Goal: Task Accomplishment & Management: Use online tool/utility

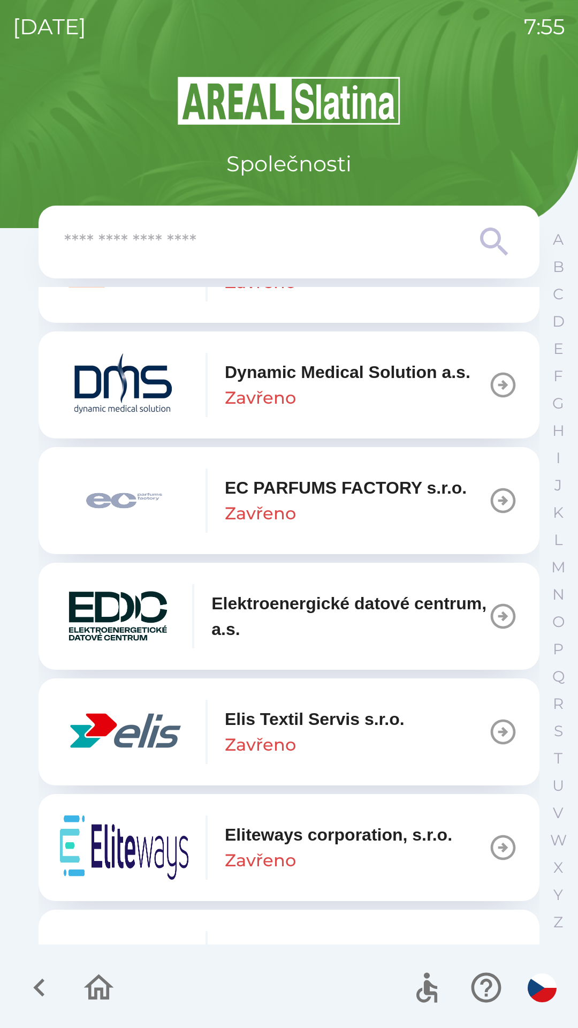
scroll to position [2733, 0]
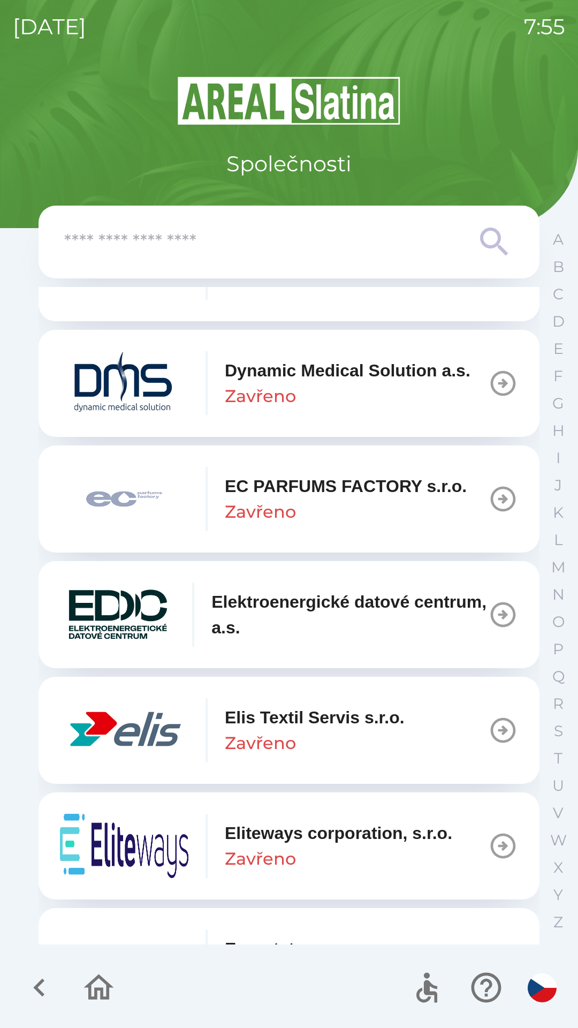
click at [283, 730] on p "Elis Textil Servis s.r.o." at bounding box center [315, 718] width 180 height 26
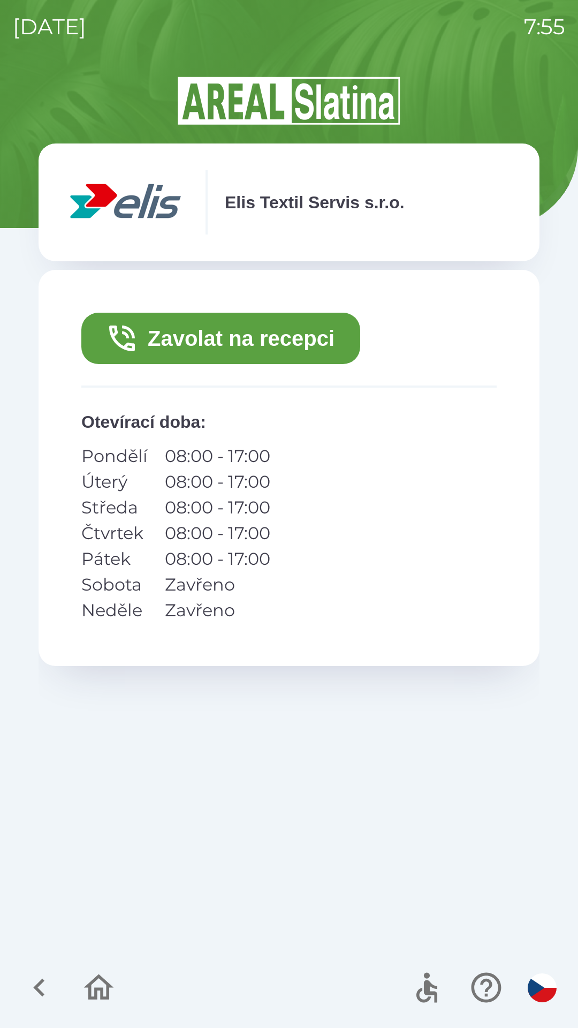
click at [293, 327] on button "Zavolat na recepci" at bounding box center [220, 338] width 279 height 51
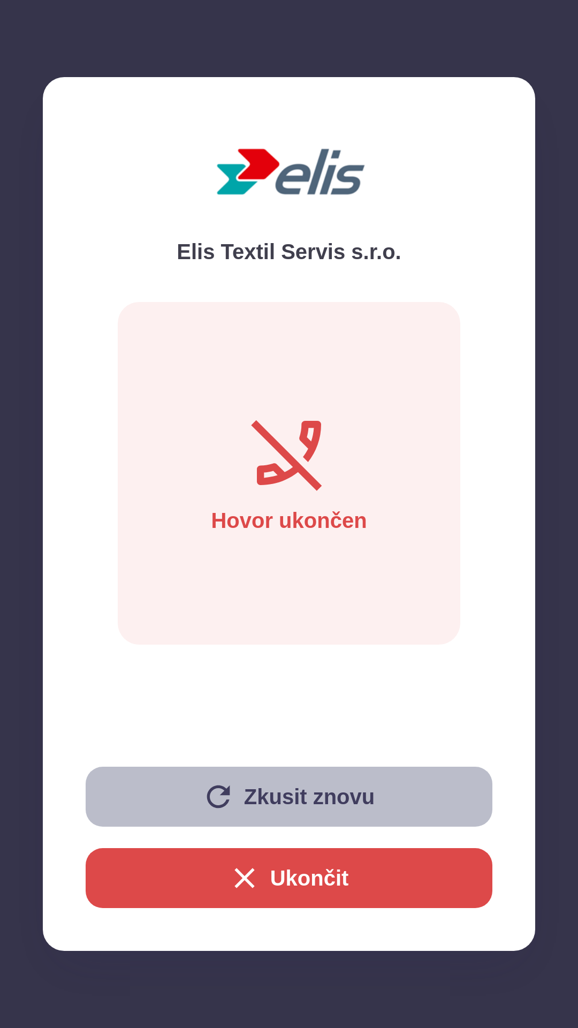
click at [329, 795] on button "Zkusit znovu" at bounding box center [289, 797] width 407 height 60
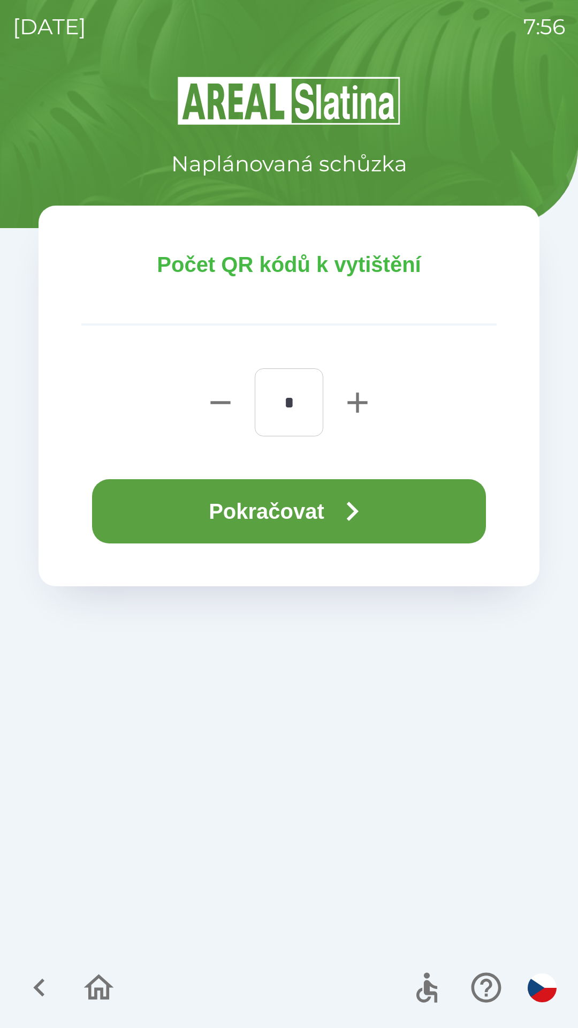
click at [315, 505] on button "Pokračovat" at bounding box center [289, 511] width 394 height 64
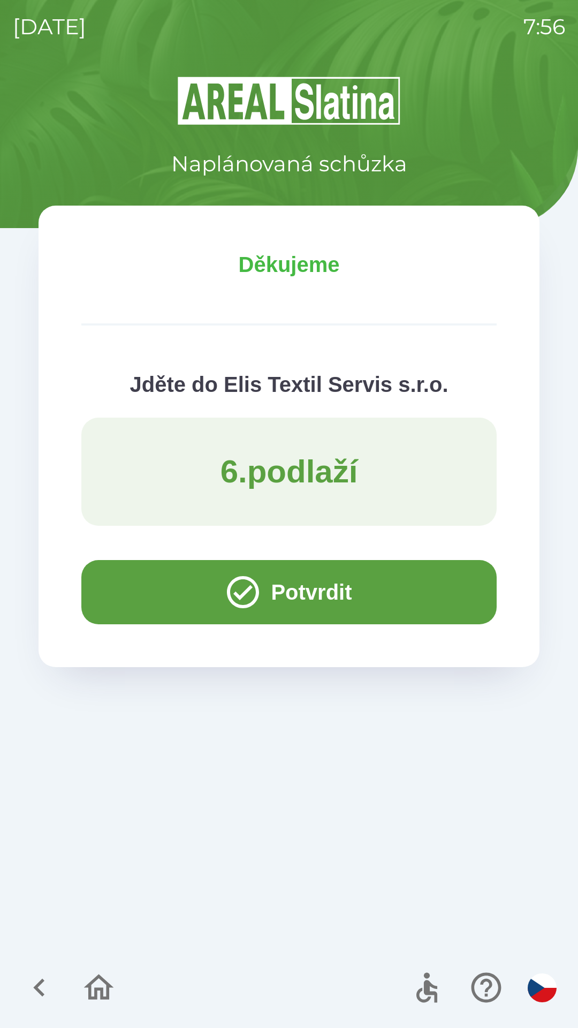
click at [557, 1002] on div at bounding box center [483, 988] width 156 height 44
click at [544, 991] on img "button" at bounding box center [542, 988] width 29 height 29
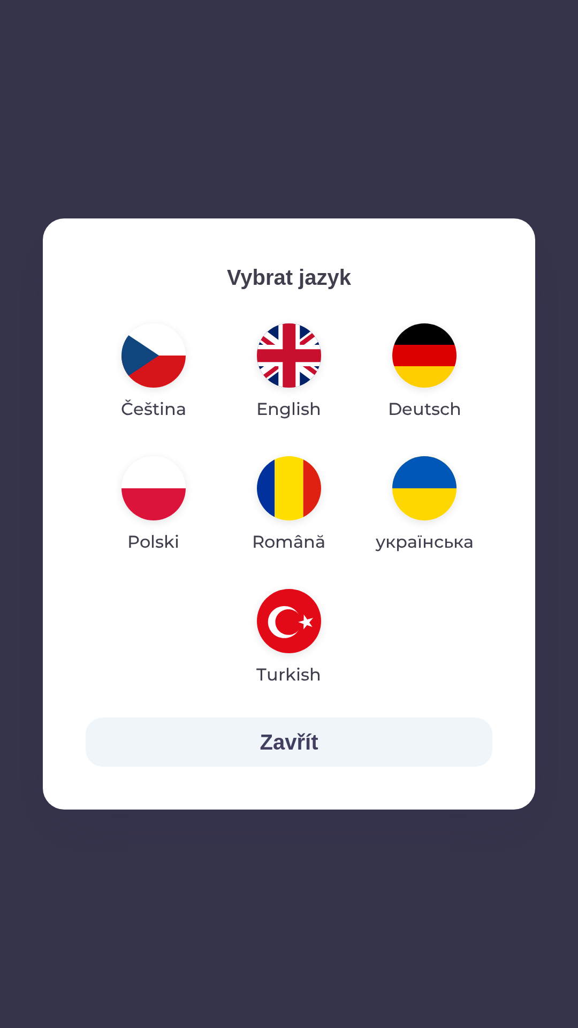
click at [273, 357] on img "button" at bounding box center [289, 355] width 64 height 64
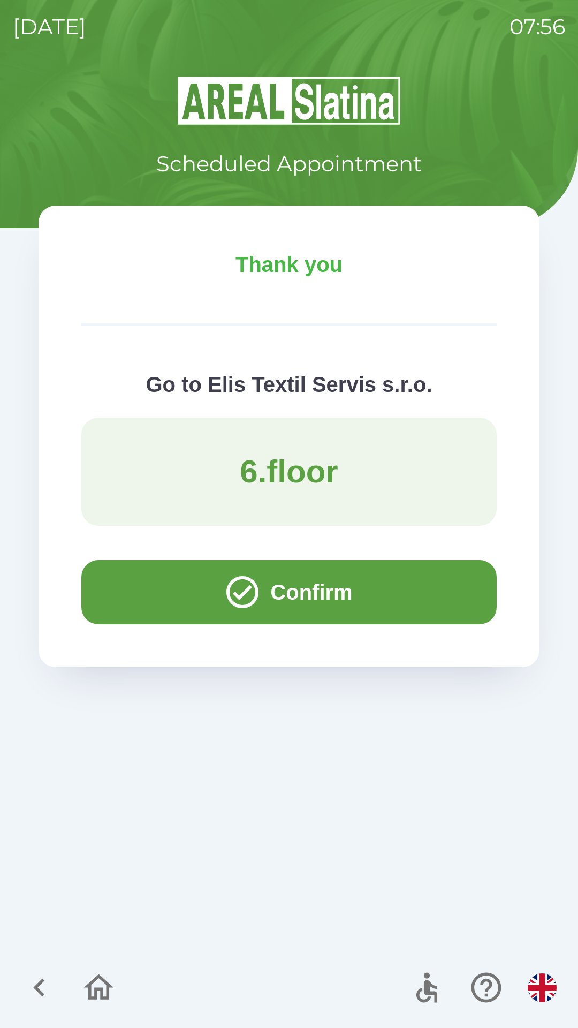
click at [420, 600] on button "Confirm" at bounding box center [289, 592] width 416 height 64
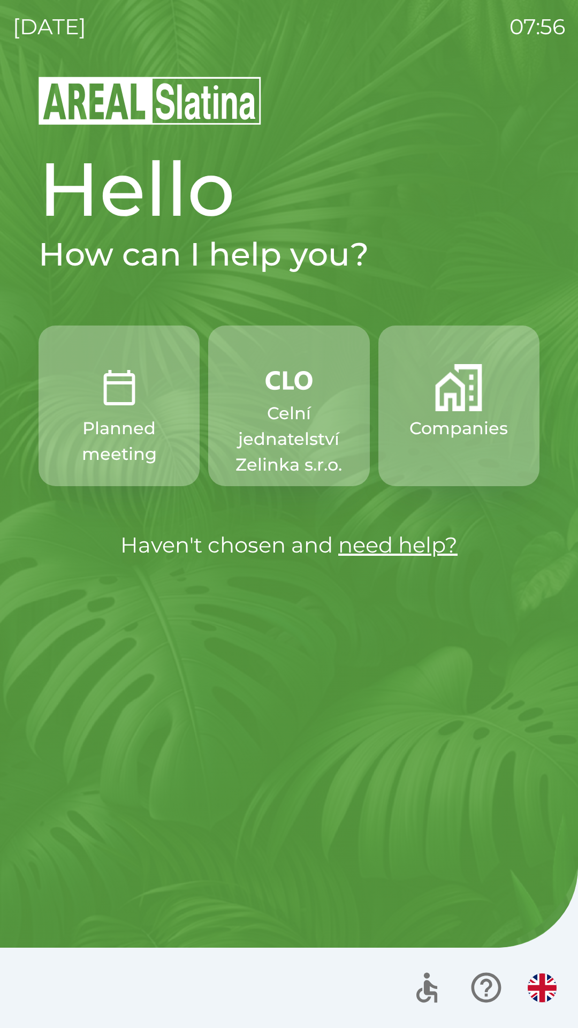
click at [312, 439] on p "Celní jednatelství Zelinka s.r.o." at bounding box center [289, 439] width 110 height 77
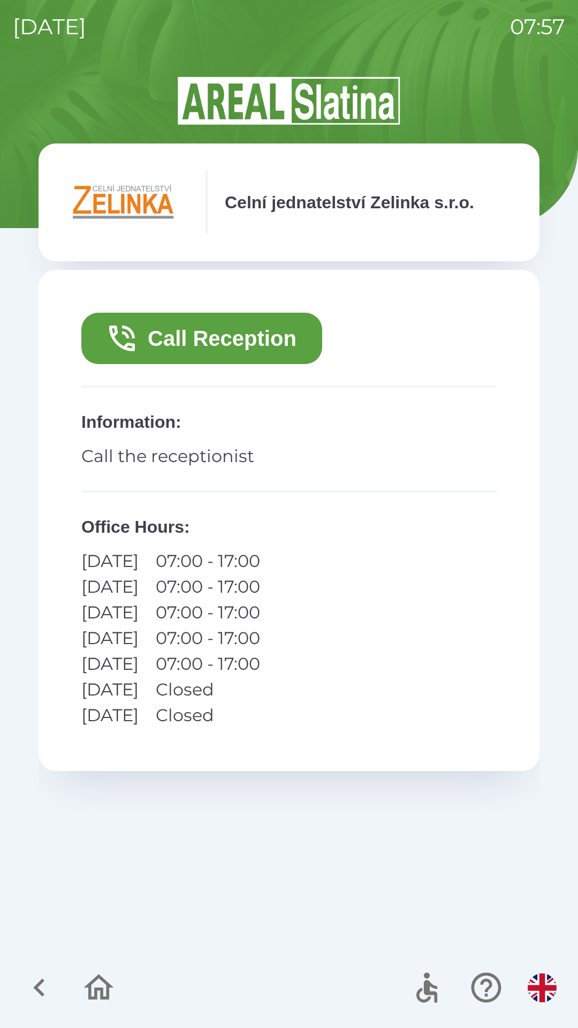
click at [259, 349] on button "Call Reception" at bounding box center [201, 338] width 241 height 51
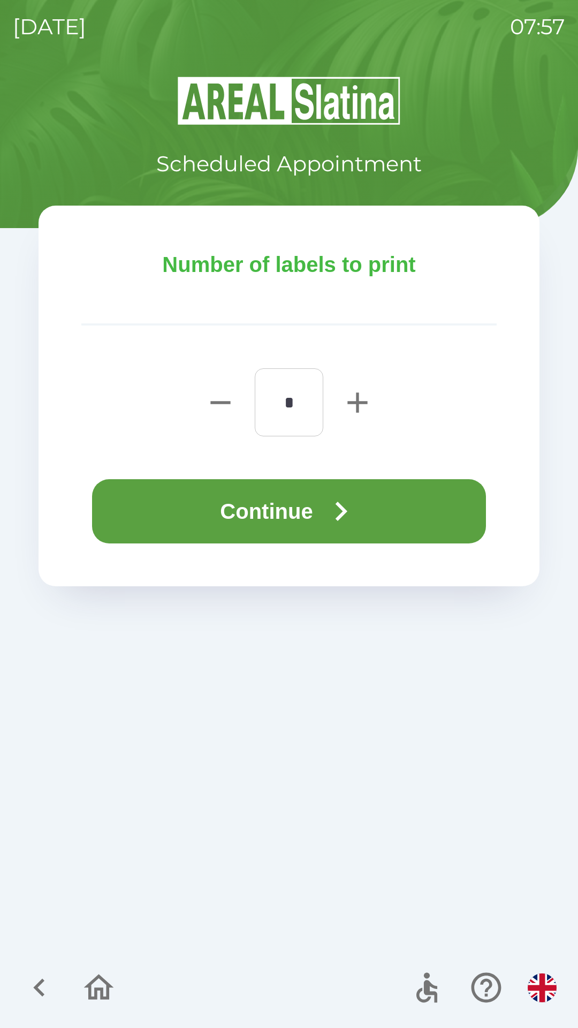
click at [343, 521] on icon "button" at bounding box center [341, 511] width 39 height 39
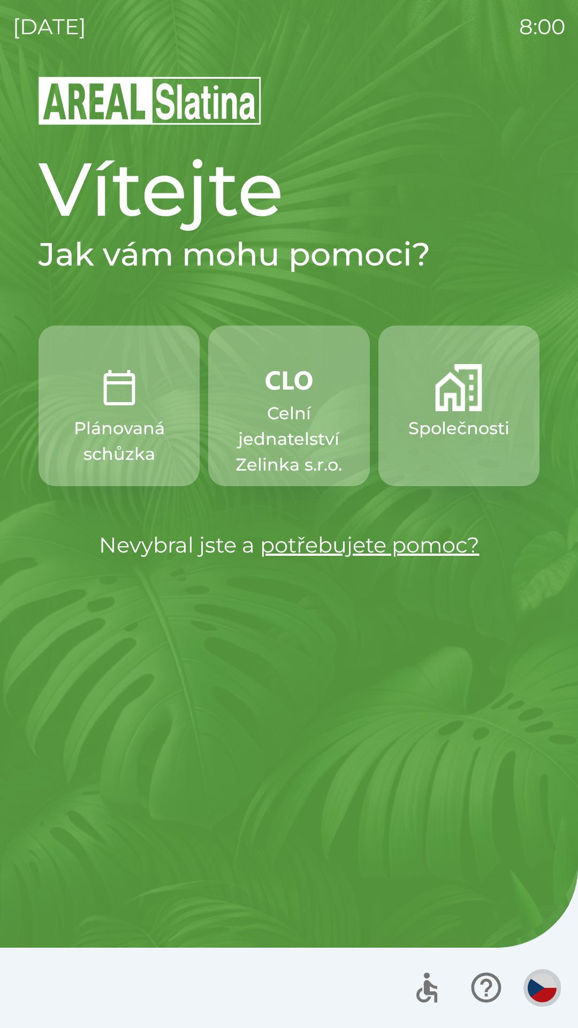
click at [533, 982] on img "button" at bounding box center [542, 988] width 29 height 29
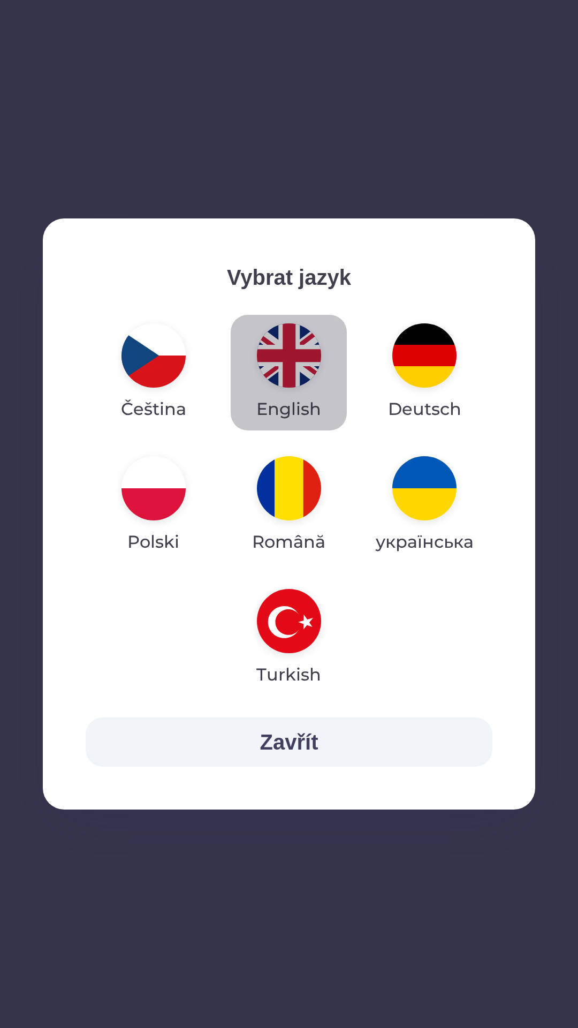
click at [293, 357] on img "button" at bounding box center [289, 355] width 64 height 64
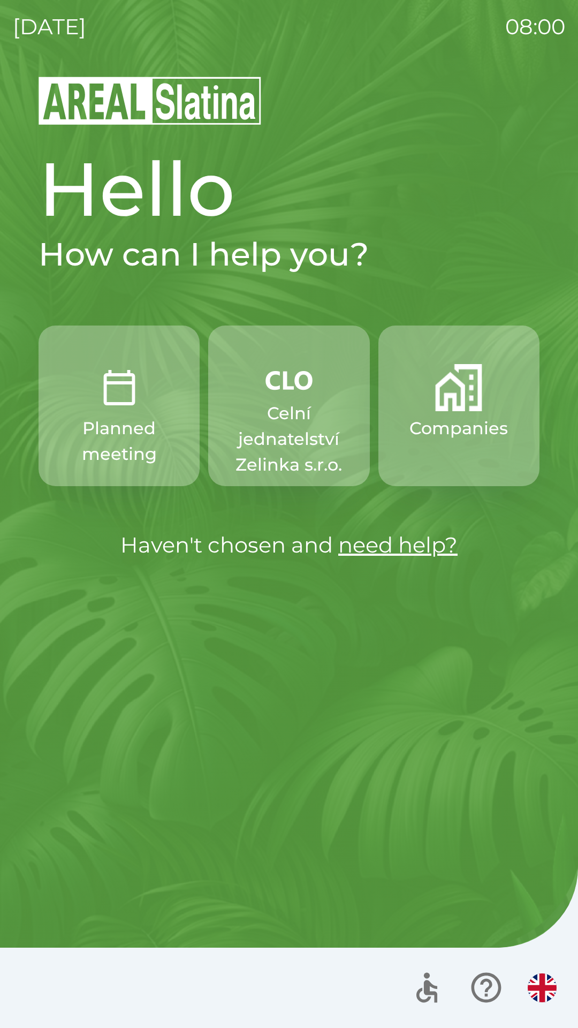
click at [463, 410] on img "button" at bounding box center [458, 387] width 47 height 47
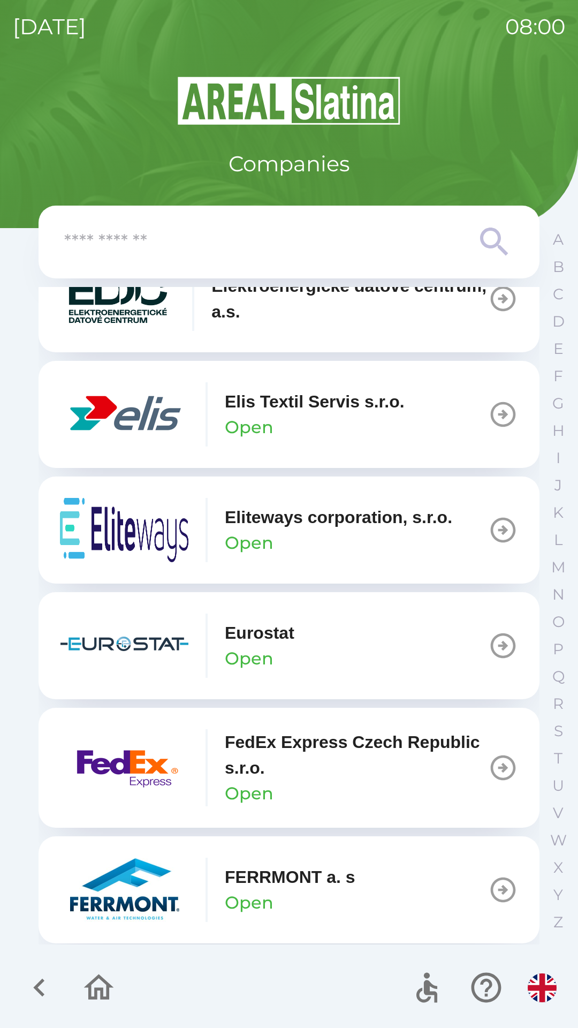
scroll to position [3050, 0]
click at [496, 429] on icon "button" at bounding box center [503, 414] width 30 height 30
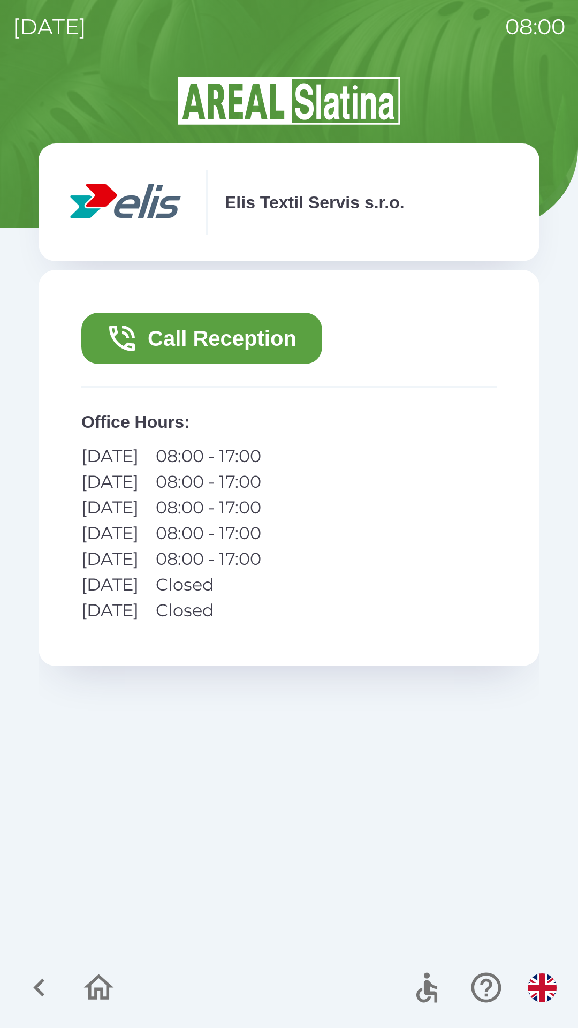
click at [160, 342] on button "Call Reception" at bounding box center [201, 338] width 241 height 51
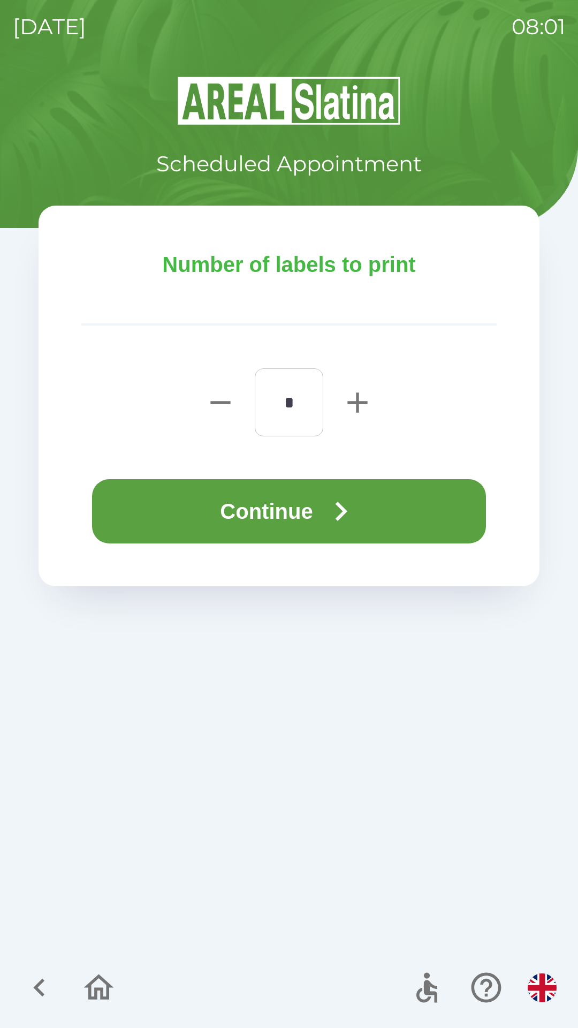
click at [172, 504] on button "Continue" at bounding box center [289, 511] width 394 height 64
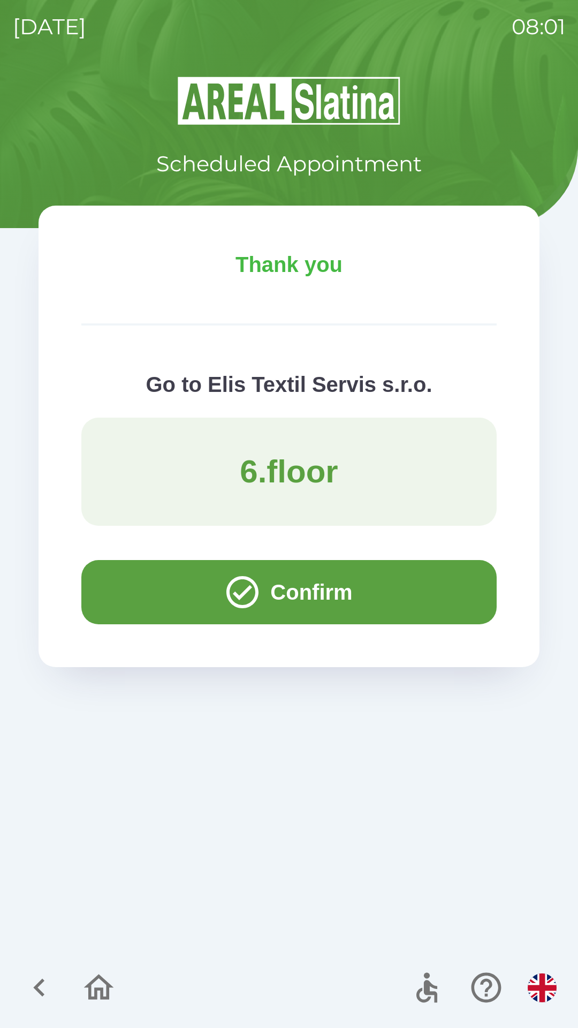
click at [29, 979] on icon "button" at bounding box center [39, 988] width 36 height 36
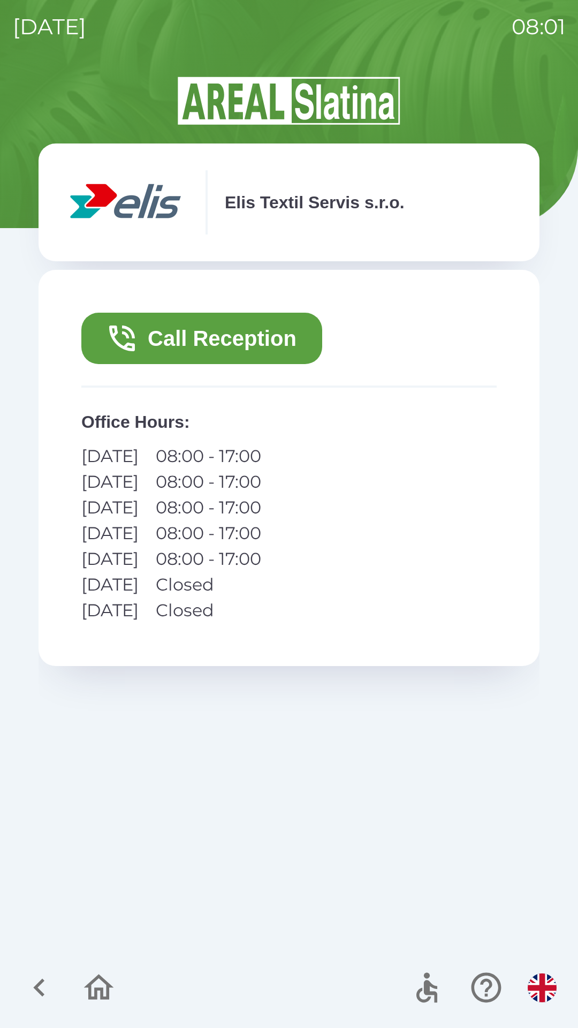
click at [527, 979] on button "button" at bounding box center [542, 987] width 37 height 37
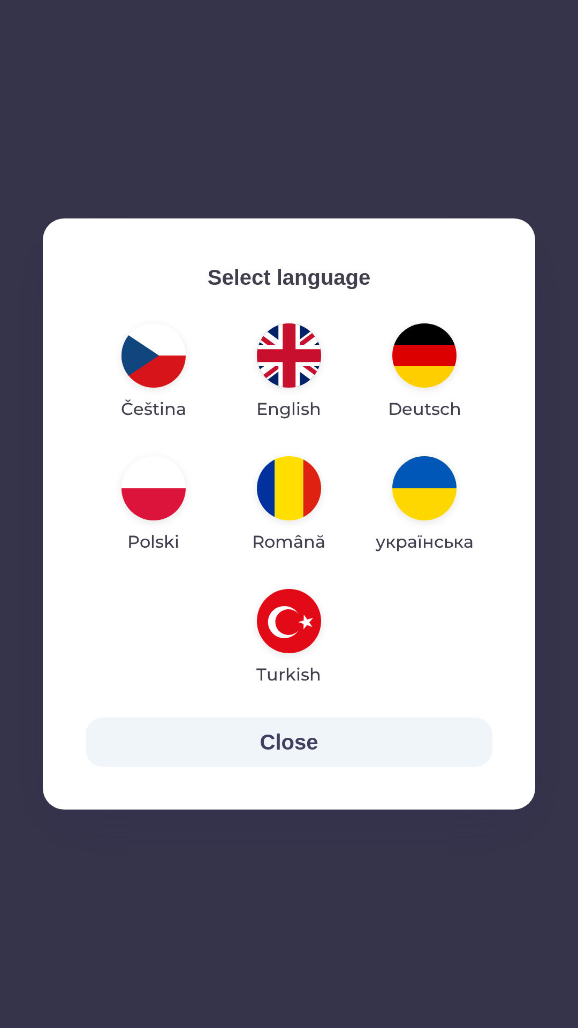
click at [138, 358] on img "button" at bounding box center [154, 355] width 64 height 64
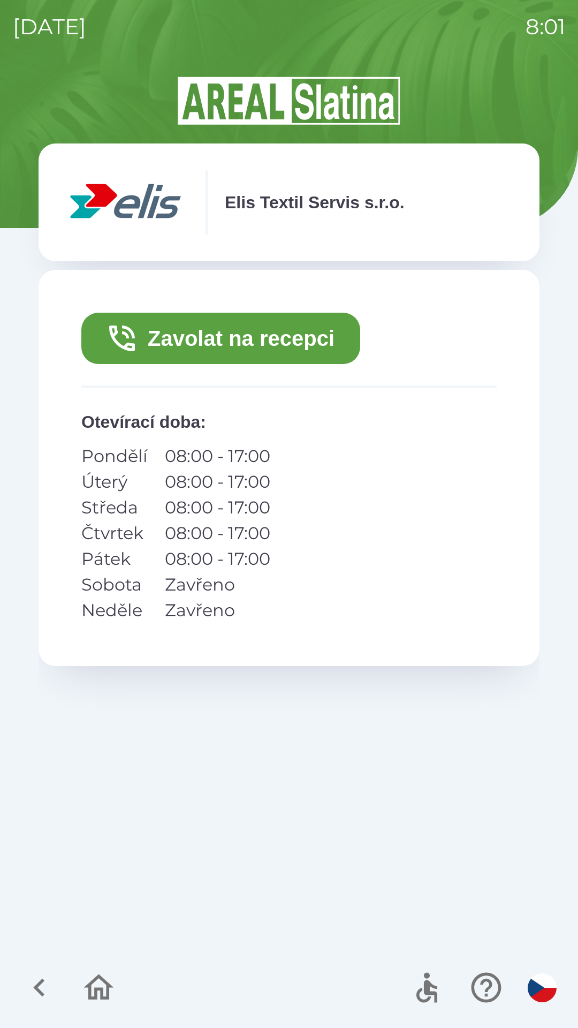
click at [33, 984] on icon "button" at bounding box center [39, 988] width 36 height 36
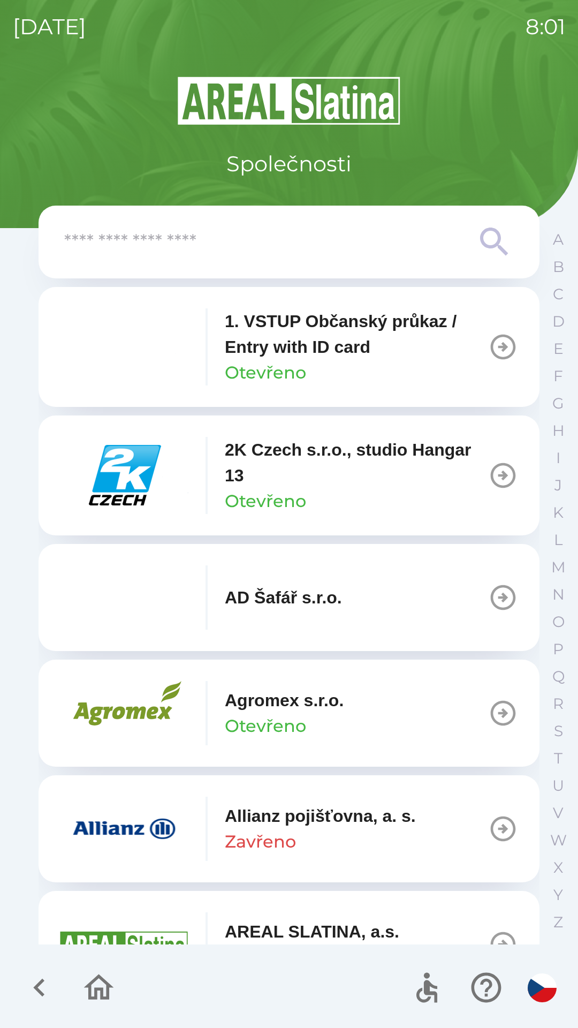
click at [31, 981] on icon "button" at bounding box center [39, 988] width 36 height 36
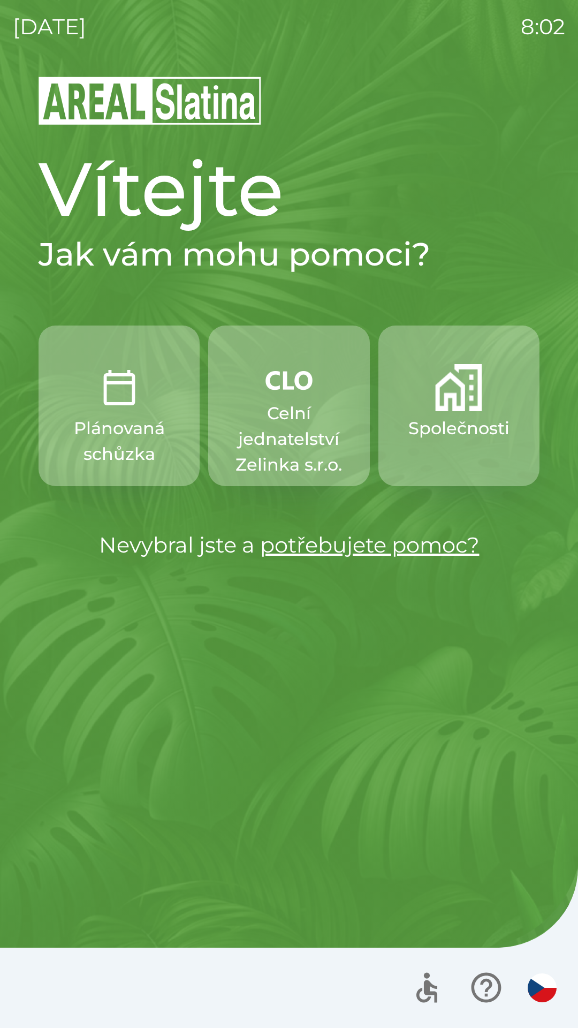
click at [263, 433] on p "Celní jednatelství Zelinka s.r.o." at bounding box center [289, 439] width 110 height 77
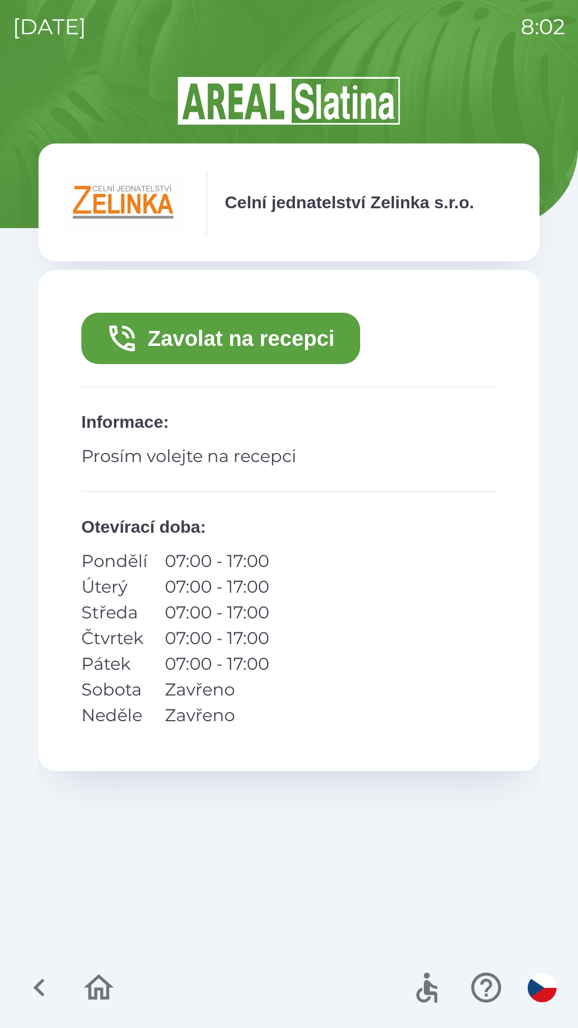
click at [176, 348] on button "Zavolat na recepci" at bounding box center [220, 338] width 279 height 51
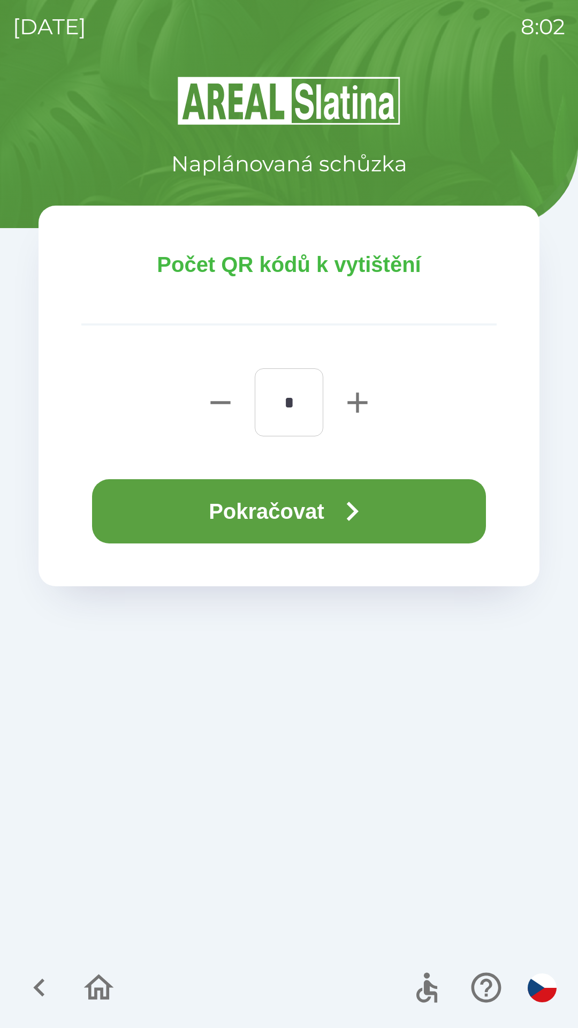
click at [151, 502] on button "Pokračovat" at bounding box center [289, 511] width 394 height 64
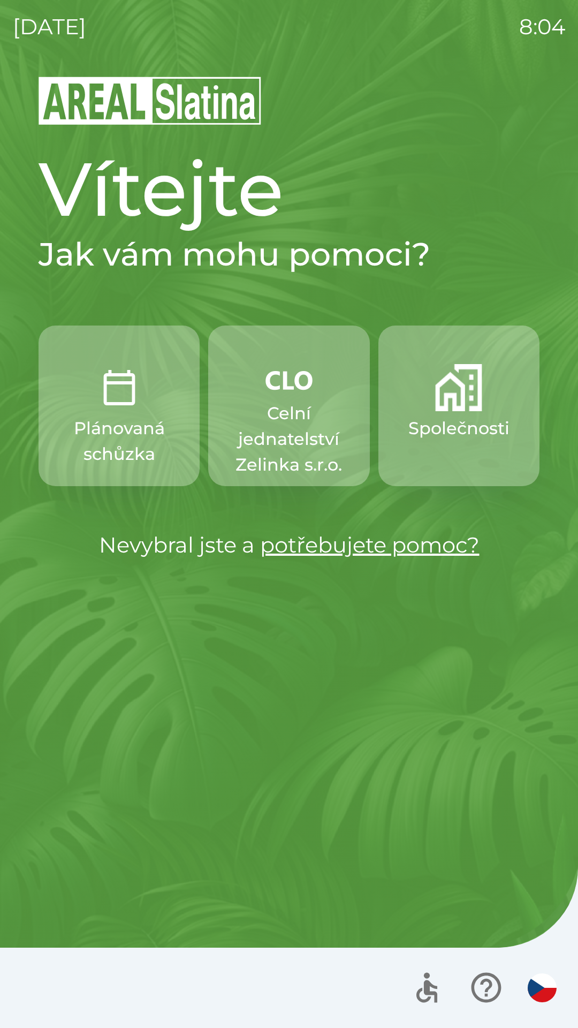
click at [290, 426] on p "Celní jednatelství Zelinka s.r.o." at bounding box center [289, 439] width 110 height 77
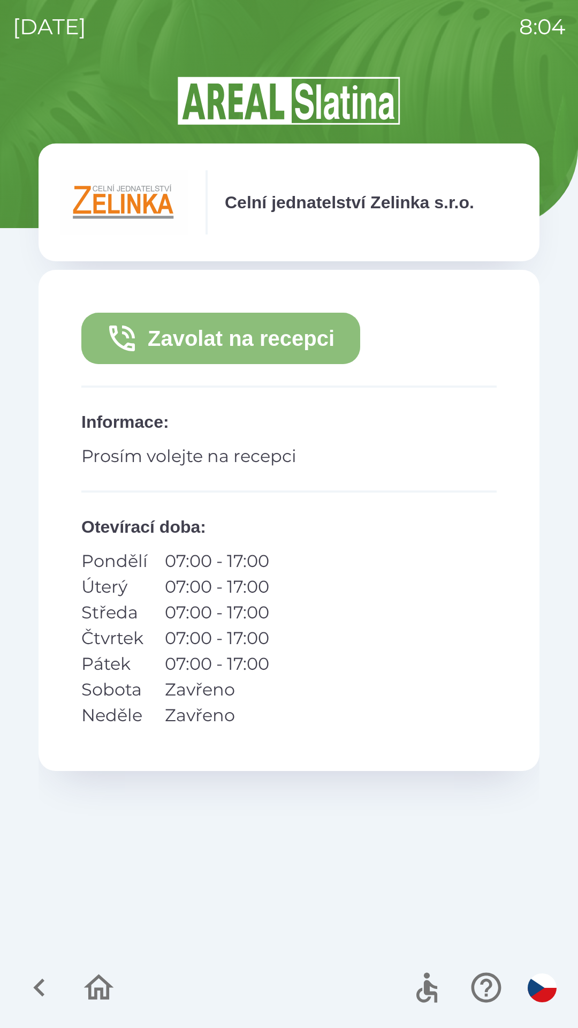
click at [218, 345] on button "Zavolat na recepci" at bounding box center [220, 338] width 279 height 51
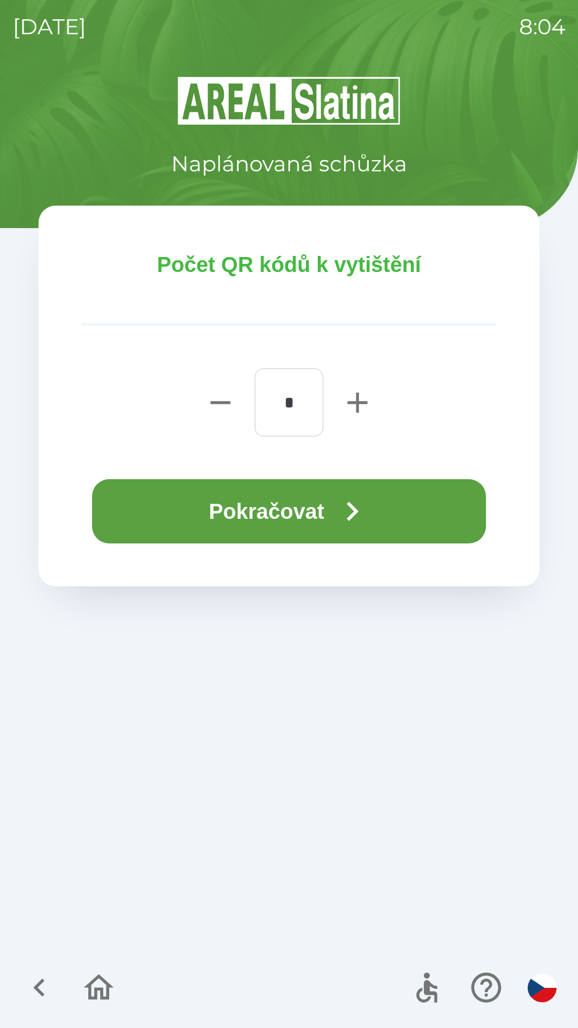
click at [282, 524] on button "Pokračovat" at bounding box center [289, 511] width 394 height 64
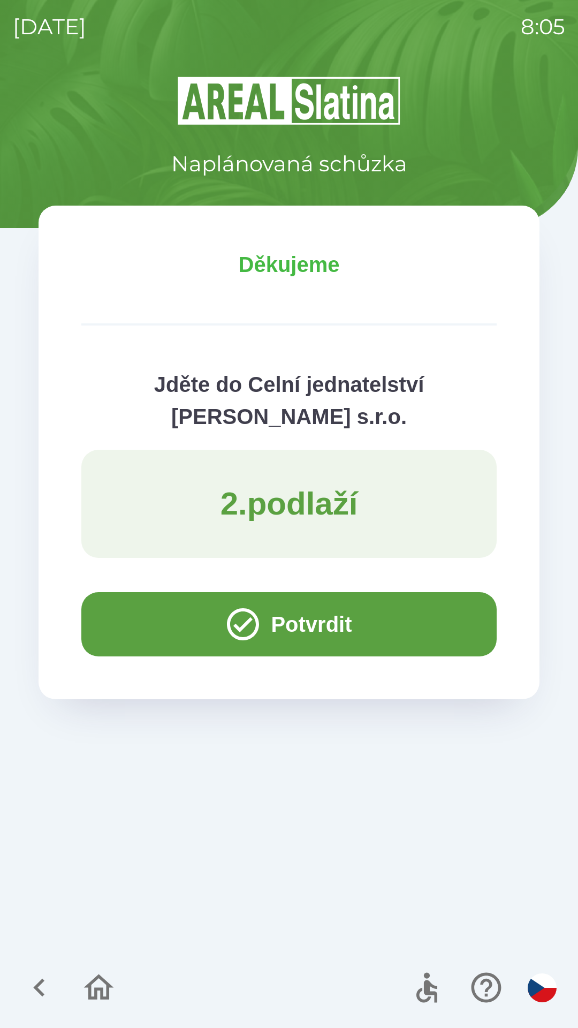
click at [153, 621] on button "Potvrdit" at bounding box center [289, 624] width 416 height 64
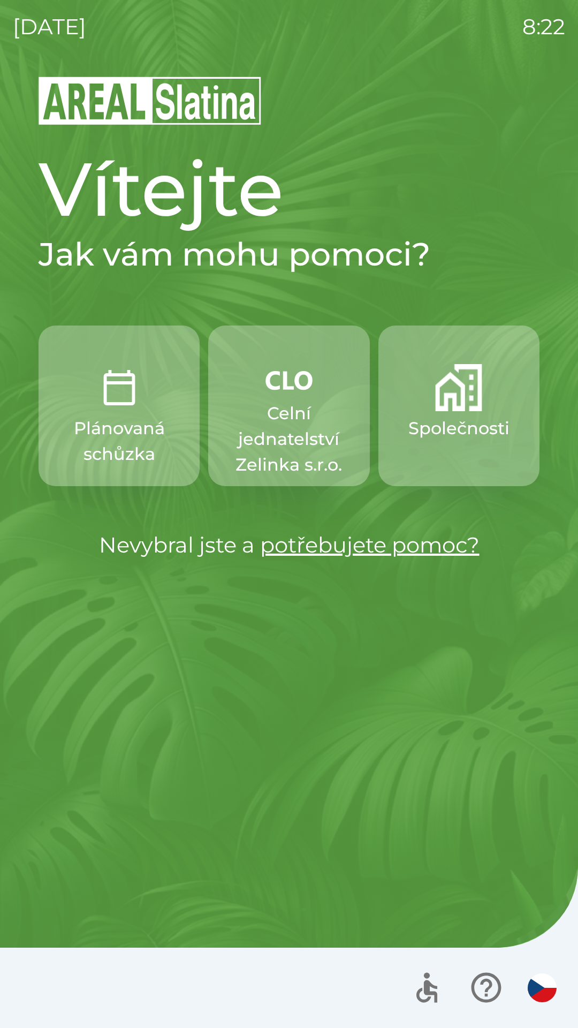
click at [453, 458] on button "Společnosti" at bounding box center [459, 406] width 161 height 161
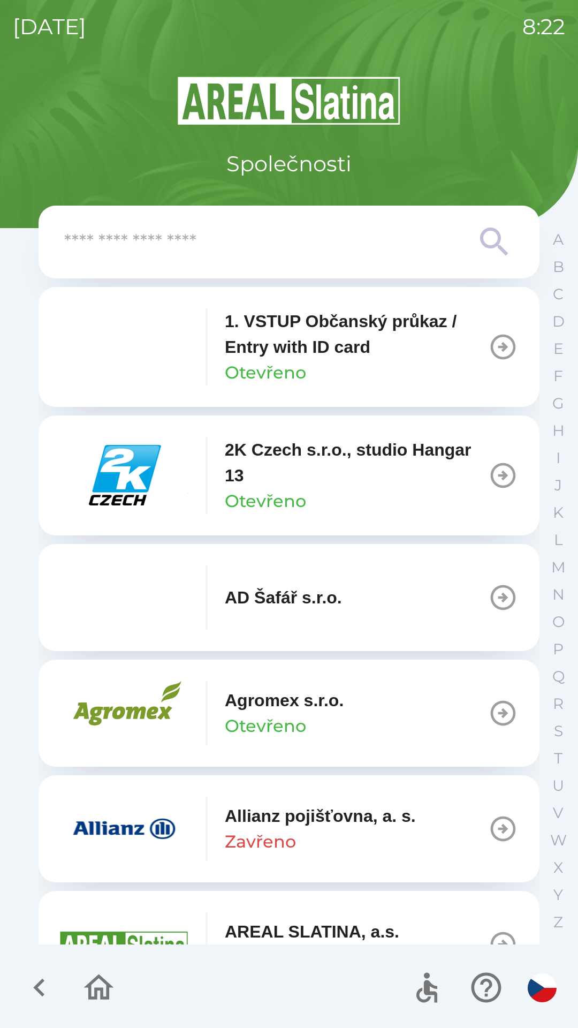
click at [344, 248] on input "text" at bounding box center [267, 242] width 407 height 29
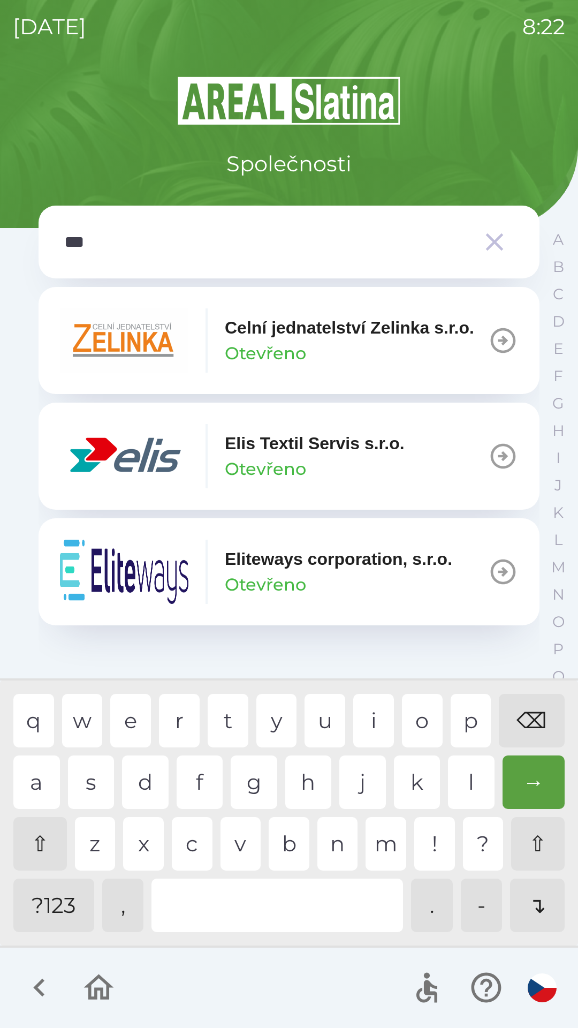
click at [371, 732] on div "i" at bounding box center [373, 721] width 41 height 54
type input "****"
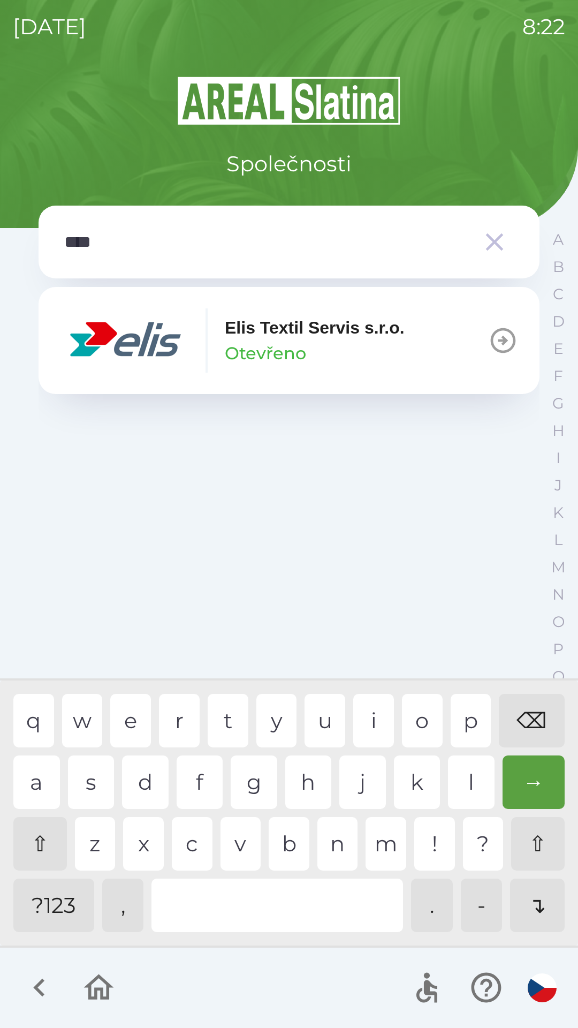
click at [337, 331] on p "Elis Textil Servis s.r.o." at bounding box center [315, 328] width 180 height 26
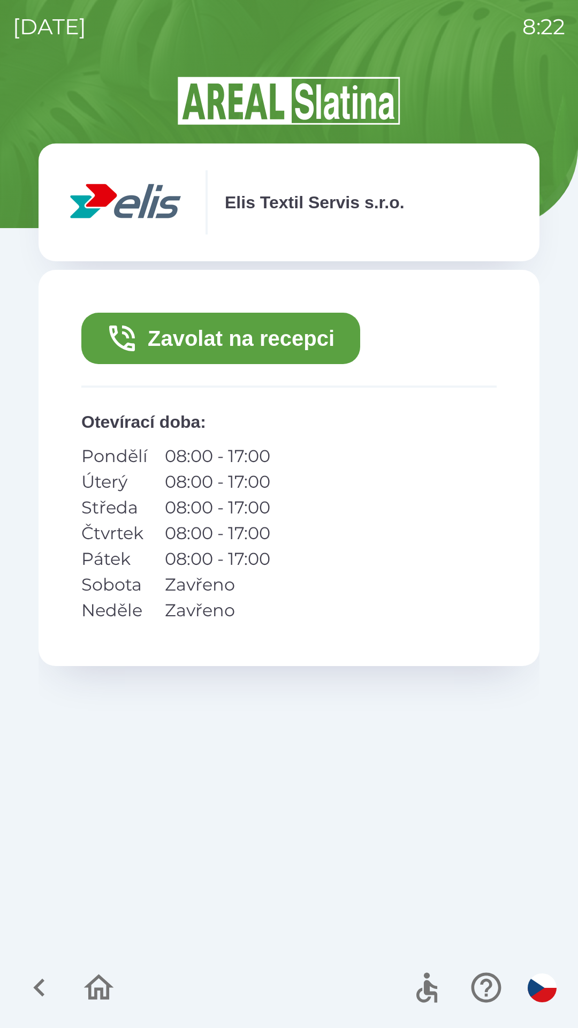
click at [305, 350] on button "Zavolat na recepci" at bounding box center [220, 338] width 279 height 51
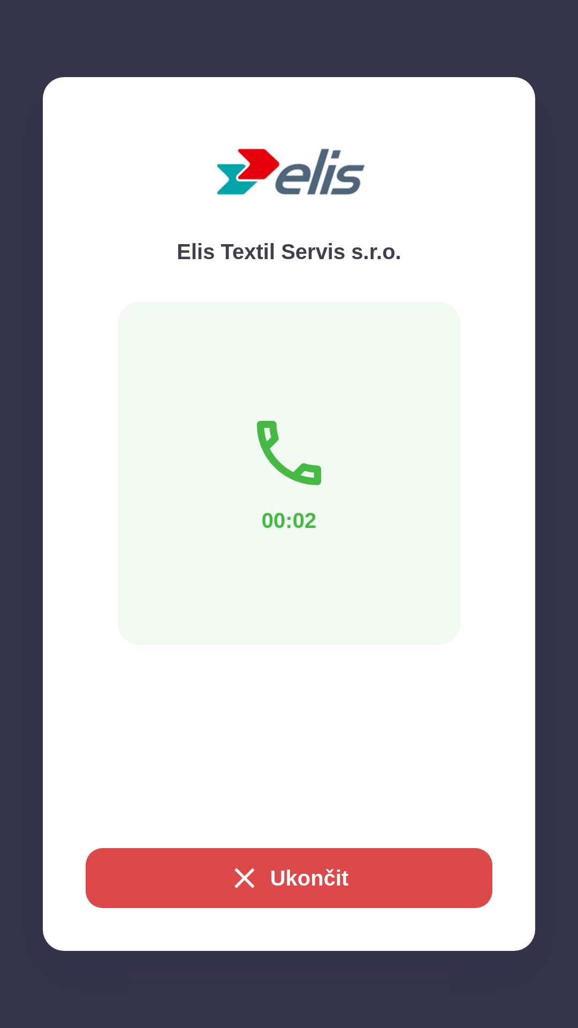
click at [337, 888] on button "Ukončit" at bounding box center [289, 878] width 407 height 60
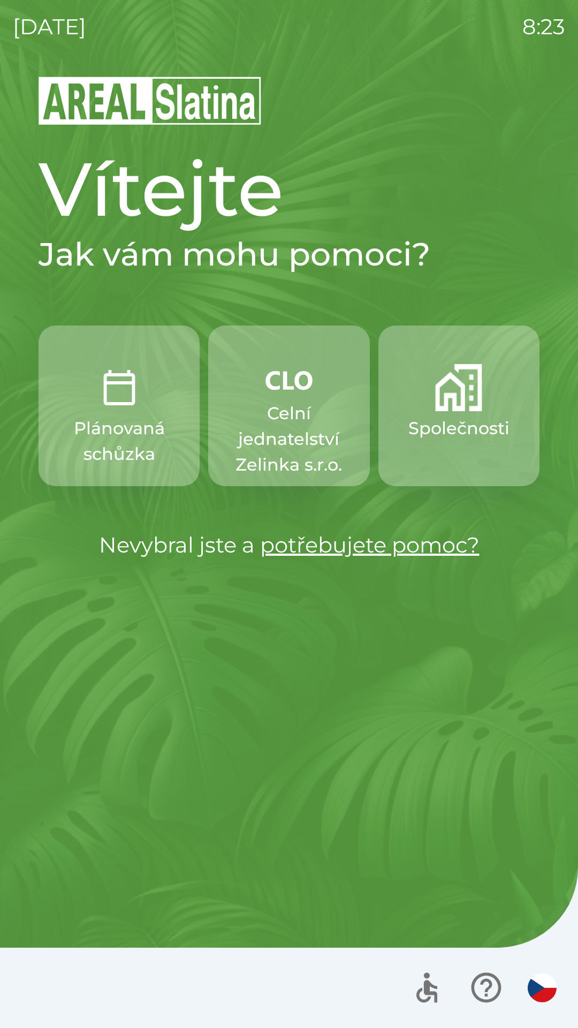
click at [131, 413] on button "Plánovaná schůzka" at bounding box center [119, 406] width 161 height 161
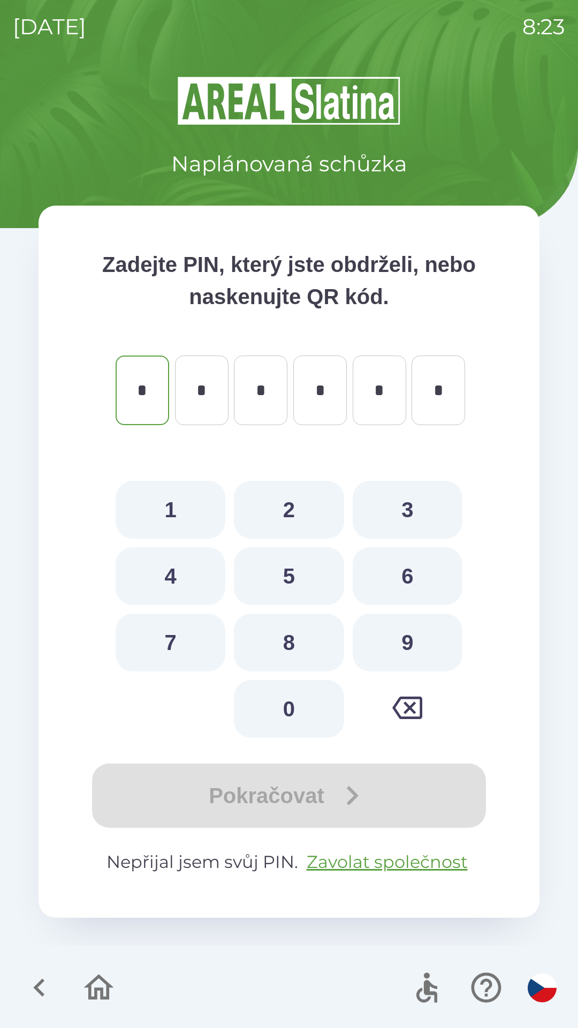
click at [52, 976] on icon "button" at bounding box center [39, 988] width 36 height 36
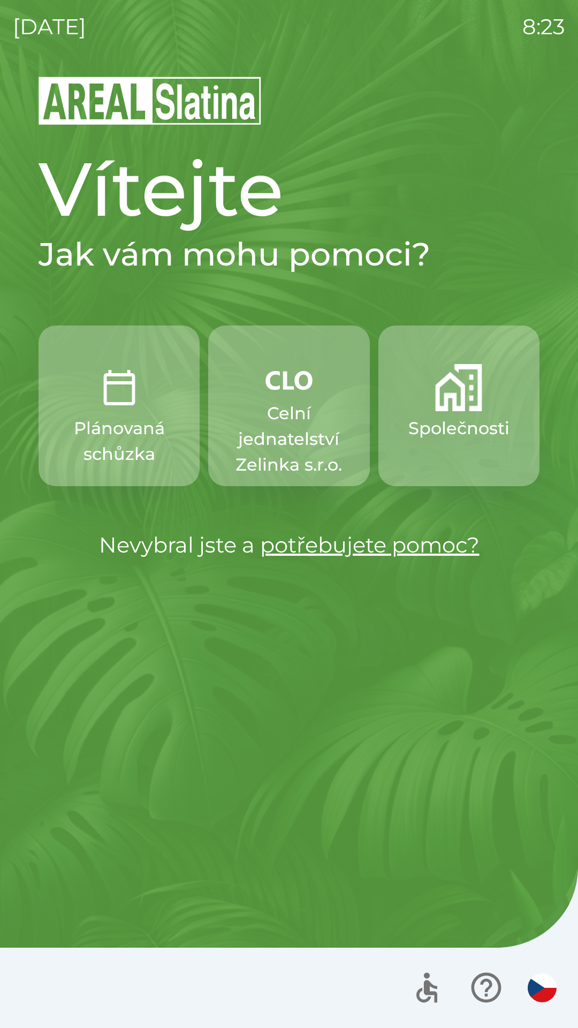
click at [466, 413] on button "Společnosti" at bounding box center [459, 406] width 161 height 161
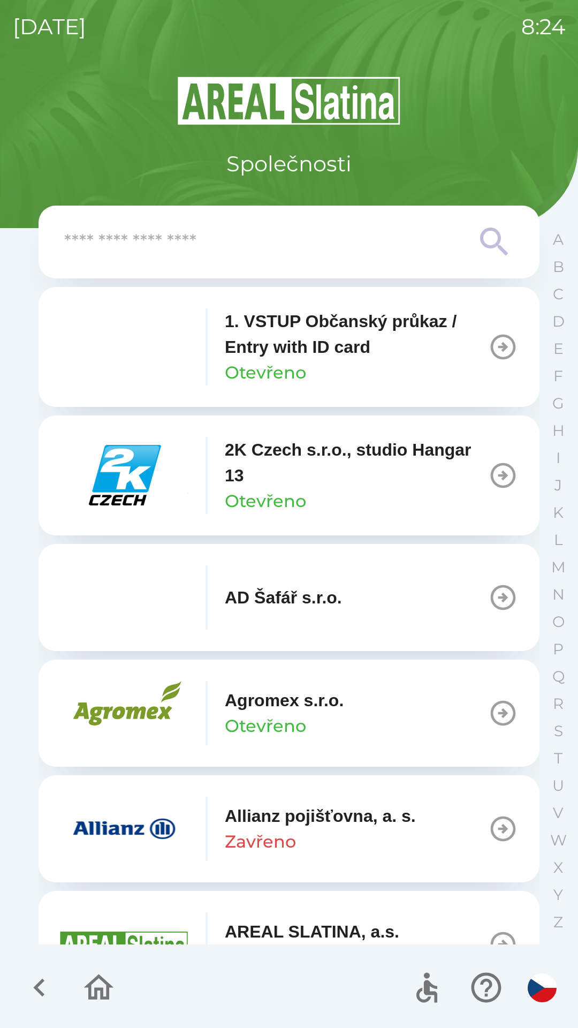
click at [394, 238] on input "text" at bounding box center [267, 242] width 407 height 29
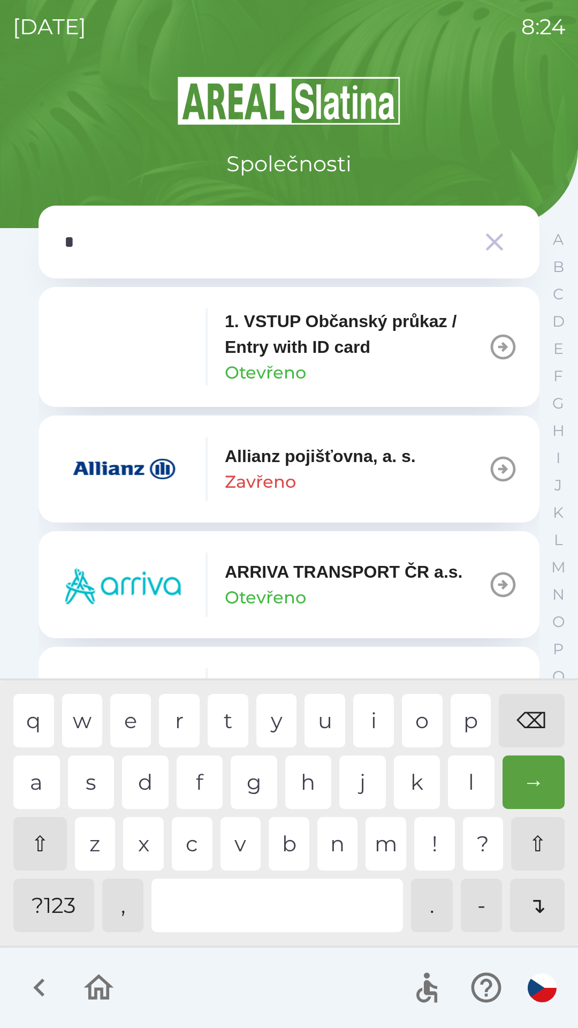
click at [458, 728] on div "p" at bounding box center [471, 721] width 41 height 54
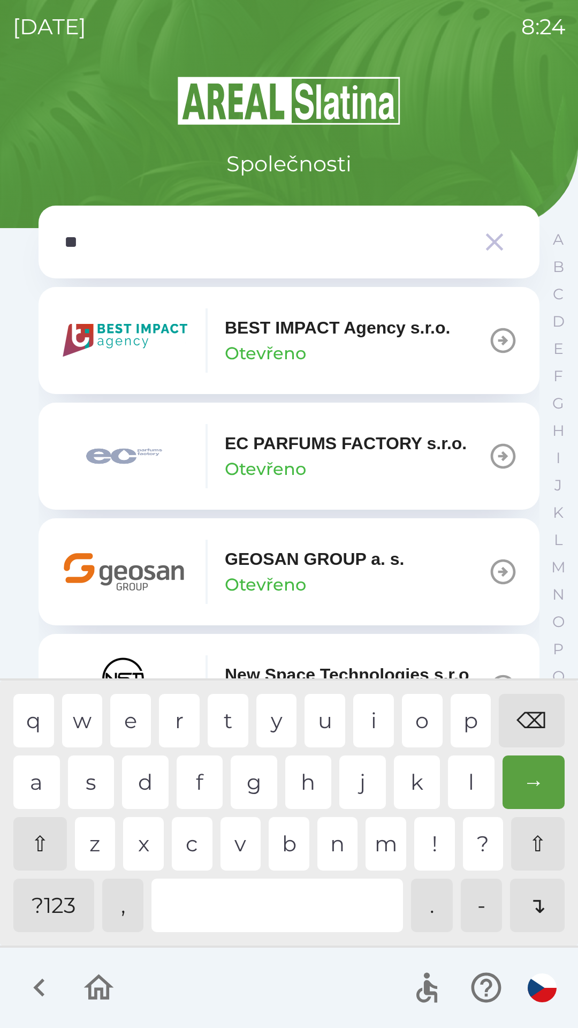
click at [31, 775] on div "a" at bounding box center [36, 783] width 47 height 54
type input "***"
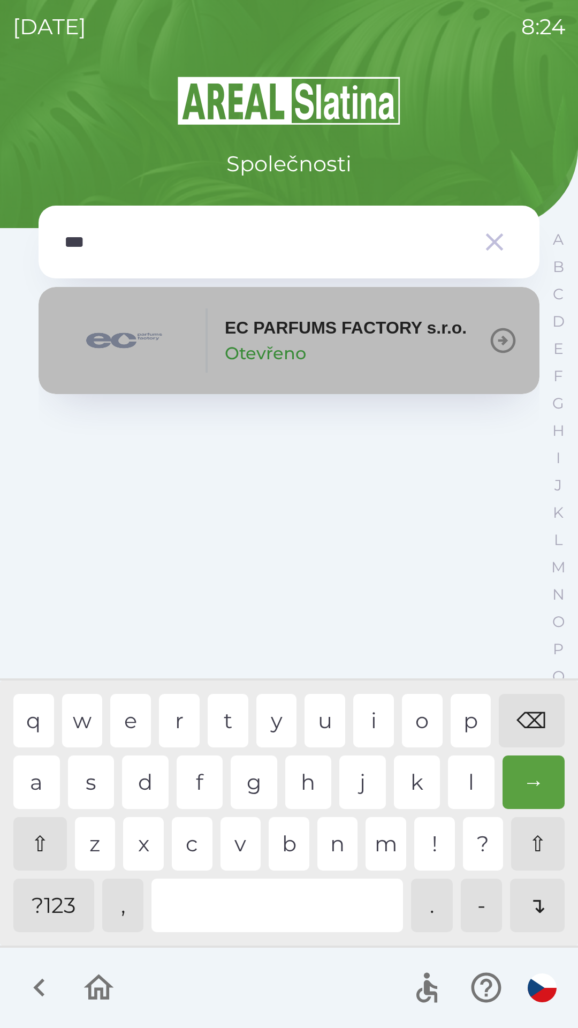
click at [372, 328] on p "EC PARFUMS FACTORY s.r.o." at bounding box center [346, 328] width 242 height 26
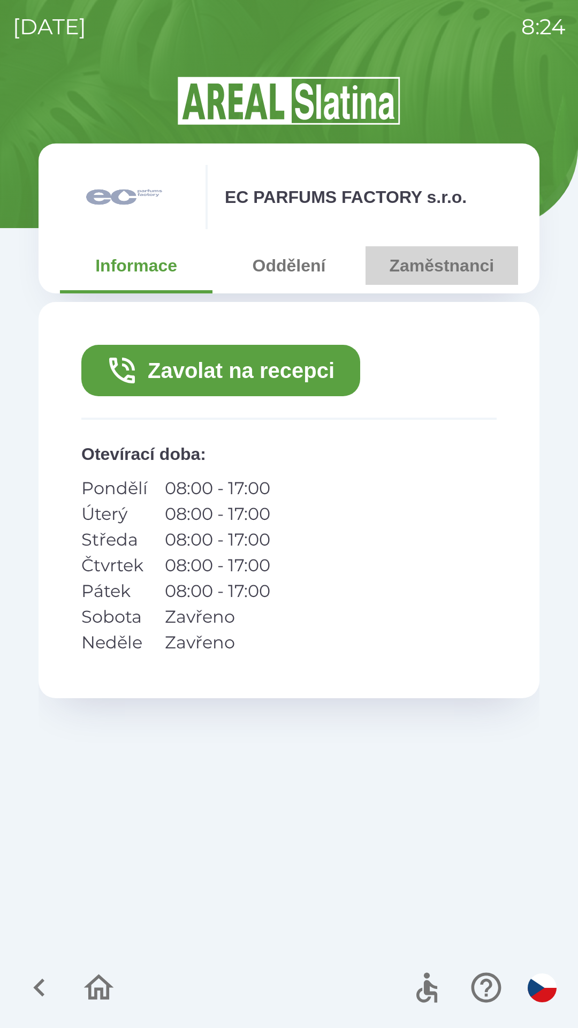
click at [448, 259] on button "Zaměstnanci" at bounding box center [442, 265] width 153 height 39
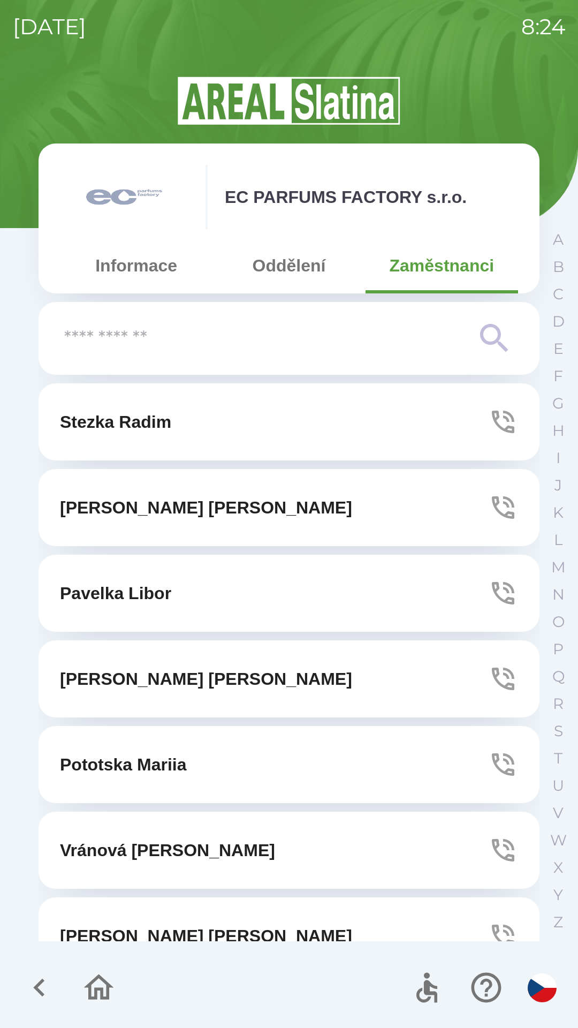
click at [425, 674] on button "[PERSON_NAME]" at bounding box center [289, 678] width 501 height 77
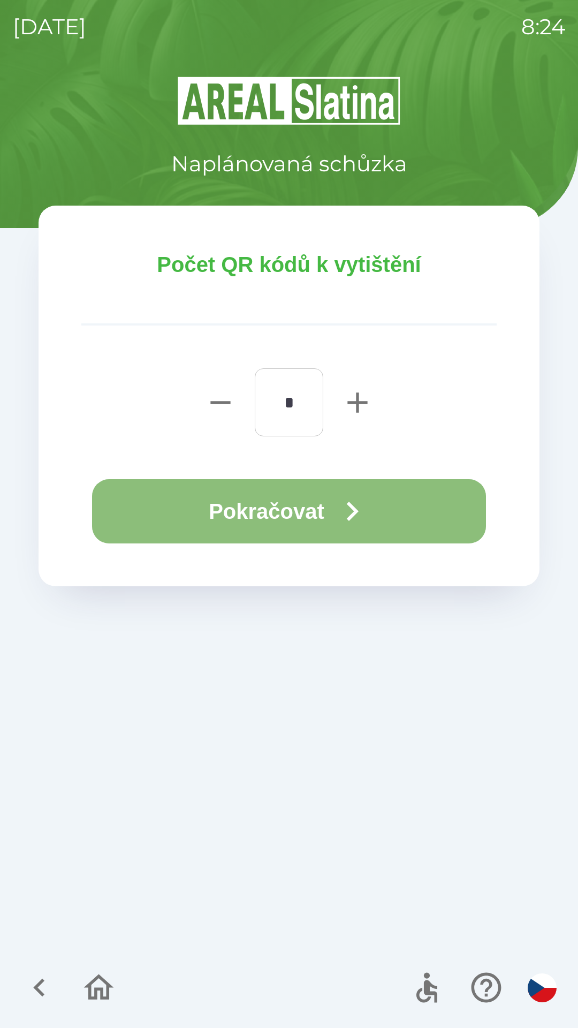
click at [295, 504] on button "Pokračovat" at bounding box center [289, 511] width 394 height 64
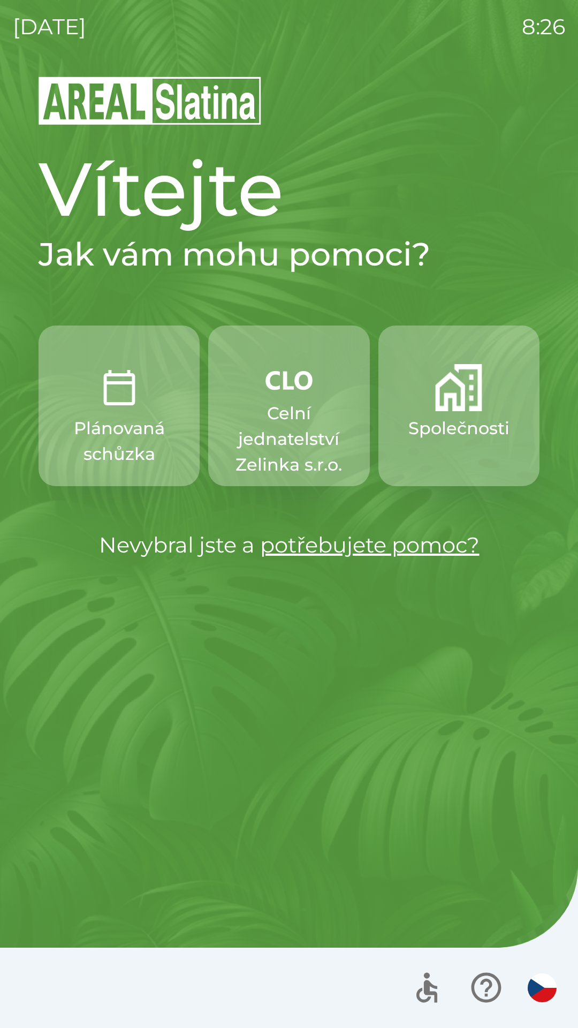
click at [274, 395] on img "button" at bounding box center [289, 380] width 47 height 32
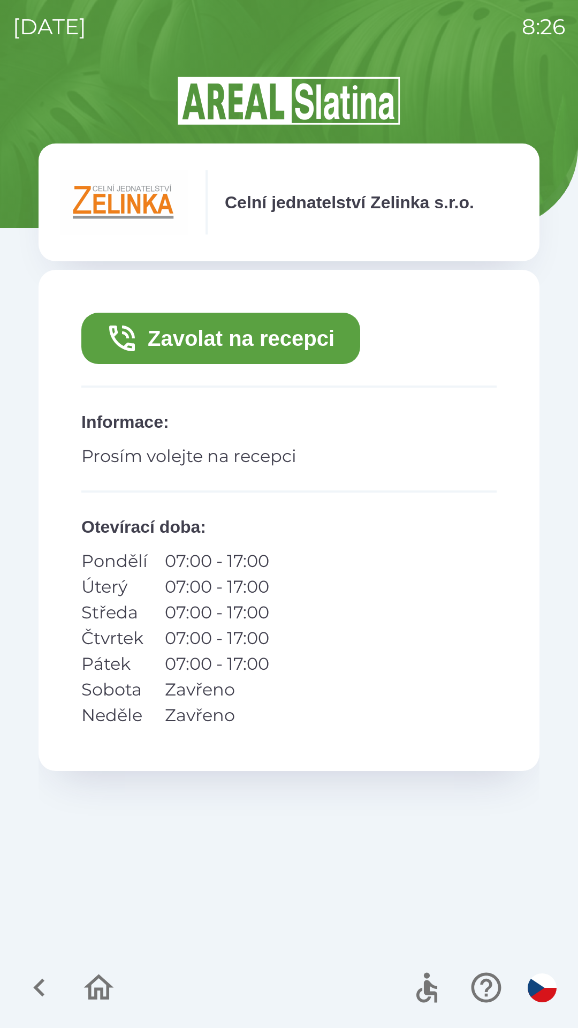
click at [301, 348] on button "Zavolat na recepci" at bounding box center [220, 338] width 279 height 51
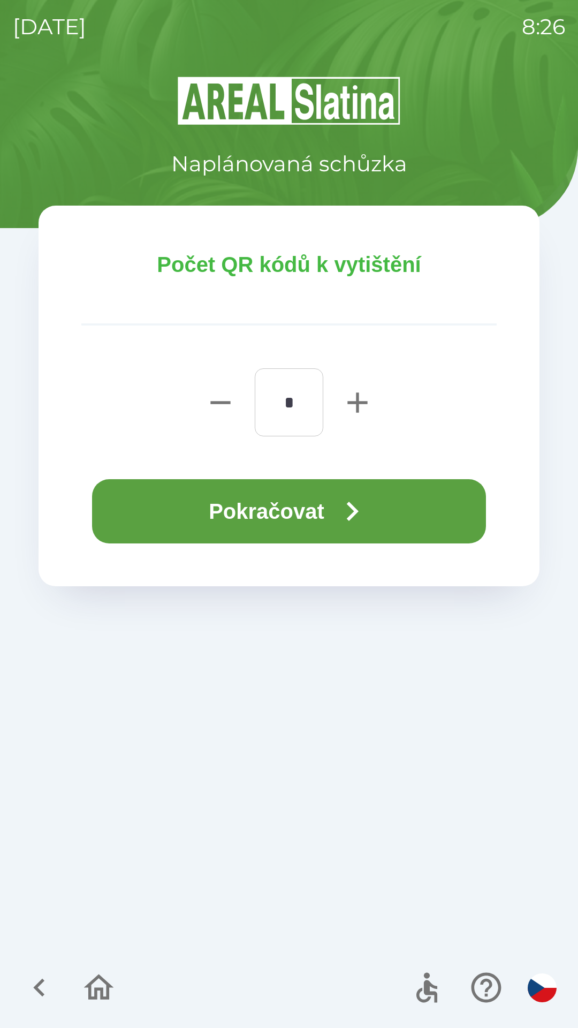
click at [326, 502] on button "Pokračovat" at bounding box center [289, 511] width 394 height 64
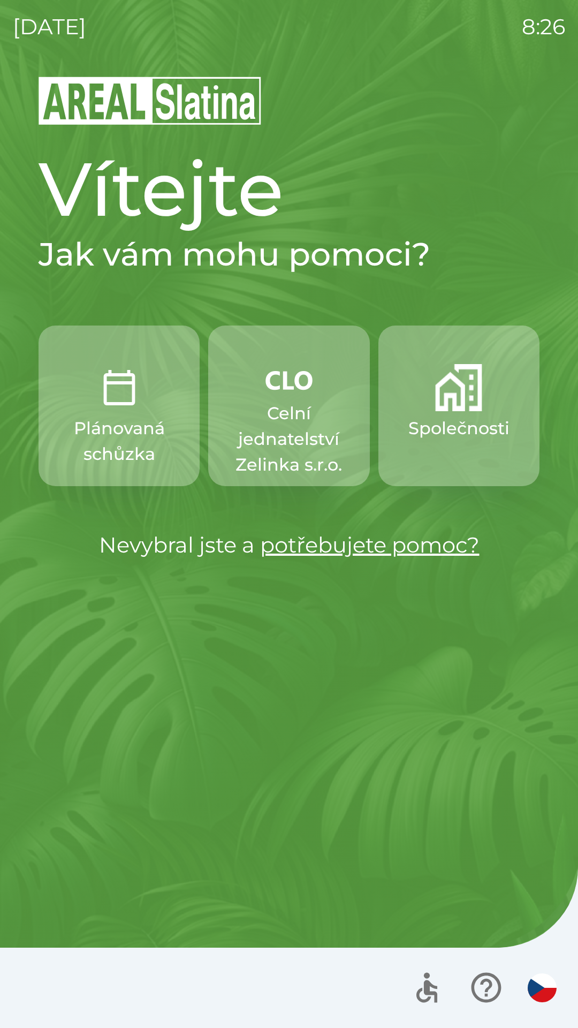
click at [296, 433] on p "Celní jednatelství Zelinka s.r.o." at bounding box center [289, 439] width 110 height 77
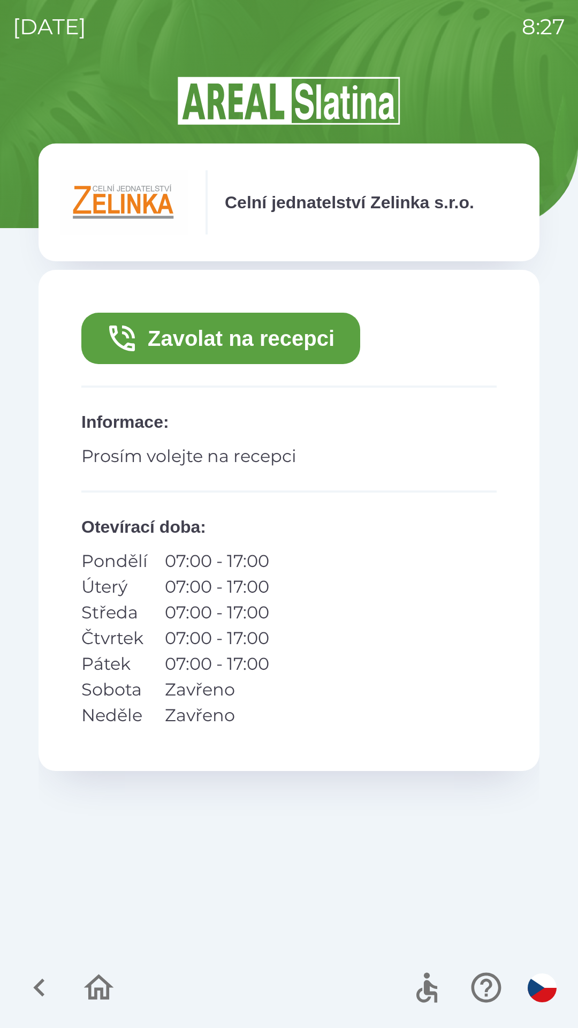
click at [283, 336] on button "Zavolat na recepci" at bounding box center [220, 338] width 279 height 51
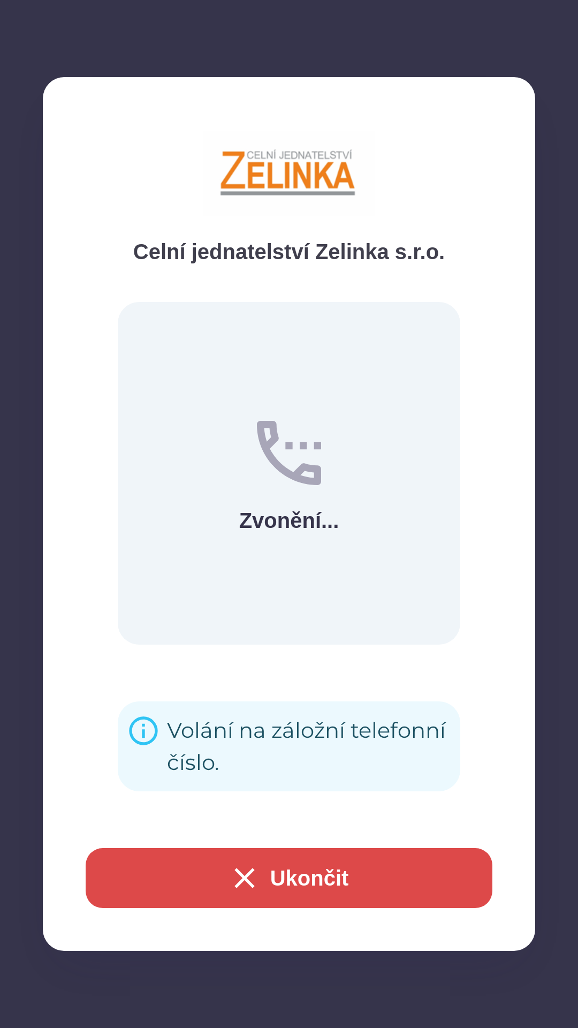
click at [355, 873] on button "Ukončit" at bounding box center [289, 878] width 407 height 60
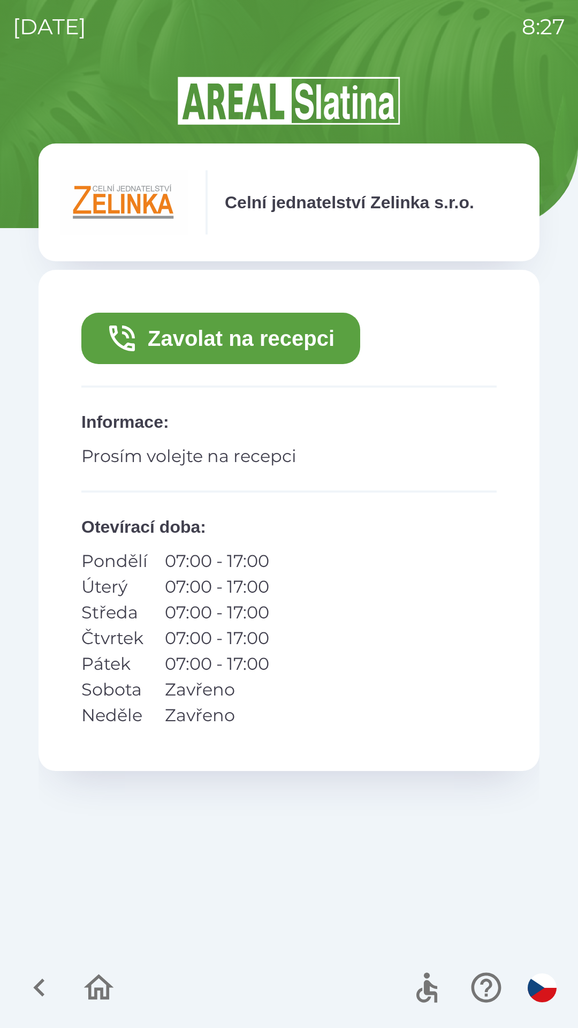
click at [207, 340] on button "Zavolat na recepci" at bounding box center [220, 338] width 279 height 51
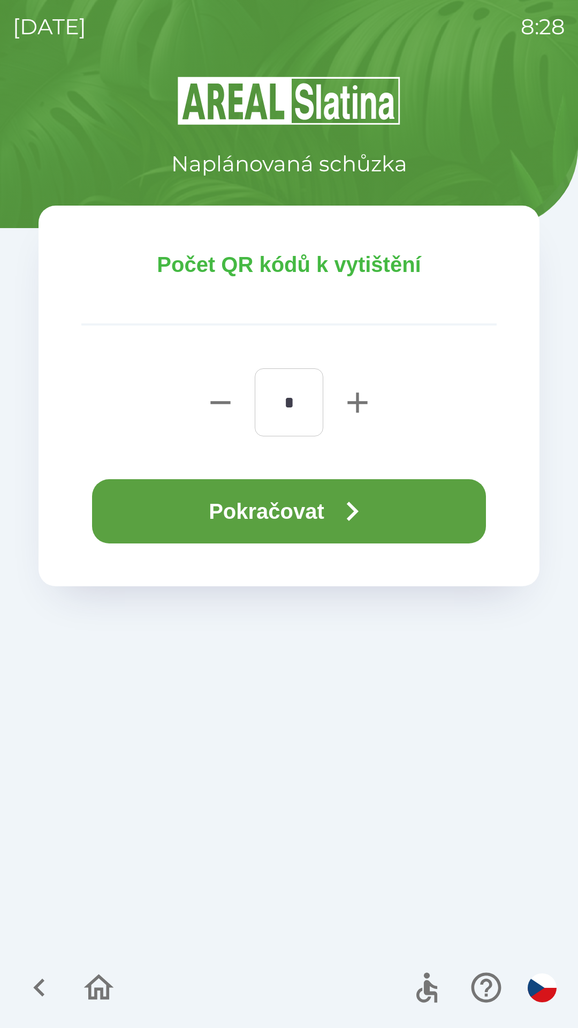
click at [346, 500] on icon "button" at bounding box center [352, 511] width 39 height 39
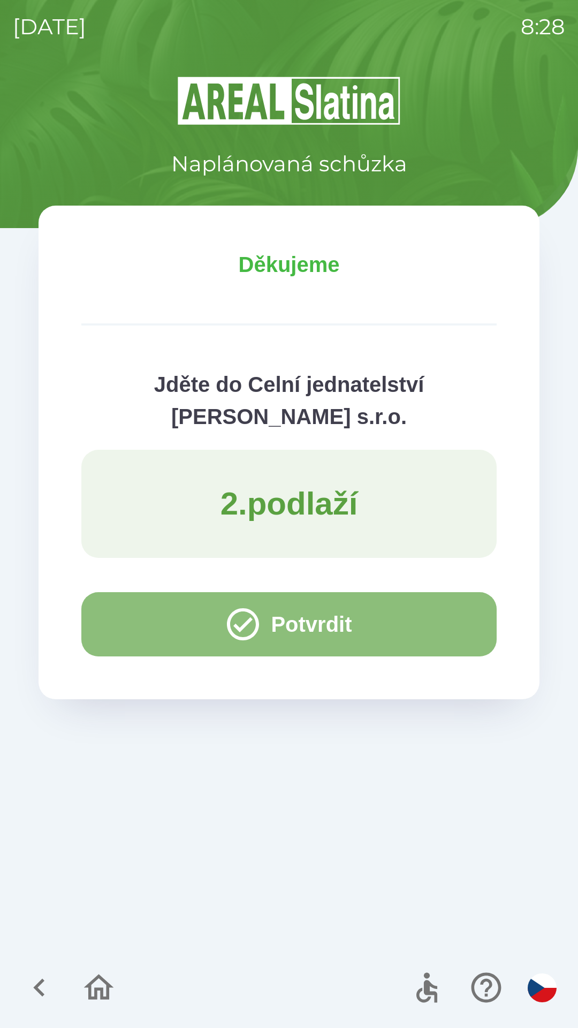
click at [144, 631] on button "Potvrdit" at bounding box center [289, 624] width 416 height 64
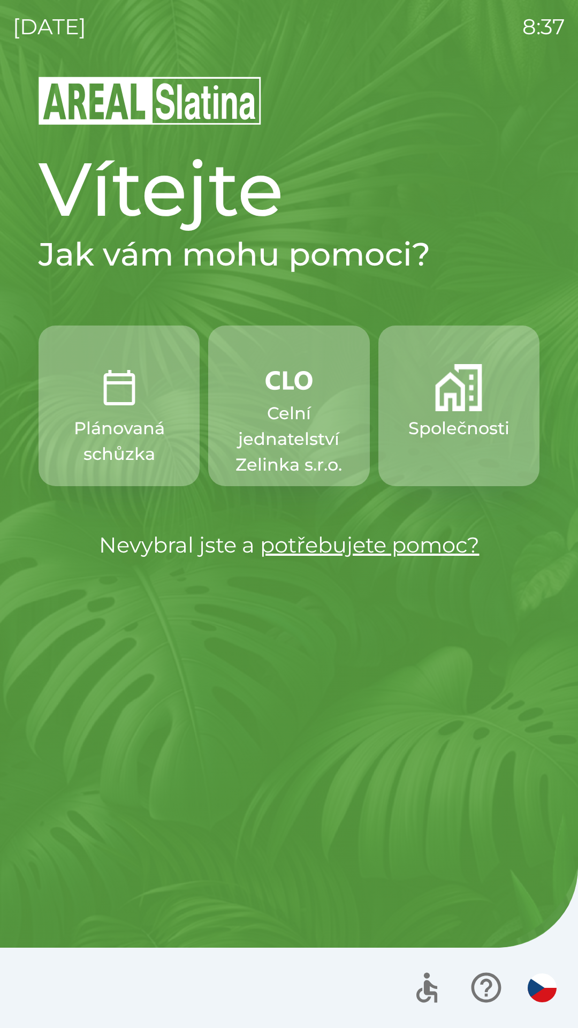
click at [457, 406] on img "button" at bounding box center [458, 387] width 47 height 47
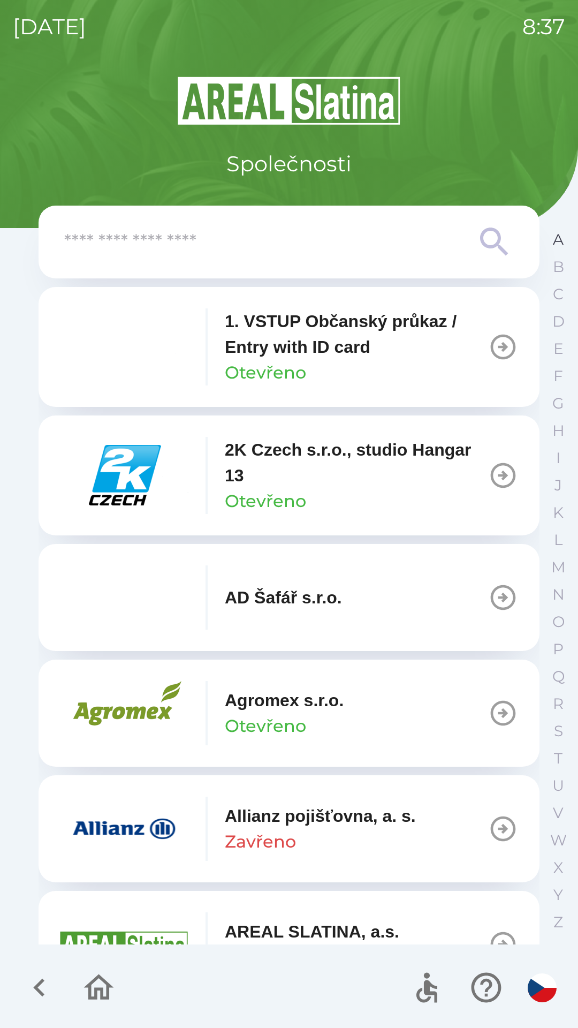
click at [545, 242] on button "A" at bounding box center [558, 239] width 27 height 27
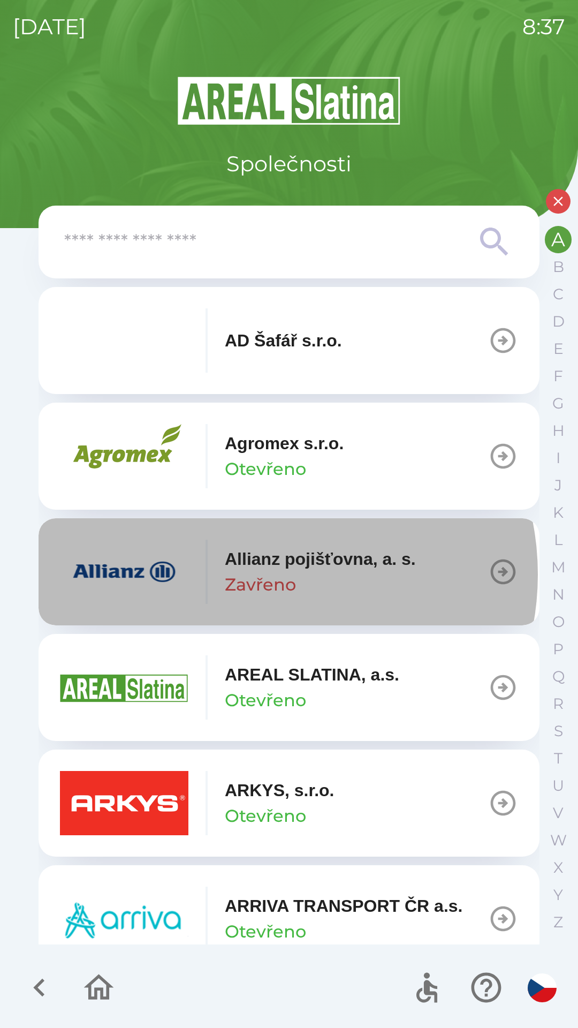
click at [262, 575] on p "Zavřeno" at bounding box center [260, 585] width 71 height 26
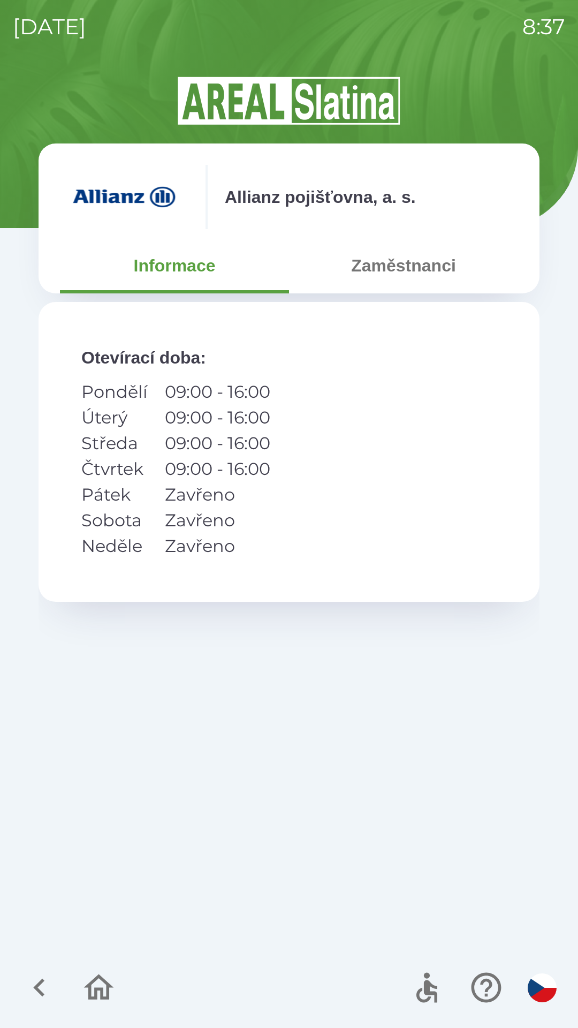
click at [391, 267] on button "Zaměstnanci" at bounding box center [403, 265] width 229 height 39
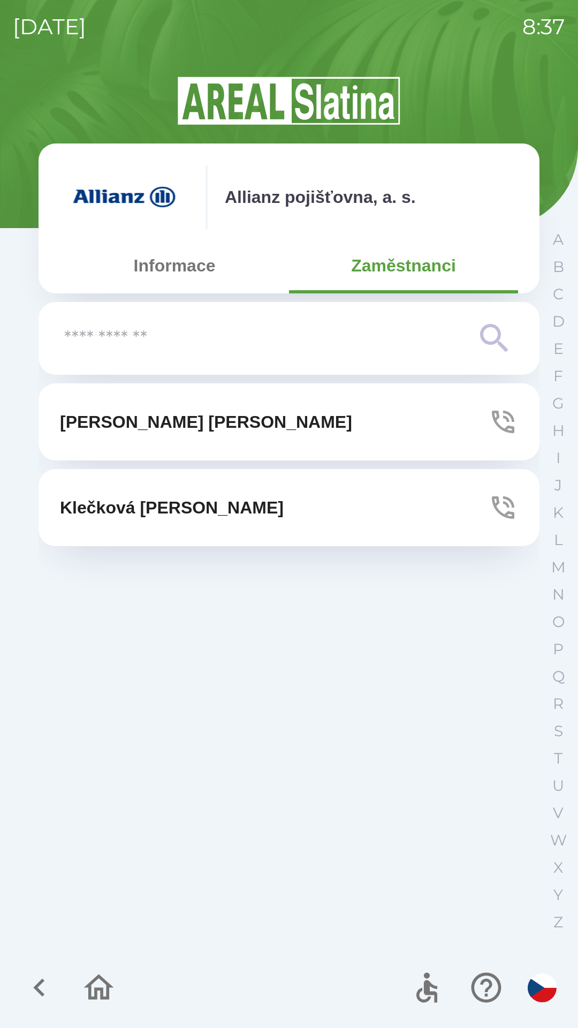
click at [197, 426] on button "[PERSON_NAME]" at bounding box center [289, 421] width 501 height 77
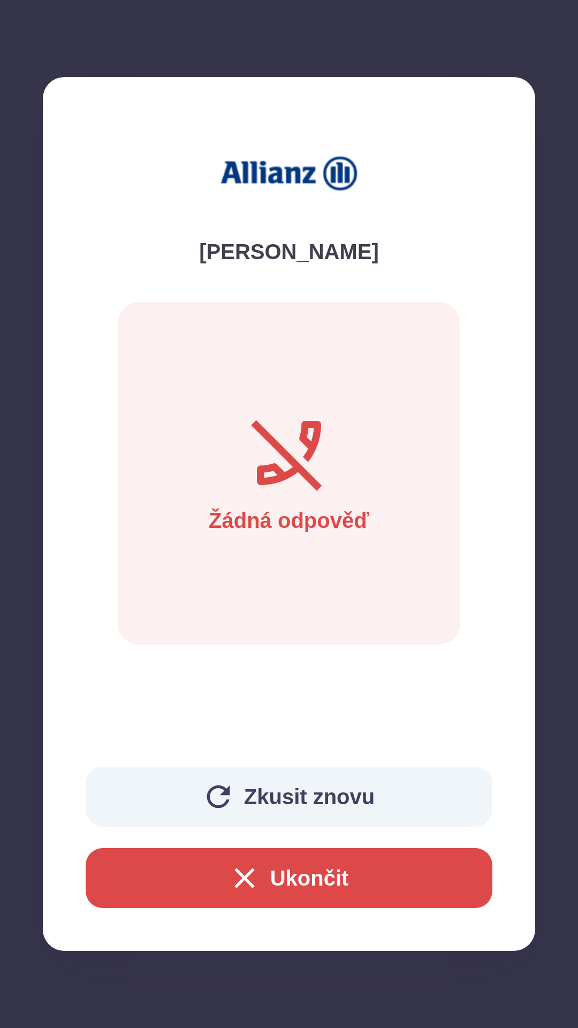
click at [279, 883] on button "Ukončit" at bounding box center [289, 878] width 407 height 60
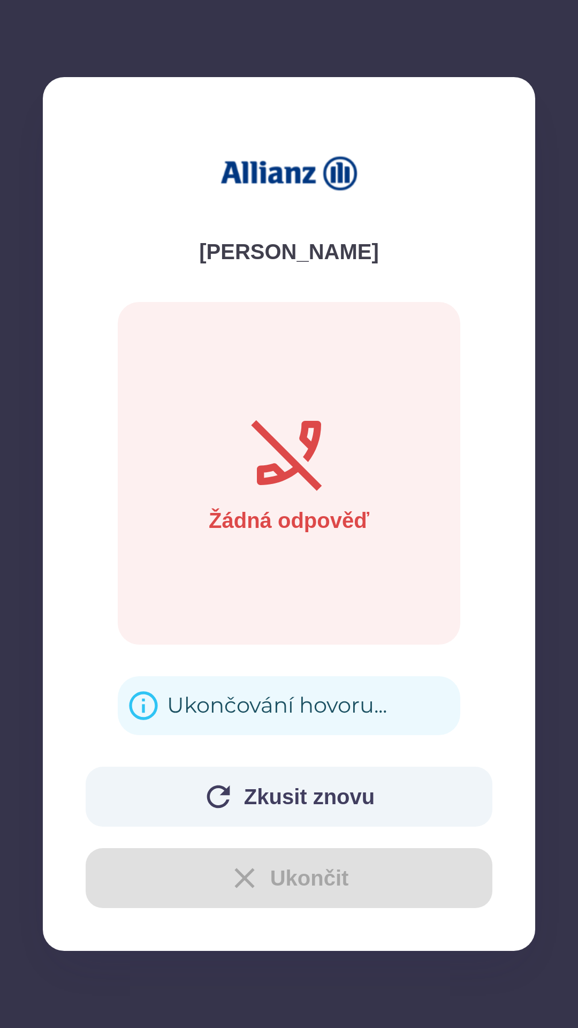
click at [212, 711] on div "Ukončování hovoru..." at bounding box center [277, 706] width 220 height 42
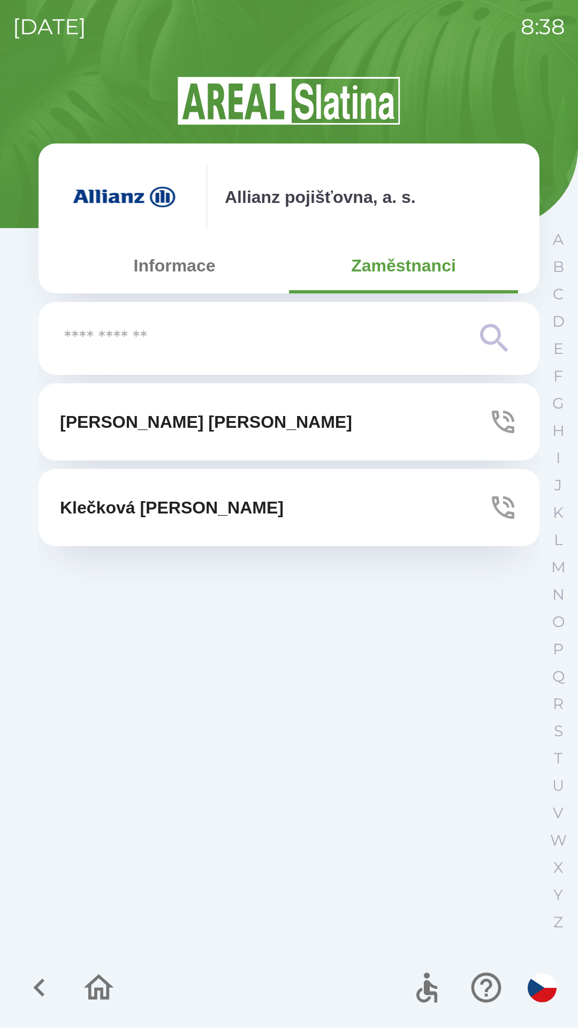
click at [29, 986] on icon "button" at bounding box center [39, 988] width 36 height 36
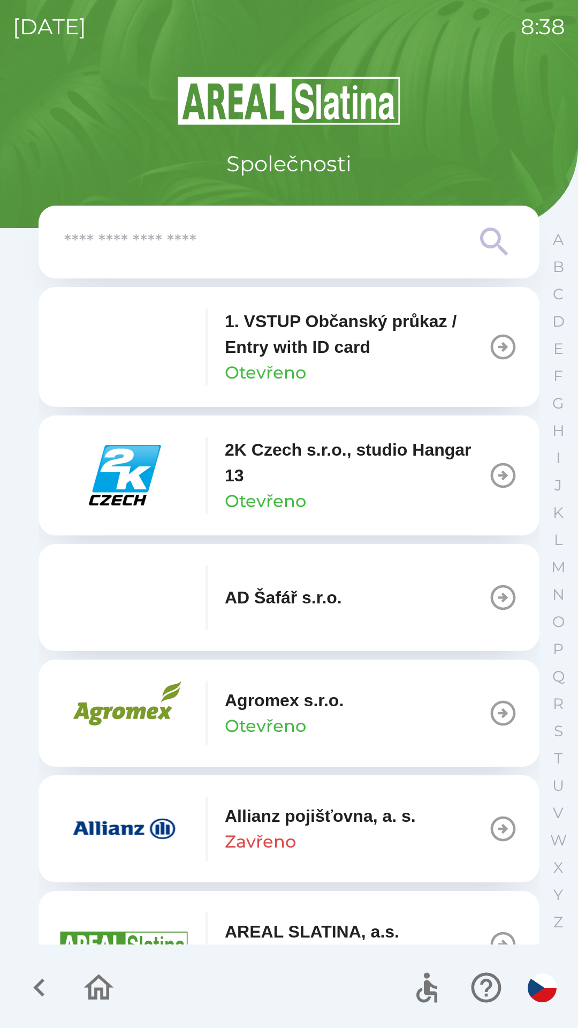
click at [33, 987] on icon "button" at bounding box center [39, 988] width 36 height 36
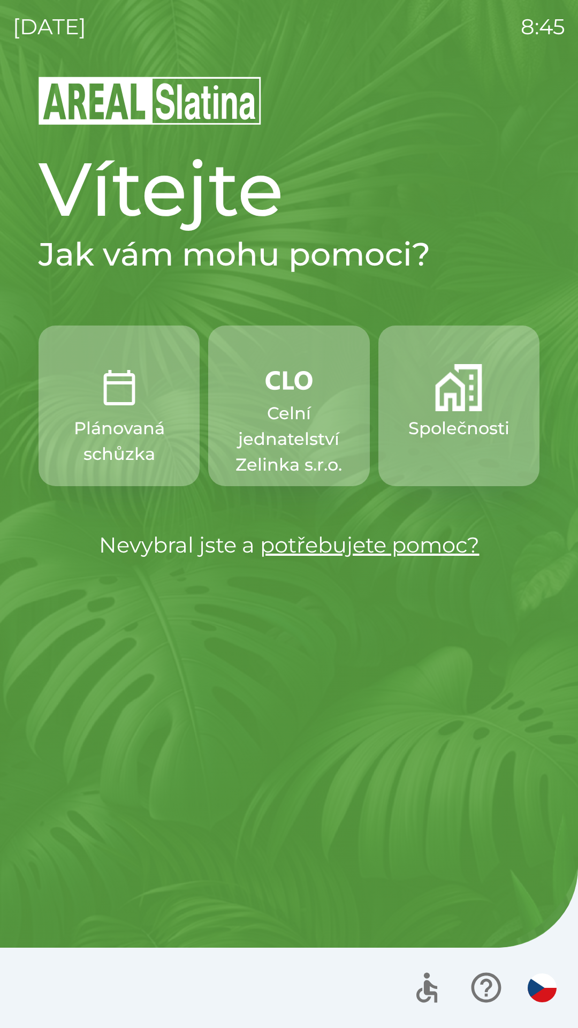
click at [280, 422] on p "Celní jednatelství Zelinka s.r.o." at bounding box center [289, 439] width 110 height 77
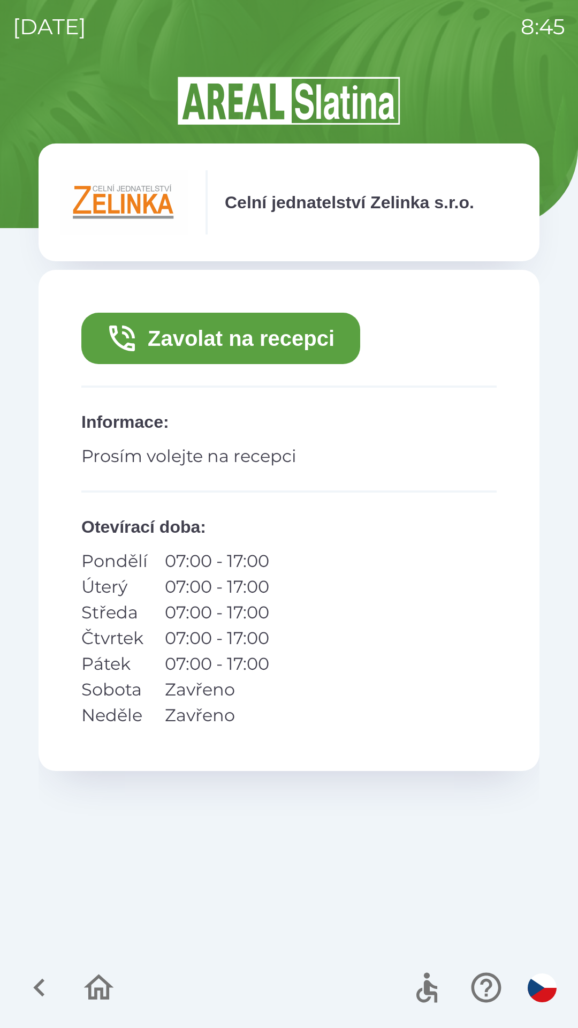
click at [304, 336] on button "Zavolat na recepci" at bounding box center [220, 338] width 279 height 51
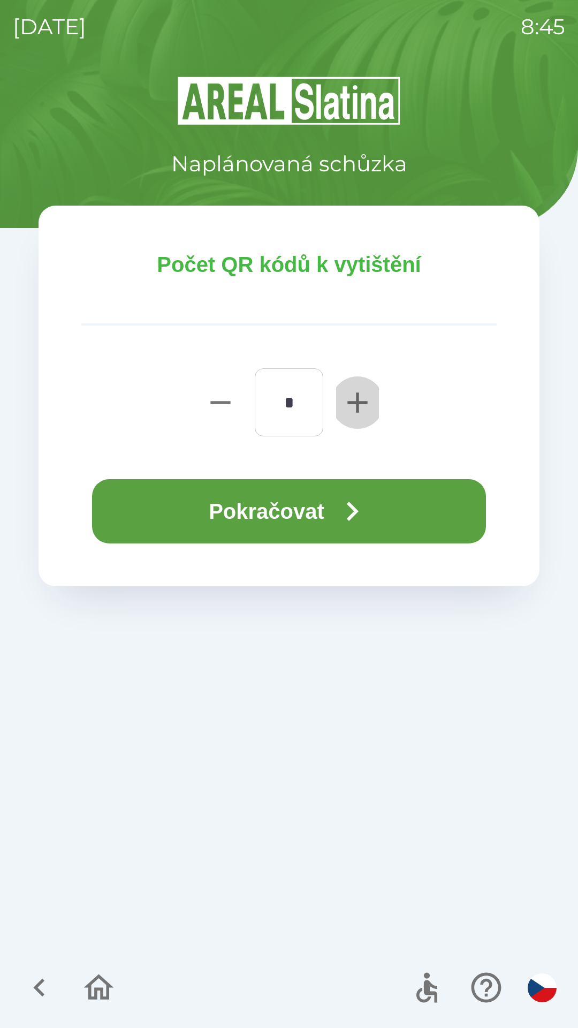
click at [350, 403] on icon "button" at bounding box center [358, 403] width 20 height 20
type input "*"
click at [317, 515] on button "Pokračovat" at bounding box center [289, 511] width 394 height 64
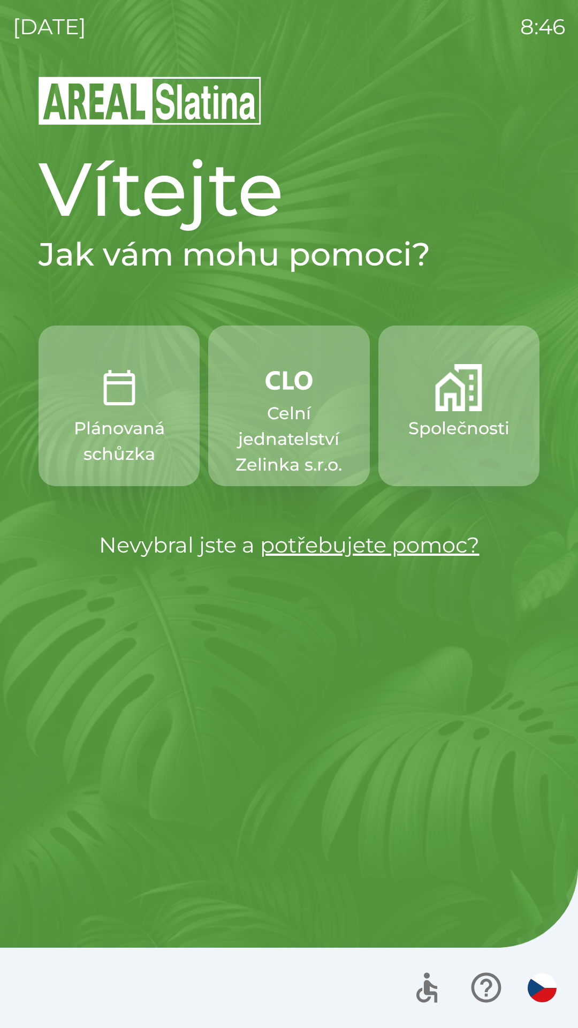
click at [453, 416] on p "Společnosti" at bounding box center [459, 429] width 101 height 26
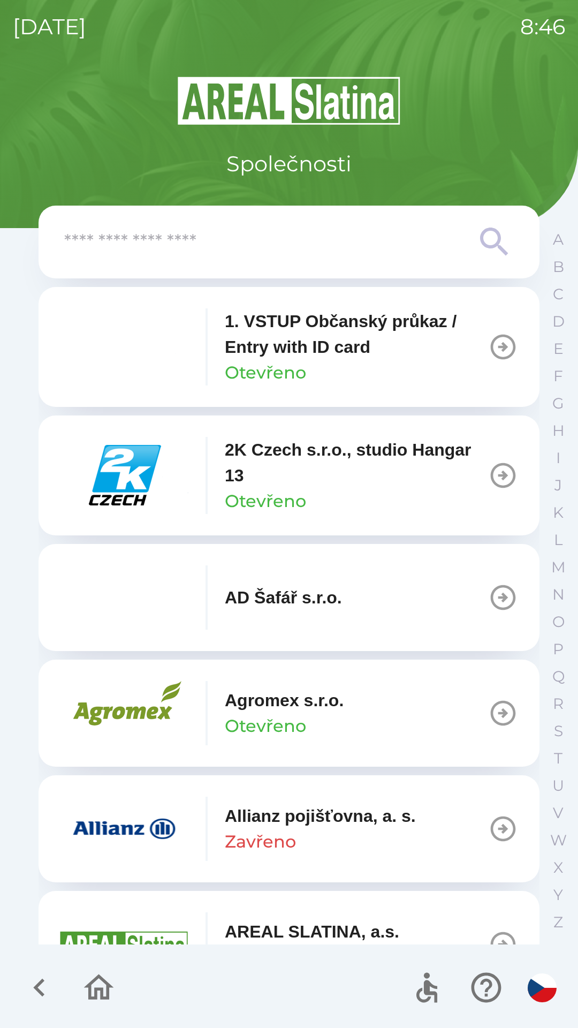
click at [176, 254] on input "text" at bounding box center [267, 242] width 407 height 29
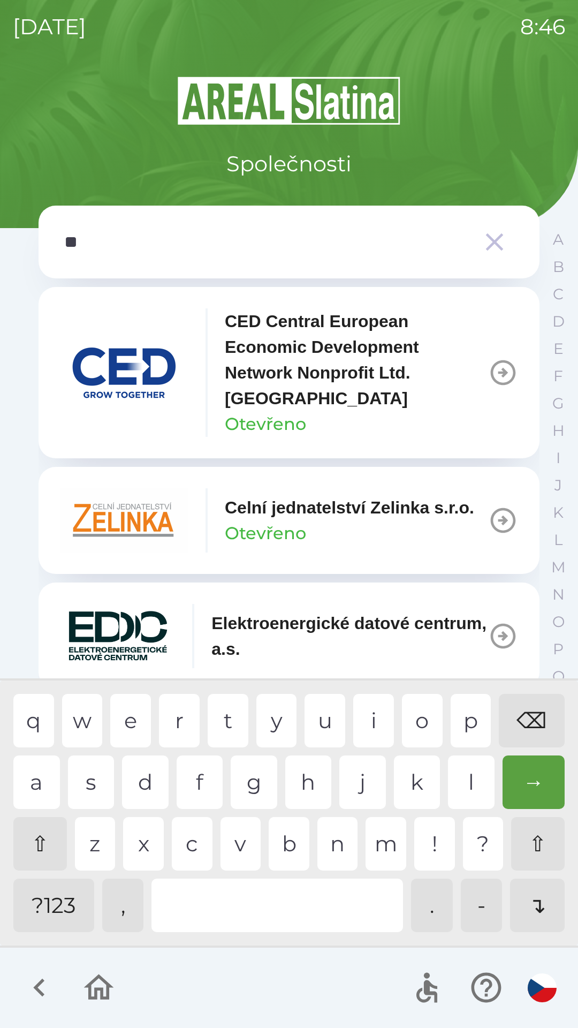
click at [470, 789] on div "l" at bounding box center [471, 783] width 47 height 54
type input "***"
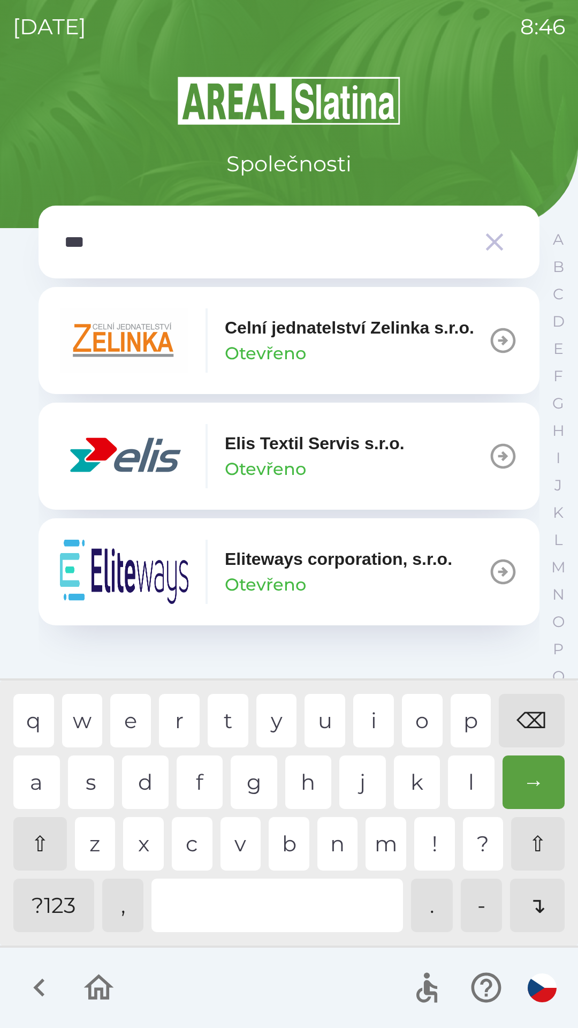
click at [291, 482] on p "Otevřeno" at bounding box center [265, 469] width 81 height 26
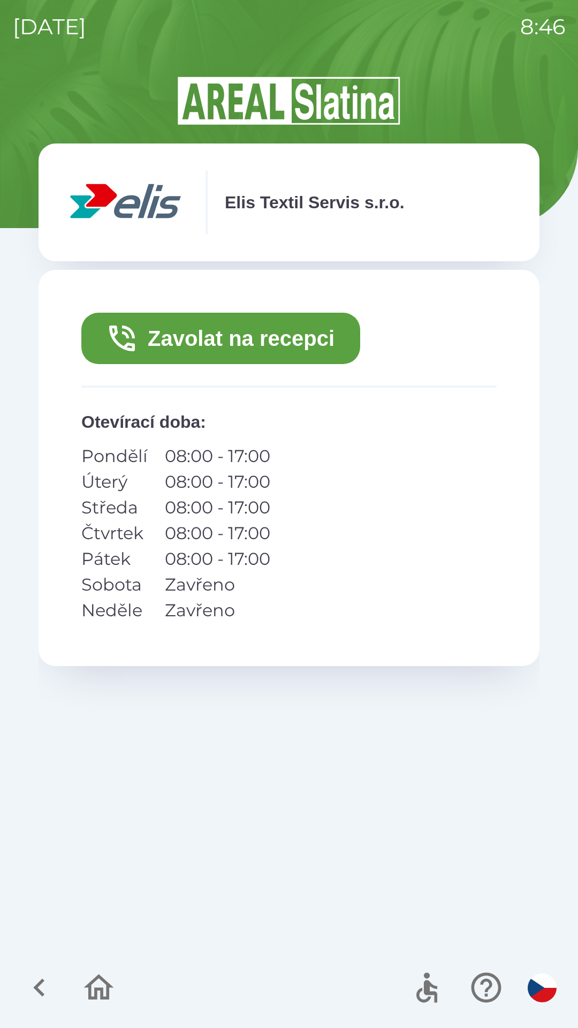
click at [226, 340] on button "Zavolat na recepci" at bounding box center [220, 338] width 279 height 51
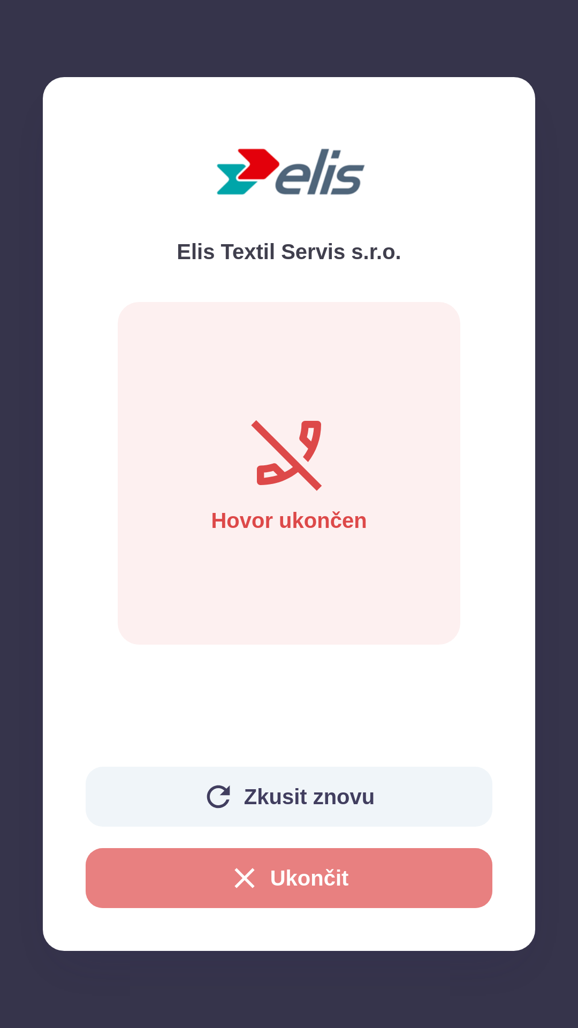
click at [257, 876] on icon "button" at bounding box center [245, 878] width 34 height 34
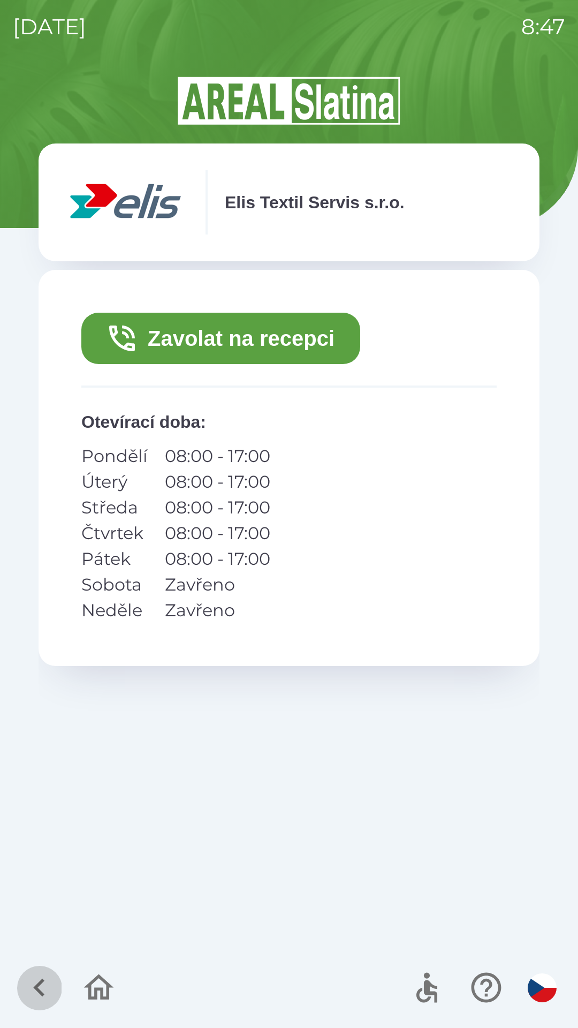
click at [21, 990] on button "button" at bounding box center [39, 988] width 44 height 44
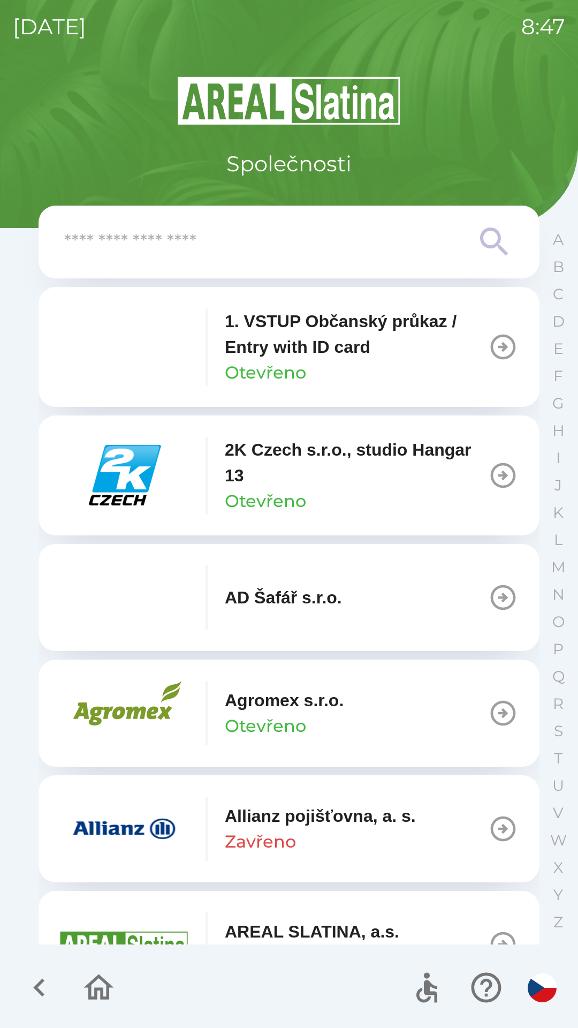
click at [39, 994] on icon "button" at bounding box center [39, 988] width 36 height 36
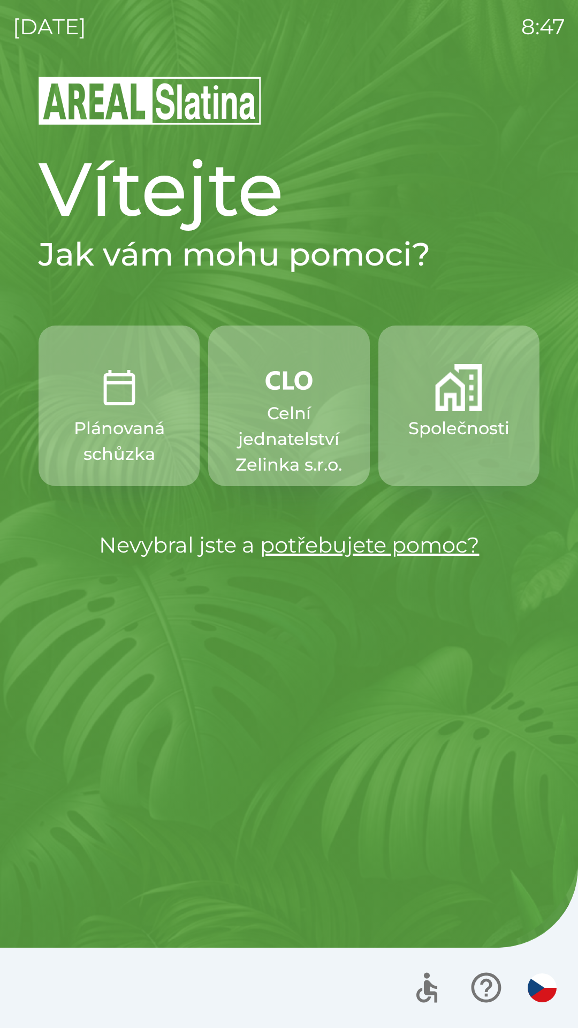
click at [293, 417] on p "Celní jednatelství Zelinka s.r.o." at bounding box center [289, 439] width 110 height 77
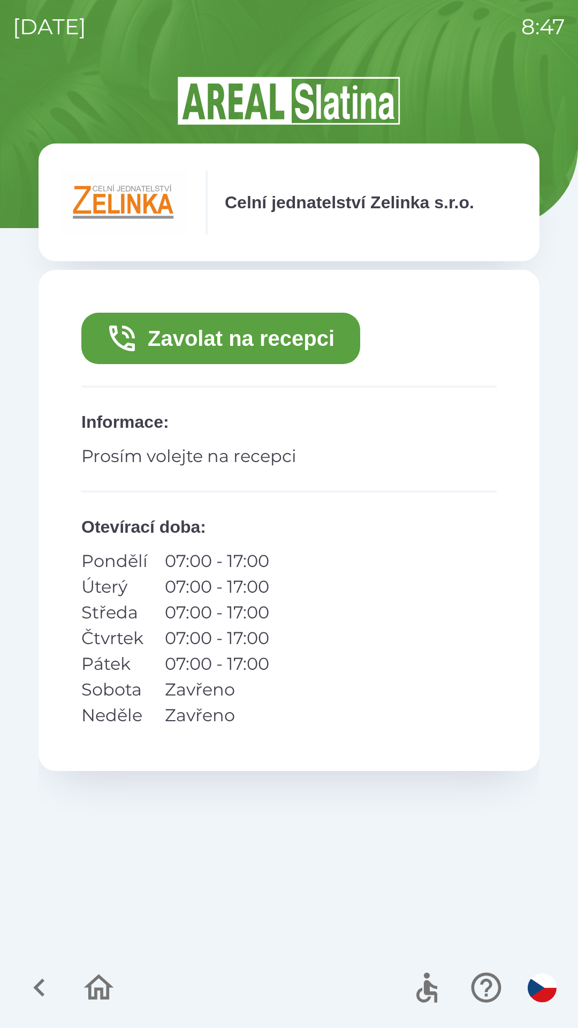
click at [295, 340] on button "Zavolat na recepci" at bounding box center [220, 338] width 279 height 51
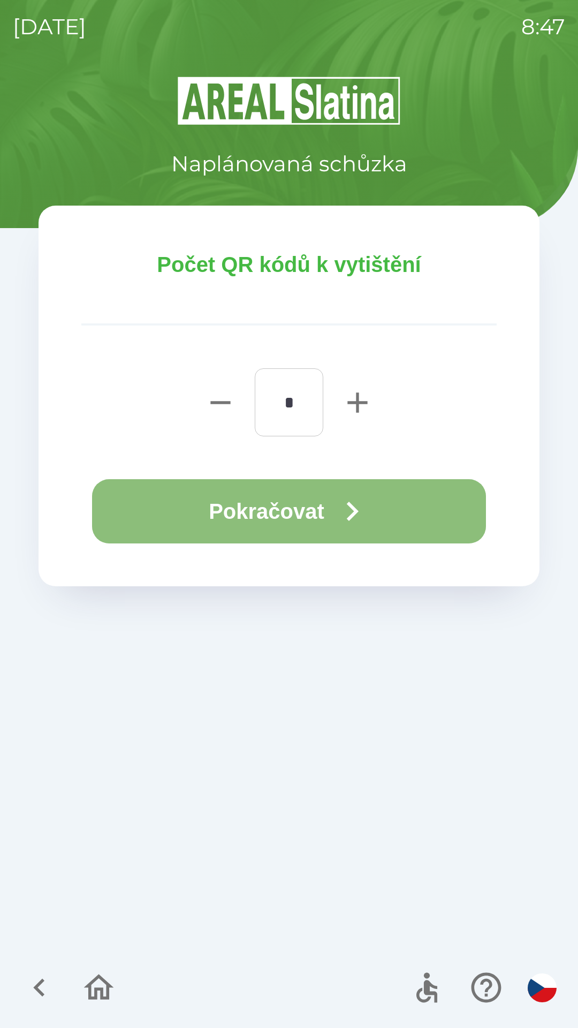
click at [358, 525] on icon "button" at bounding box center [352, 511] width 39 height 39
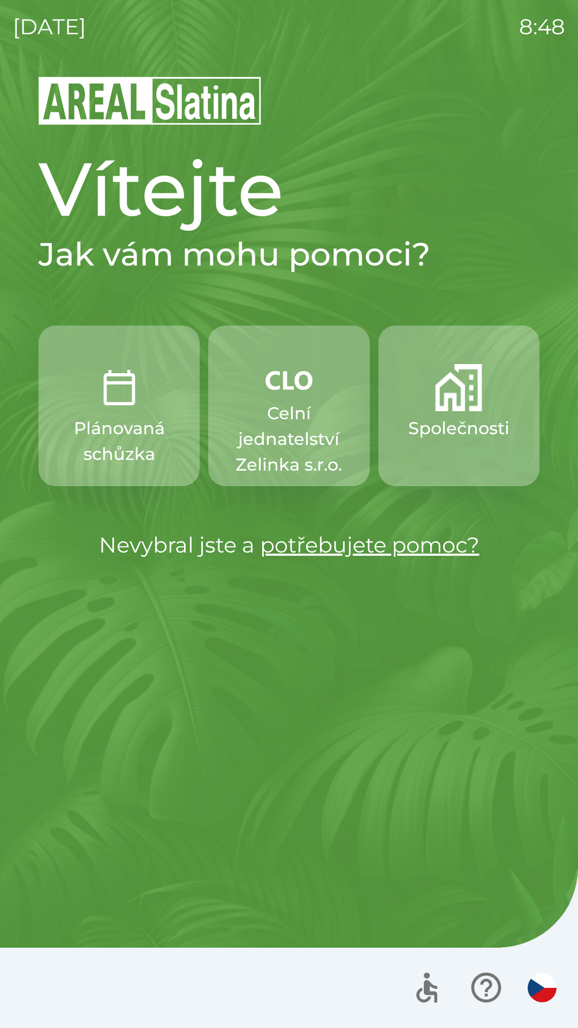
click at [443, 404] on img "button" at bounding box center [458, 387] width 47 height 47
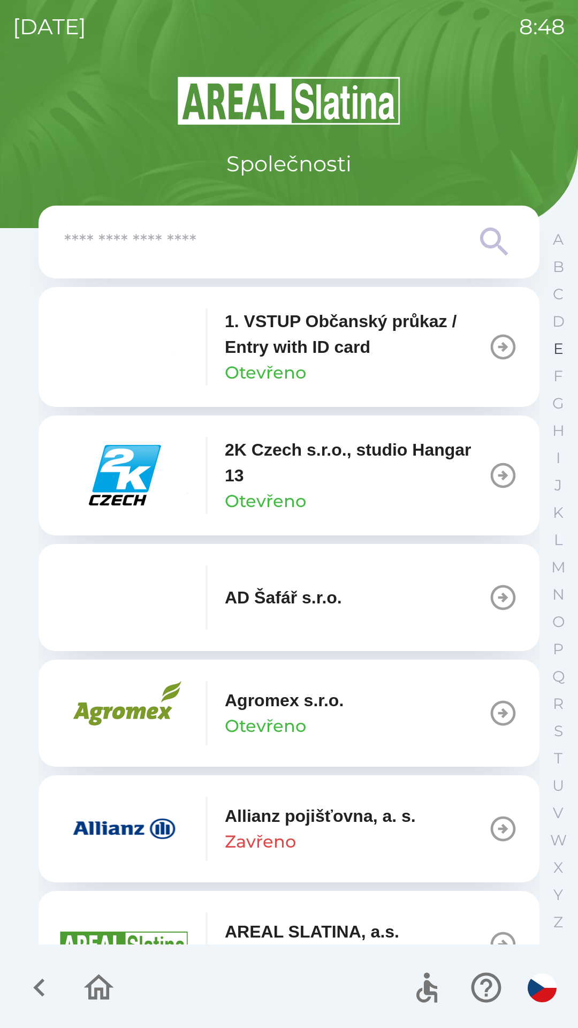
click at [554, 347] on p "E" at bounding box center [559, 349] width 10 height 19
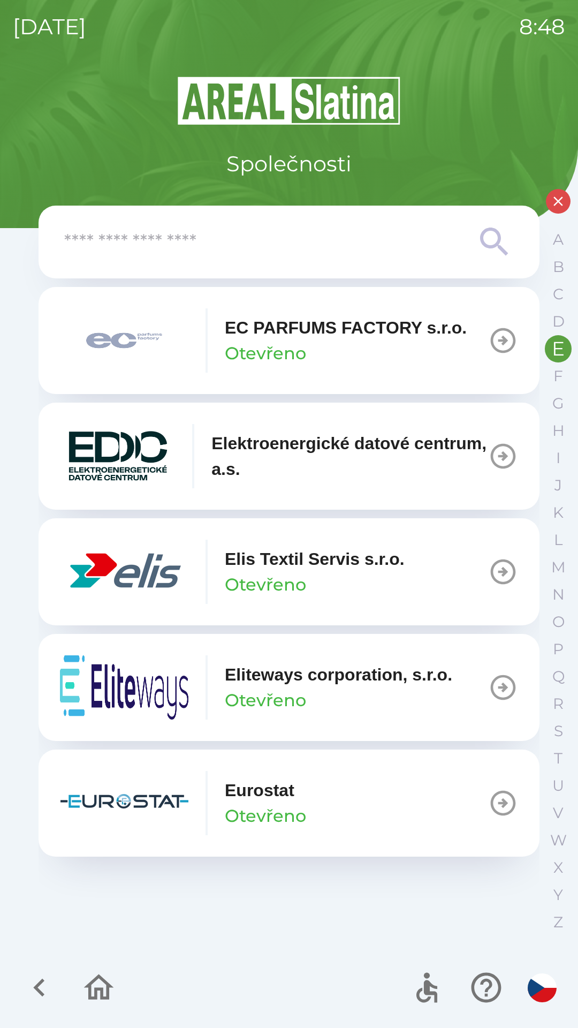
click at [321, 566] on p "Elis Textil Servis s.r.o." at bounding box center [315, 559] width 180 height 26
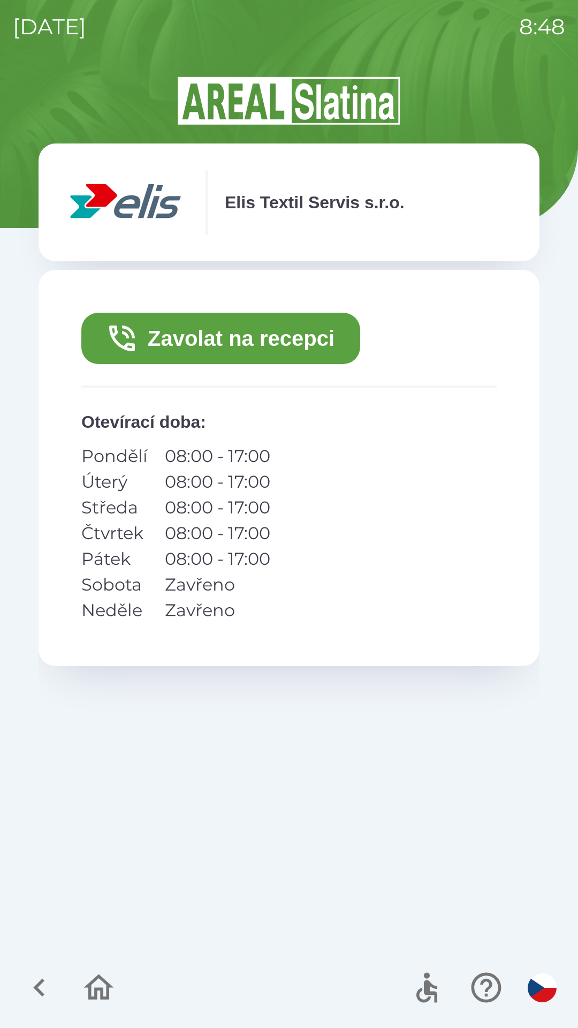
click at [257, 338] on button "Zavolat na recepci" at bounding box center [220, 338] width 279 height 51
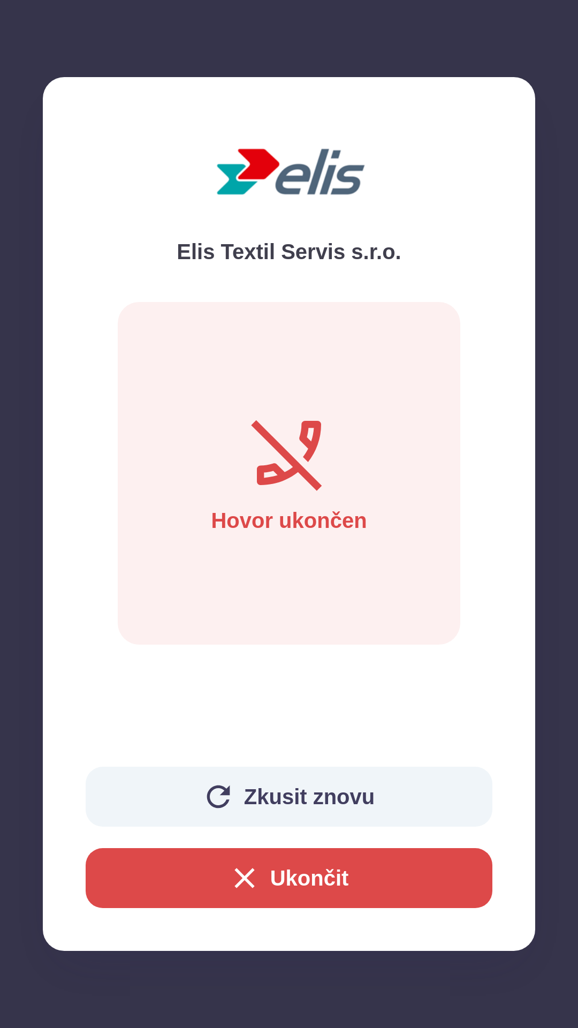
click at [302, 886] on button "Ukončit" at bounding box center [289, 878] width 407 height 60
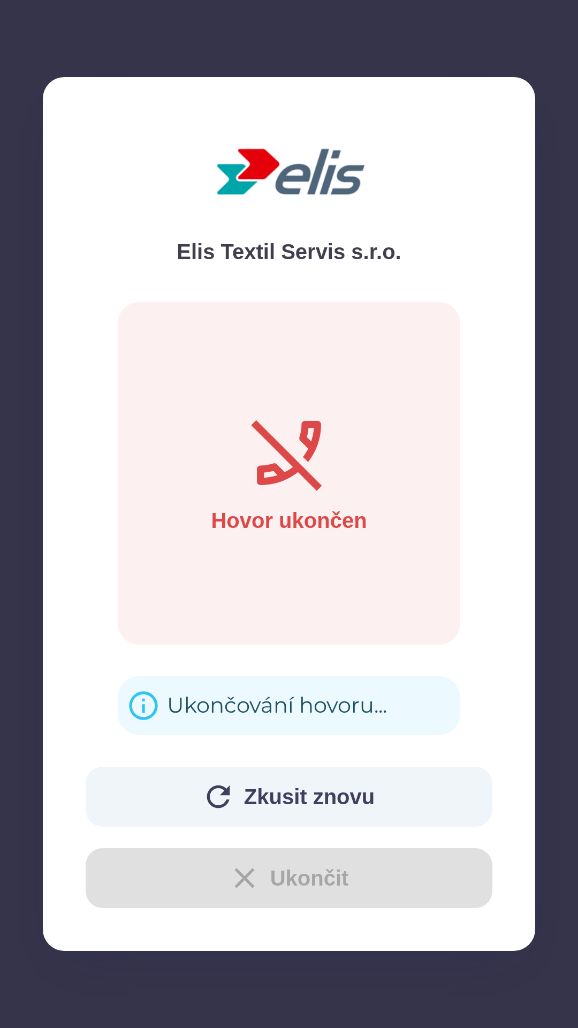
click at [311, 795] on button "Zkusit znovu" at bounding box center [289, 797] width 407 height 60
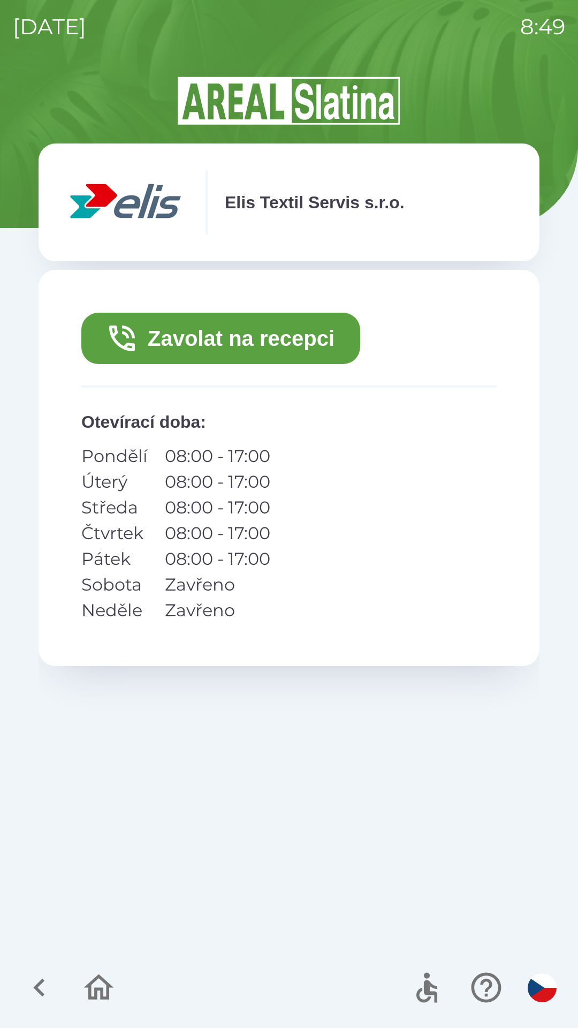
click at [291, 340] on button "Zavolat na recepci" at bounding box center [220, 338] width 279 height 51
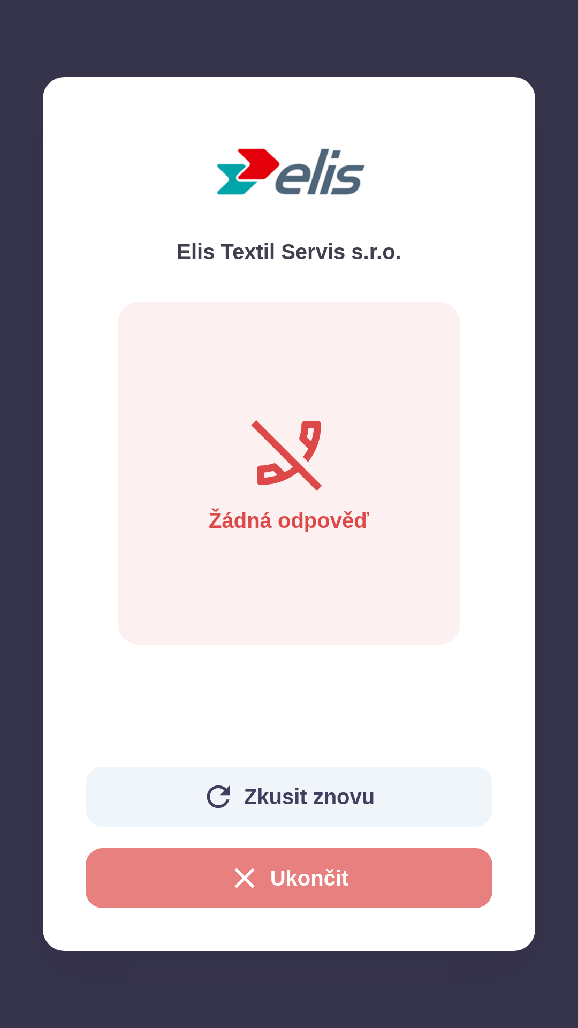
click at [295, 882] on button "Ukončit" at bounding box center [289, 878] width 407 height 60
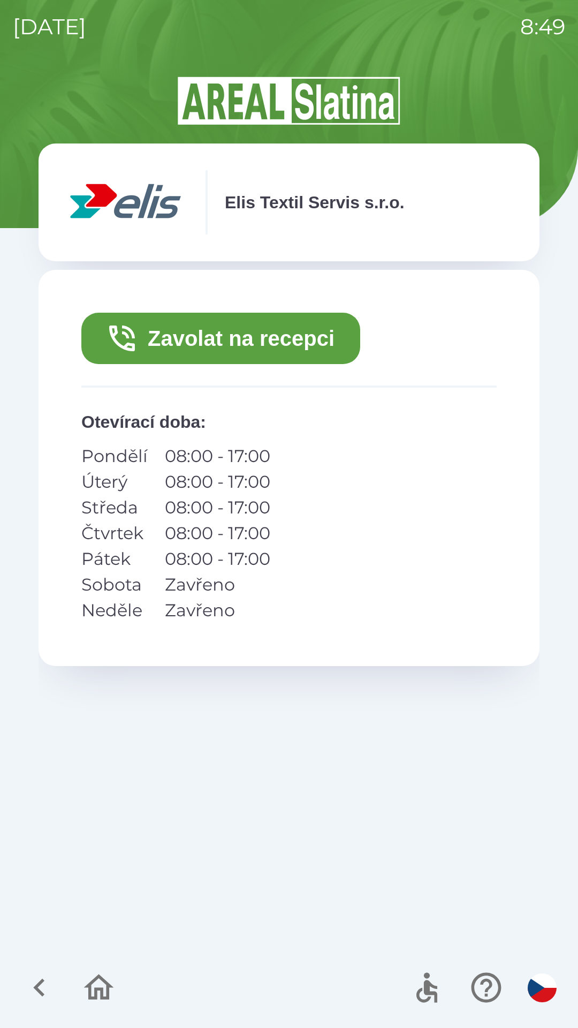
click at [31, 986] on icon "button" at bounding box center [39, 988] width 36 height 36
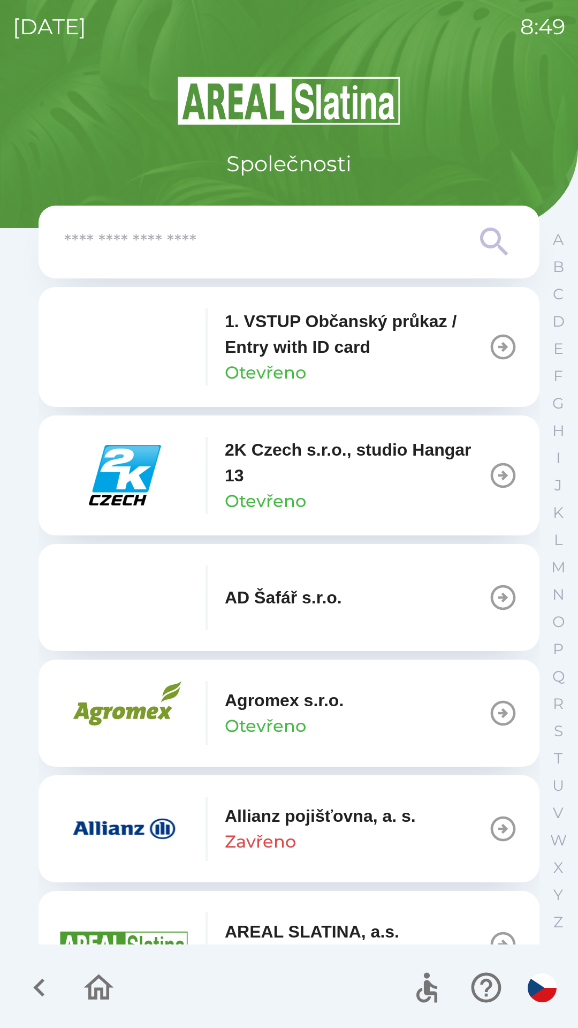
click at [39, 984] on icon "button" at bounding box center [38, 988] width 11 height 18
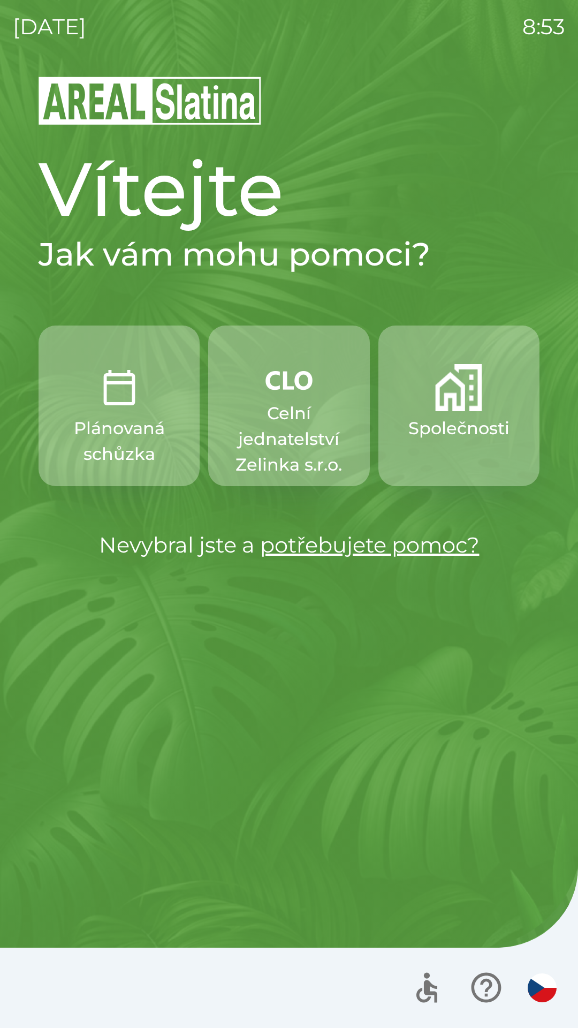
click at [450, 398] on img "button" at bounding box center [458, 387] width 47 height 47
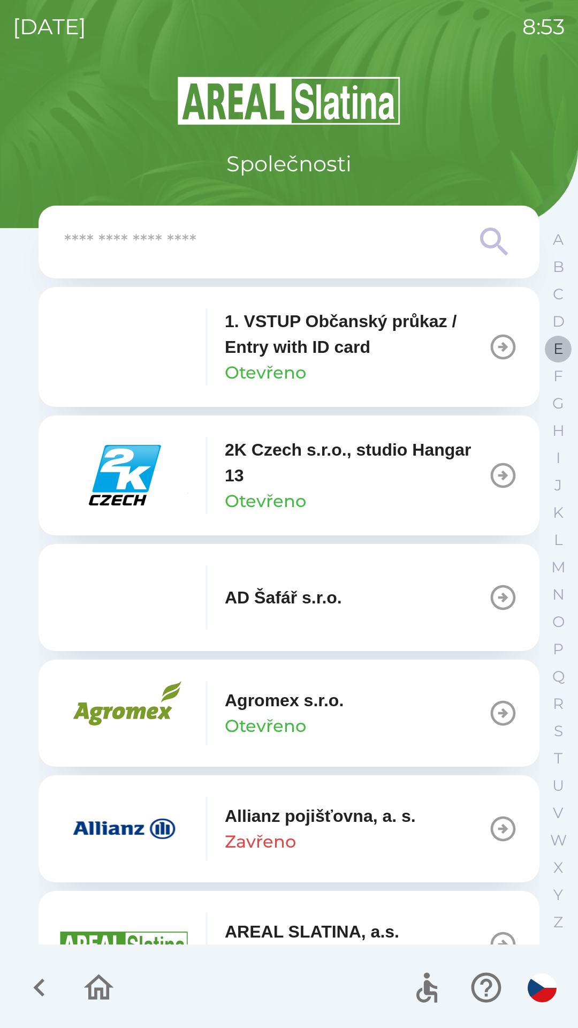
click at [554, 354] on p "E" at bounding box center [559, 349] width 10 height 19
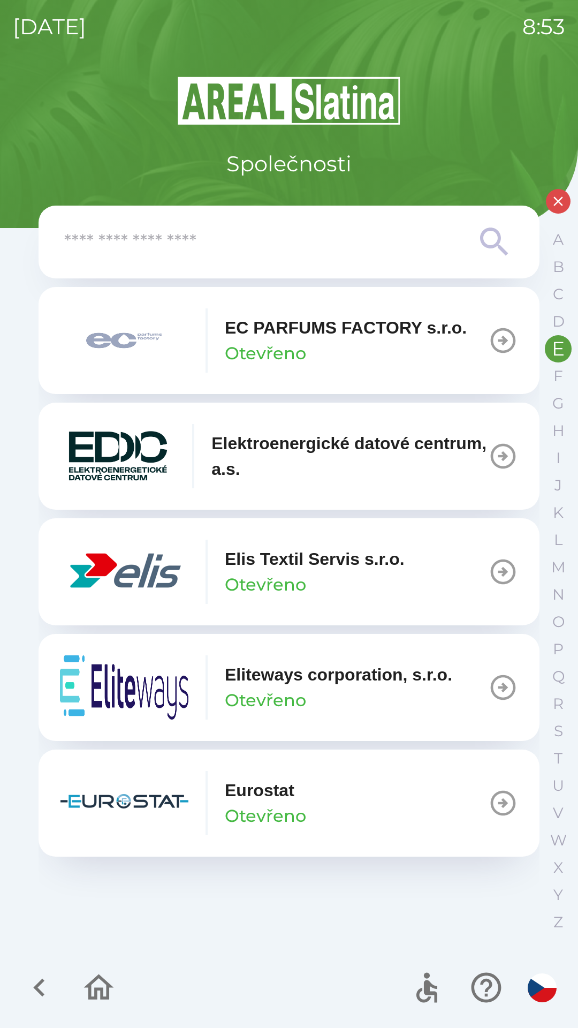
click at [426, 572] on button "Elis Textil Servis s.r.o. Otevřeno" at bounding box center [289, 571] width 501 height 107
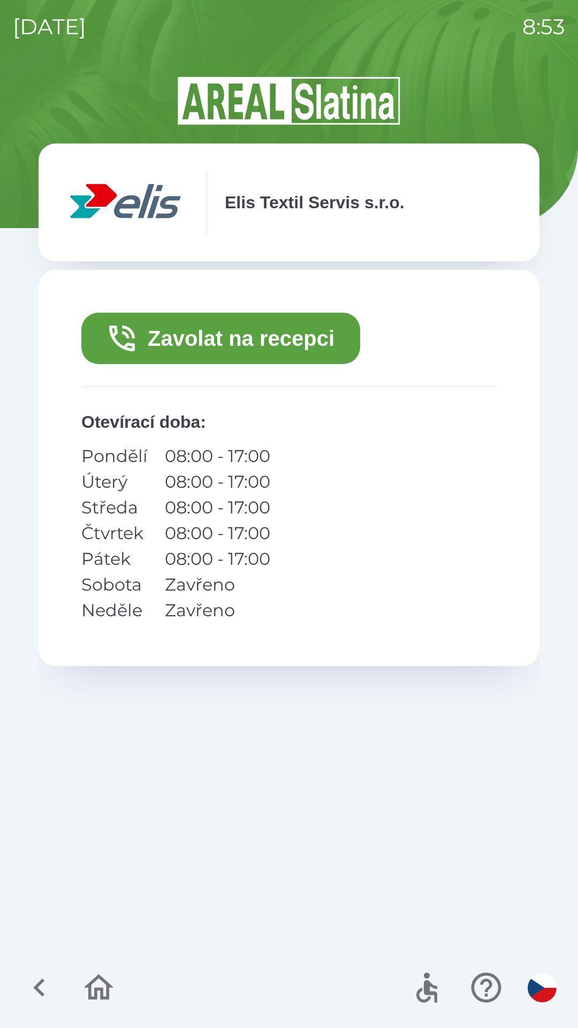
click at [294, 336] on button "Zavolat na recepci" at bounding box center [220, 338] width 279 height 51
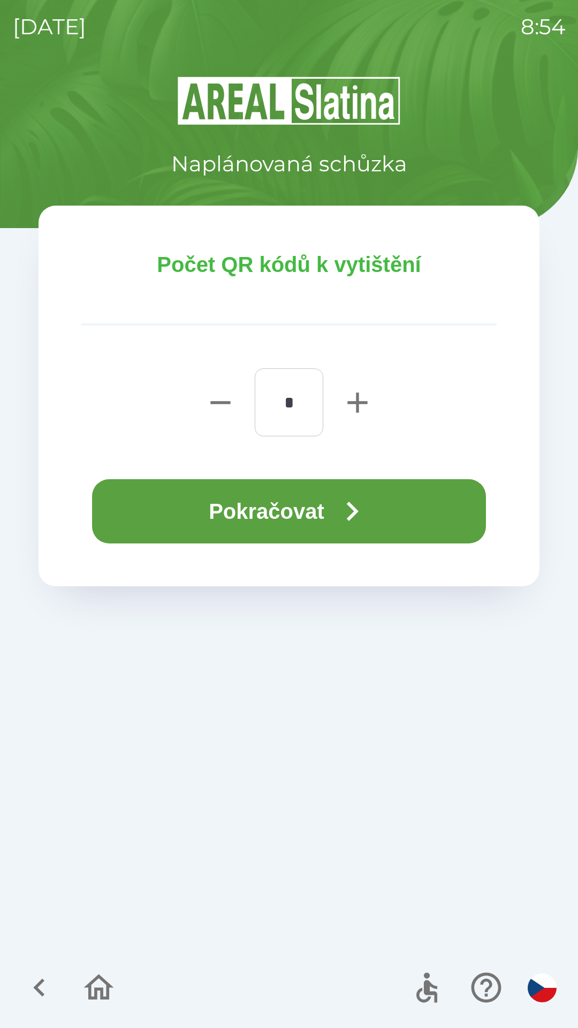
click at [358, 405] on icon "button" at bounding box center [358, 403] width 20 height 20
type input "*"
click at [334, 500] on button "Pokračovat" at bounding box center [289, 511] width 394 height 64
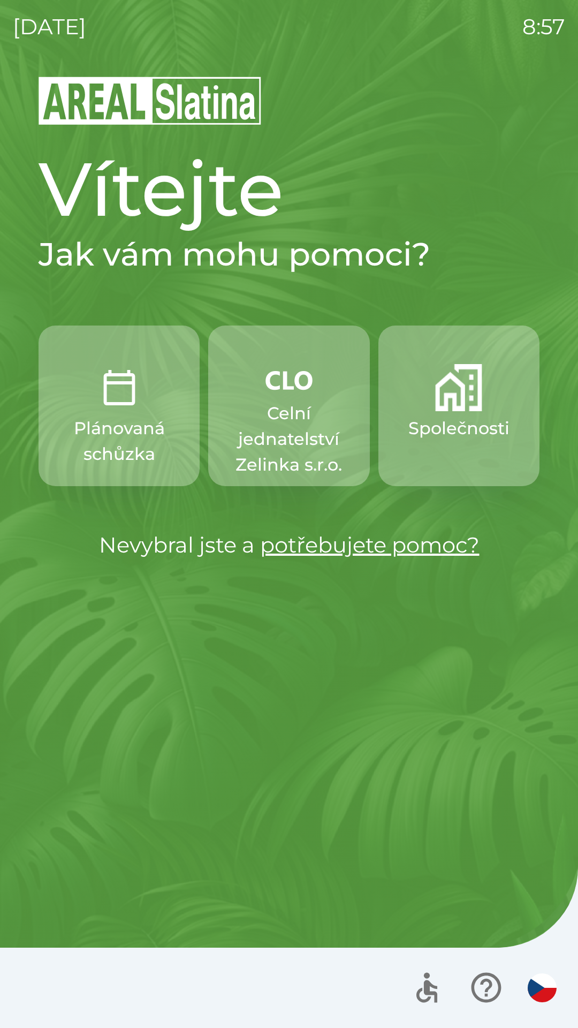
click at [284, 425] on p "Celní jednatelství Zelinka s.r.o." at bounding box center [289, 439] width 110 height 77
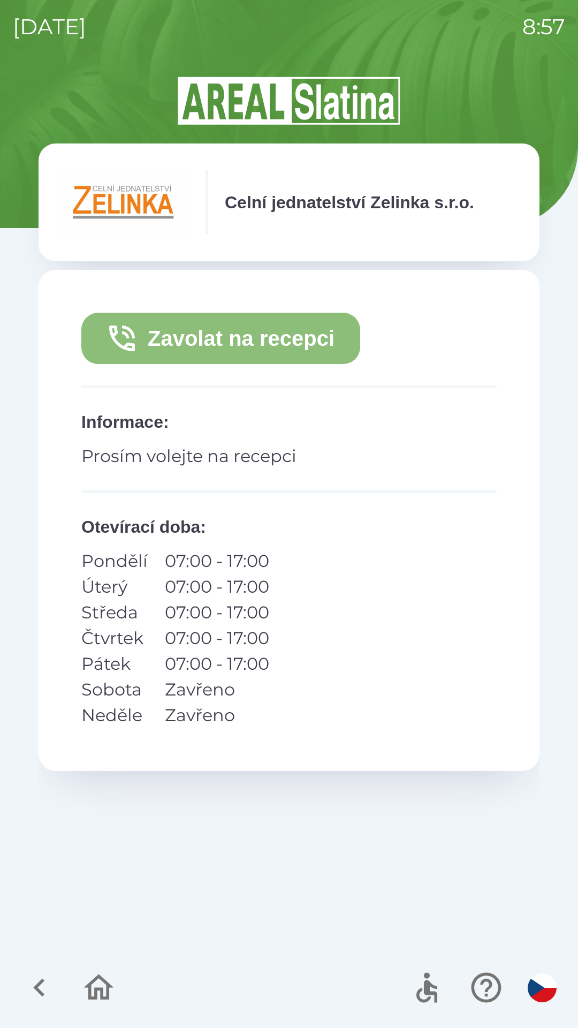
click at [273, 336] on button "Zavolat na recepci" at bounding box center [220, 338] width 279 height 51
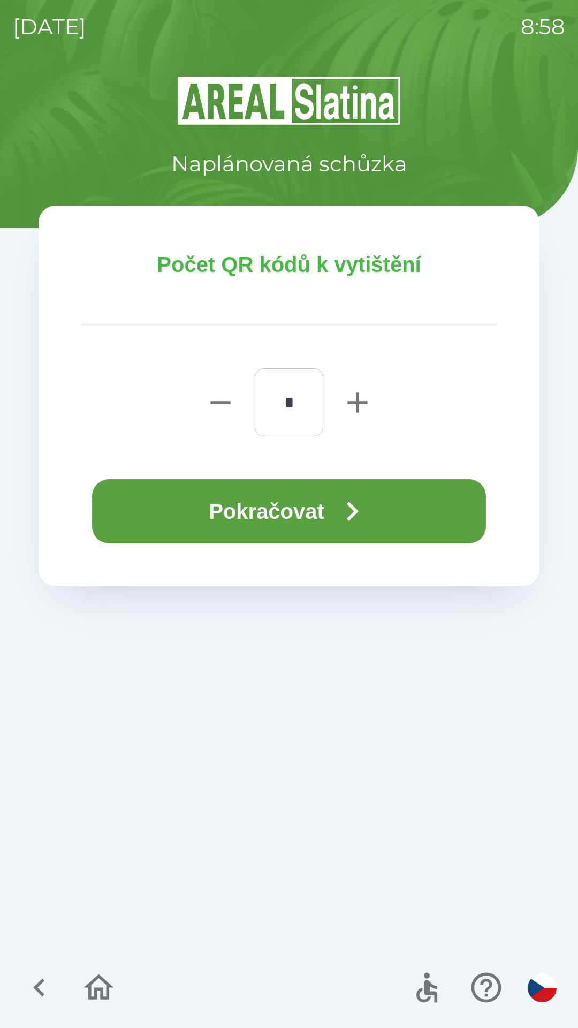
click at [313, 506] on button "Pokračovat" at bounding box center [289, 511] width 394 height 64
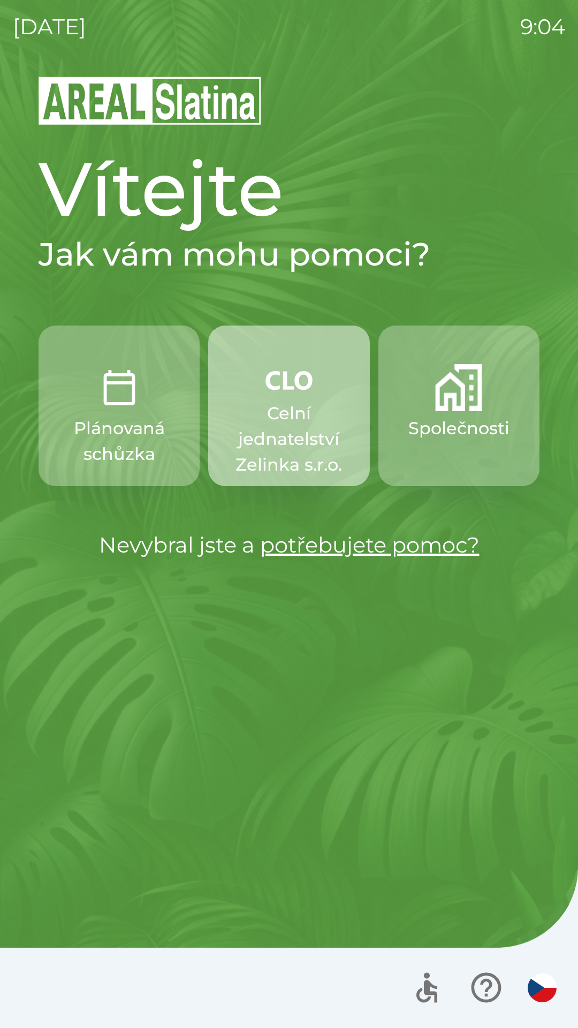
click at [278, 425] on p "Celní jednatelství Zelinka s.r.o." at bounding box center [289, 439] width 110 height 77
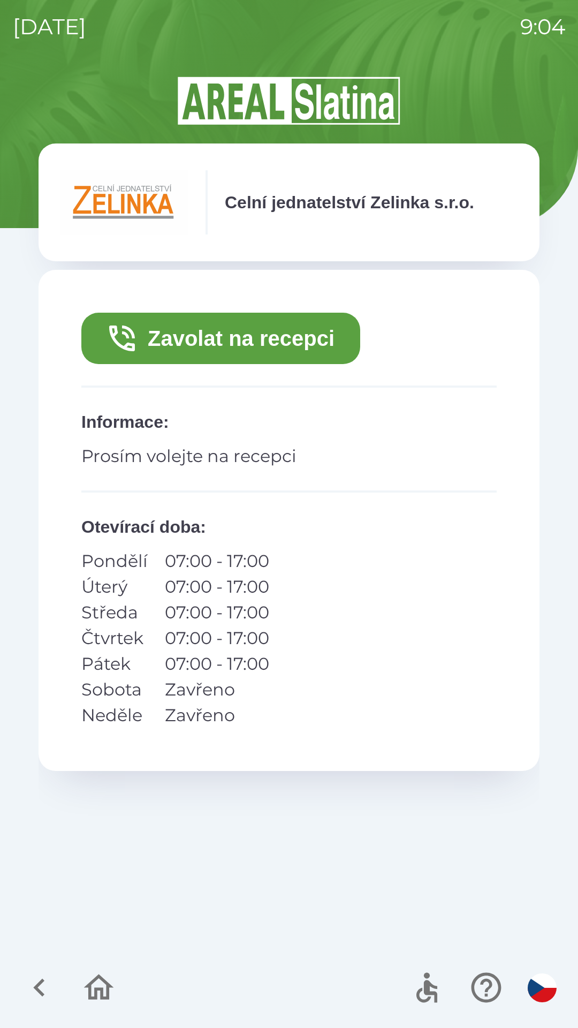
click at [195, 337] on button "Zavolat na recepci" at bounding box center [220, 338] width 279 height 51
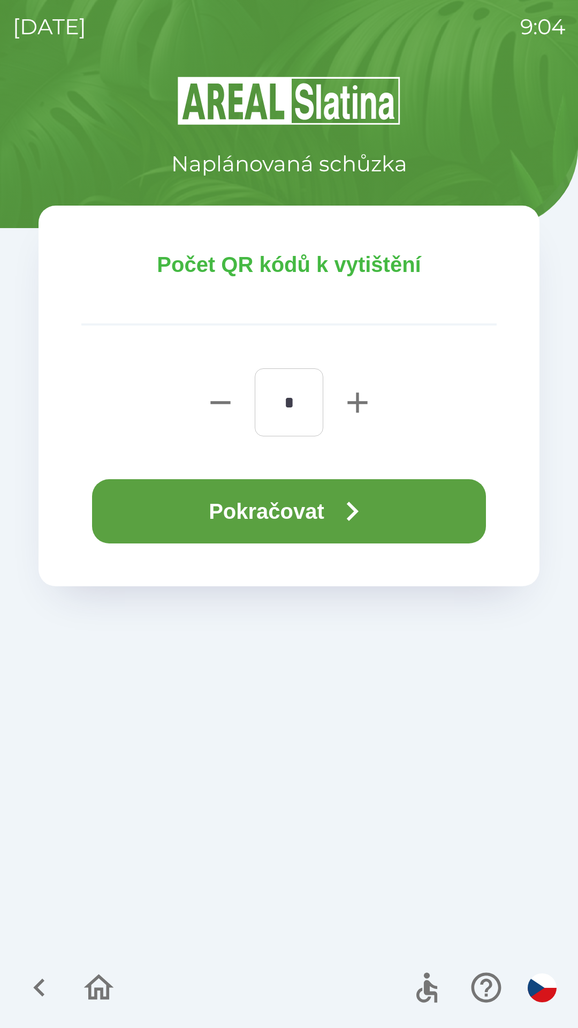
click at [186, 503] on button "Pokračovat" at bounding box center [289, 511] width 394 height 64
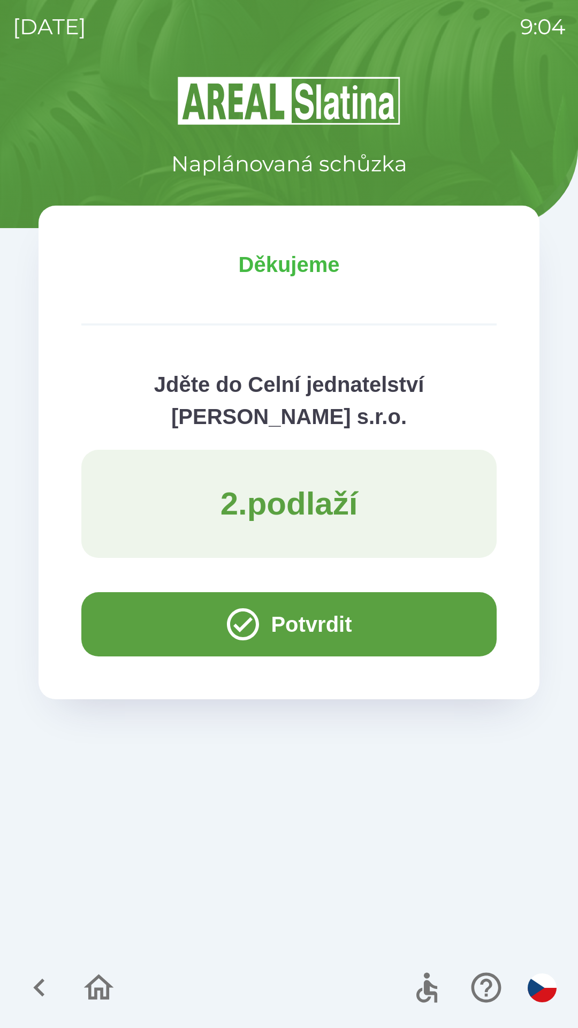
click at [85, 624] on button "Potvrdit" at bounding box center [289, 624] width 416 height 64
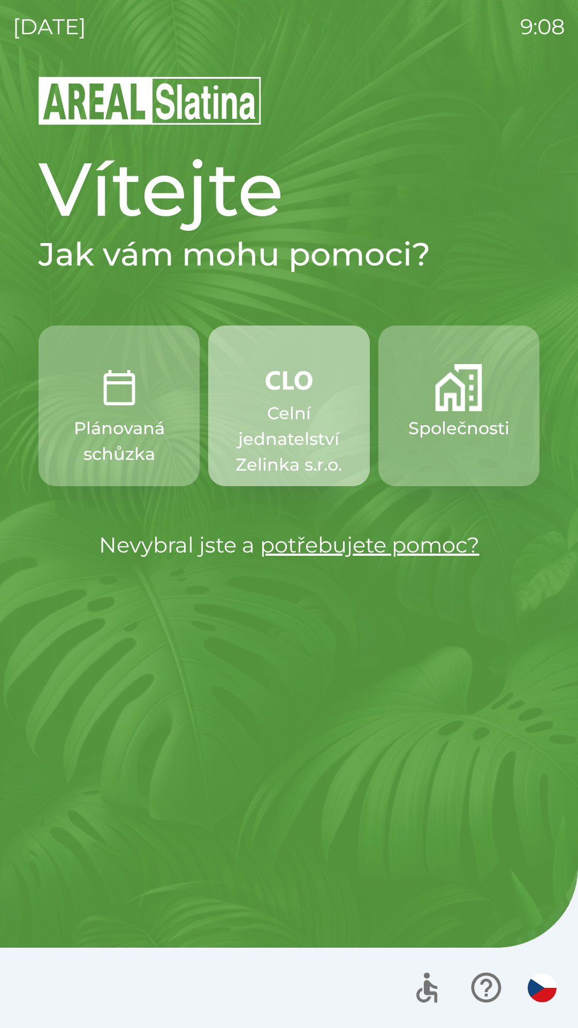
click at [289, 428] on p "Celní jednatelství Zelinka s.r.o." at bounding box center [289, 439] width 110 height 77
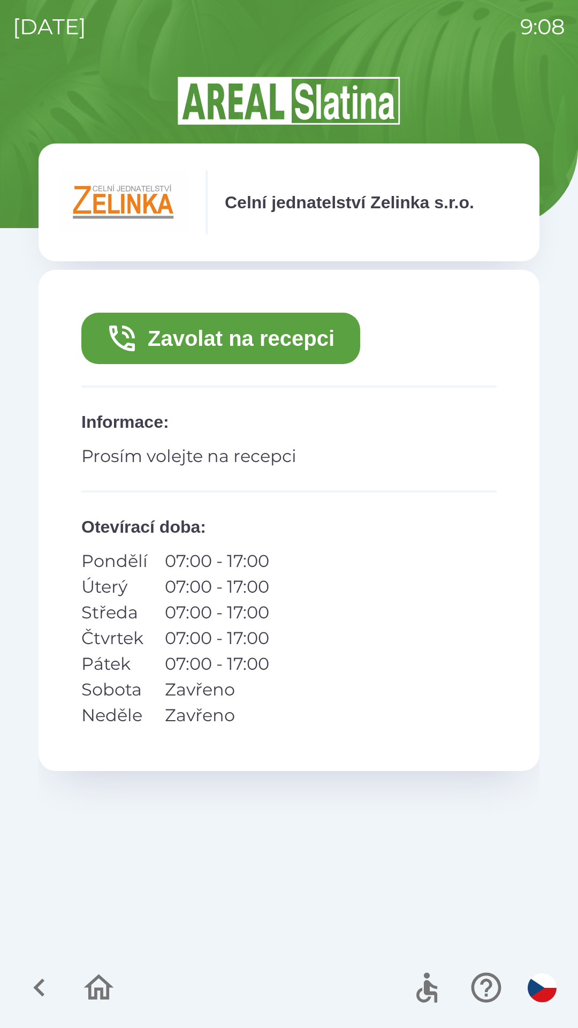
click at [230, 335] on button "Zavolat na recepci" at bounding box center [220, 338] width 279 height 51
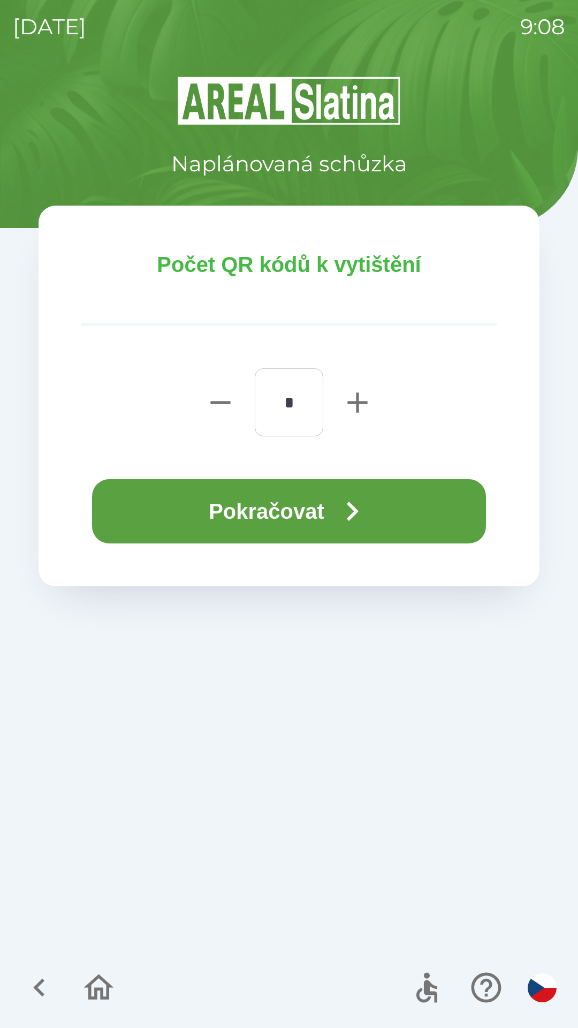
click at [301, 504] on button "Pokračovat" at bounding box center [289, 511] width 394 height 64
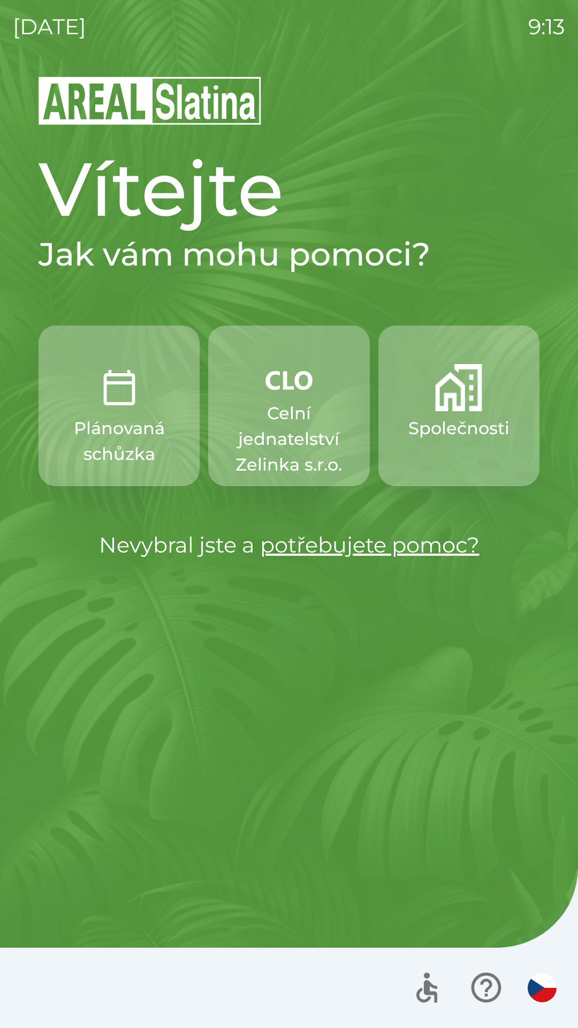
click at [437, 418] on p "Společnosti" at bounding box center [459, 429] width 101 height 26
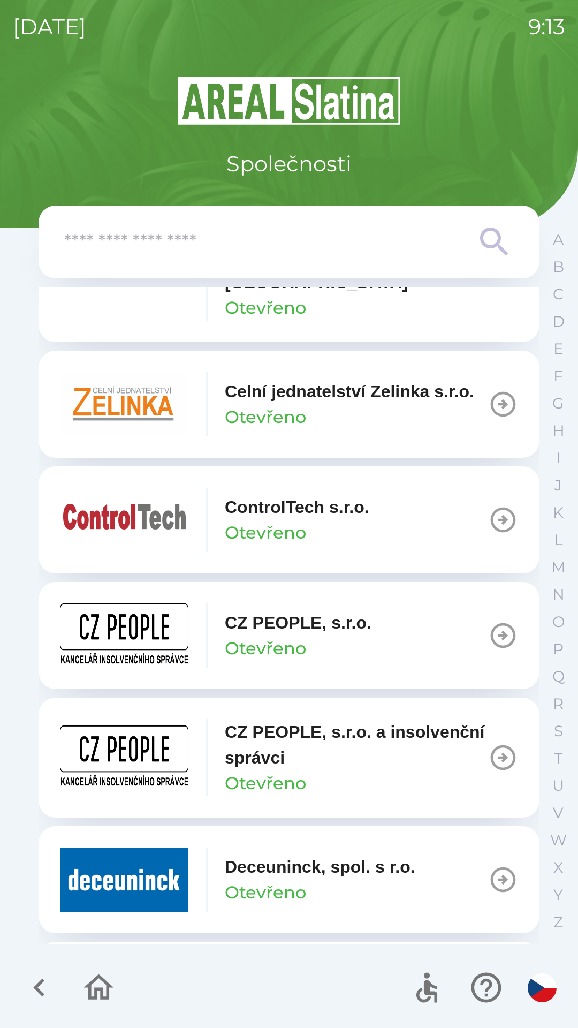
scroll to position [1892, 0]
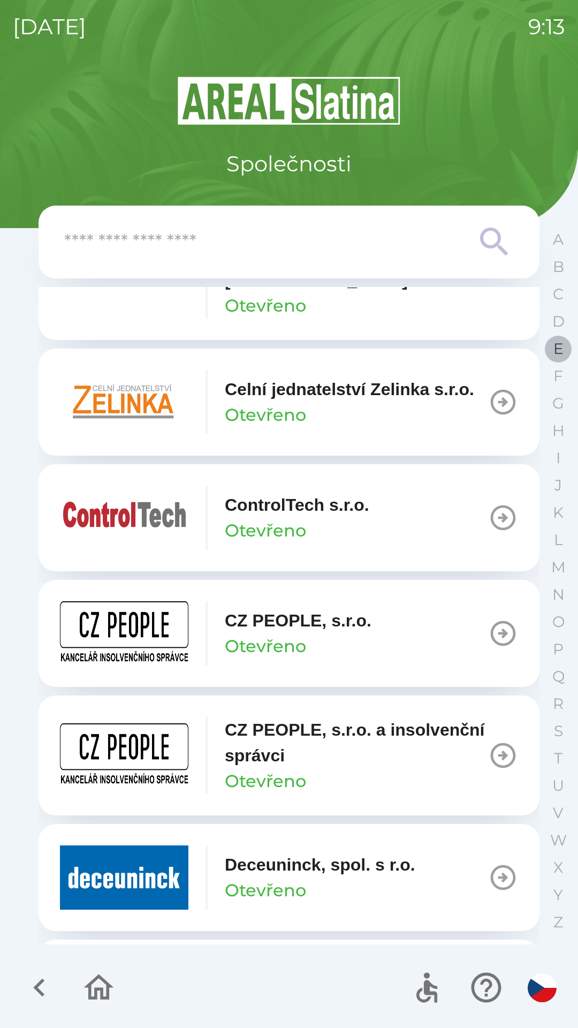
click at [554, 347] on p "E" at bounding box center [559, 349] width 10 height 19
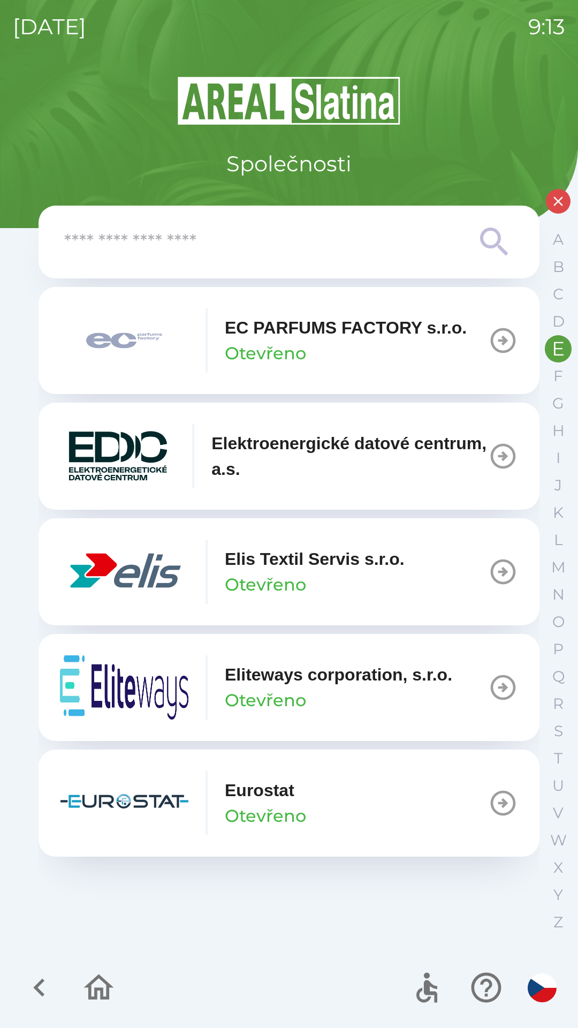
scroll to position [0, 0]
click at [322, 468] on p "Elektroenergické datové centrum, a.s." at bounding box center [350, 456] width 277 height 51
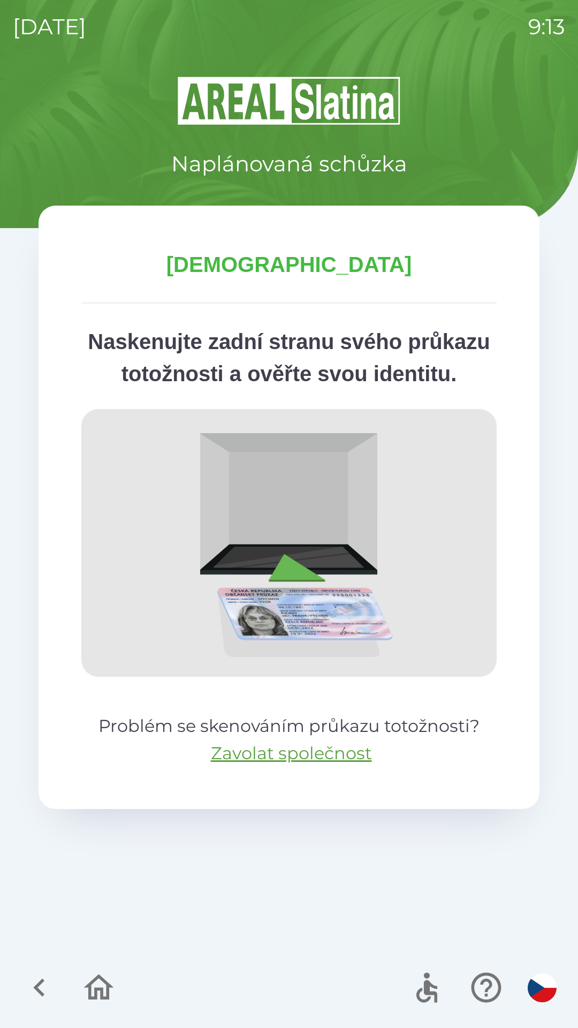
click at [18, 974] on div at bounding box center [69, 988] width 104 height 44
click at [28, 986] on icon "button" at bounding box center [39, 988] width 36 height 36
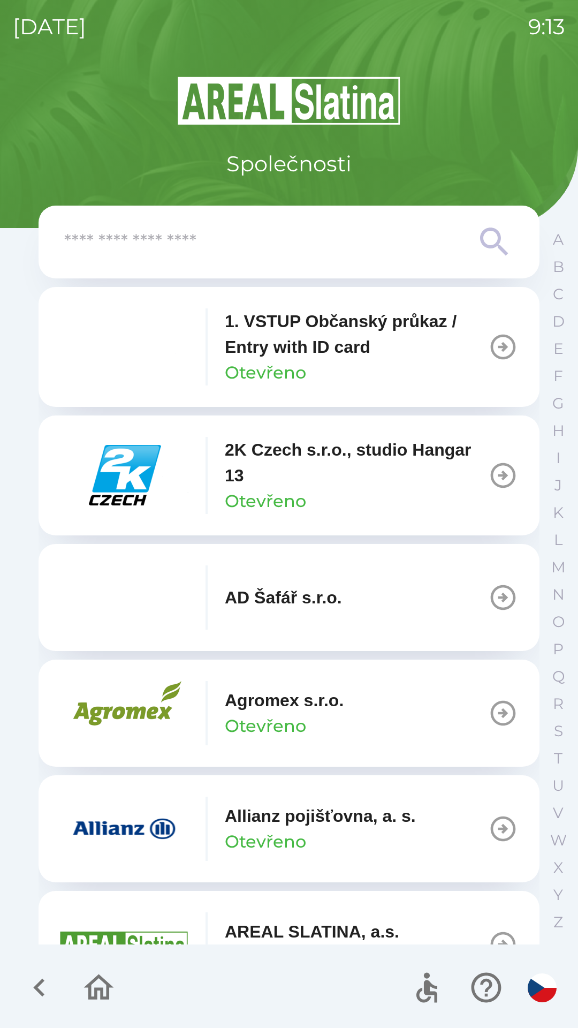
click at [32, 980] on icon "button" at bounding box center [39, 988] width 36 height 36
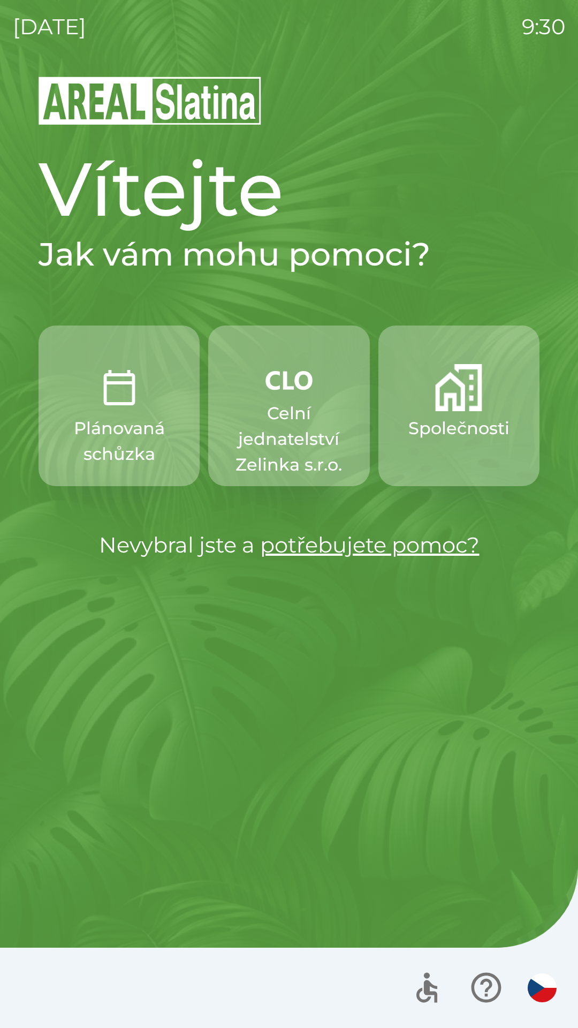
click at [272, 423] on p "Celní jednatelství Zelinka s.r.o." at bounding box center [289, 439] width 110 height 77
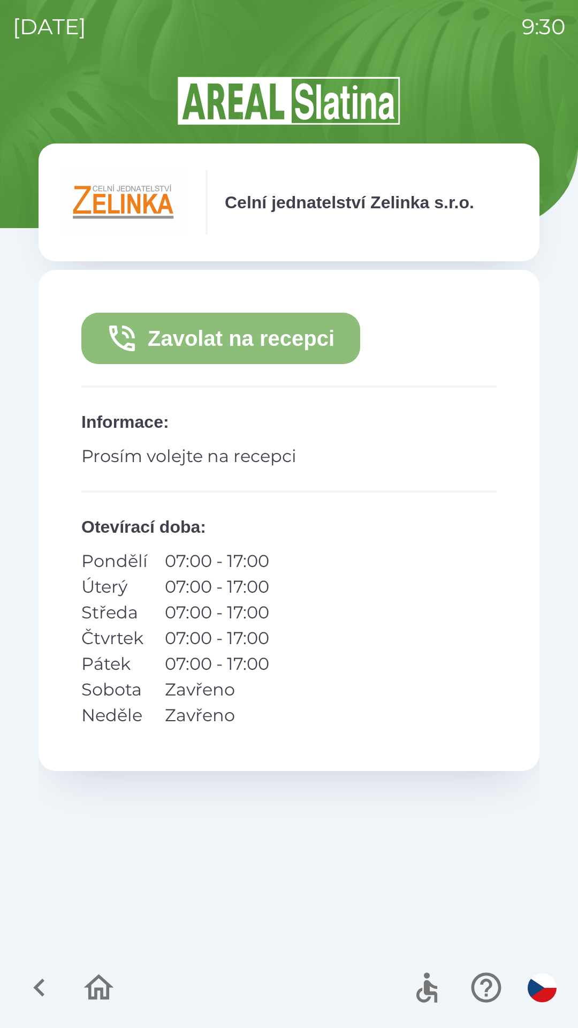
click at [195, 336] on button "Zavolat na recepci" at bounding box center [220, 338] width 279 height 51
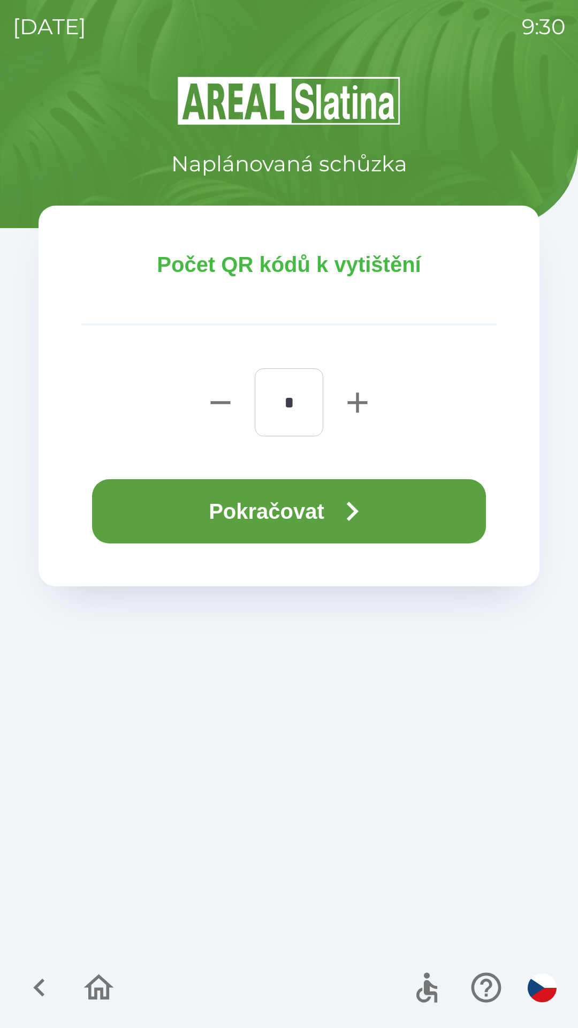
click at [196, 507] on button "Pokračovat" at bounding box center [289, 511] width 394 height 64
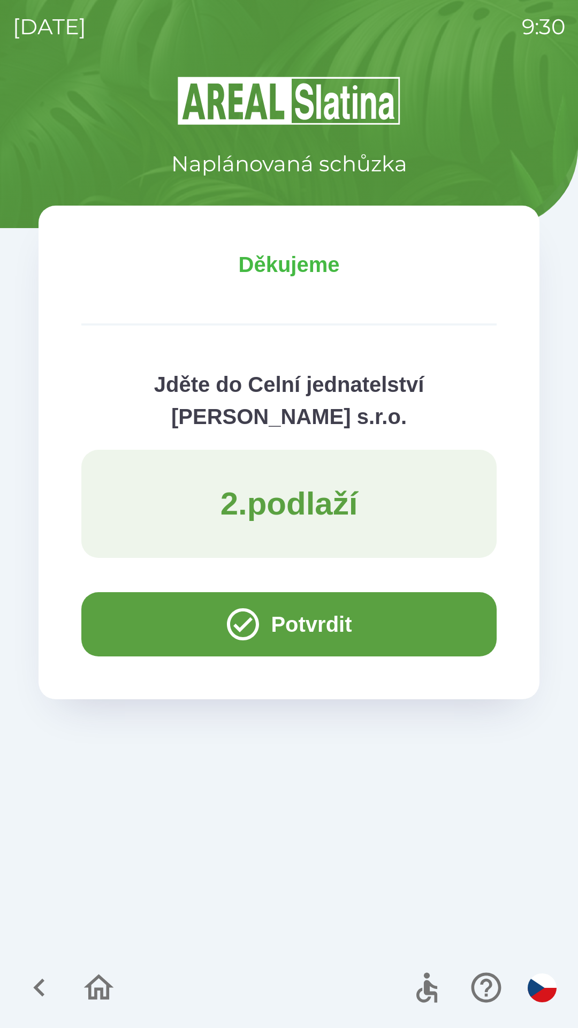
click at [138, 606] on button "Potvrdit" at bounding box center [289, 624] width 416 height 64
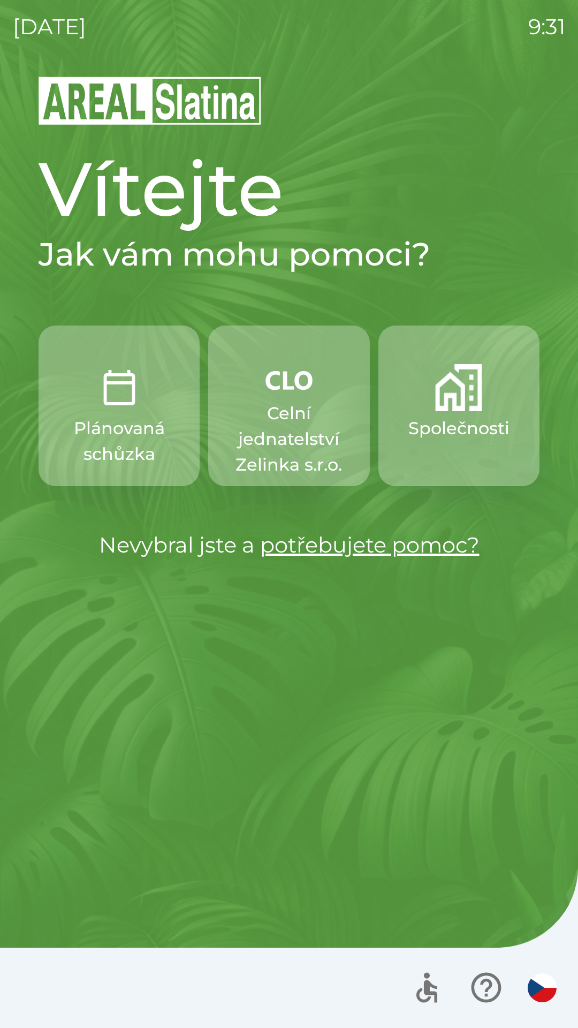
click at [299, 413] on p "Celní jednatelství Zelinka s.r.o." at bounding box center [289, 439] width 110 height 77
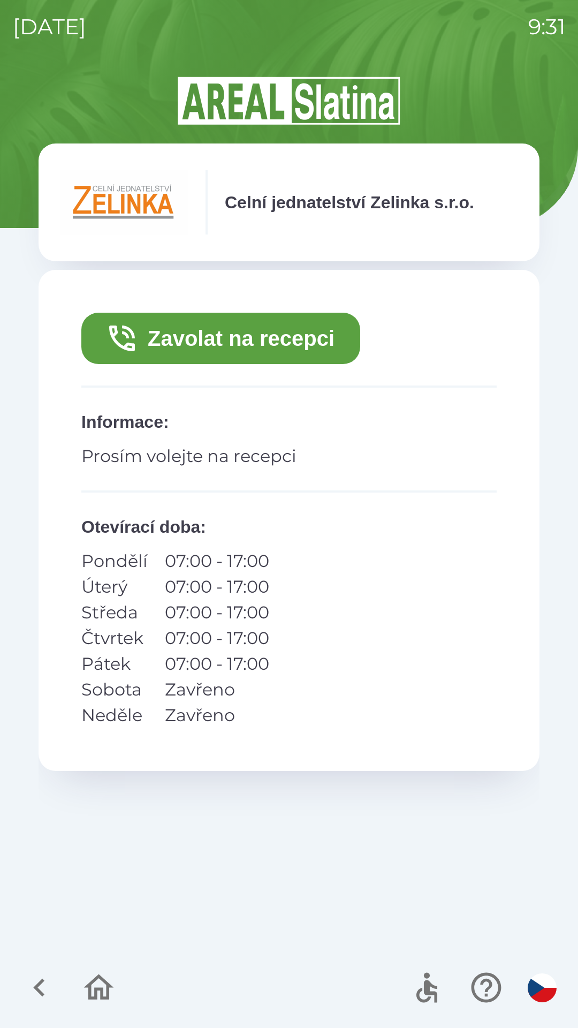
click at [300, 346] on button "Zavolat na recepci" at bounding box center [220, 338] width 279 height 51
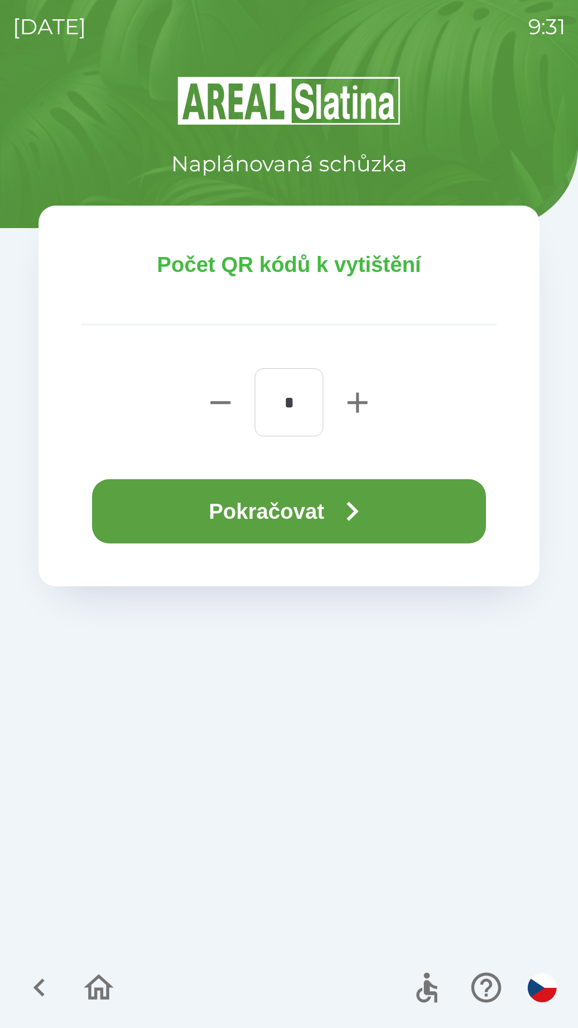
click at [304, 499] on button "Pokračovat" at bounding box center [289, 511] width 394 height 64
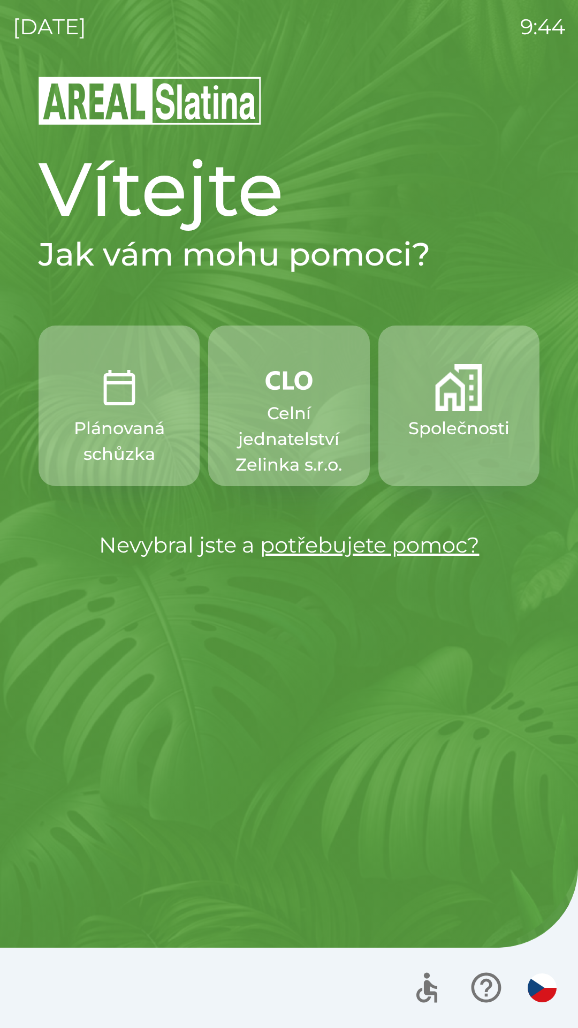
click at [300, 432] on p "Celní jednatelství Zelinka s.r.o." at bounding box center [289, 439] width 110 height 77
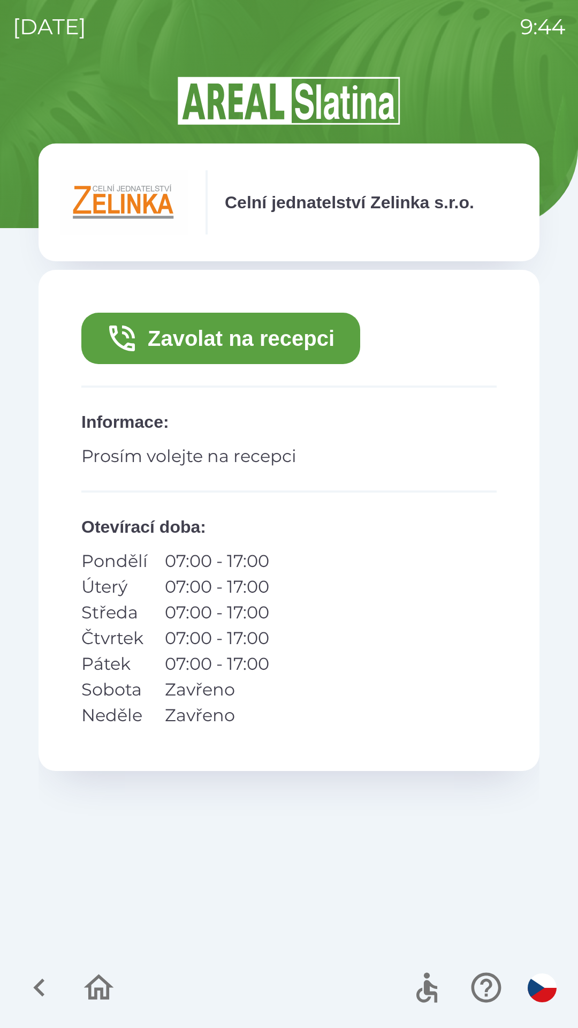
click at [262, 352] on button "Zavolat na recepci" at bounding box center [220, 338] width 279 height 51
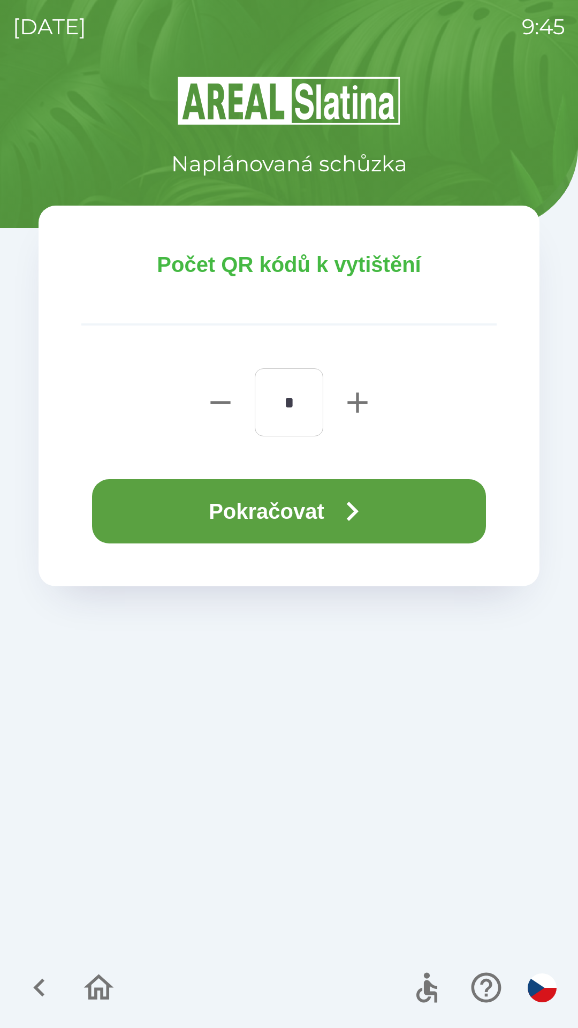
click at [296, 512] on button "Pokračovat" at bounding box center [289, 511] width 394 height 64
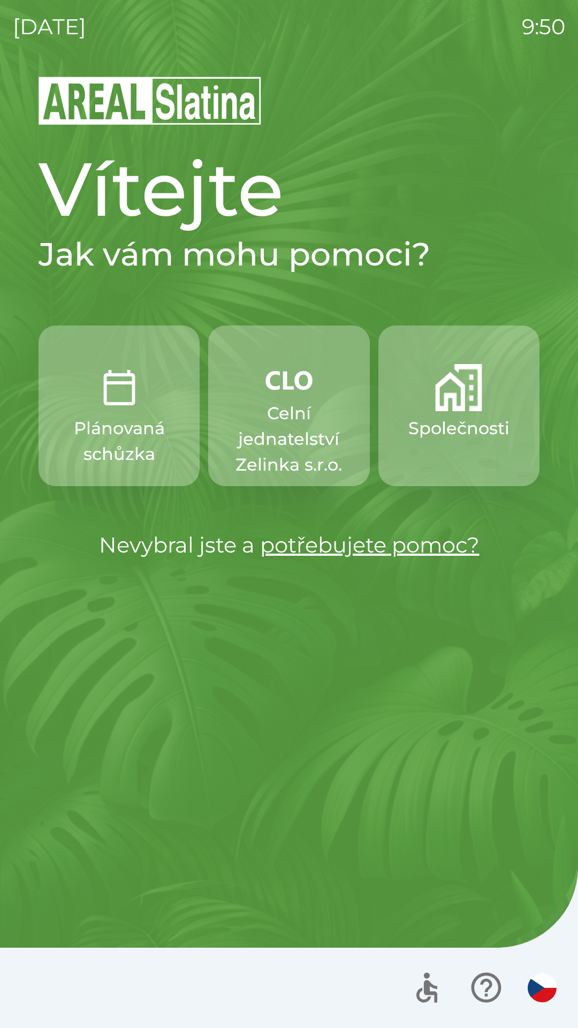
click at [290, 401] on p "Celní jednatelství Zelinka s.r.o." at bounding box center [289, 439] width 110 height 77
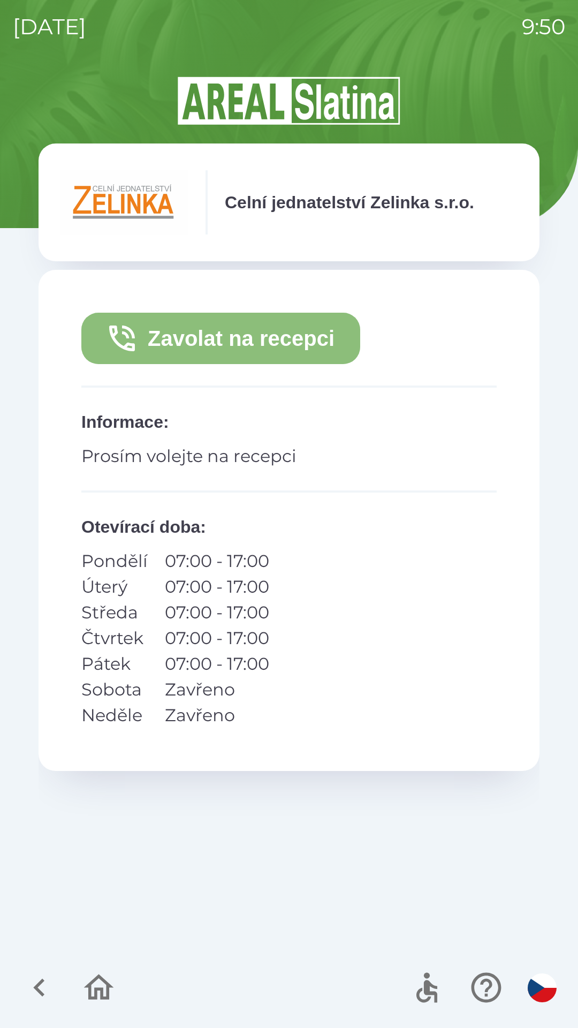
click at [262, 330] on button "Zavolat na recepci" at bounding box center [220, 338] width 279 height 51
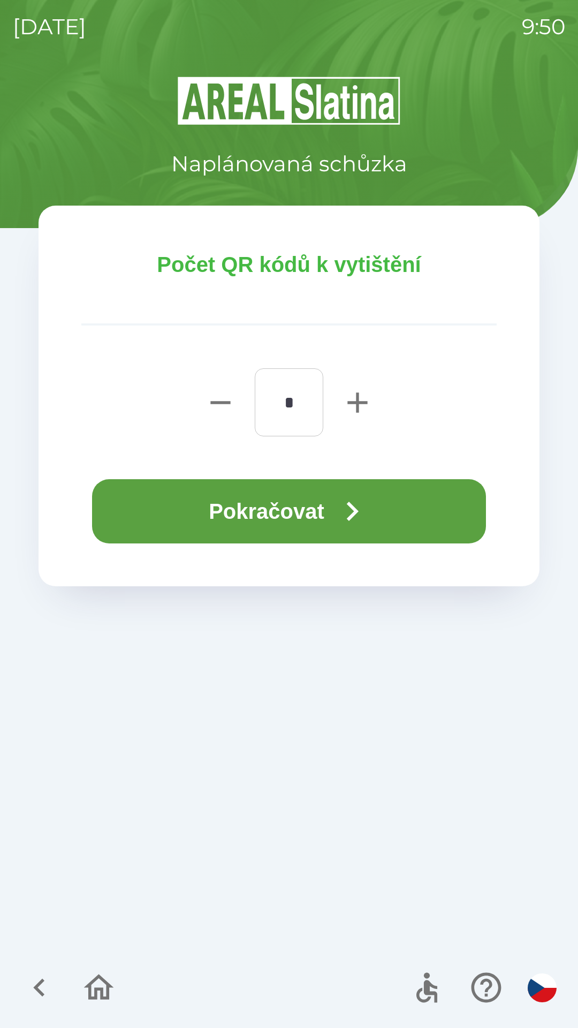
click at [355, 512] on icon "button" at bounding box center [352, 511] width 39 height 39
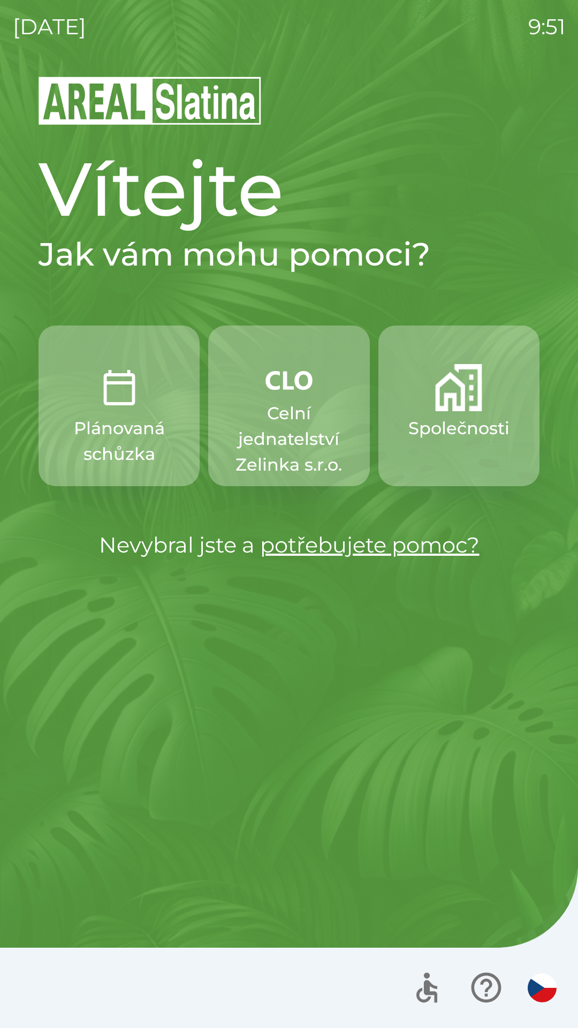
click at [247, 401] on p "Celní jednatelství Zelinka s.r.o." at bounding box center [289, 439] width 110 height 77
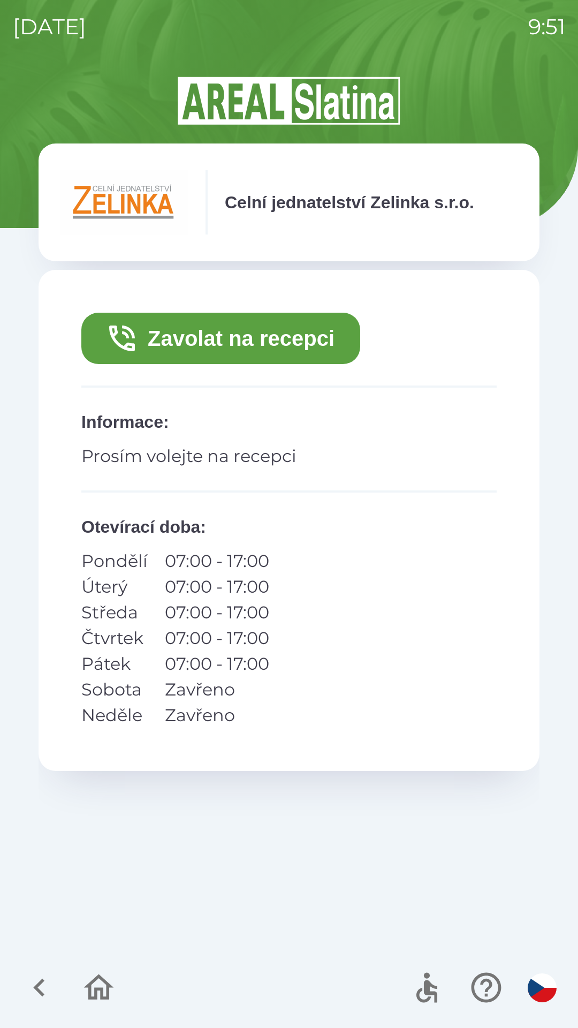
click at [175, 350] on button "Zavolat na recepci" at bounding box center [220, 338] width 279 height 51
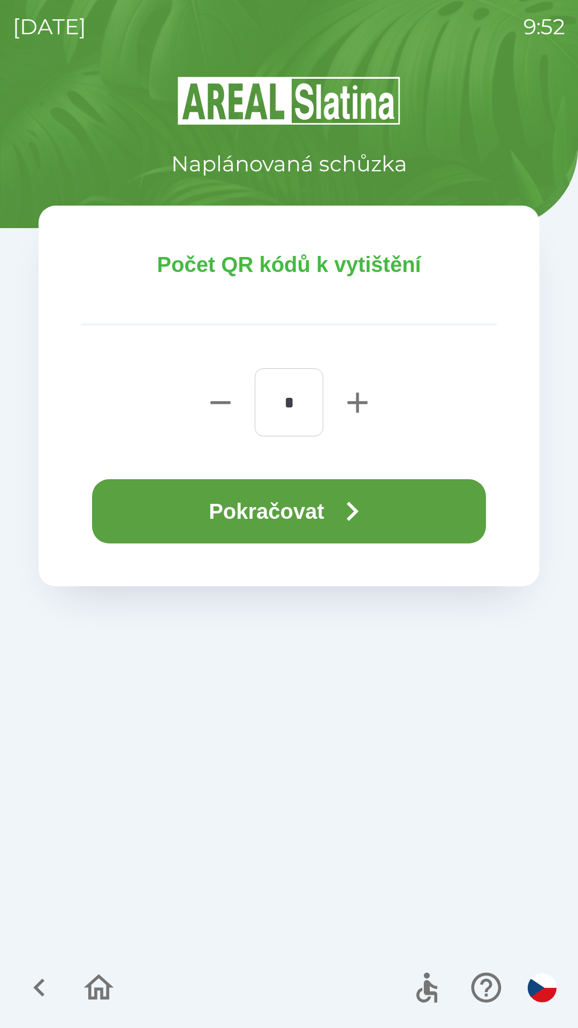
click at [185, 521] on button "Pokračovat" at bounding box center [289, 511] width 394 height 64
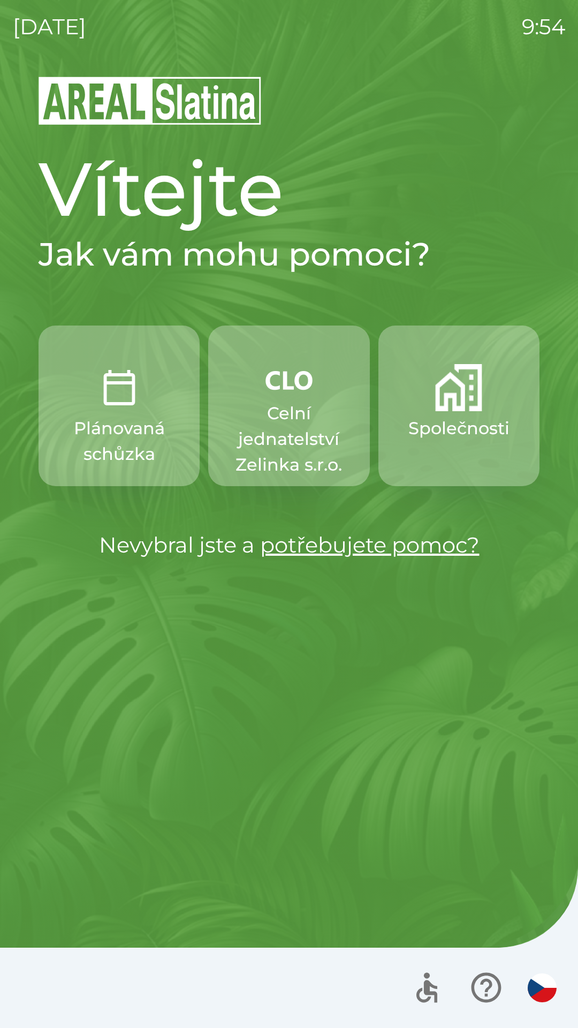
click at [292, 429] on p "Celní jednatelství Zelinka s.r.o." at bounding box center [289, 439] width 110 height 77
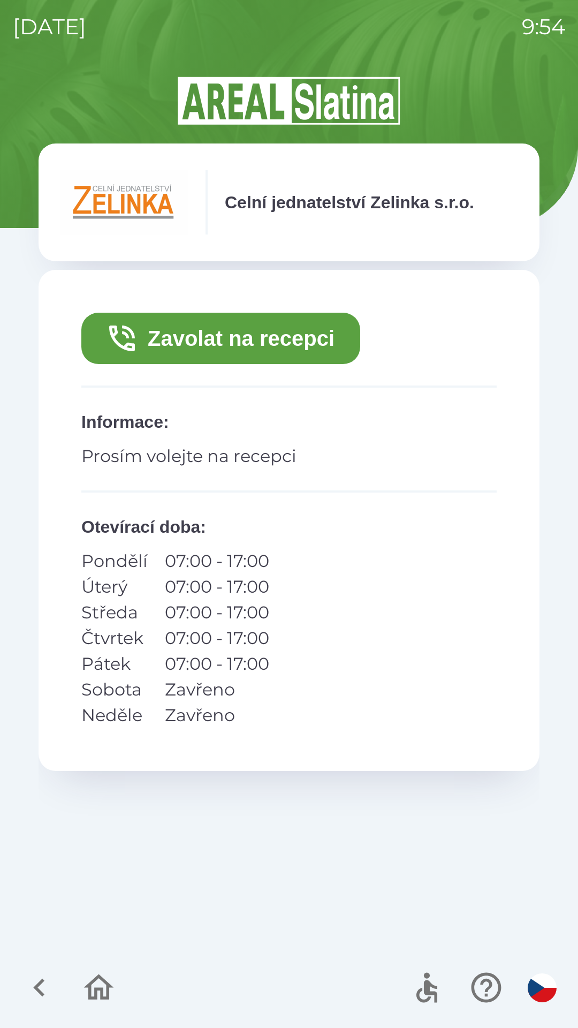
click at [205, 346] on button "Zavolat na recepci" at bounding box center [220, 338] width 279 height 51
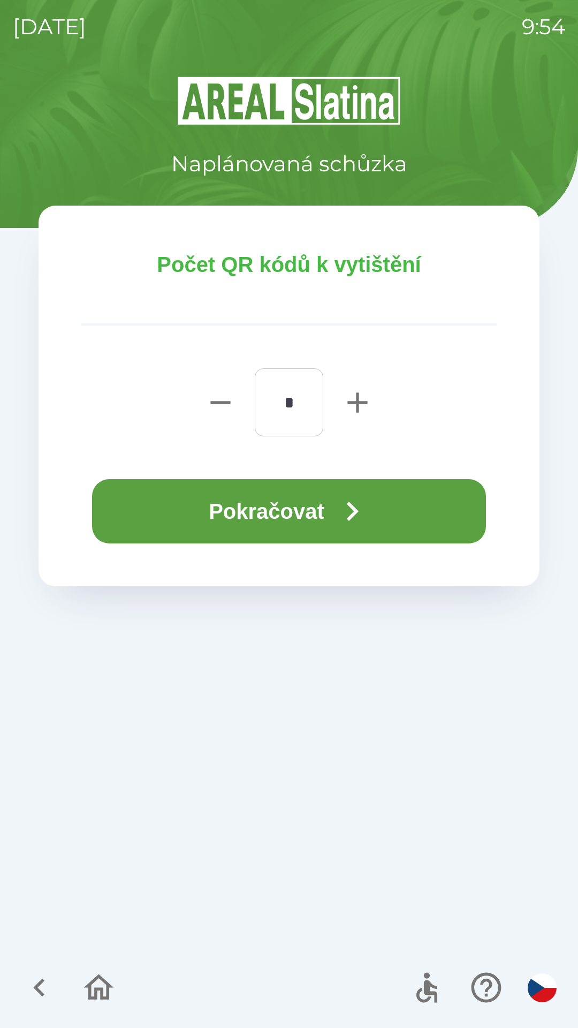
click at [340, 404] on button "button" at bounding box center [357, 402] width 43 height 68
type input "*"
click at [215, 509] on button "Pokračovat" at bounding box center [289, 511] width 394 height 64
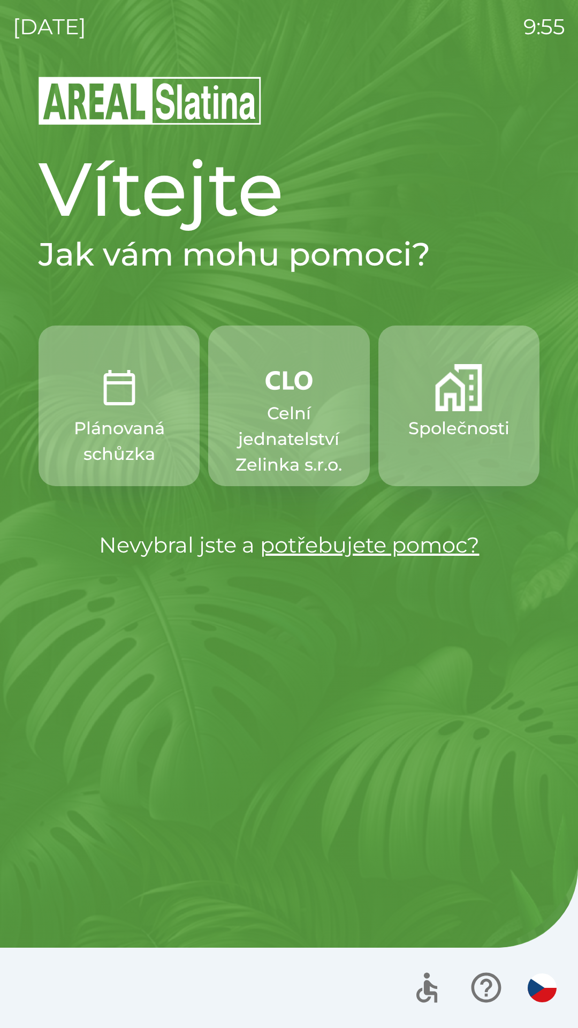
click at [259, 440] on p "Celní jednatelství Zelinka s.r.o." at bounding box center [289, 439] width 110 height 77
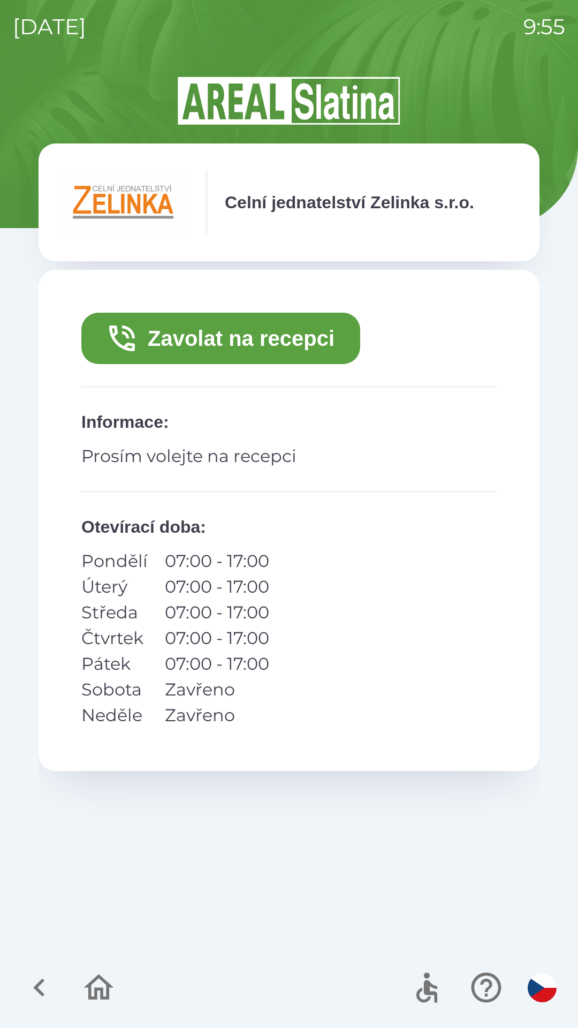
click at [206, 341] on button "Zavolat na recepci" at bounding box center [220, 338] width 279 height 51
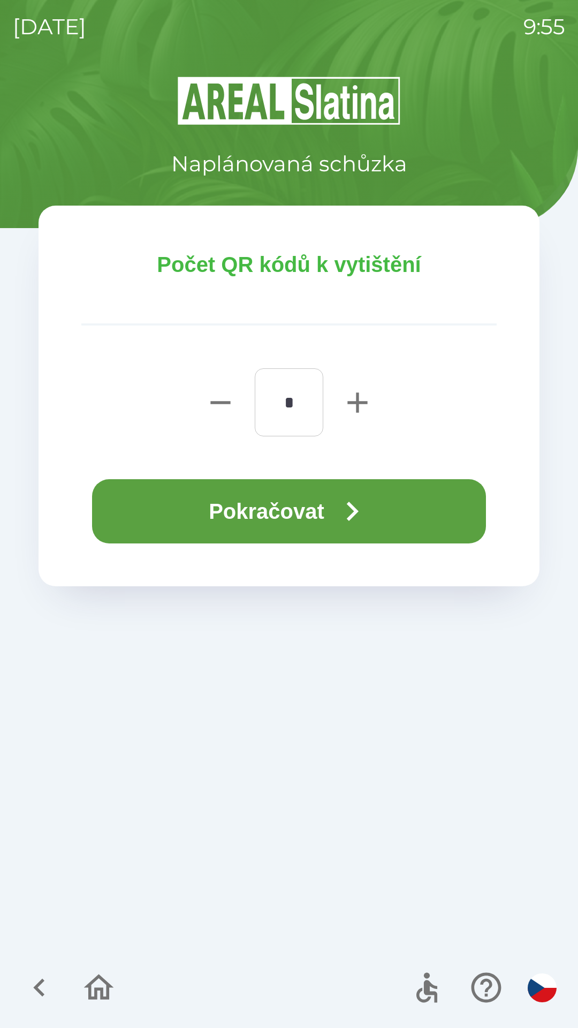
click at [215, 505] on button "Pokračovat" at bounding box center [289, 511] width 394 height 64
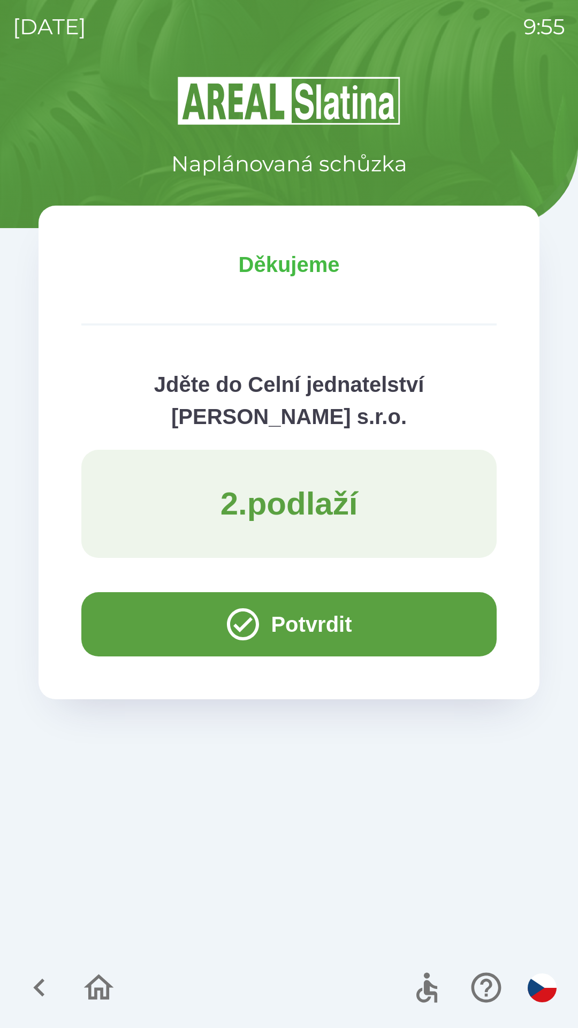
click at [130, 623] on button "Potvrdit" at bounding box center [289, 624] width 416 height 64
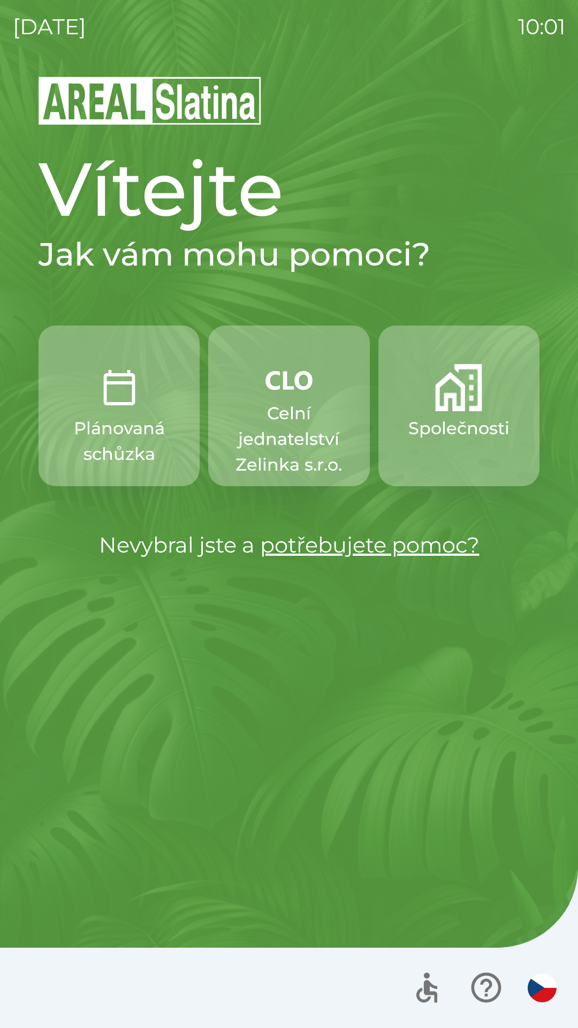
click at [487, 406] on button "Společnosti" at bounding box center [459, 406] width 161 height 161
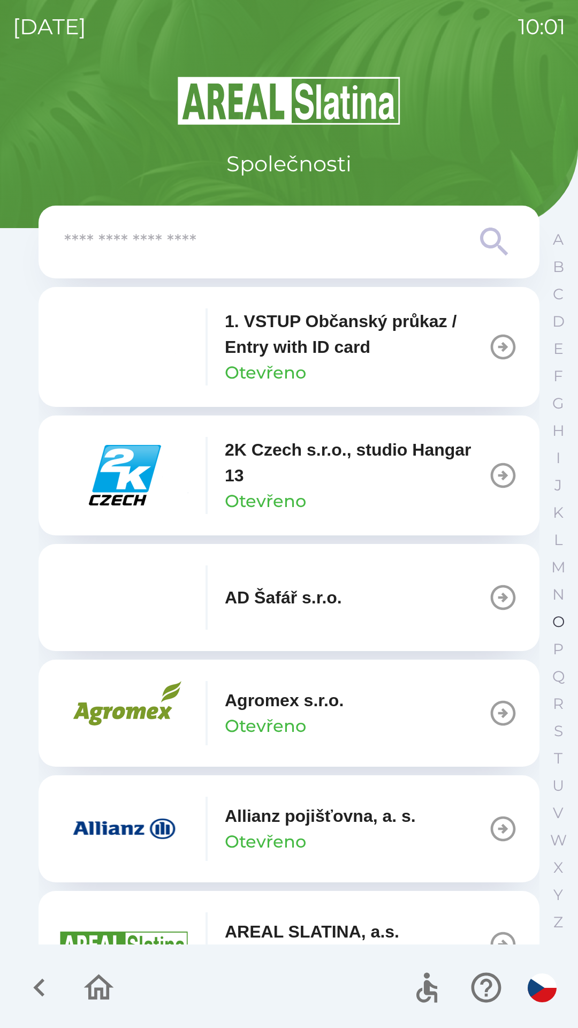
click at [551, 616] on button "O" at bounding box center [558, 621] width 27 height 27
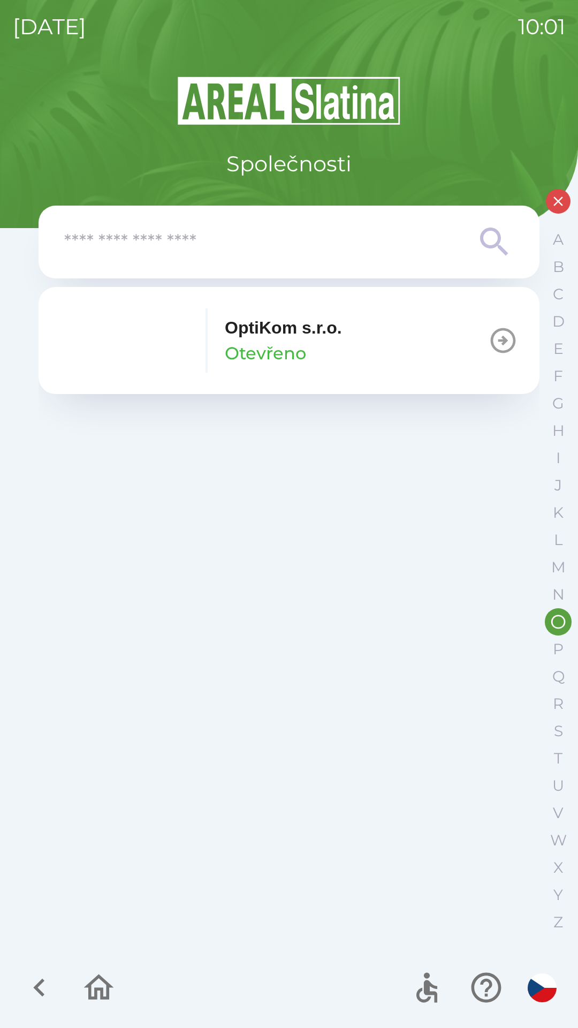
click at [291, 344] on p "Otevřeno" at bounding box center [265, 354] width 81 height 26
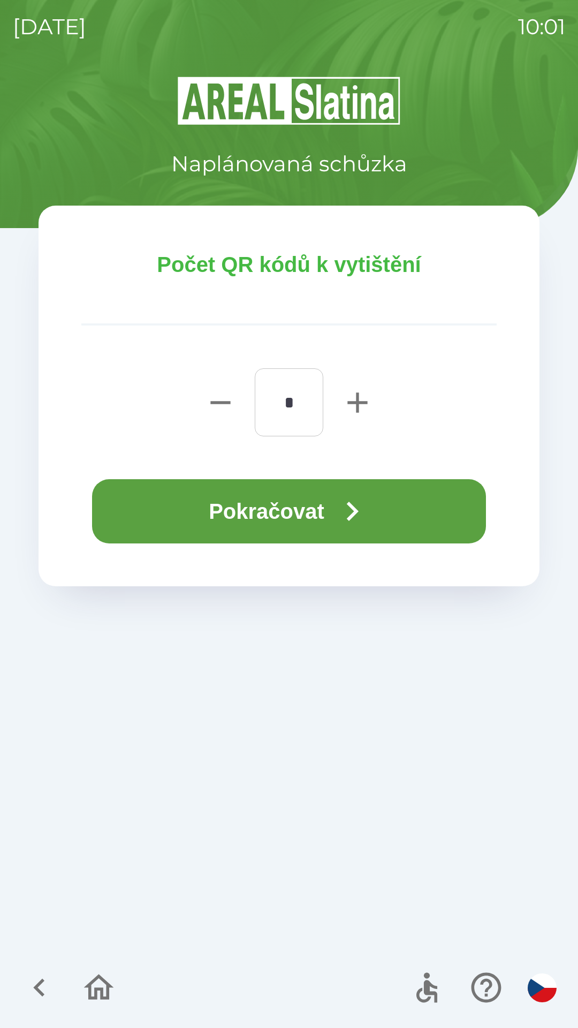
click at [274, 515] on button "Pokračovat" at bounding box center [289, 511] width 394 height 64
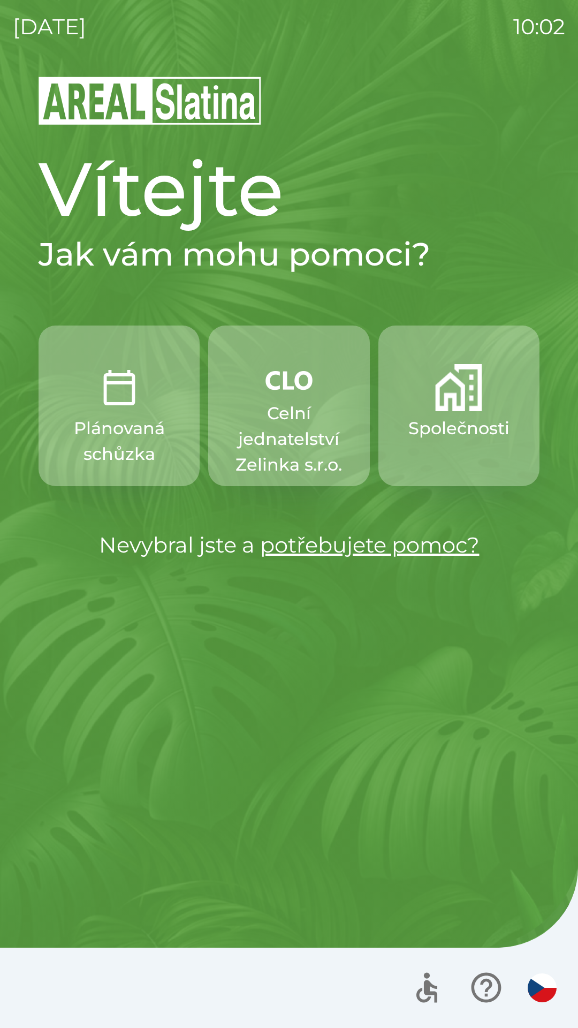
click at [272, 418] on p "Celní jednatelství Zelinka s.r.o." at bounding box center [289, 439] width 110 height 77
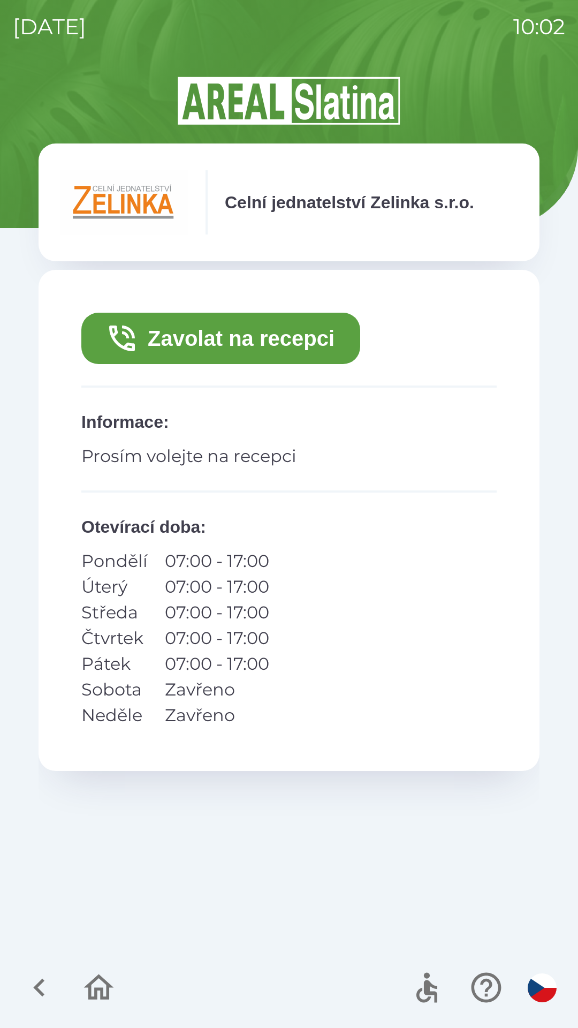
click at [193, 346] on button "Zavolat na recepci" at bounding box center [220, 338] width 279 height 51
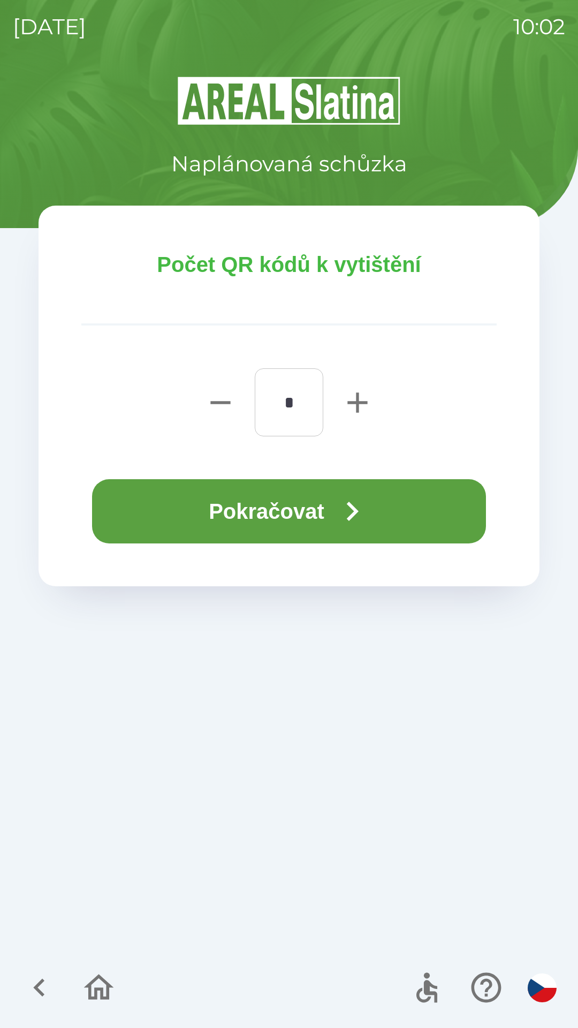
click at [212, 502] on button "Pokračovat" at bounding box center [289, 511] width 394 height 64
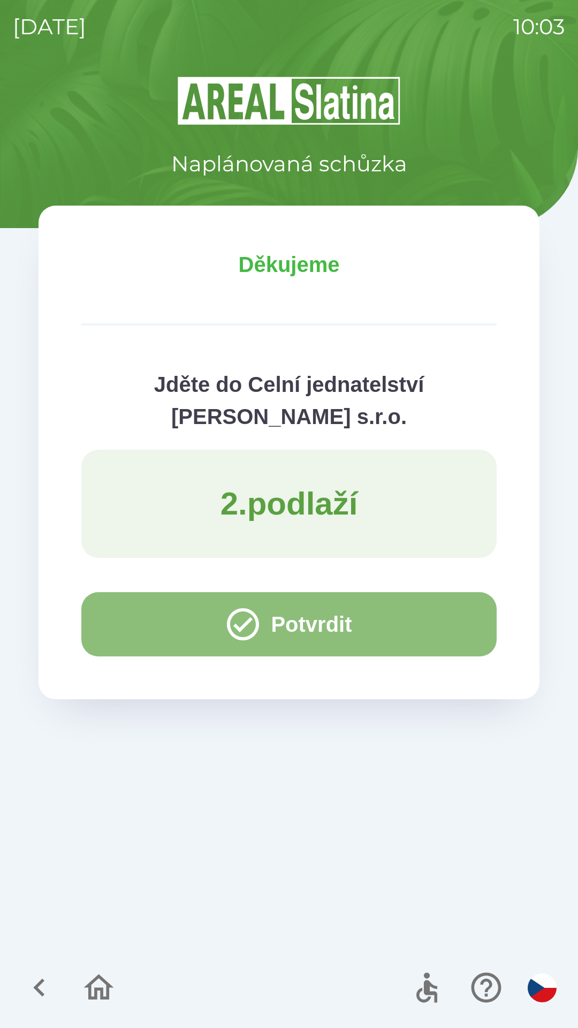
click at [153, 629] on button "Potvrdit" at bounding box center [289, 624] width 416 height 64
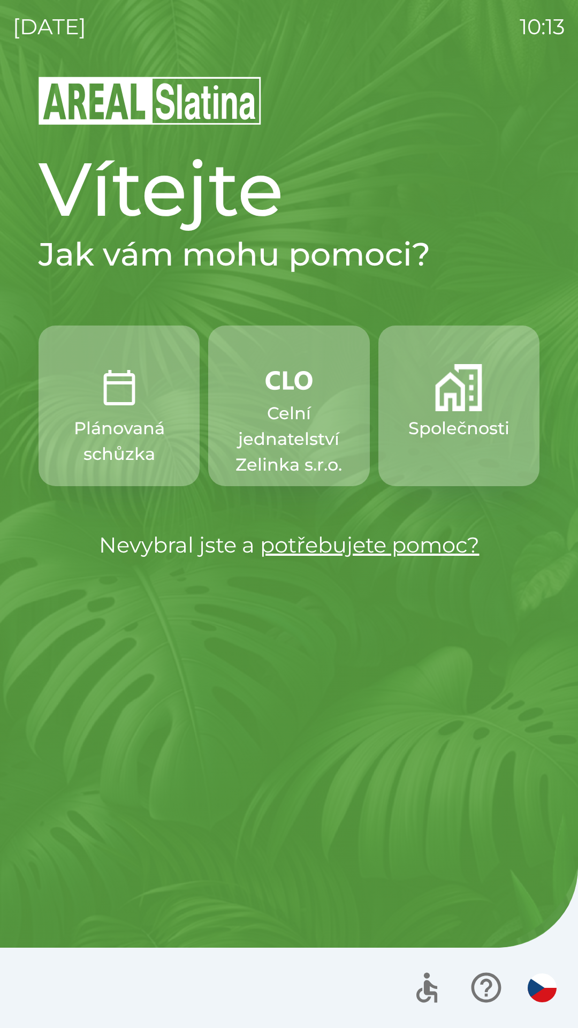
click at [288, 413] on p "Celní jednatelství Zelinka s.r.o." at bounding box center [289, 439] width 110 height 77
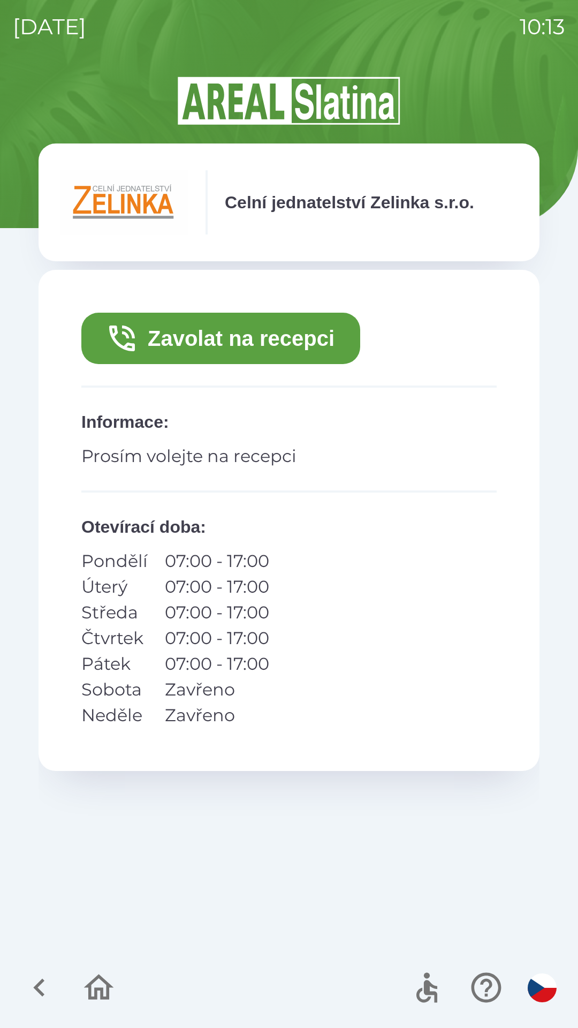
click at [273, 331] on button "Zavolat na recepci" at bounding box center [220, 338] width 279 height 51
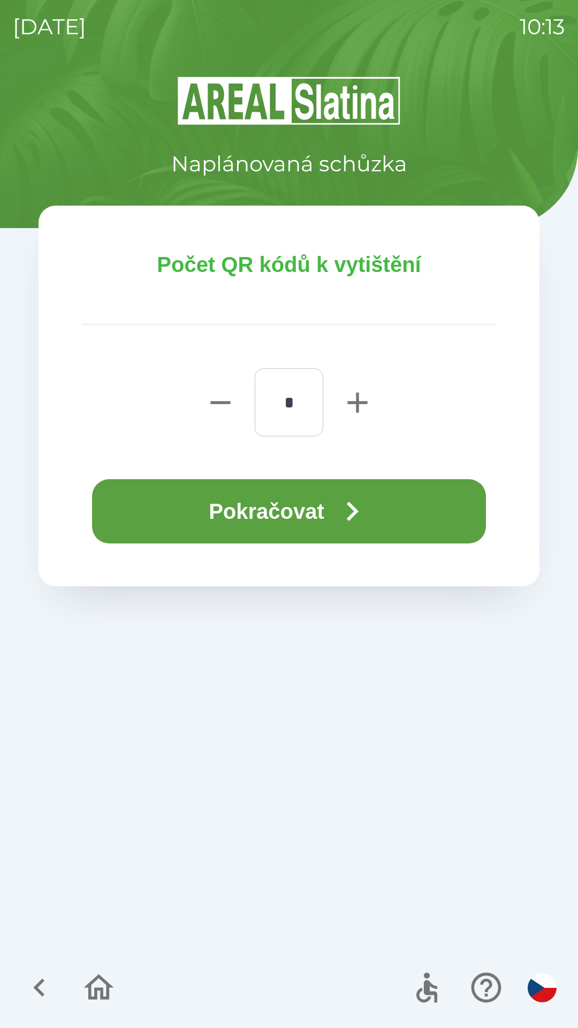
click at [314, 512] on button "Pokračovat" at bounding box center [289, 511] width 394 height 64
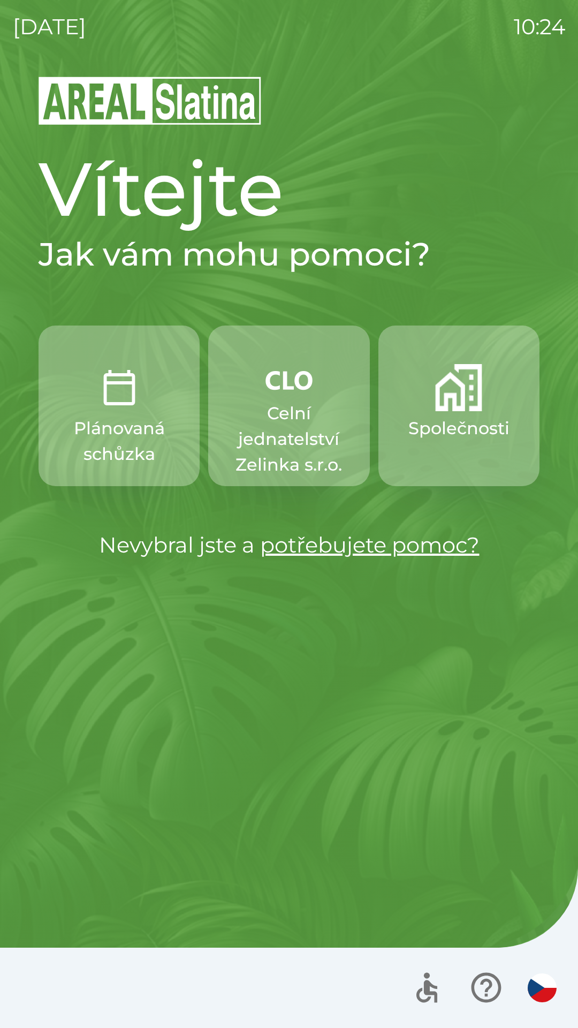
click at [295, 423] on p "Celní jednatelství Zelinka s.r.o." at bounding box center [289, 439] width 110 height 77
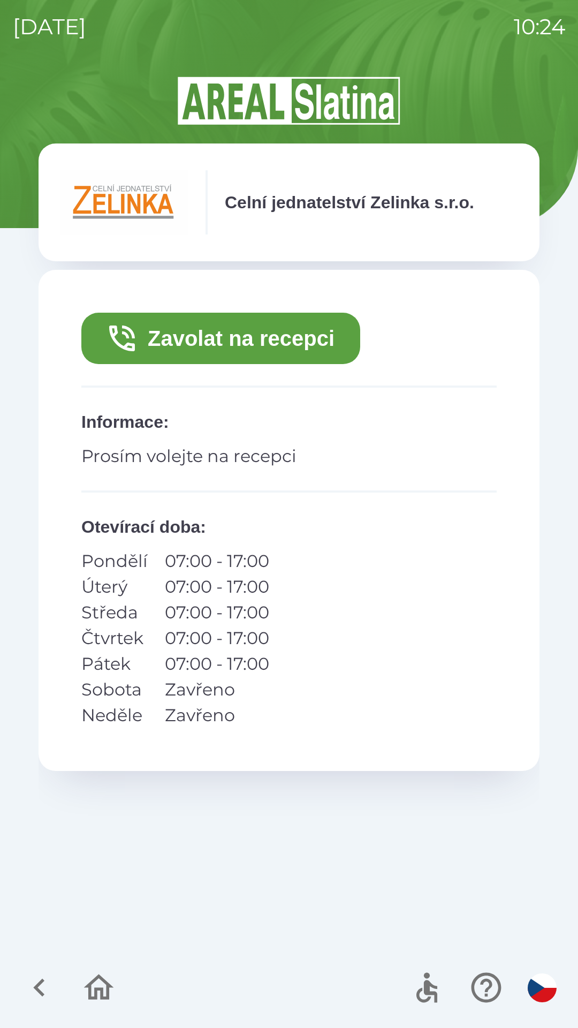
click at [267, 341] on button "Zavolat na recepci" at bounding box center [220, 338] width 279 height 51
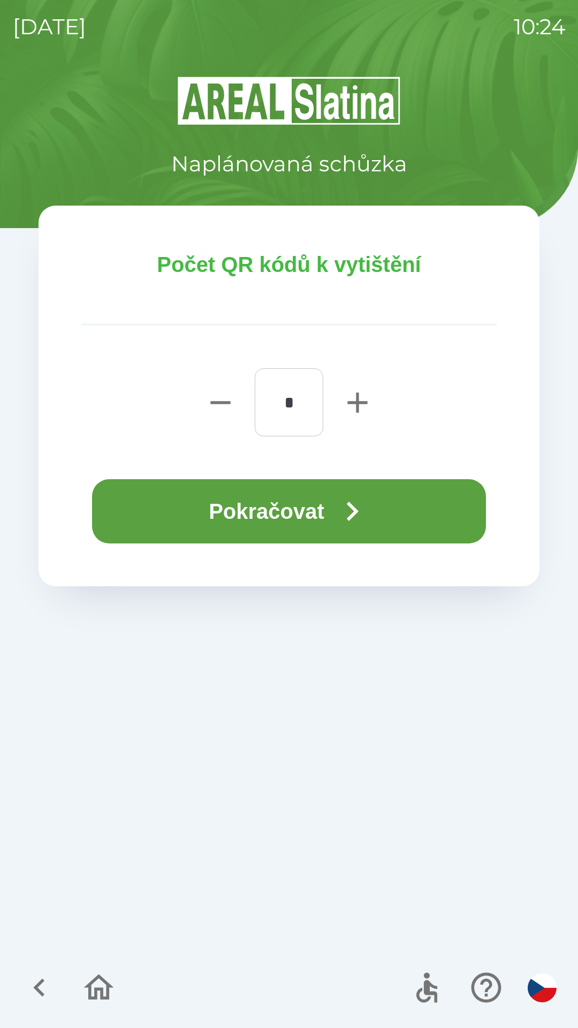
click at [284, 504] on button "Pokračovat" at bounding box center [289, 511] width 394 height 64
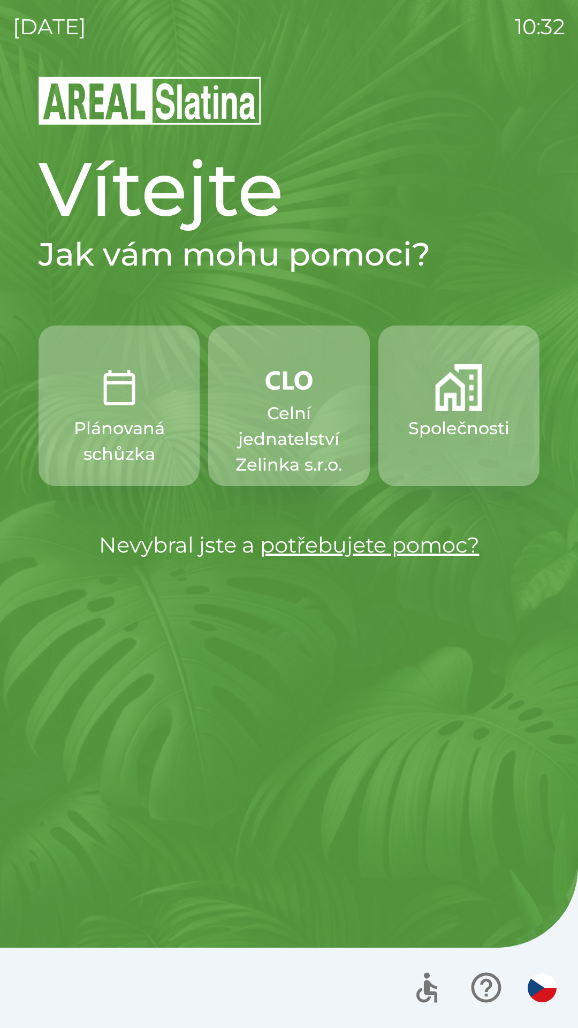
click at [289, 440] on p "Celní jednatelství Zelinka s.r.o." at bounding box center [289, 439] width 110 height 77
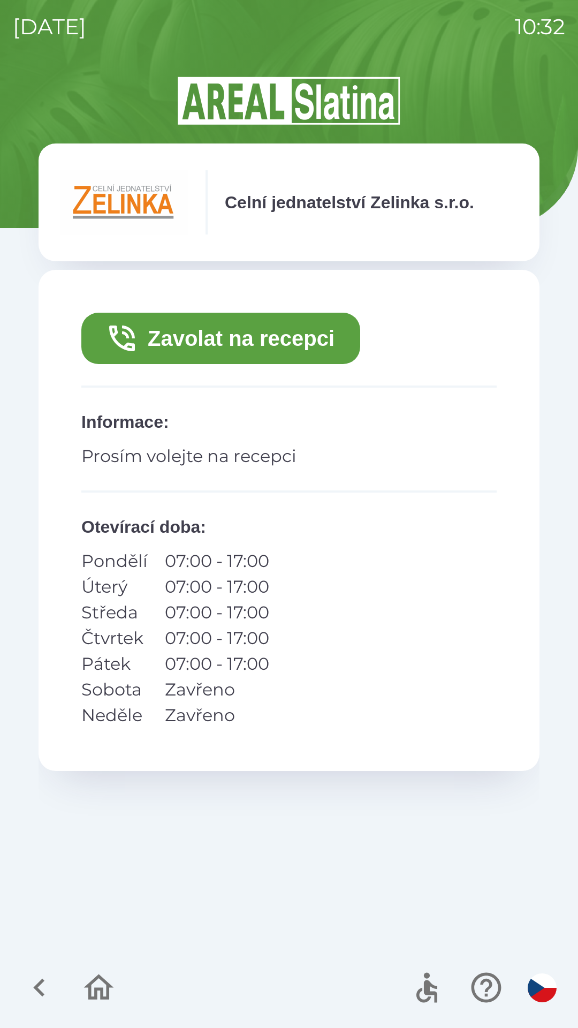
click at [243, 333] on button "Zavolat na recepci" at bounding box center [220, 338] width 279 height 51
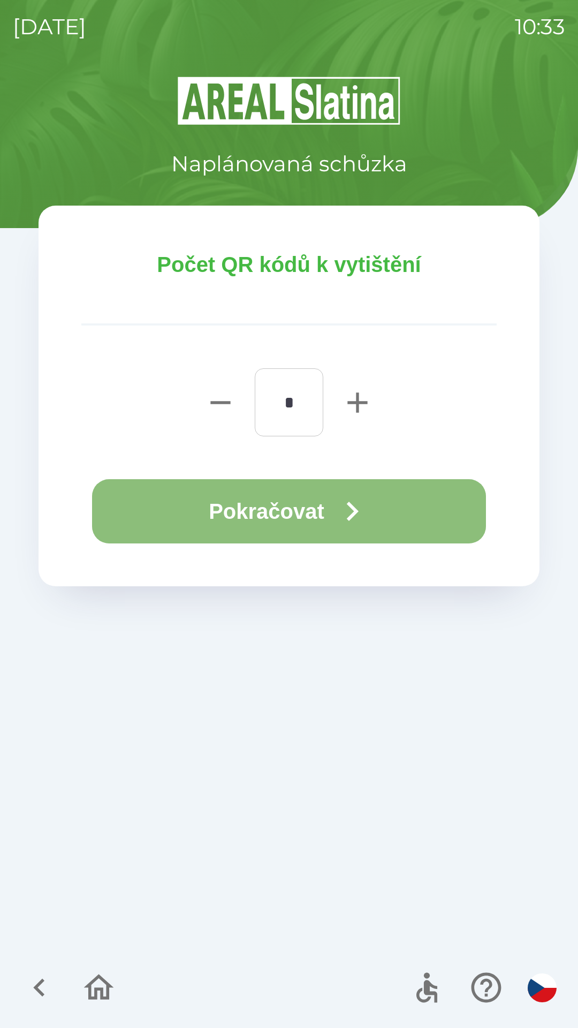
click at [284, 516] on button "Pokračovat" at bounding box center [289, 511] width 394 height 64
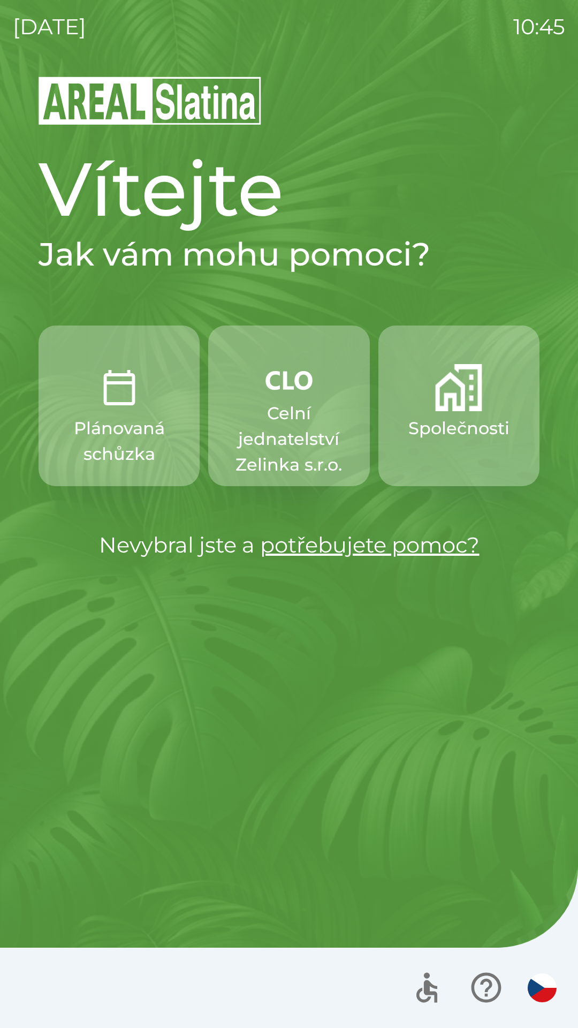
click at [458, 418] on p "Společnosti" at bounding box center [459, 429] width 101 height 26
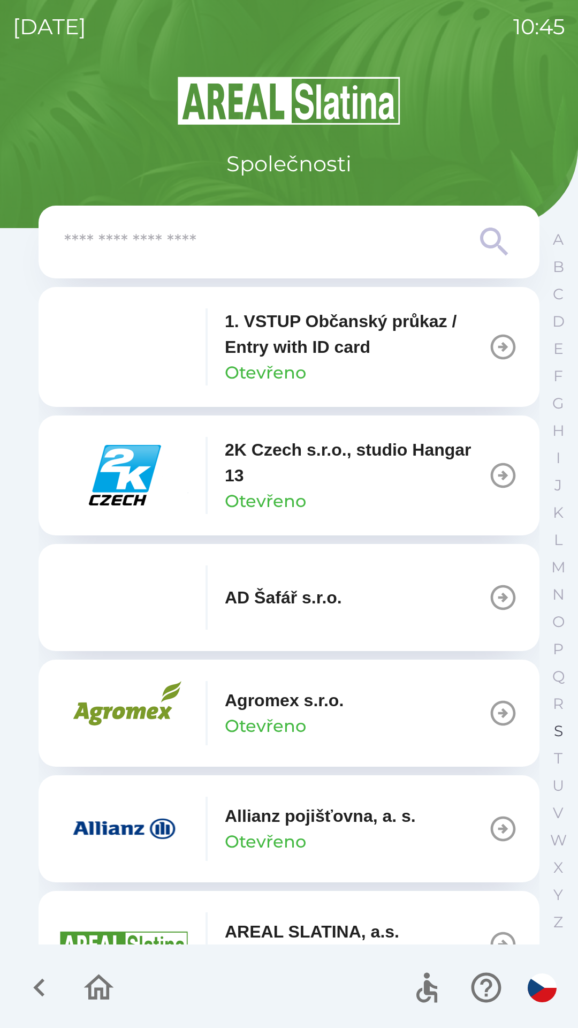
click at [552, 723] on button "S" at bounding box center [558, 731] width 27 height 27
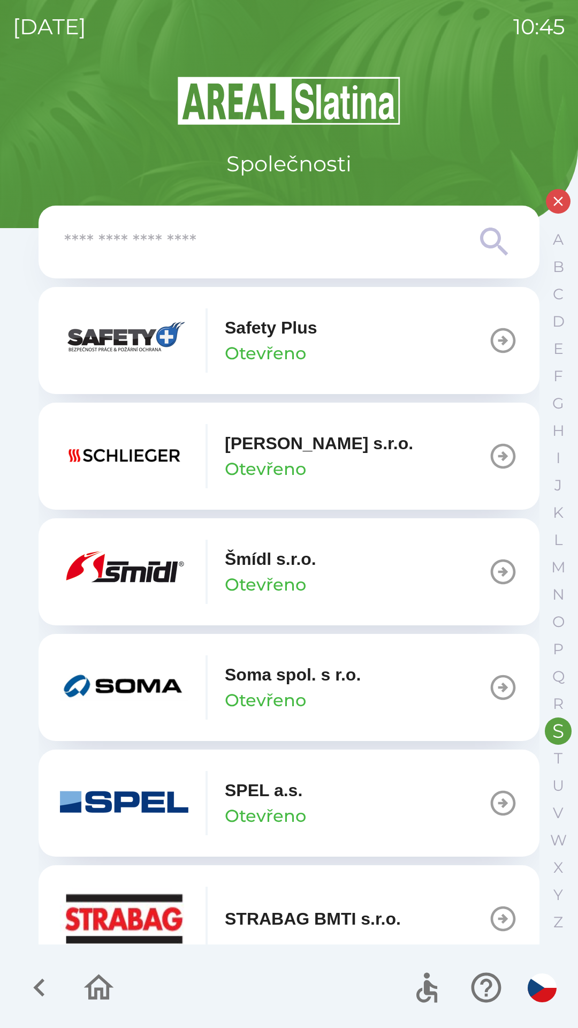
click at [477, 568] on button "[PERSON_NAME] [PERSON_NAME]" at bounding box center [289, 571] width 501 height 107
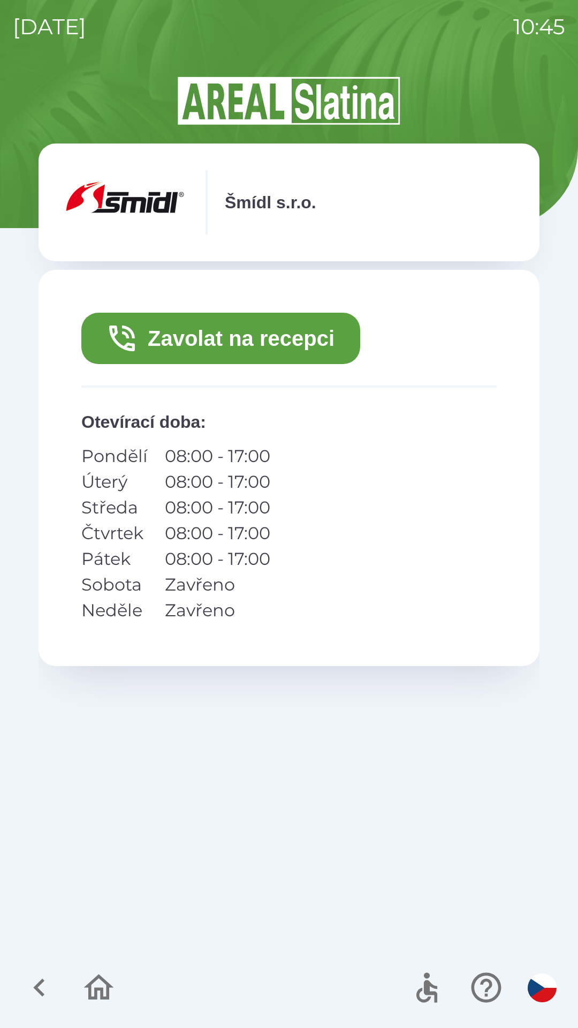
click at [237, 341] on button "Zavolat na recepci" at bounding box center [220, 338] width 279 height 51
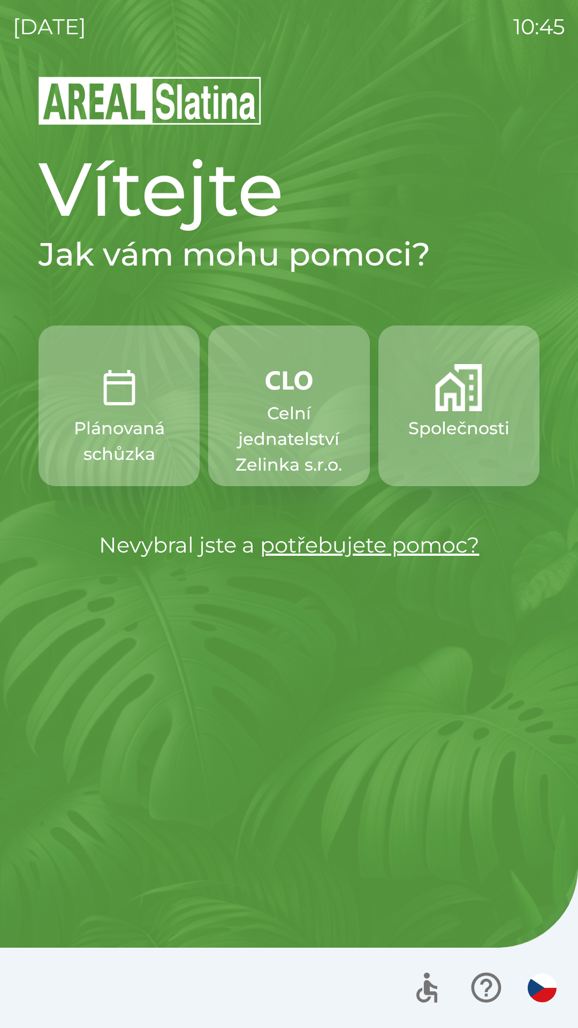
click at [444, 407] on img "button" at bounding box center [458, 387] width 47 height 47
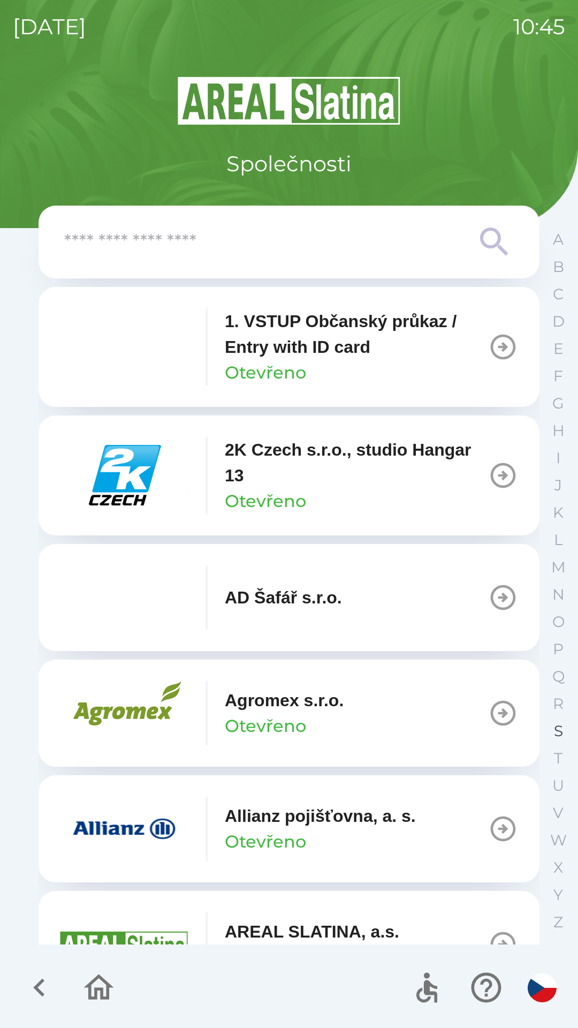
click at [554, 729] on p "S" at bounding box center [558, 731] width 9 height 19
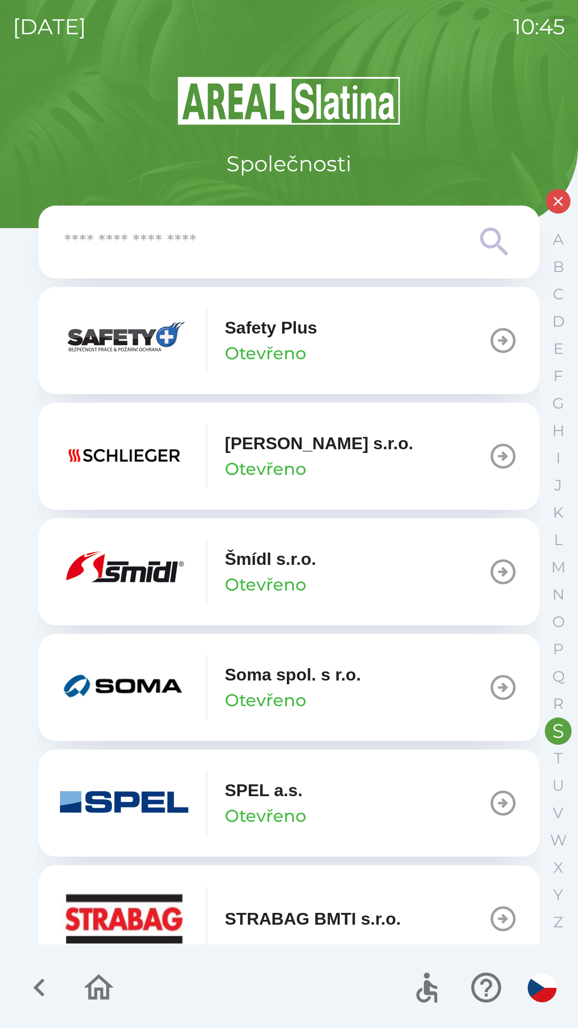
click at [480, 576] on button "[PERSON_NAME] [PERSON_NAME]" at bounding box center [289, 571] width 501 height 107
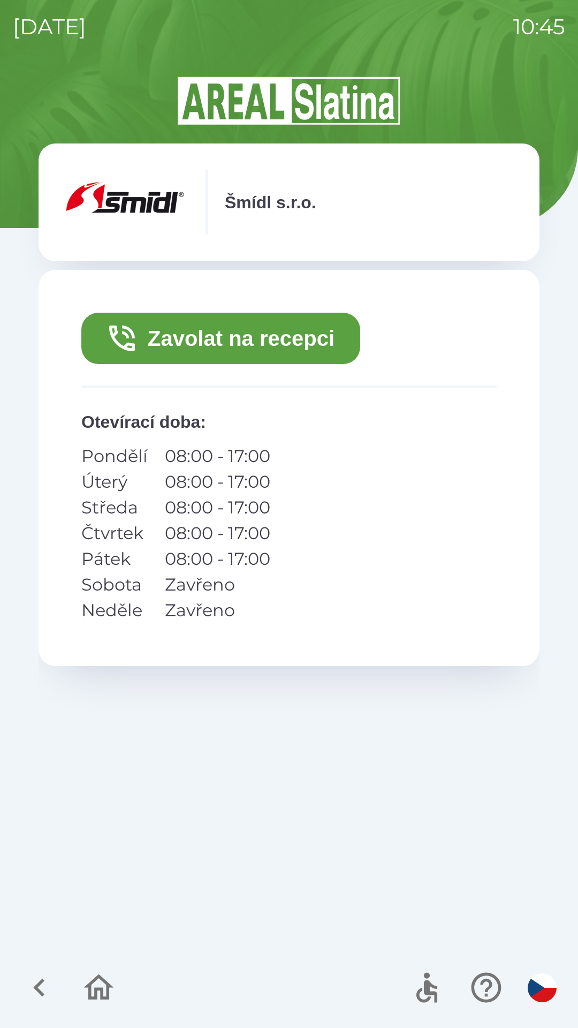
click at [240, 338] on button "Zavolat na recepci" at bounding box center [220, 338] width 279 height 51
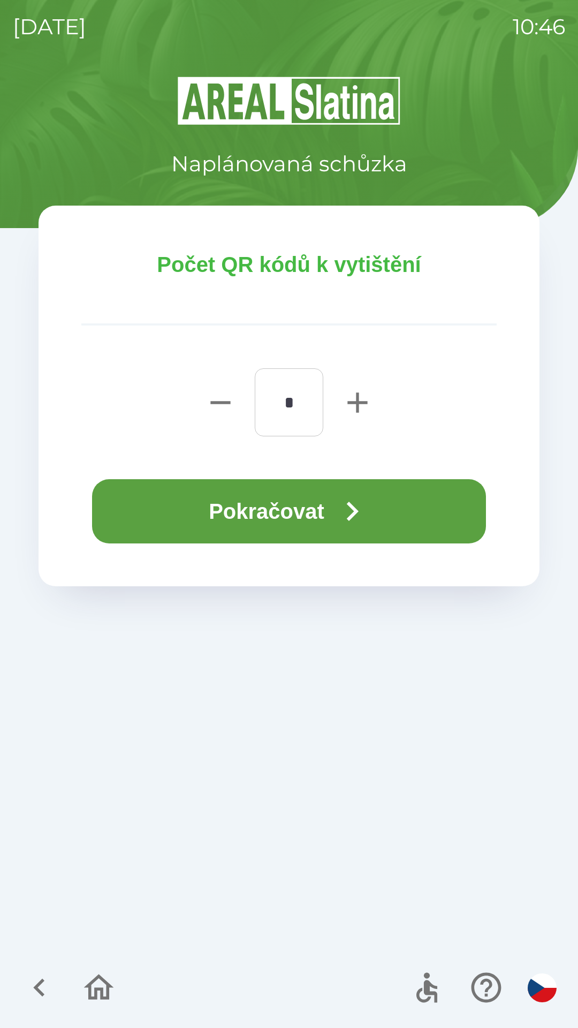
click at [281, 501] on button "Pokračovat" at bounding box center [289, 511] width 394 height 64
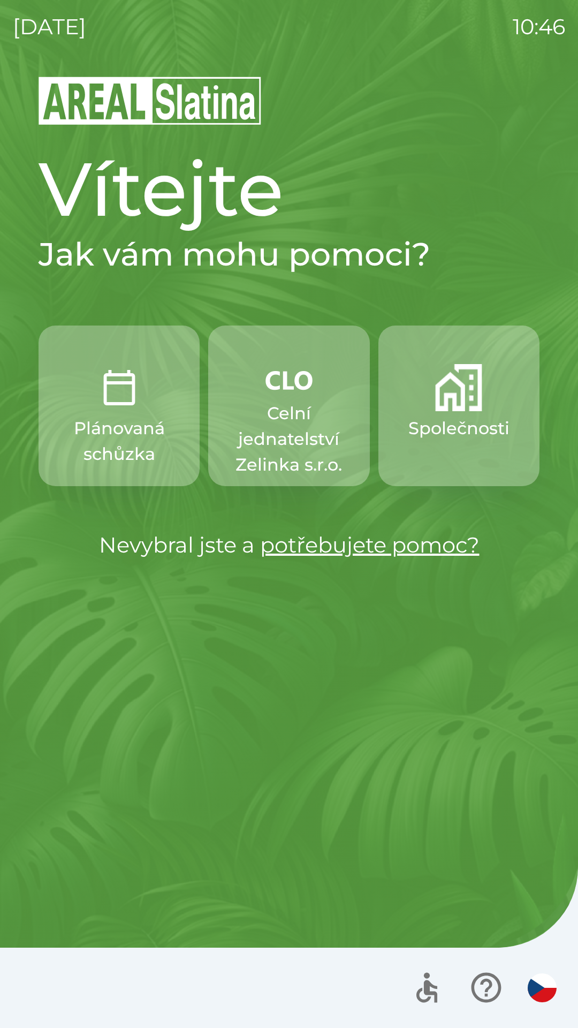
click at [291, 385] on img "button" at bounding box center [289, 380] width 47 height 32
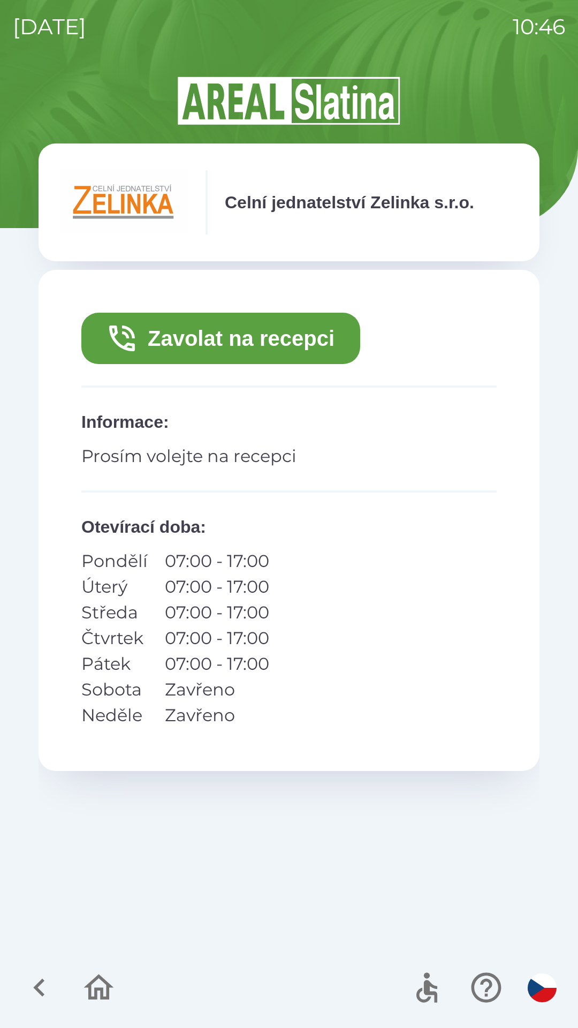
click at [289, 342] on button "Zavolat na recepci" at bounding box center [220, 338] width 279 height 51
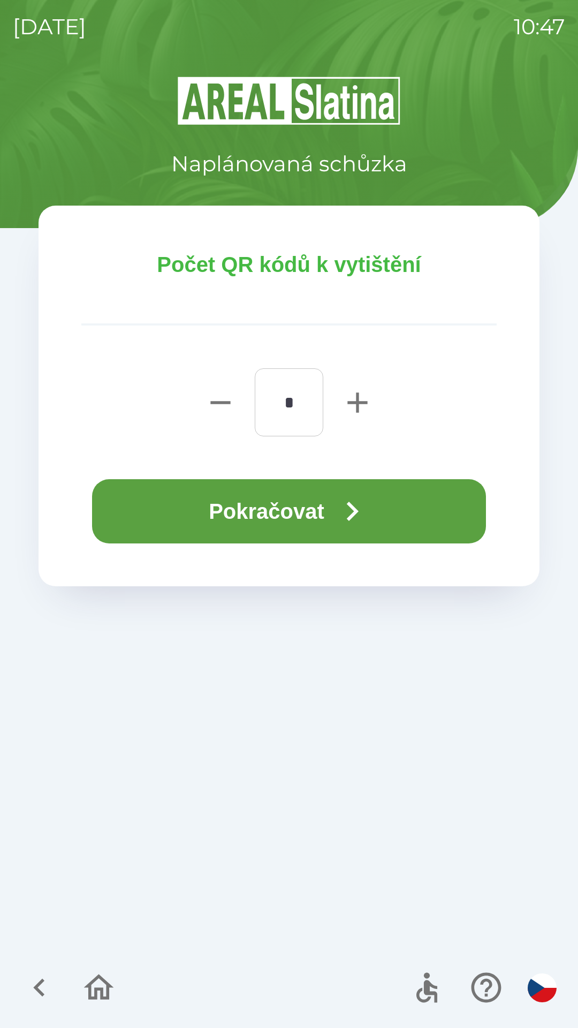
click at [335, 507] on button "Pokračovat" at bounding box center [289, 511] width 394 height 64
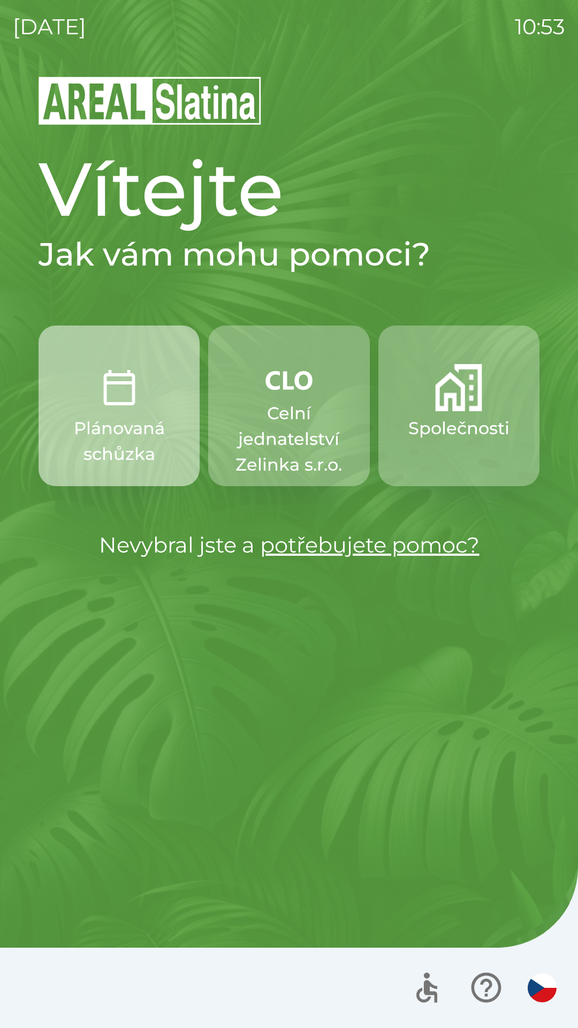
click at [128, 390] on img "button" at bounding box center [119, 387] width 47 height 47
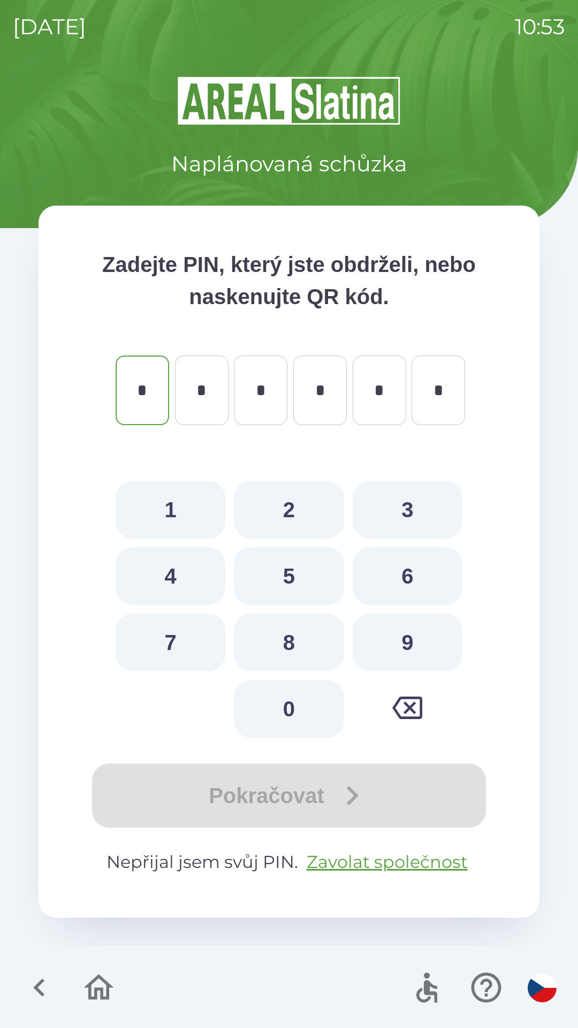
click at [29, 983] on icon "button" at bounding box center [39, 988] width 36 height 36
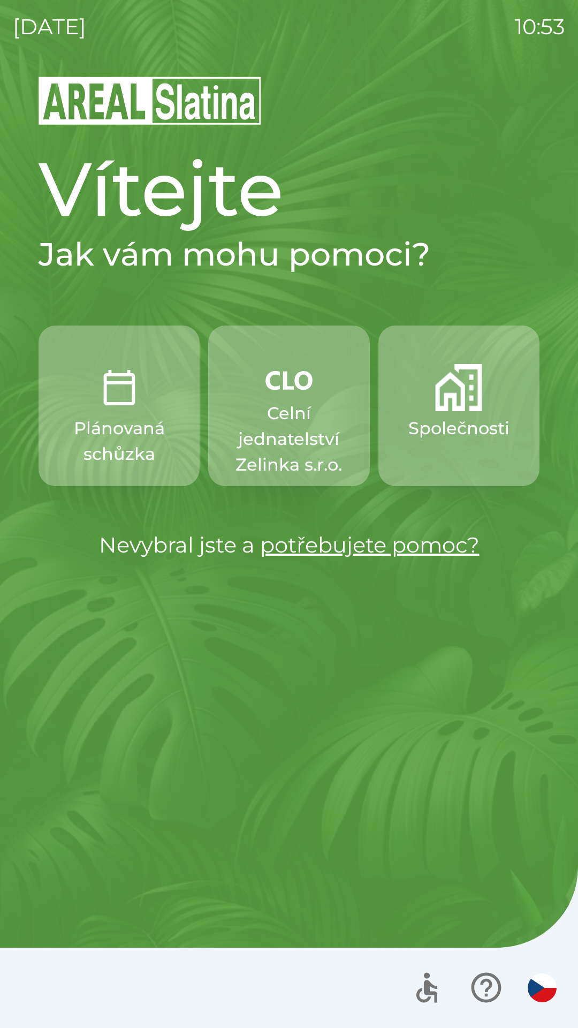
click at [450, 419] on p "Společnosti" at bounding box center [459, 429] width 101 height 26
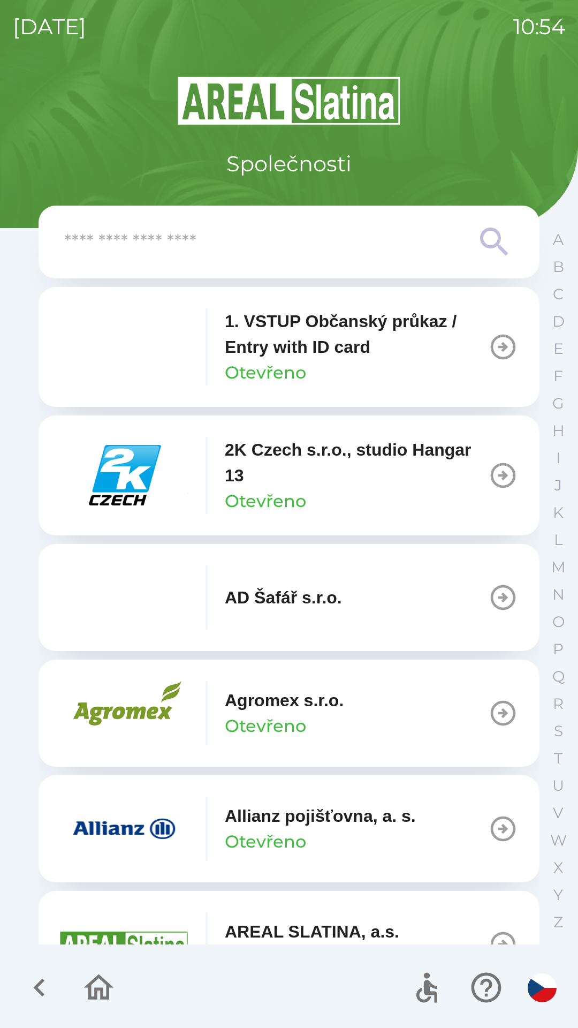
click at [29, 984] on icon "button" at bounding box center [39, 988] width 36 height 36
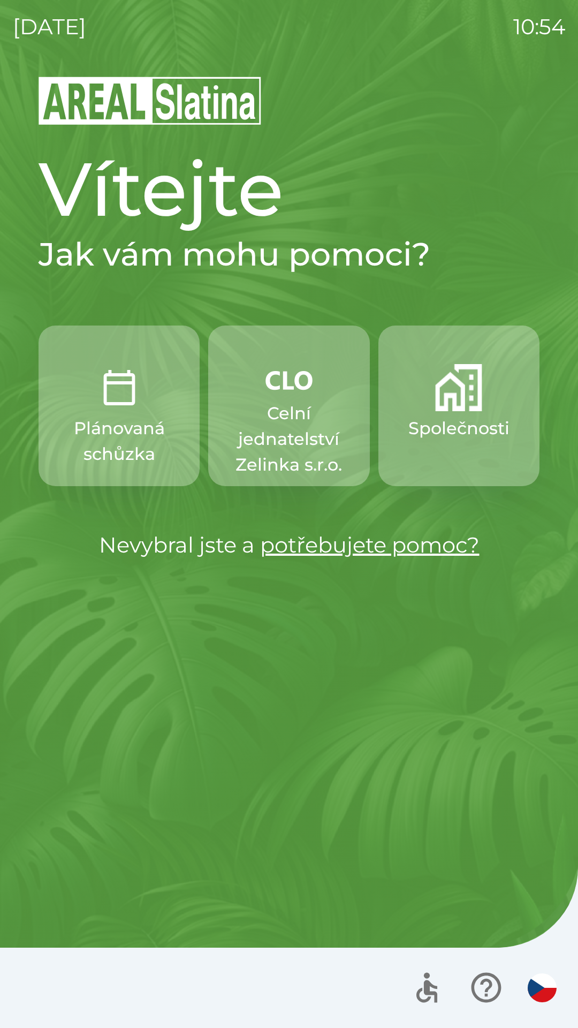
click at [285, 431] on p "Celní jednatelství Zelinka s.r.o." at bounding box center [289, 439] width 110 height 77
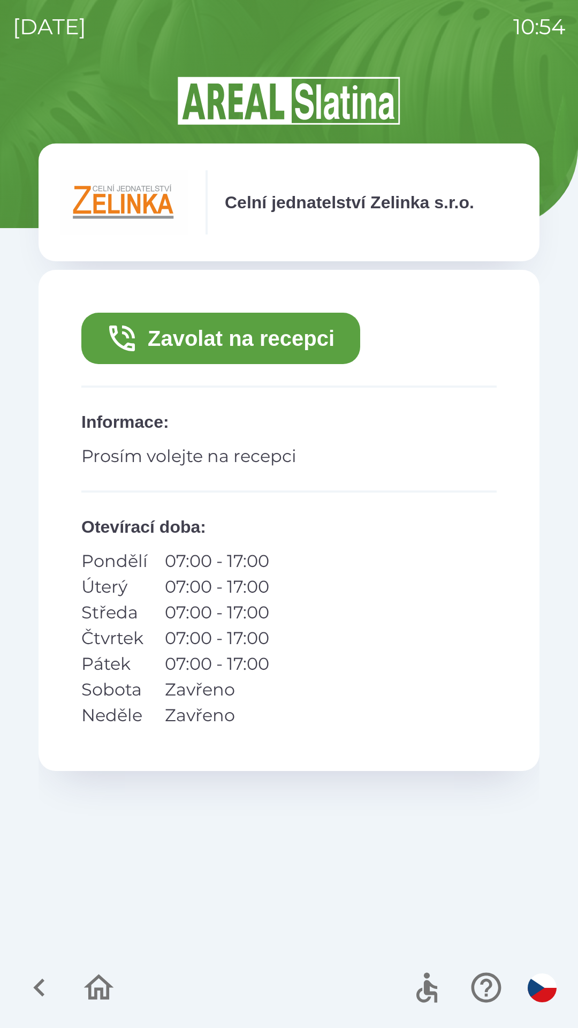
click at [176, 345] on button "Zavolat na recepci" at bounding box center [220, 338] width 279 height 51
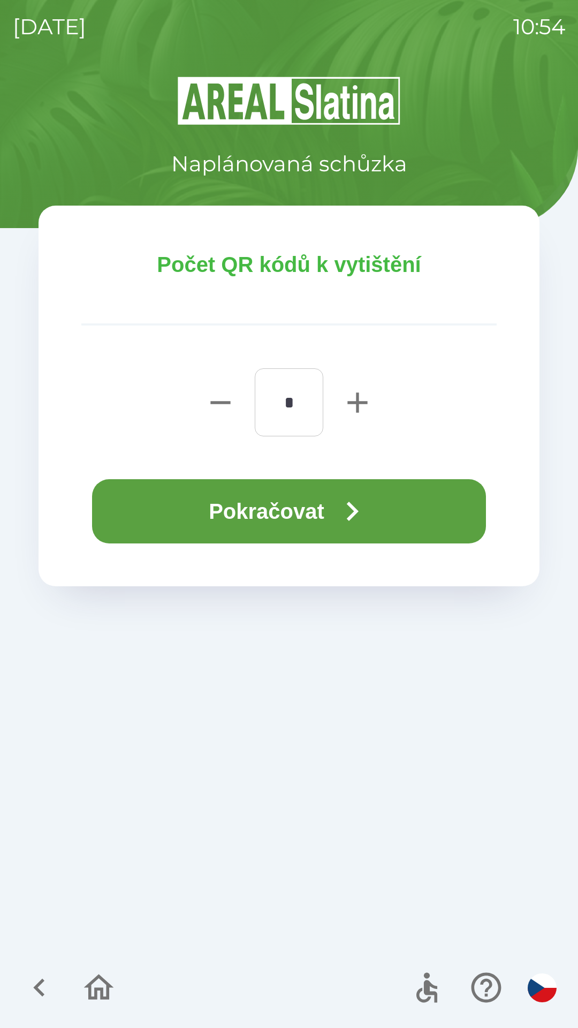
click at [207, 514] on button "Pokračovat" at bounding box center [289, 511] width 394 height 64
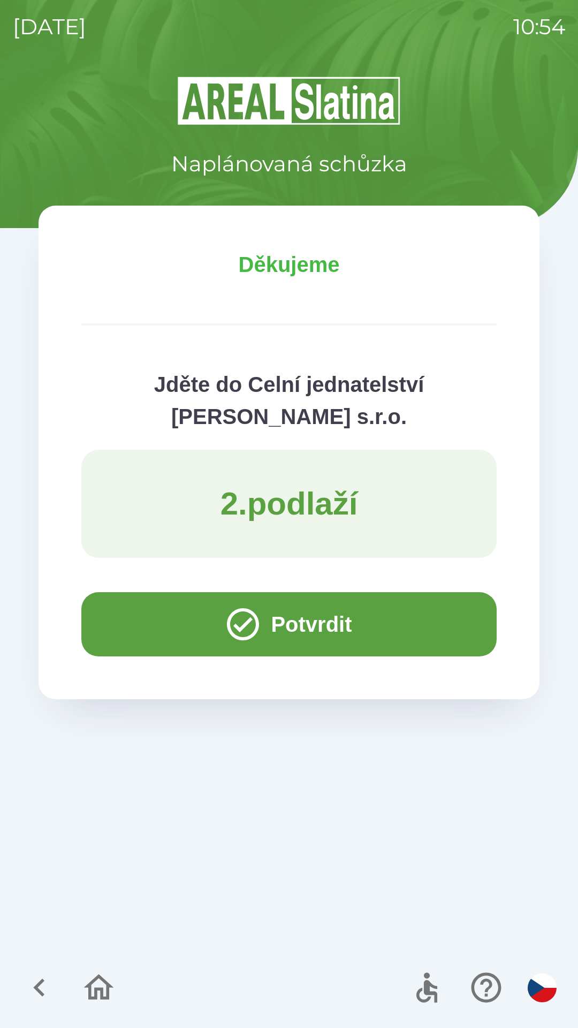
click at [123, 627] on button "Potvrdit" at bounding box center [289, 624] width 416 height 64
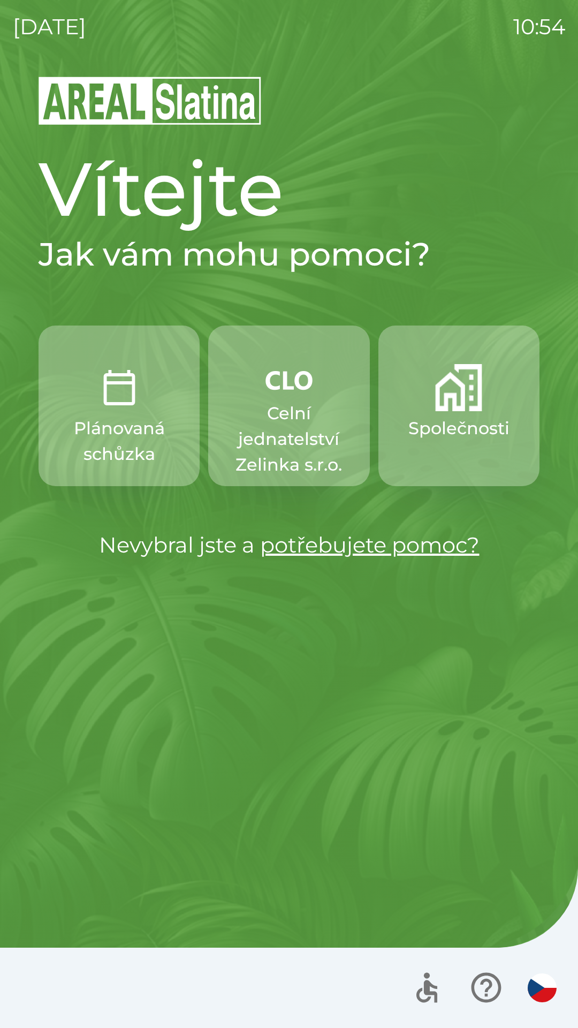
click at [292, 441] on p "Celní jednatelství Zelinka s.r.o." at bounding box center [289, 439] width 110 height 77
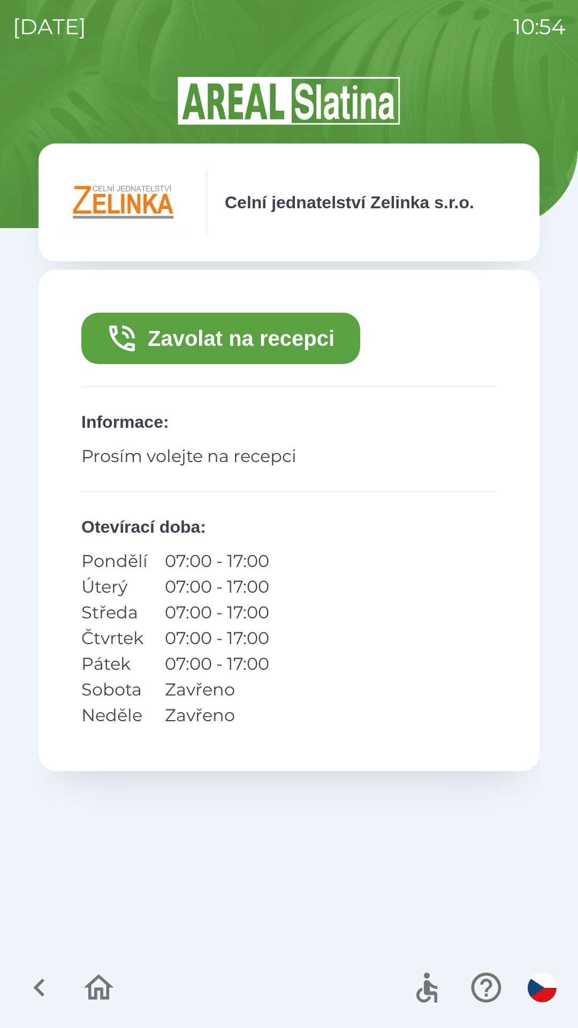
click at [274, 350] on button "Zavolat na recepci" at bounding box center [220, 338] width 279 height 51
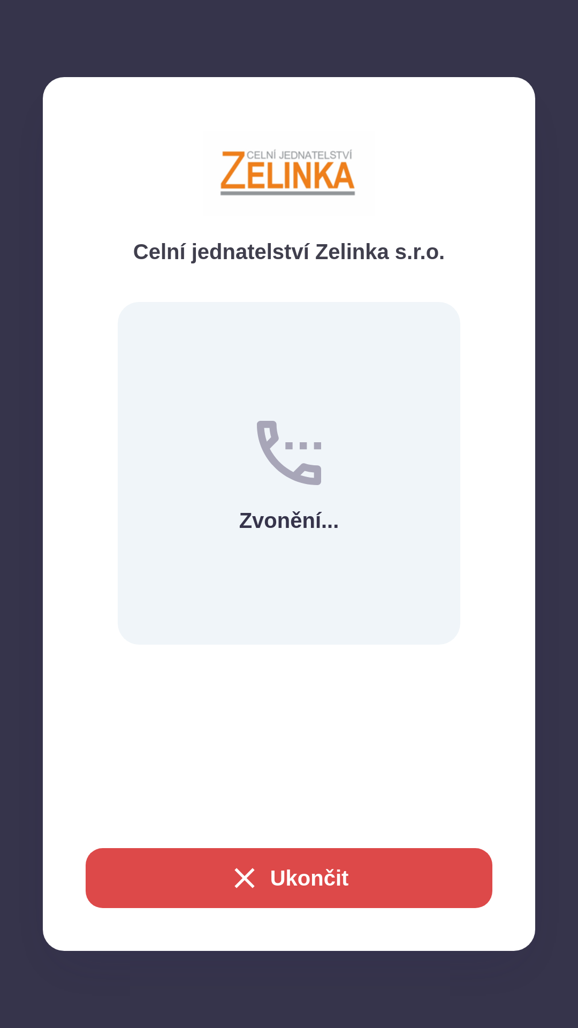
click at [323, 874] on button "Ukončit" at bounding box center [289, 878] width 407 height 60
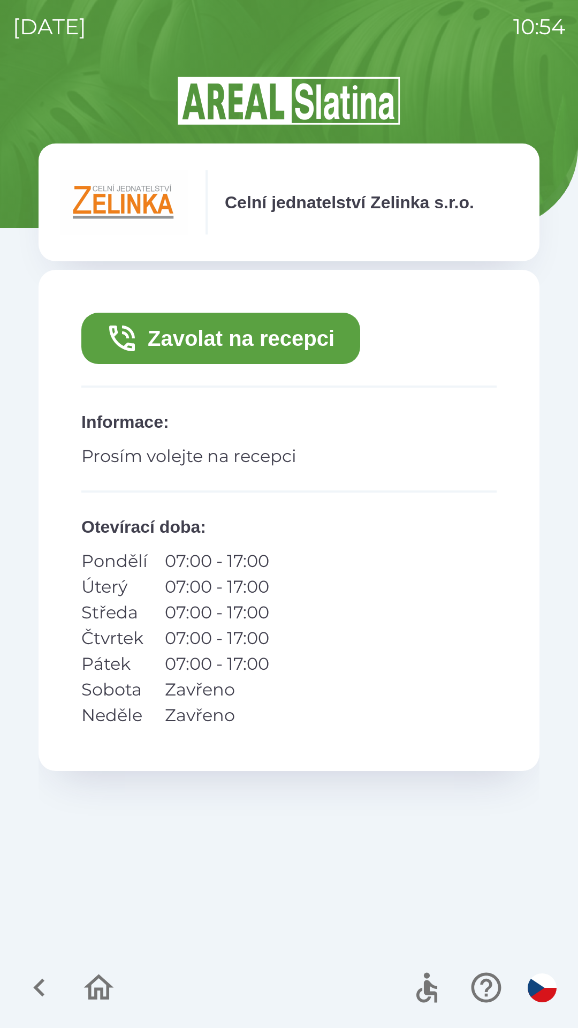
click at [260, 341] on button "Zavolat na recepci" at bounding box center [220, 338] width 279 height 51
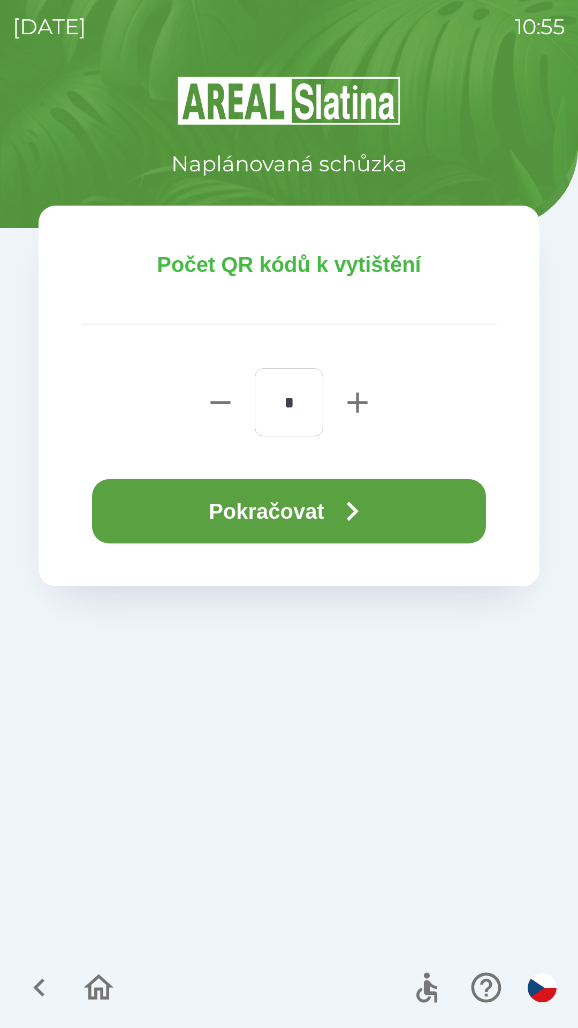
click at [281, 503] on button "Pokračovat" at bounding box center [289, 511] width 394 height 64
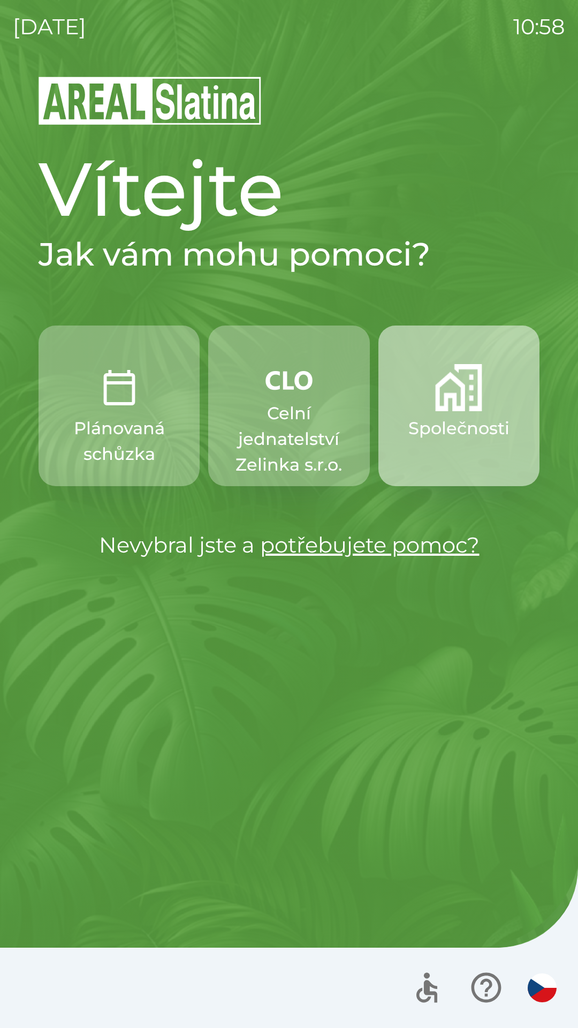
click at [457, 417] on p "Společnosti" at bounding box center [459, 429] width 101 height 26
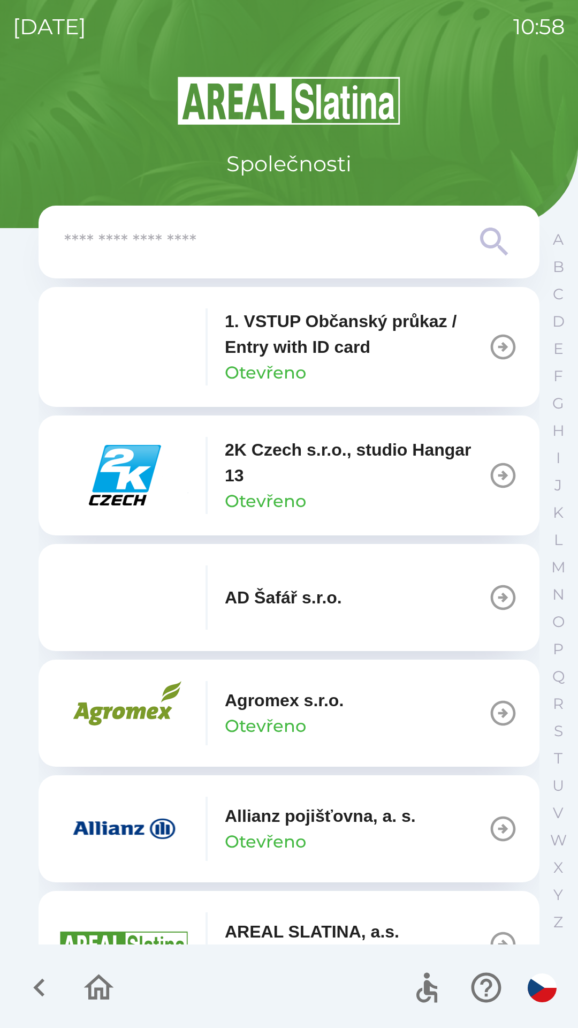
click at [312, 340] on p "1. VSTUP Občanský průkaz / Entry with ID card" at bounding box center [356, 333] width 263 height 51
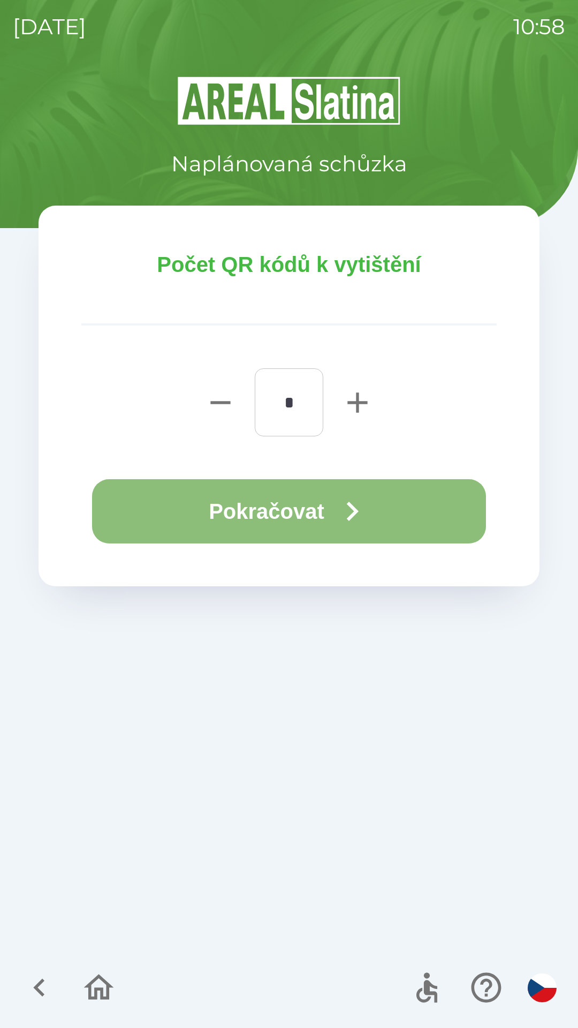
click at [344, 510] on icon "button" at bounding box center [352, 511] width 39 height 39
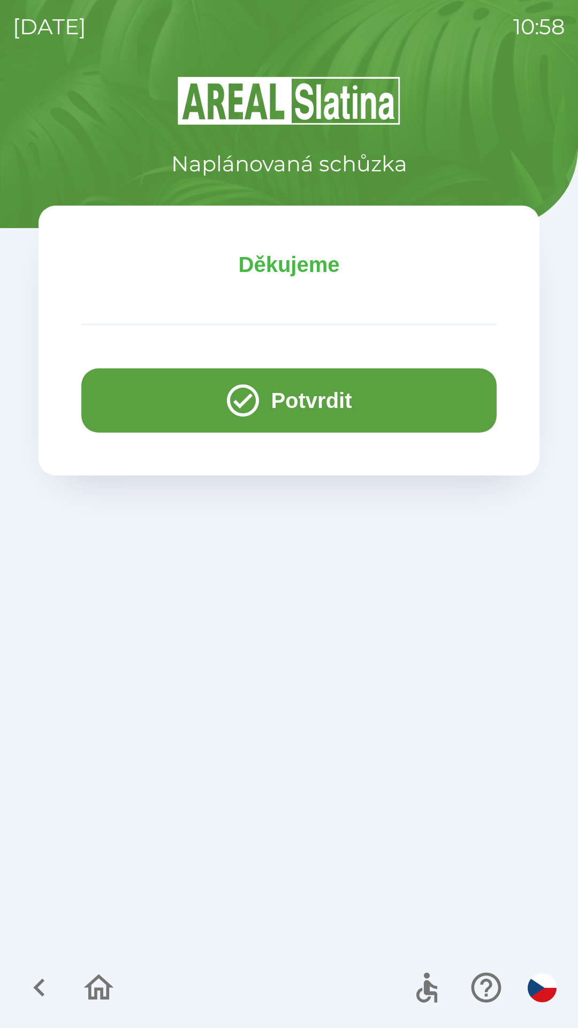
click at [330, 401] on button "Potvrdit" at bounding box center [289, 400] width 416 height 64
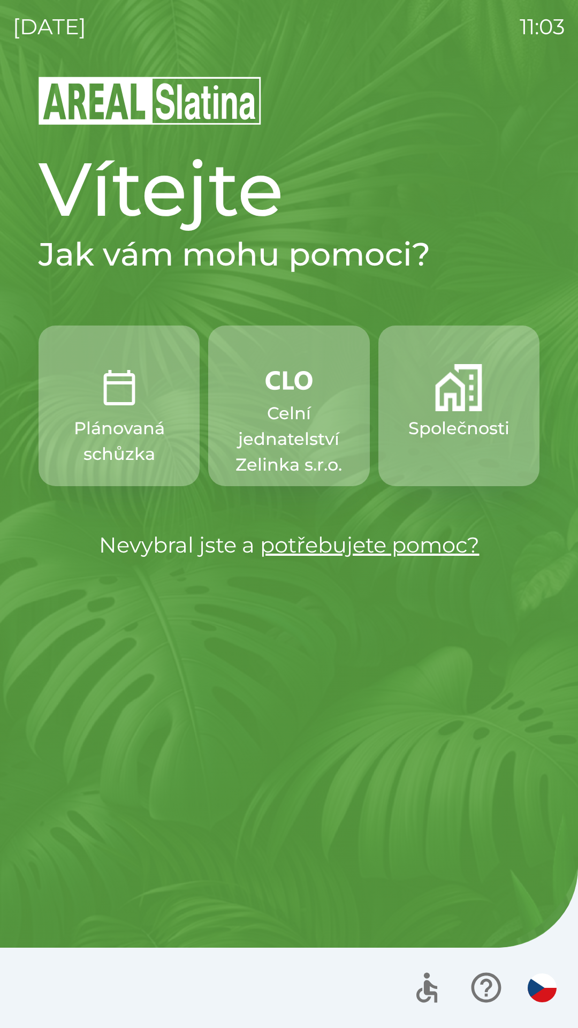
click at [290, 418] on p "Celní jednatelství Zelinka s.r.o." at bounding box center [289, 439] width 110 height 77
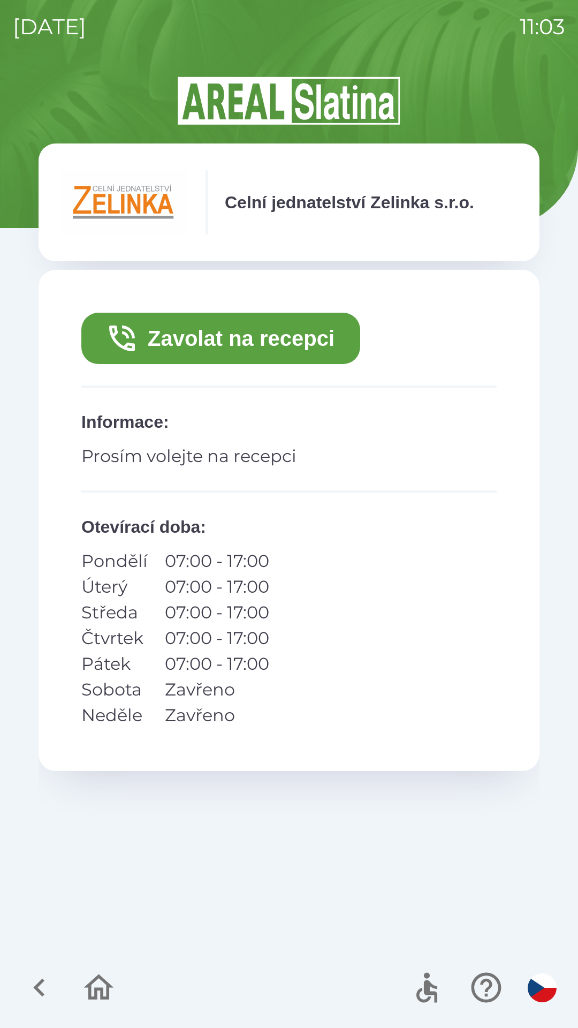
click at [296, 330] on button "Zavolat na recepci" at bounding box center [220, 338] width 279 height 51
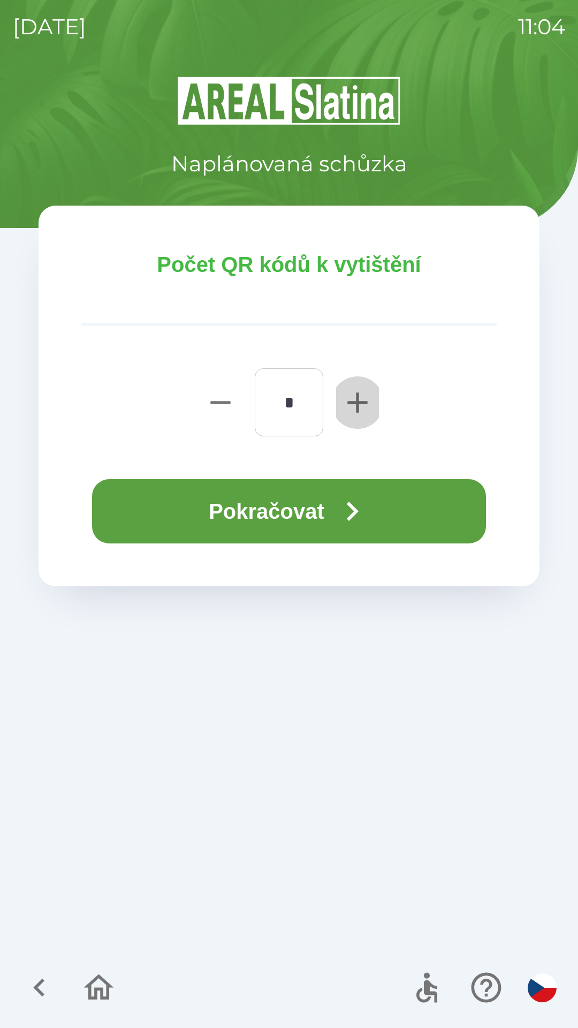
click at [356, 401] on icon "button" at bounding box center [358, 403] width 34 height 34
type input "*"
click at [348, 512] on icon "button" at bounding box center [352, 511] width 39 height 39
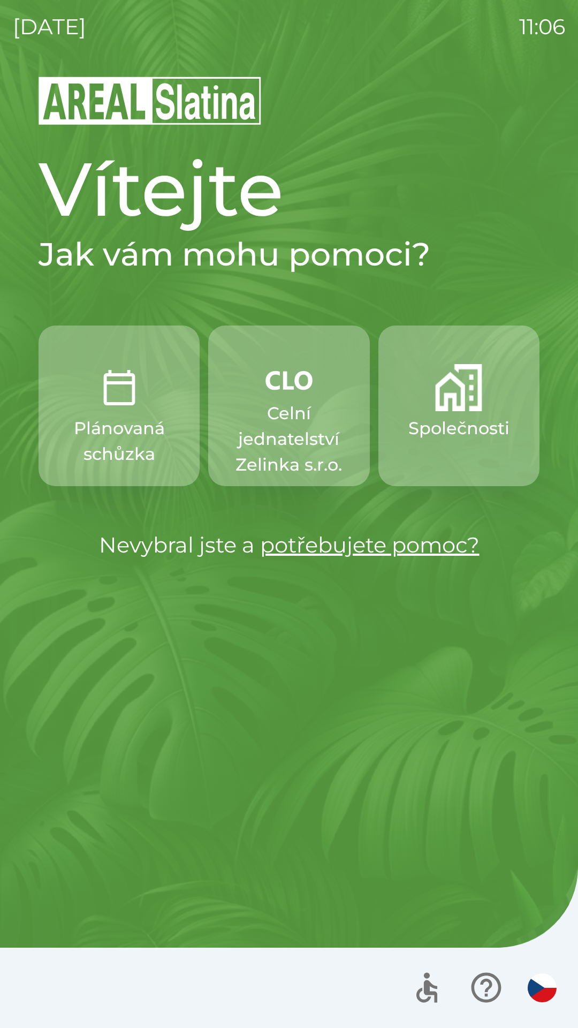
click at [437, 427] on p "Společnosti" at bounding box center [459, 429] width 101 height 26
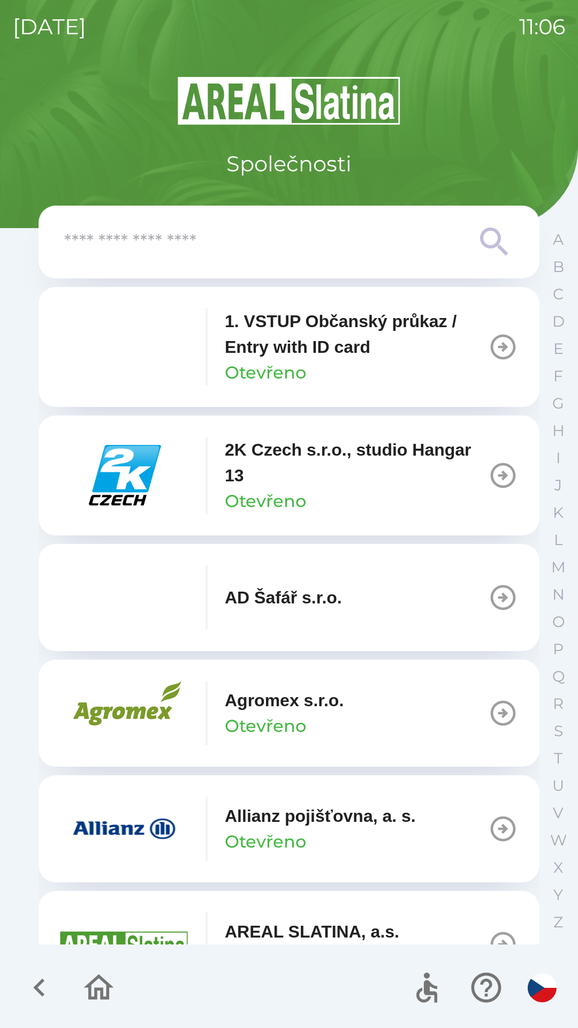
click at [149, 238] on input "text" at bounding box center [267, 242] width 407 height 29
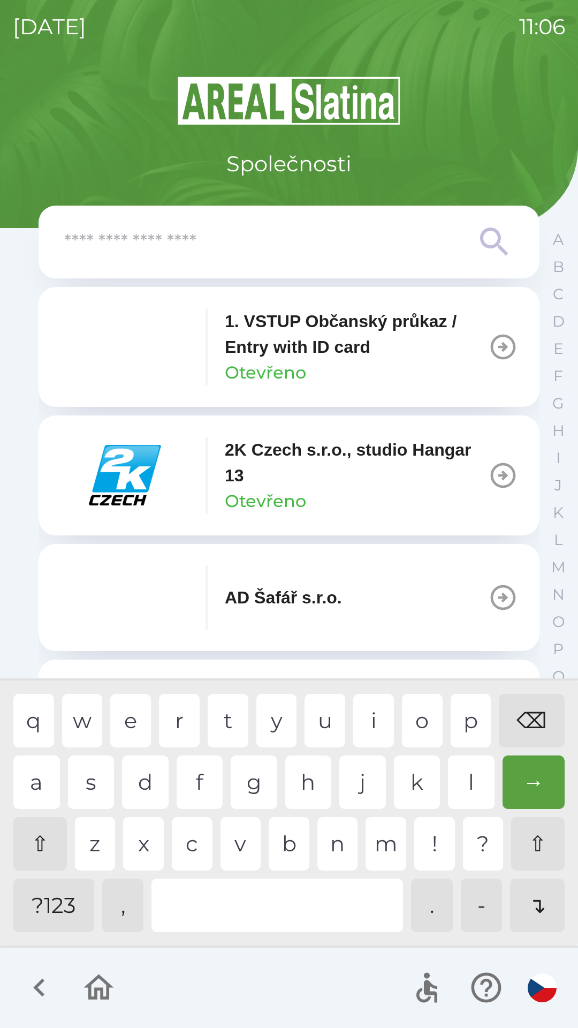
click at [486, 238] on icon at bounding box center [495, 242] width 39 height 39
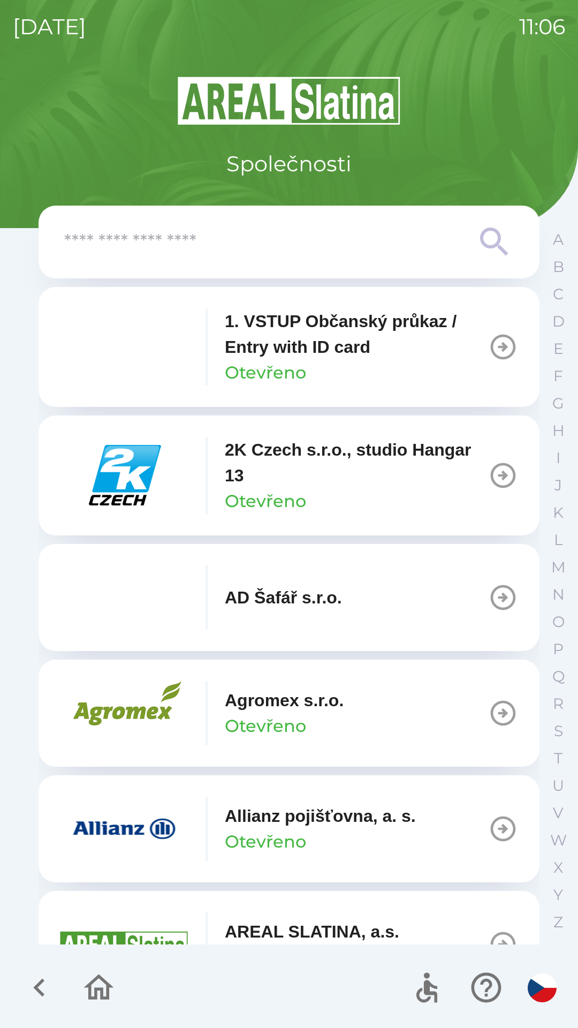
click at [490, 238] on icon at bounding box center [495, 242] width 39 height 39
click at [555, 401] on p "G" at bounding box center [559, 403] width 12 height 19
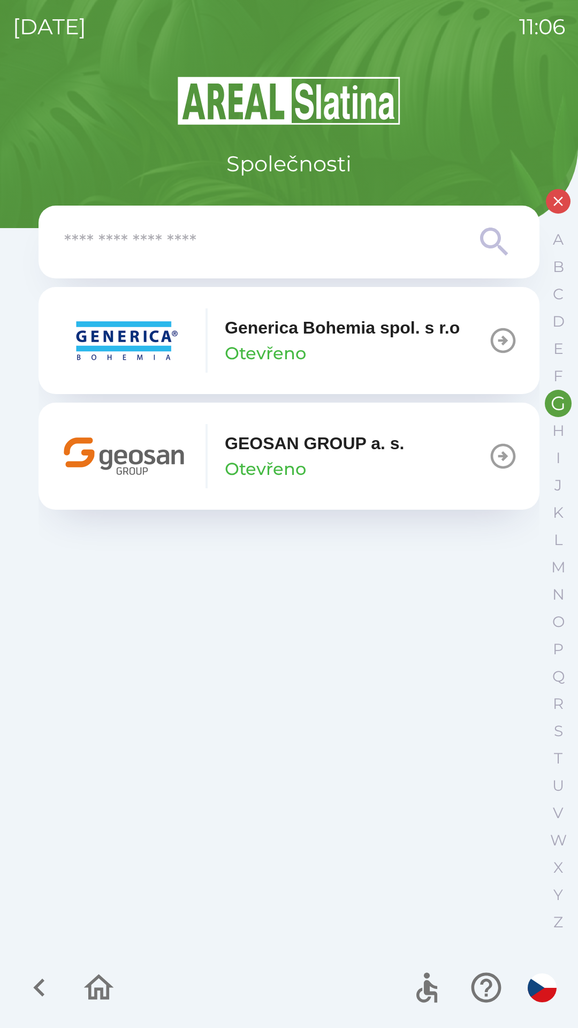
click at [284, 447] on p "GEOSAN GROUP a. s." at bounding box center [315, 444] width 180 height 26
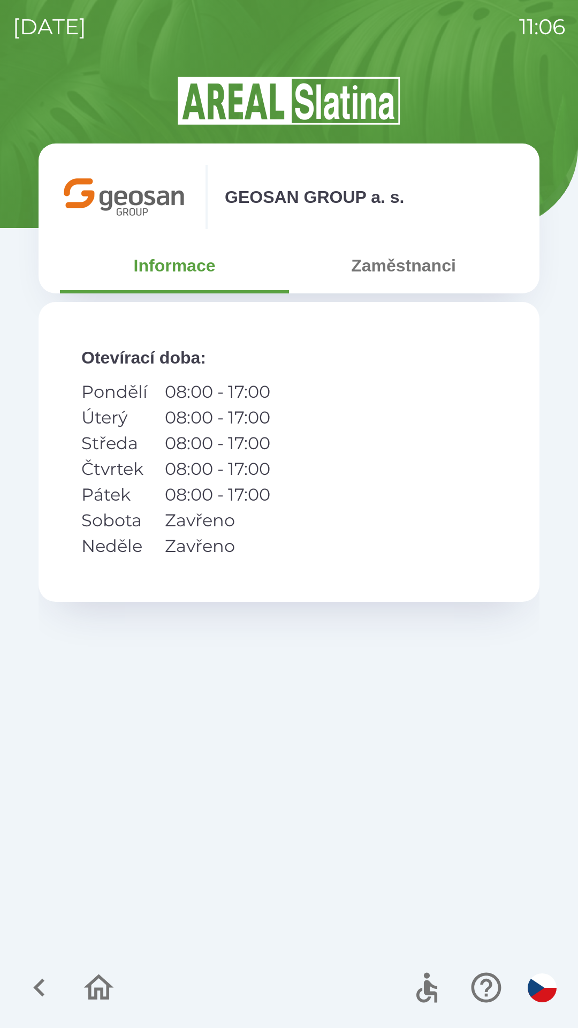
click at [119, 447] on p "Středa" at bounding box center [114, 444] width 66 height 26
click at [368, 268] on button "Zaměstnanci" at bounding box center [403, 265] width 229 height 39
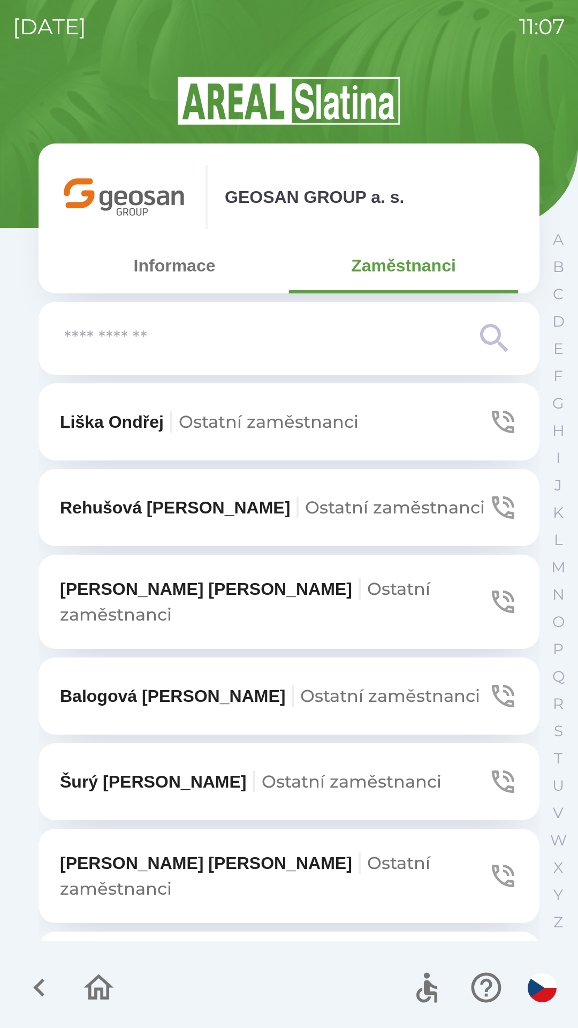
click at [150, 269] on button "Informace" at bounding box center [174, 265] width 229 height 39
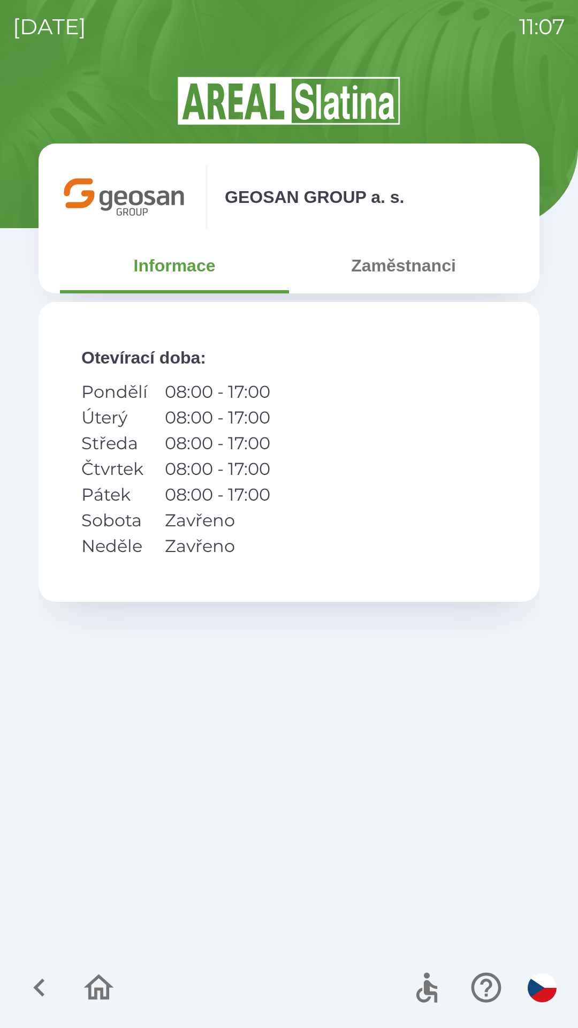
click at [315, 210] on div "GEOSAN GROUP a. s." at bounding box center [289, 197] width 458 height 64
click at [148, 188] on img at bounding box center [124, 197] width 129 height 64
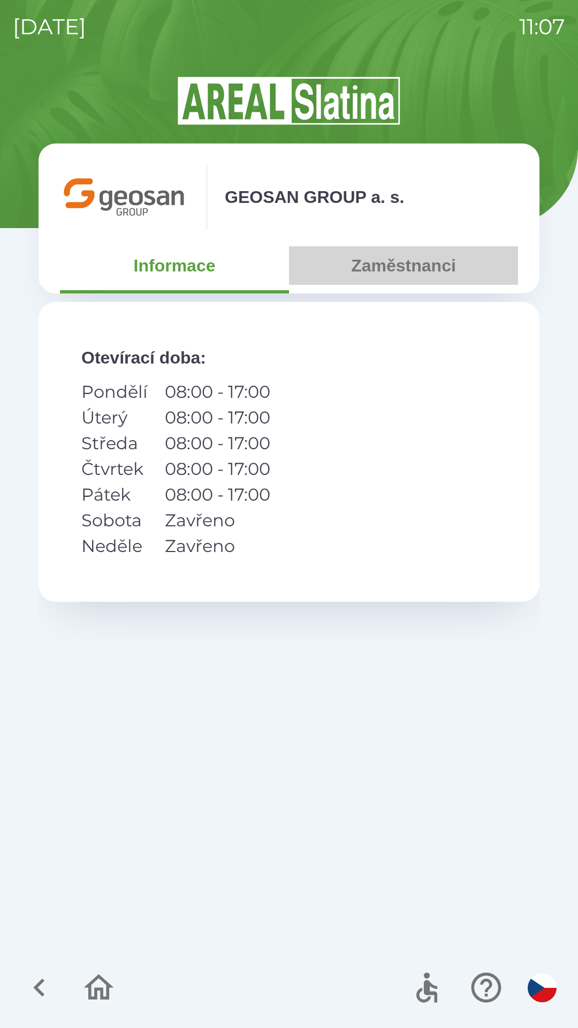
click at [381, 270] on button "Zaměstnanci" at bounding box center [403, 265] width 229 height 39
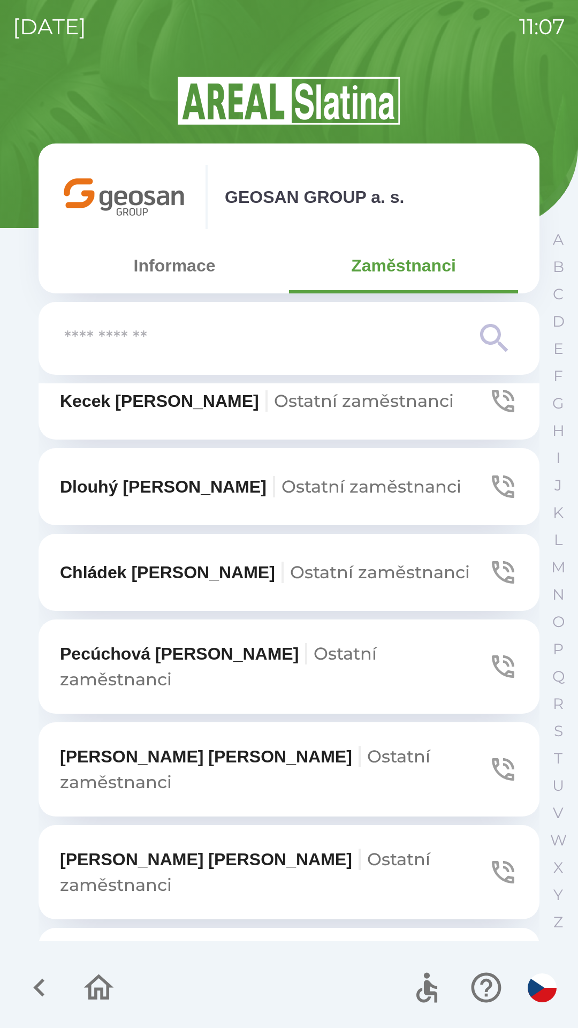
scroll to position [890, 0]
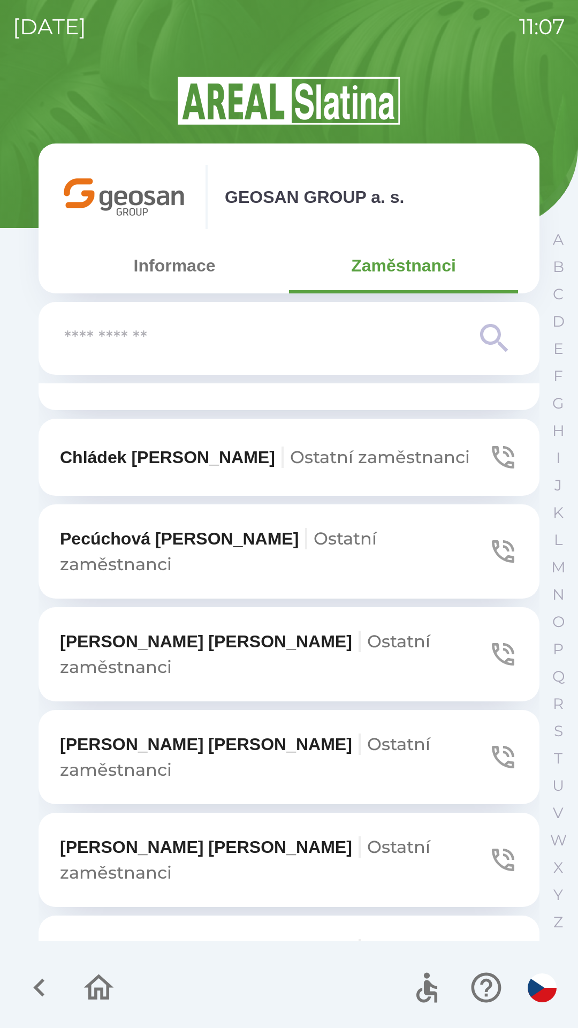
click at [96, 984] on icon "button" at bounding box center [99, 988] width 36 height 36
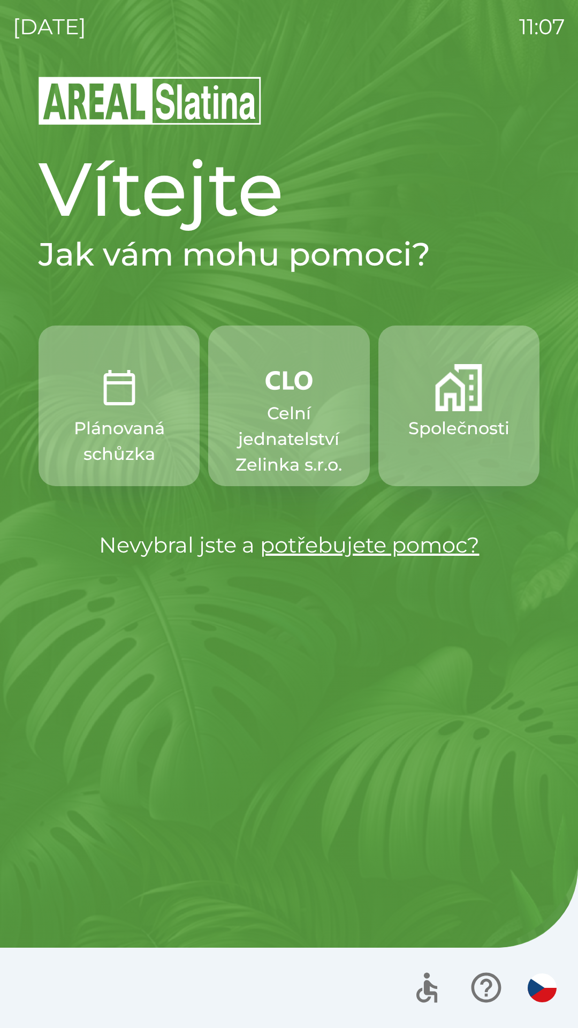
click at [148, 455] on p "Plánovaná schůzka" at bounding box center [119, 441] width 110 height 51
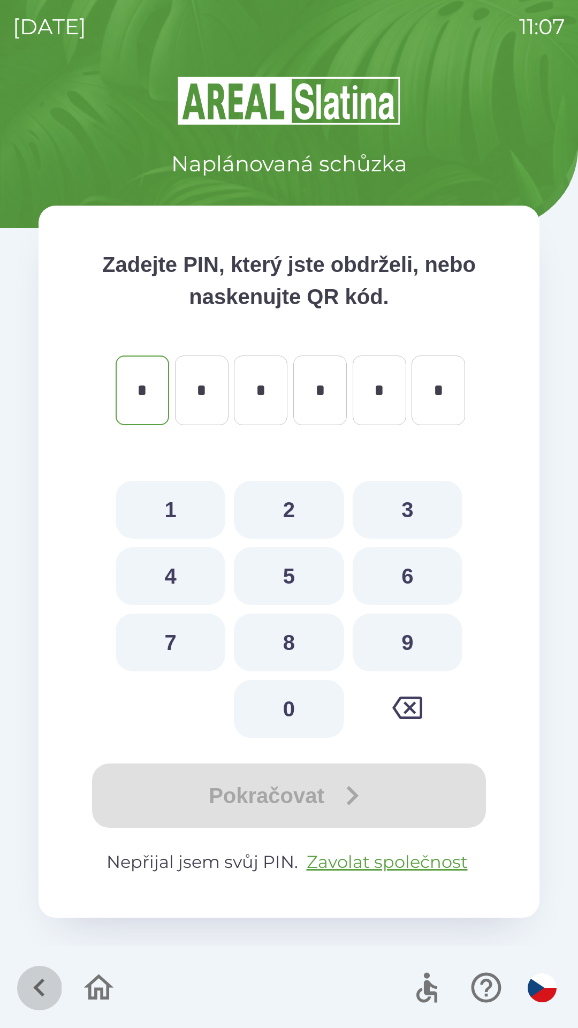
click at [44, 982] on icon "button" at bounding box center [38, 988] width 11 height 18
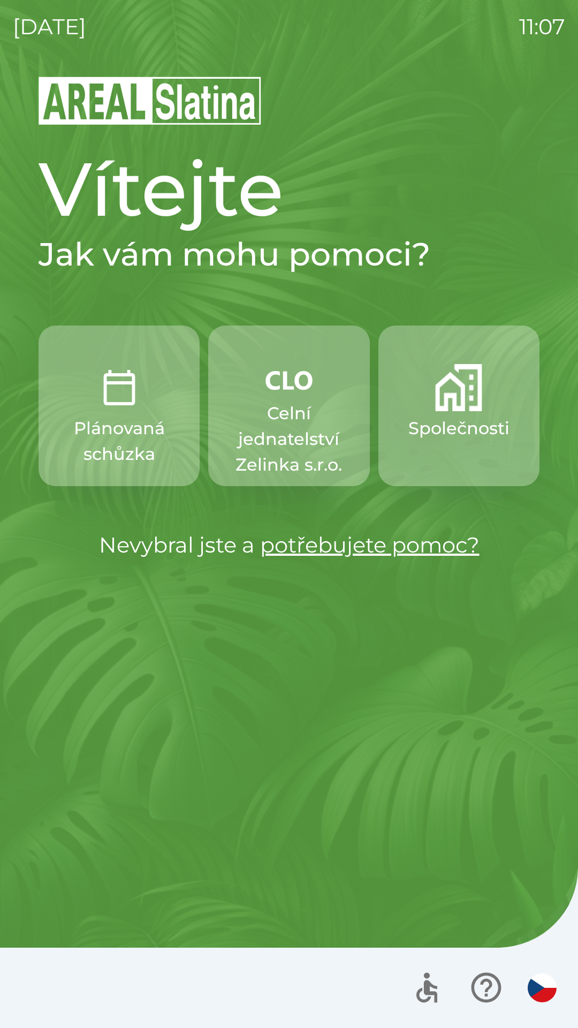
click at [453, 401] on img "button" at bounding box center [458, 387] width 47 height 47
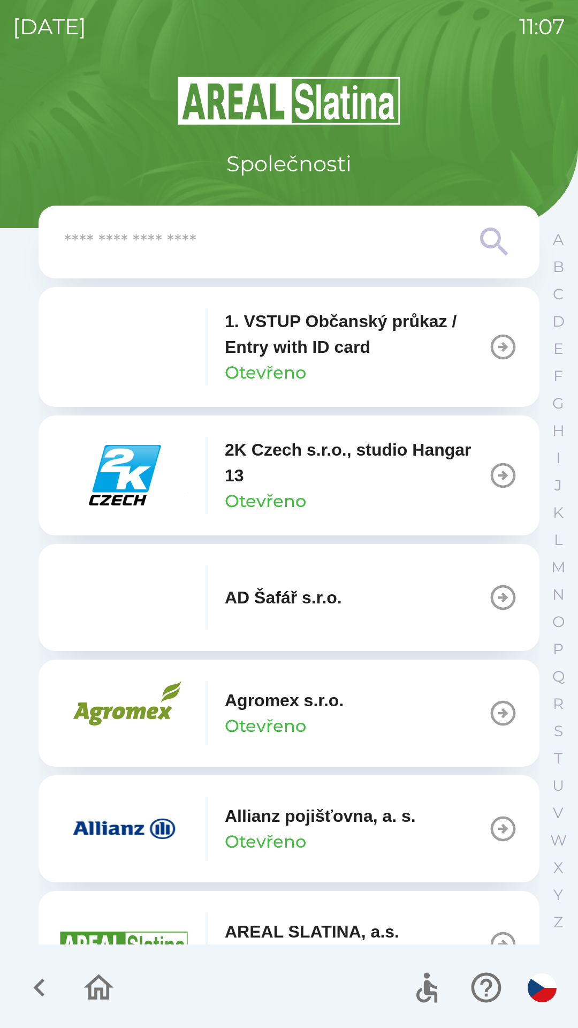
click at [162, 242] on input "text" at bounding box center [267, 242] width 407 height 29
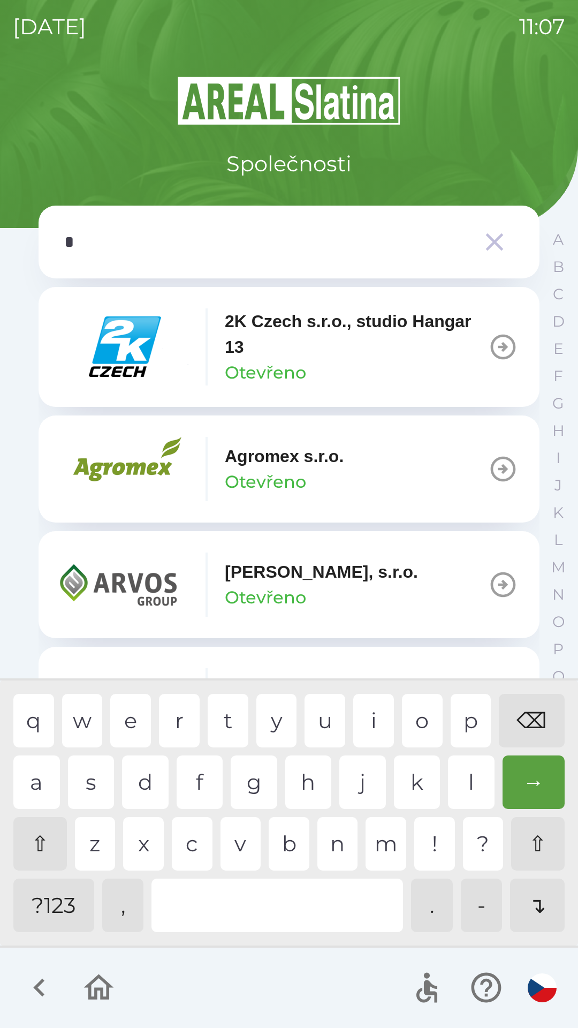
type input "**"
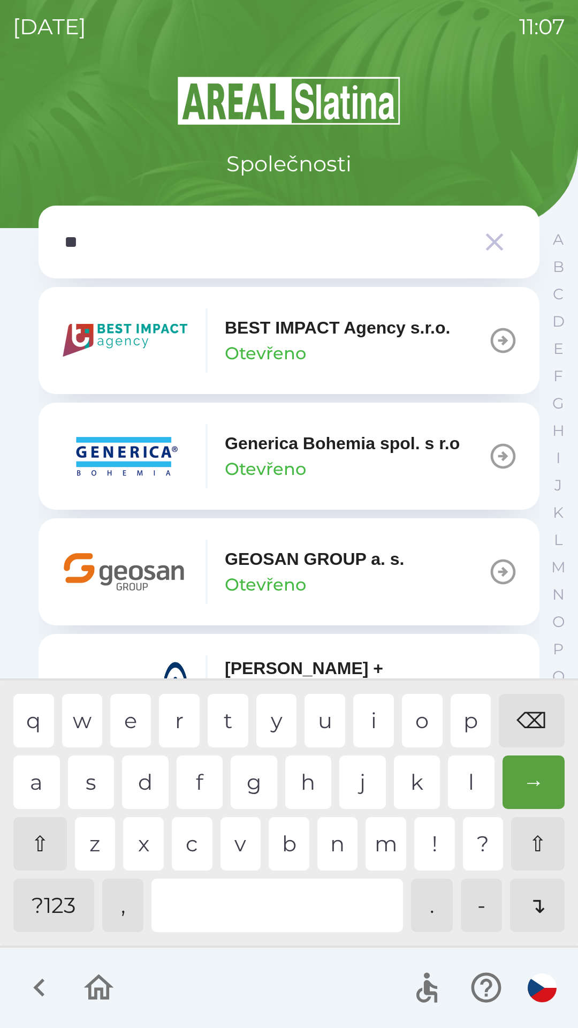
click at [278, 560] on p "GEOSAN GROUP a. s." at bounding box center [315, 559] width 180 height 26
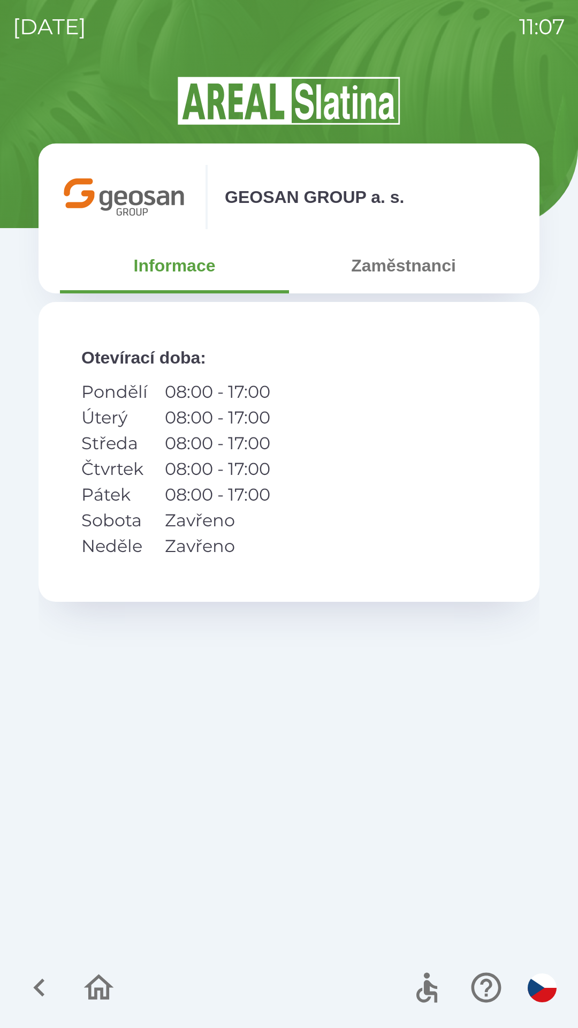
click at [372, 273] on button "Zaměstnanci" at bounding box center [403, 265] width 229 height 39
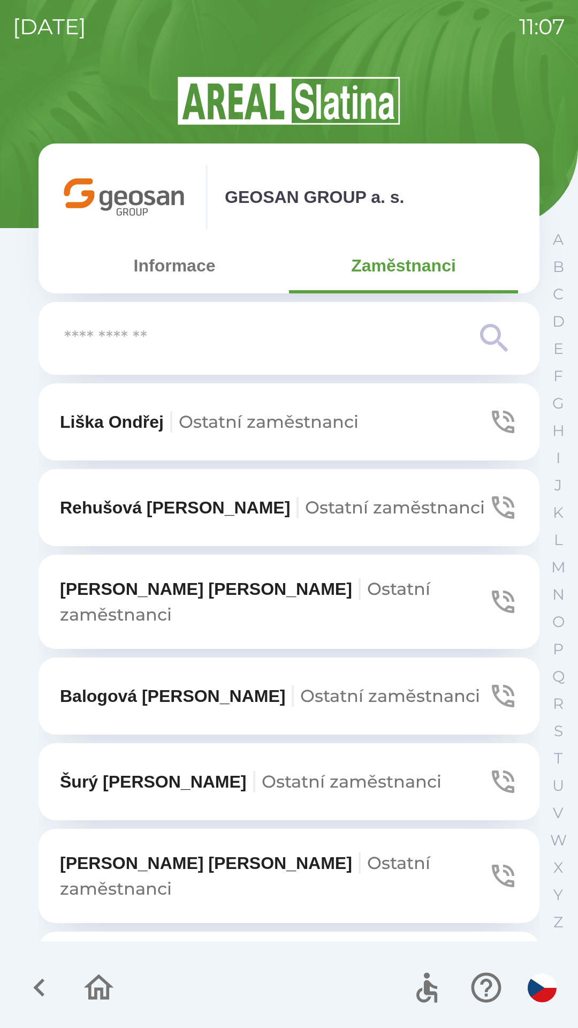
click at [149, 262] on button "Informace" at bounding box center [174, 265] width 229 height 39
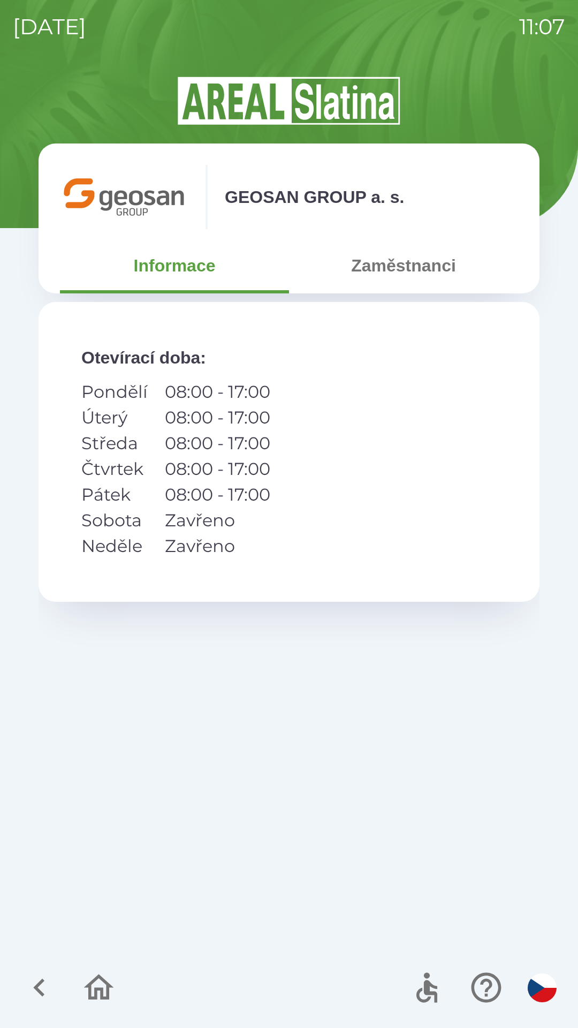
click at [106, 994] on icon "button" at bounding box center [99, 988] width 36 height 36
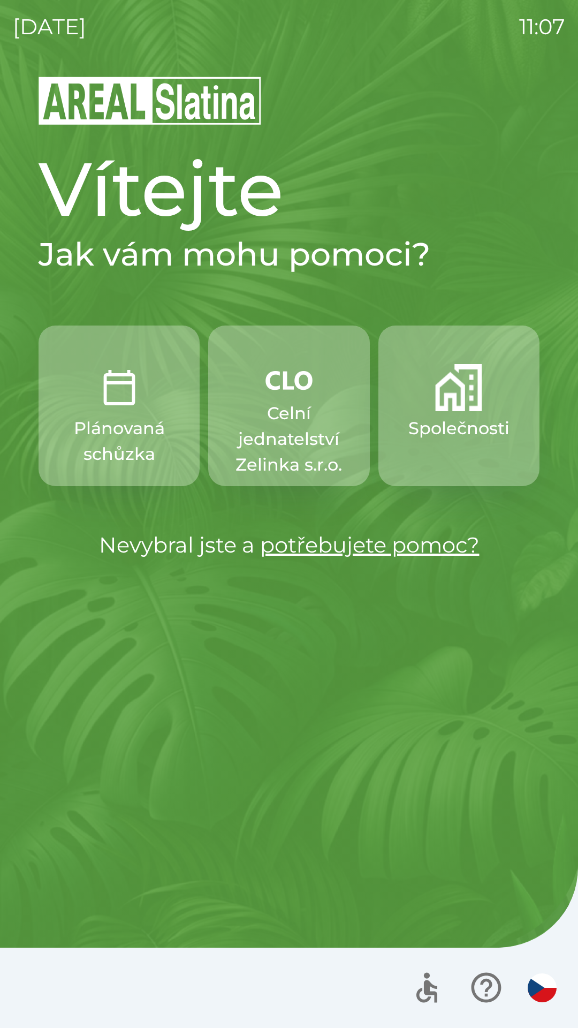
click at [424, 413] on button "Společnosti" at bounding box center [459, 406] width 161 height 161
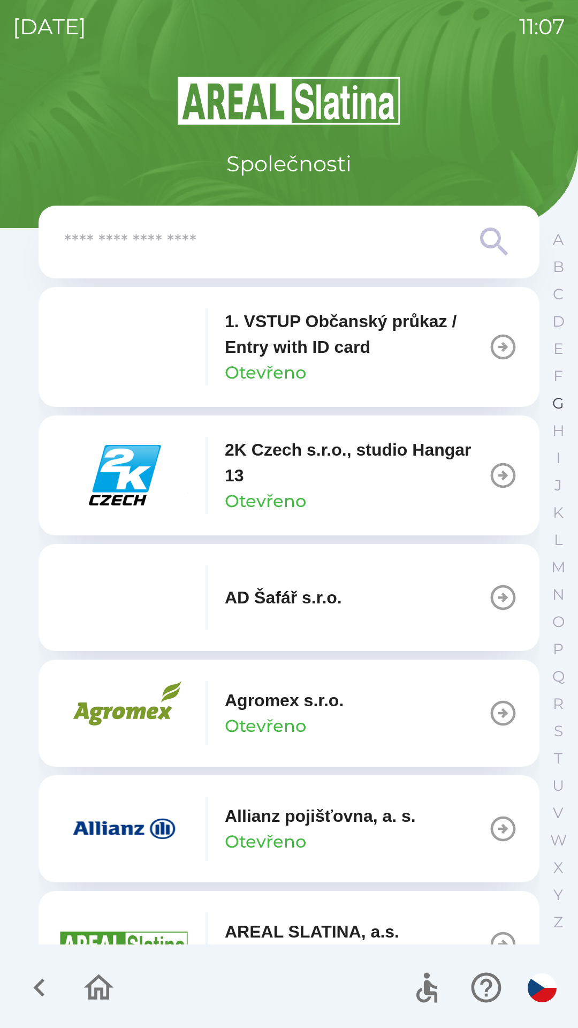
click at [554, 397] on p "G" at bounding box center [559, 403] width 12 height 19
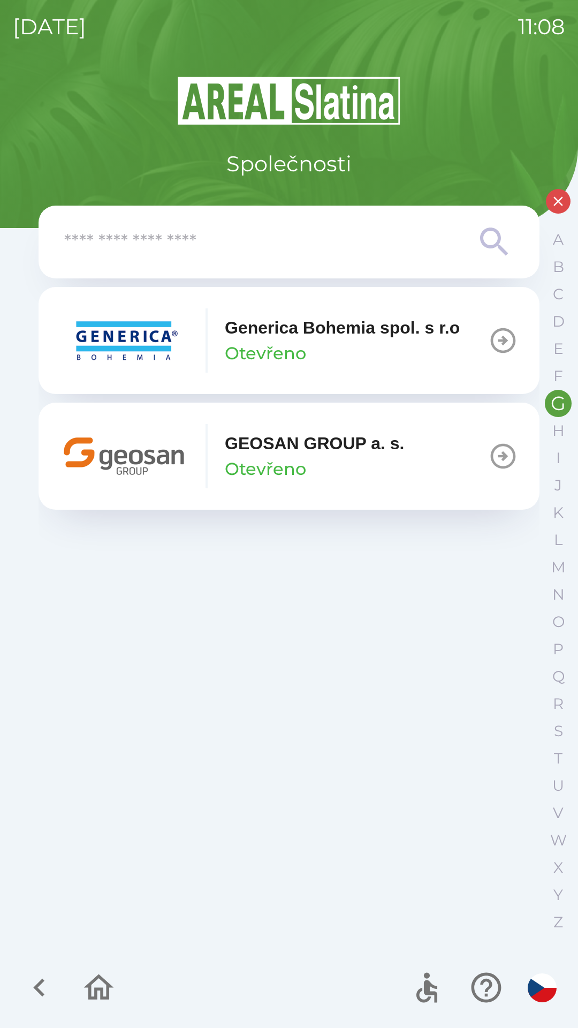
click at [499, 455] on icon "button" at bounding box center [503, 456] width 25 height 25
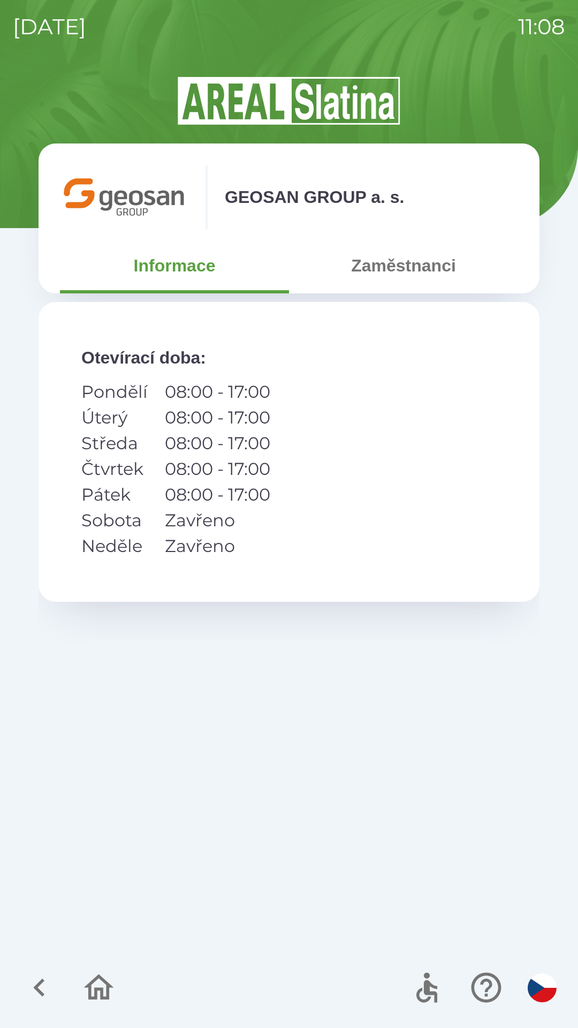
click at [376, 250] on button "Zaměstnanci" at bounding box center [403, 265] width 229 height 39
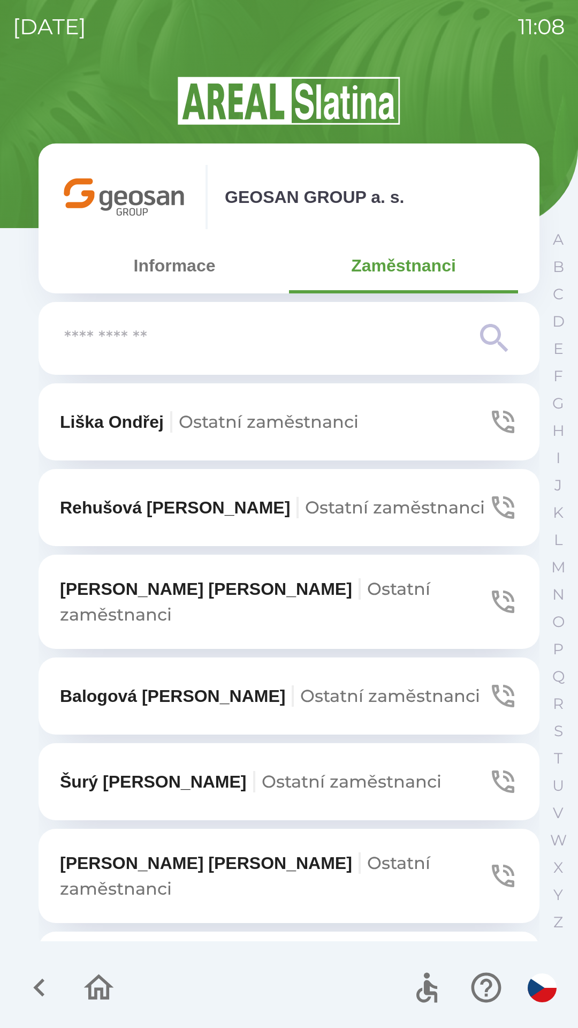
click at [131, 274] on button "Informace" at bounding box center [174, 265] width 229 height 39
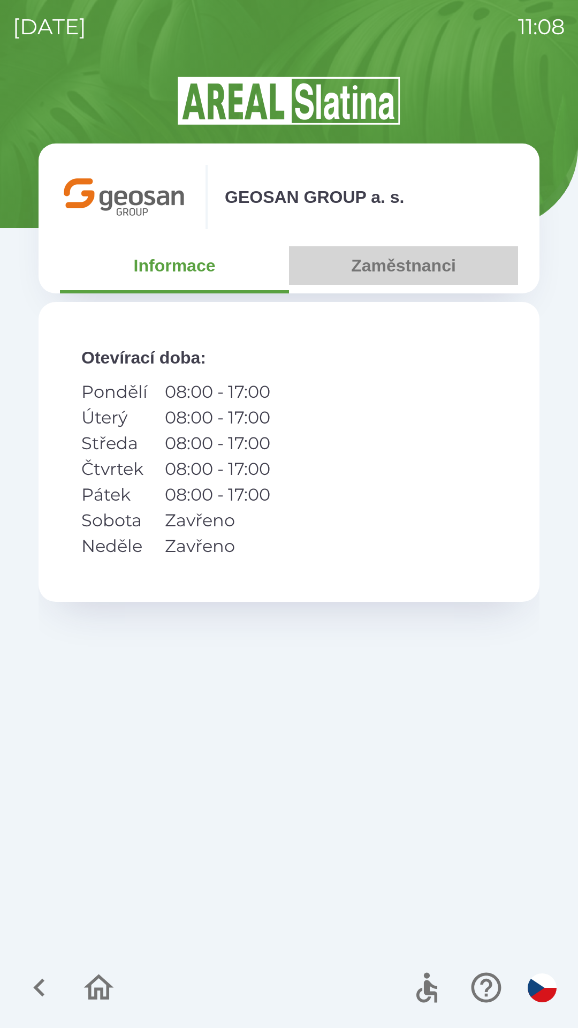
click at [401, 270] on button "Zaměstnanci" at bounding box center [403, 265] width 229 height 39
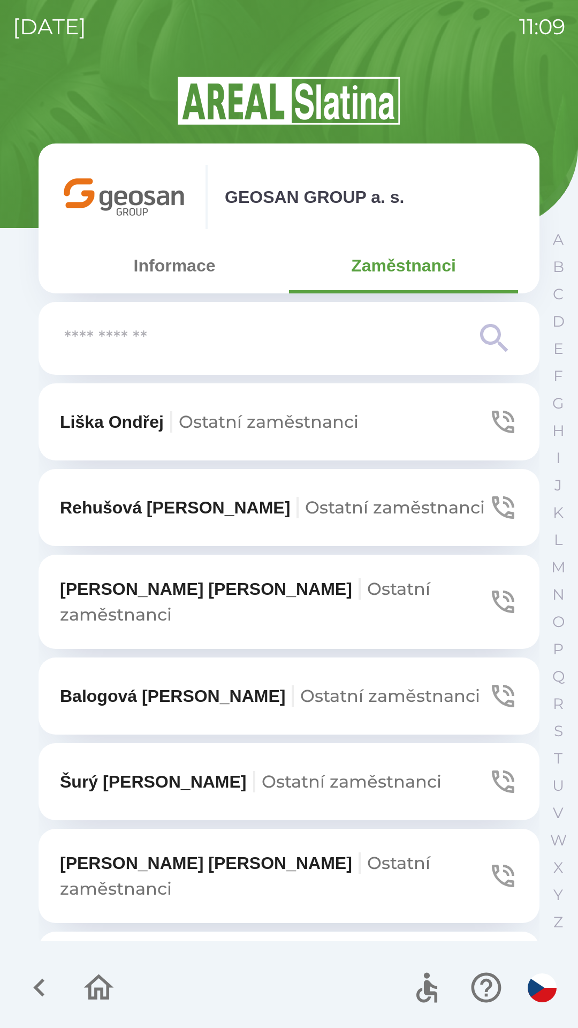
click at [161, 265] on button "Informace" at bounding box center [174, 265] width 229 height 39
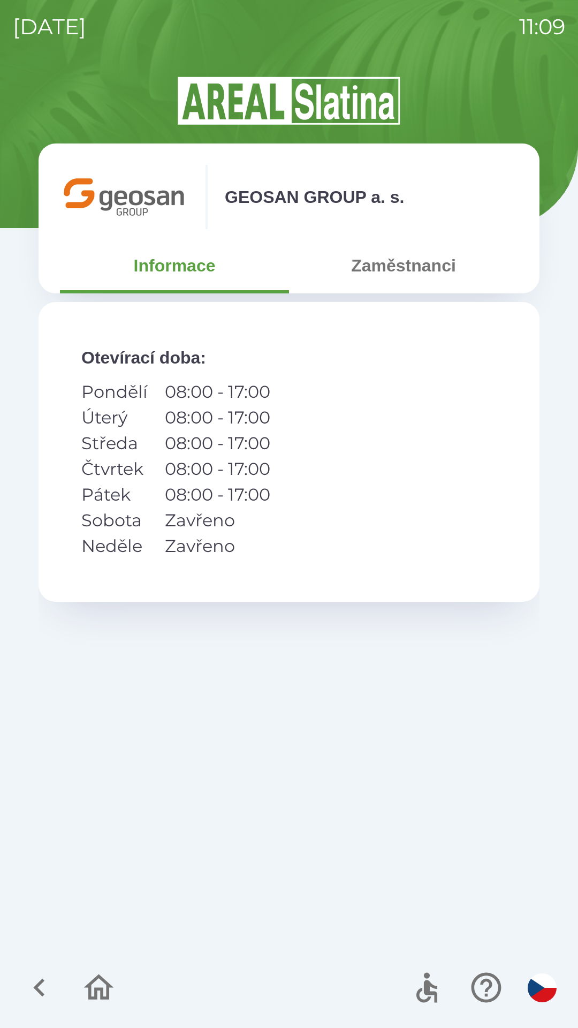
click at [390, 271] on button "Zaměstnanci" at bounding box center [403, 265] width 229 height 39
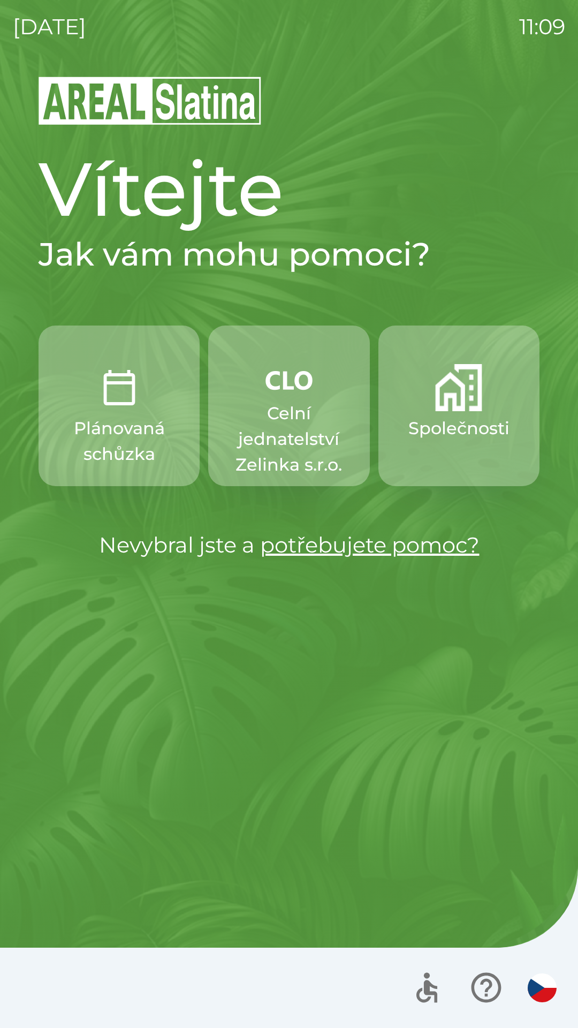
click at [443, 433] on p "Společnosti" at bounding box center [459, 429] width 101 height 26
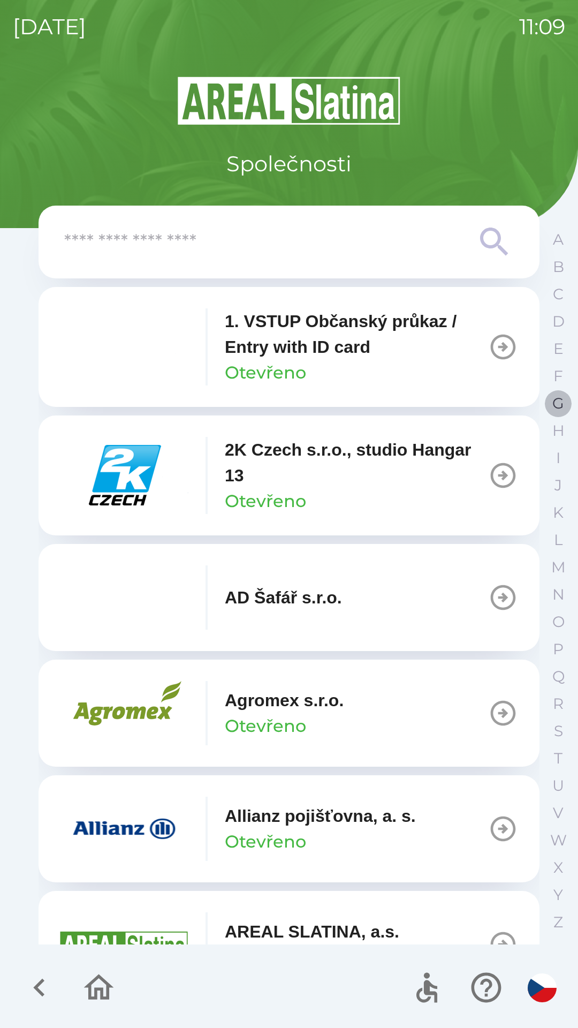
click at [550, 404] on button "G" at bounding box center [558, 403] width 27 height 27
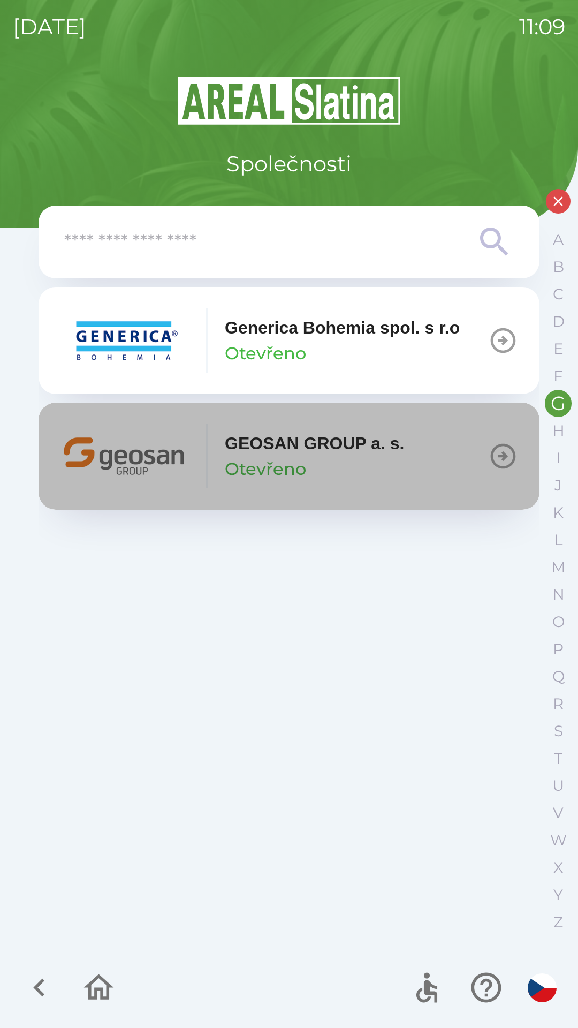
click at [269, 456] on p "Otevřeno" at bounding box center [265, 469] width 81 height 26
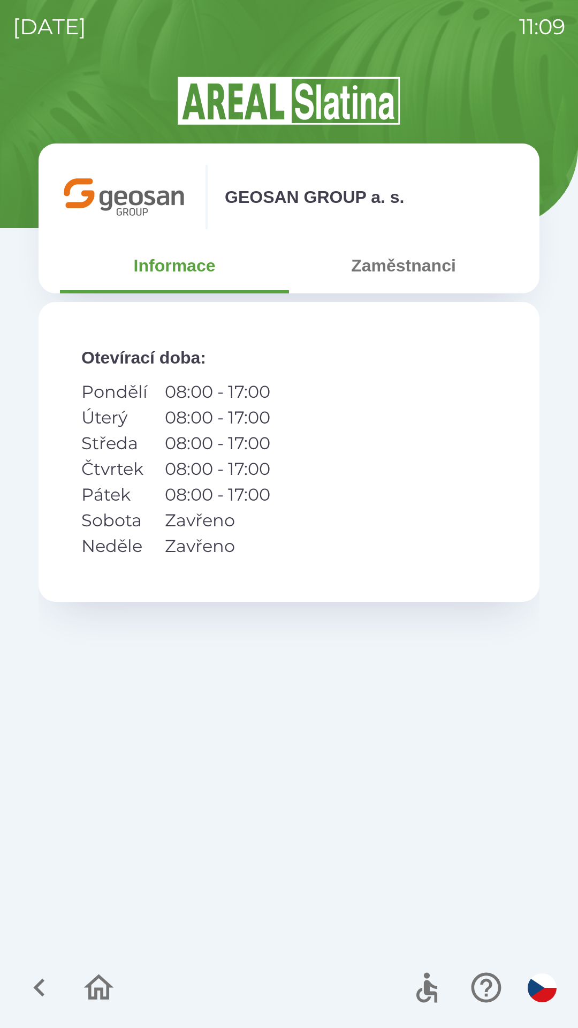
click at [389, 273] on button "Zaměstnanci" at bounding box center [403, 265] width 229 height 39
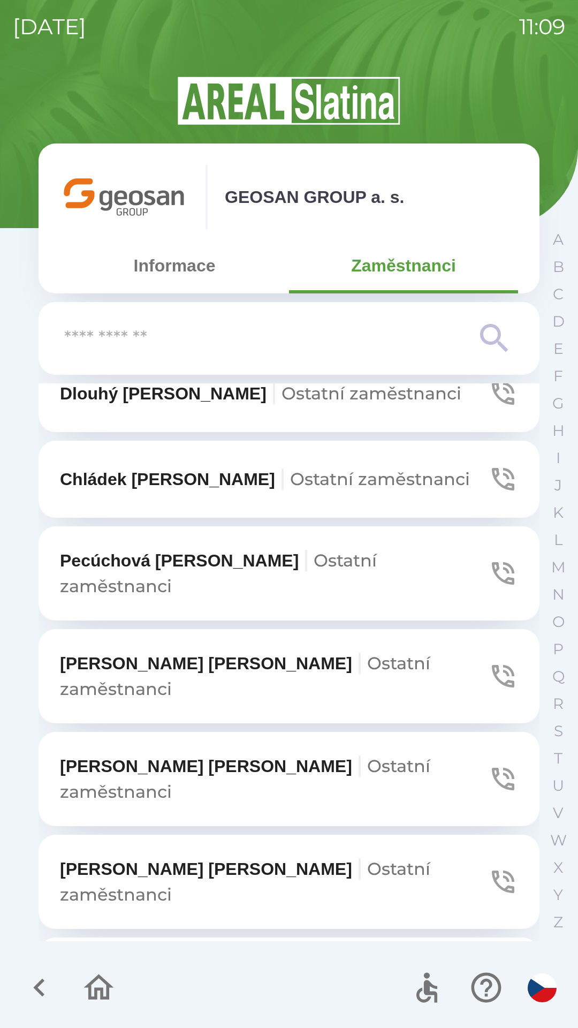
scroll to position [890, 0]
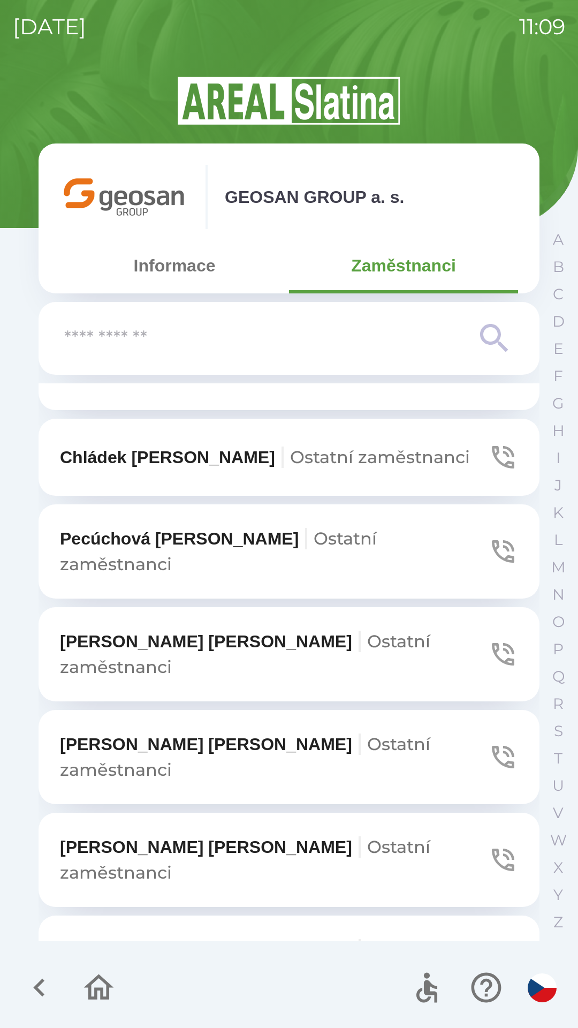
click at [50, 813] on button "Zezulová [PERSON_NAME] zaměstnanci" at bounding box center [289, 860] width 501 height 94
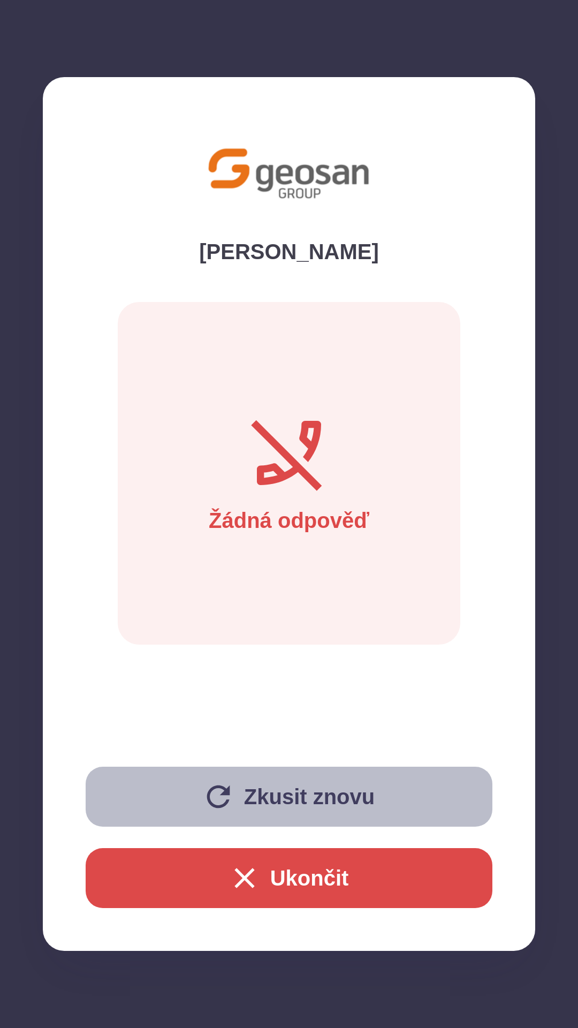
click at [269, 786] on button "Zkusit znovu" at bounding box center [289, 797] width 407 height 60
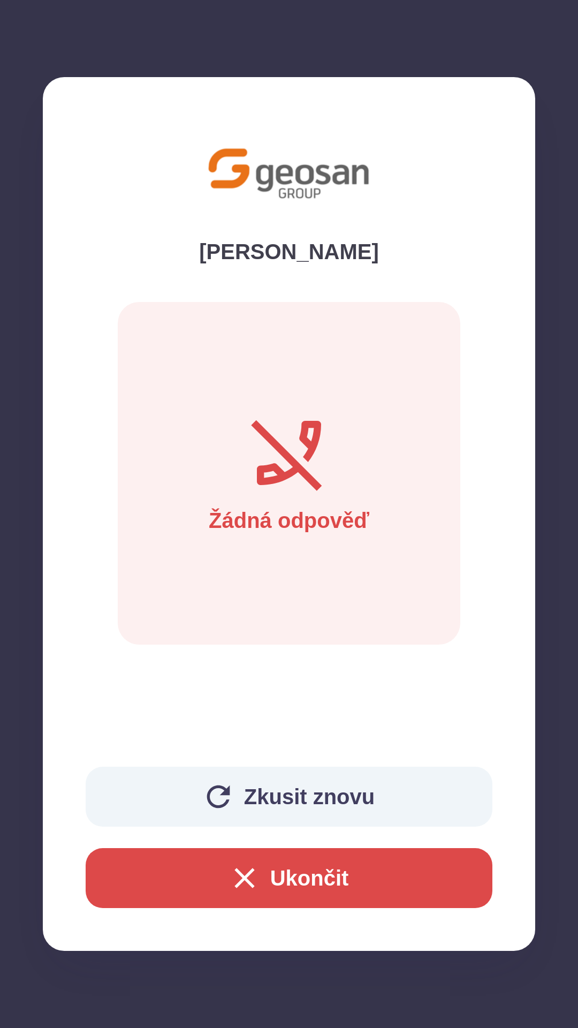
click at [404, 893] on button "Ukončit" at bounding box center [289, 878] width 407 height 60
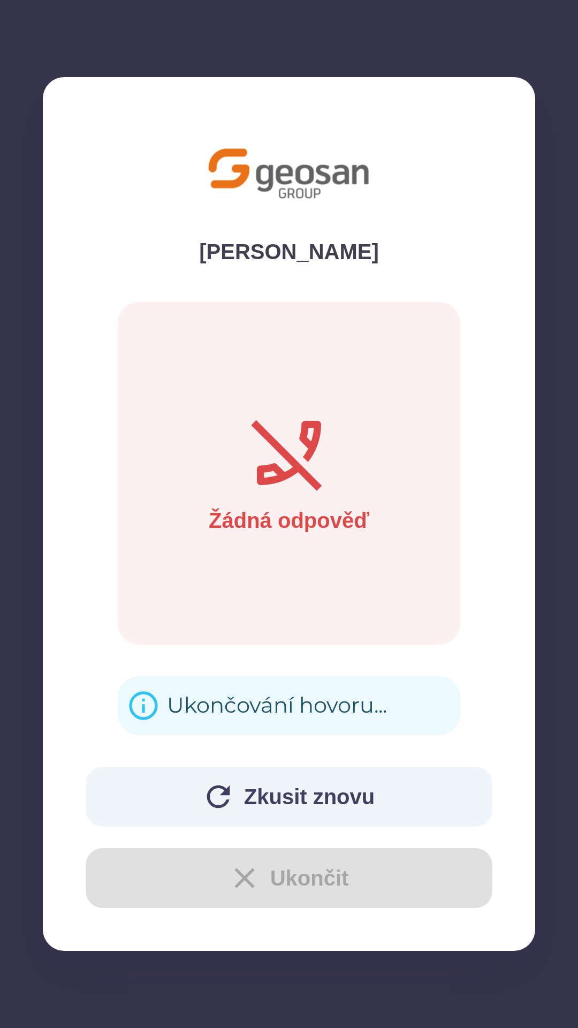
click at [184, 698] on div "Ukončování hovoru..." at bounding box center [277, 706] width 220 height 42
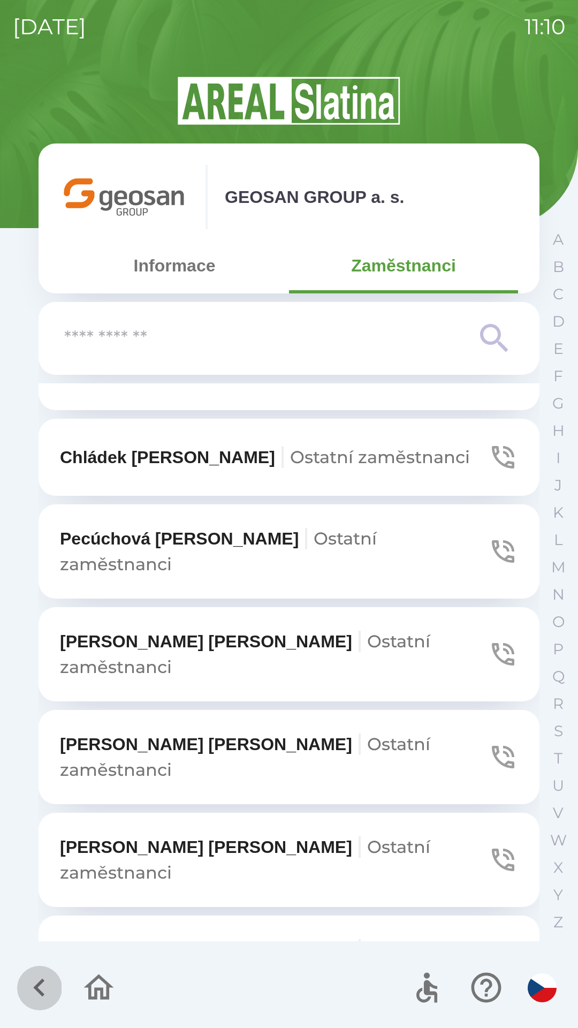
click at [22, 981] on icon "button" at bounding box center [39, 988] width 36 height 36
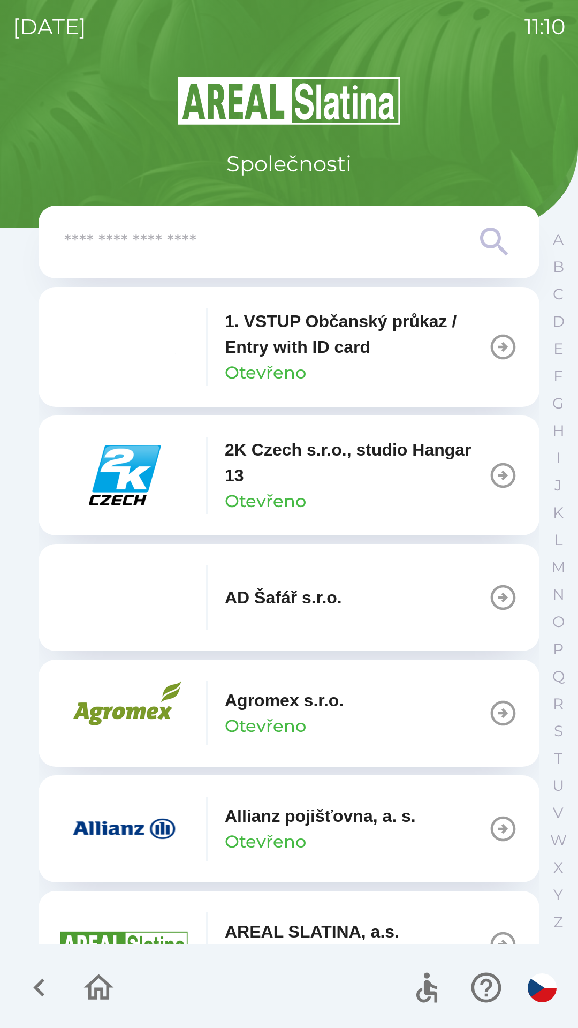
click at [31, 974] on icon "button" at bounding box center [39, 988] width 36 height 36
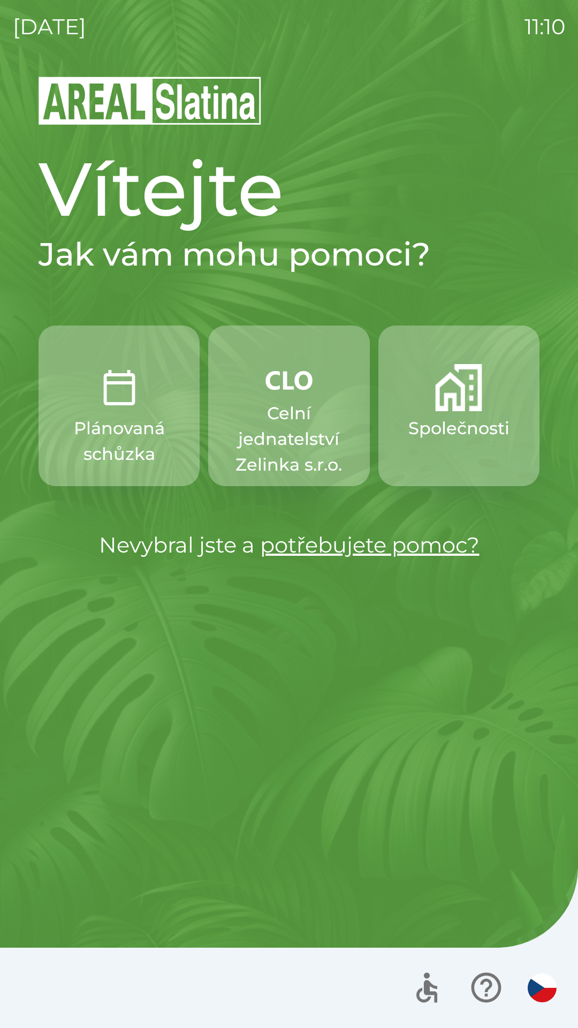
click at [288, 417] on p "Celní jednatelství Zelinka s.r.o." at bounding box center [289, 439] width 110 height 77
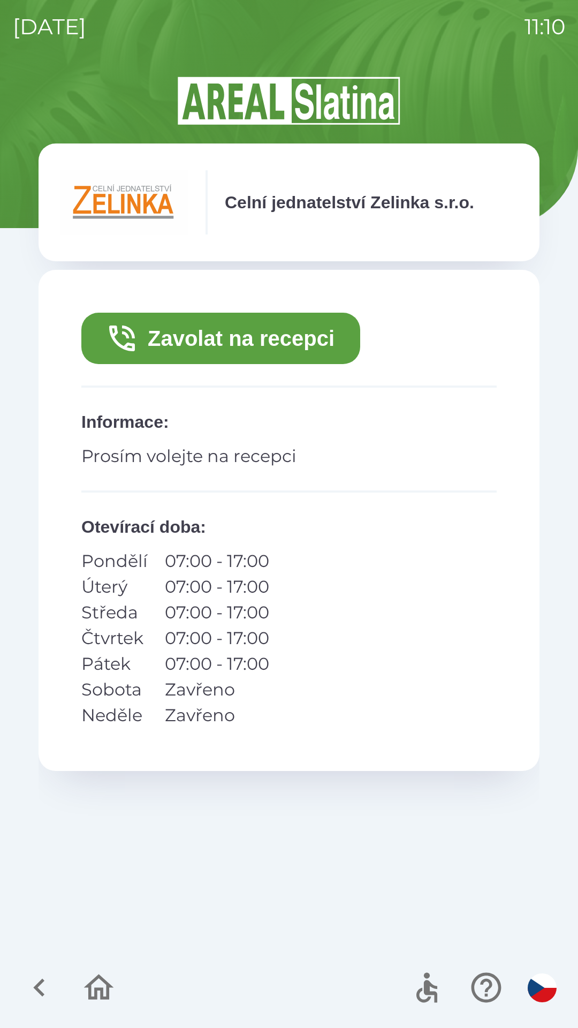
click at [195, 337] on button "Zavolat na recepci" at bounding box center [220, 338] width 279 height 51
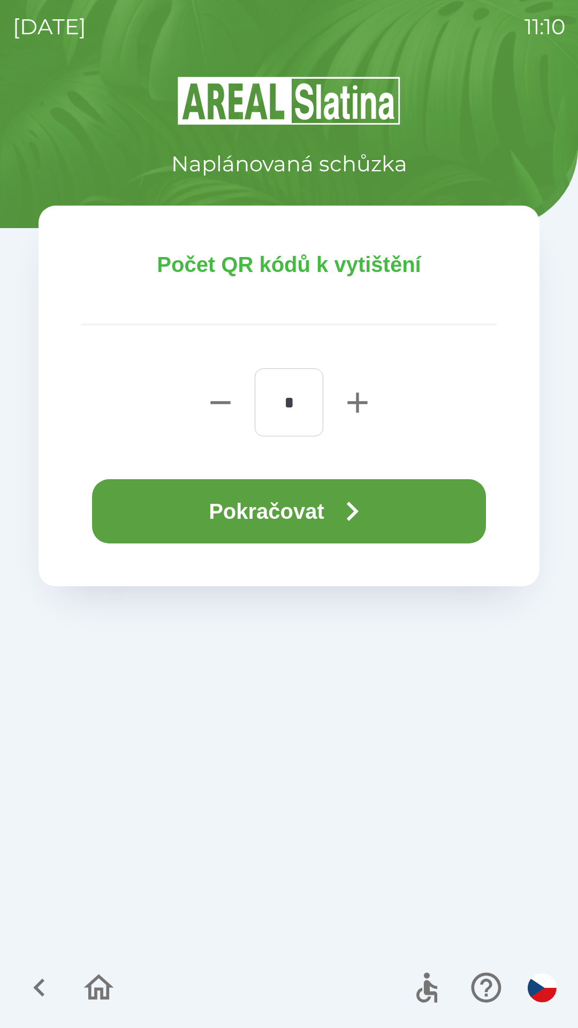
click at [346, 512] on icon "button" at bounding box center [352, 511] width 39 height 39
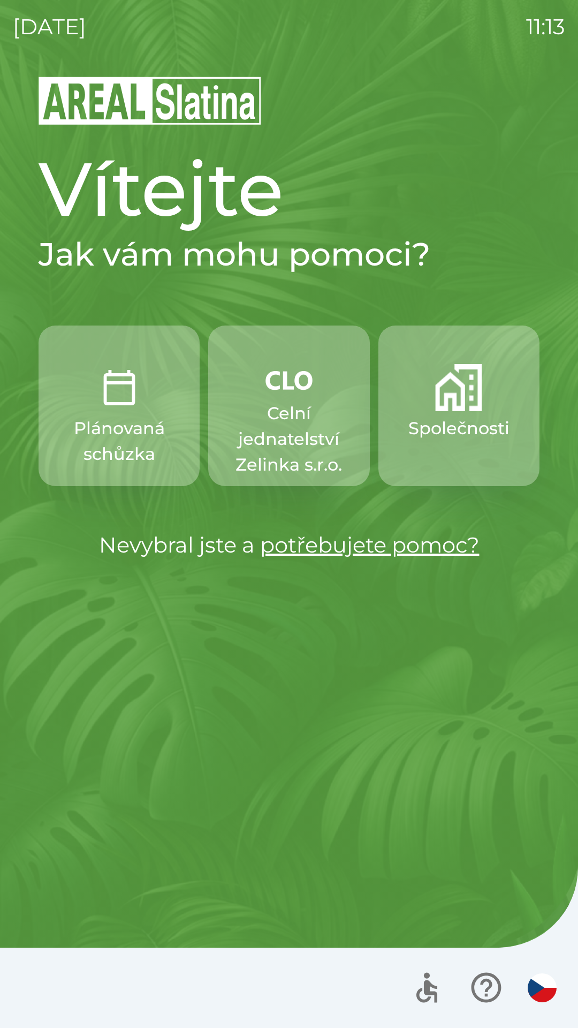
click at [284, 407] on p "Celní jednatelství Zelinka s.r.o." at bounding box center [289, 439] width 110 height 77
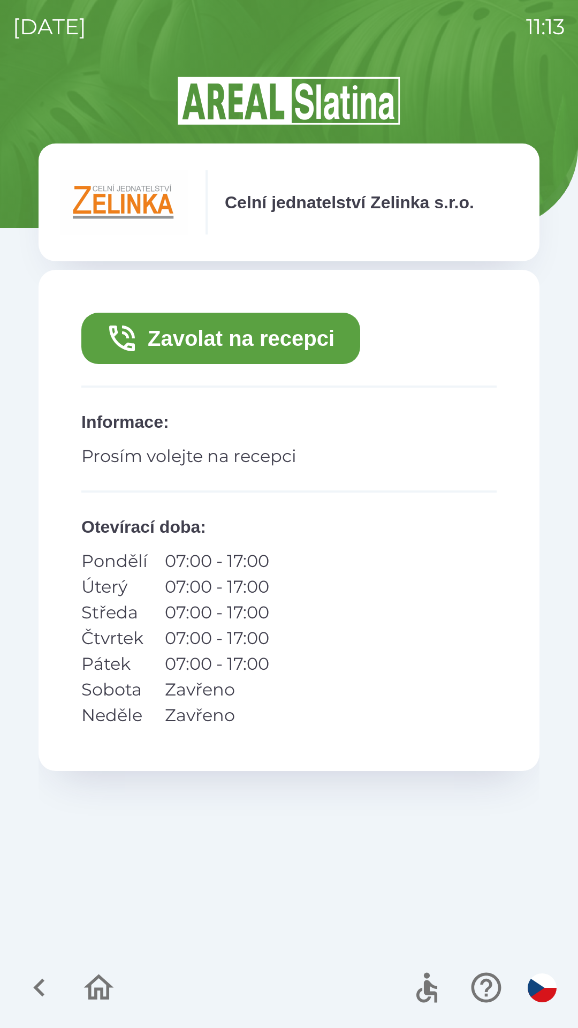
click at [223, 339] on button "Zavolat na recepci" at bounding box center [220, 338] width 279 height 51
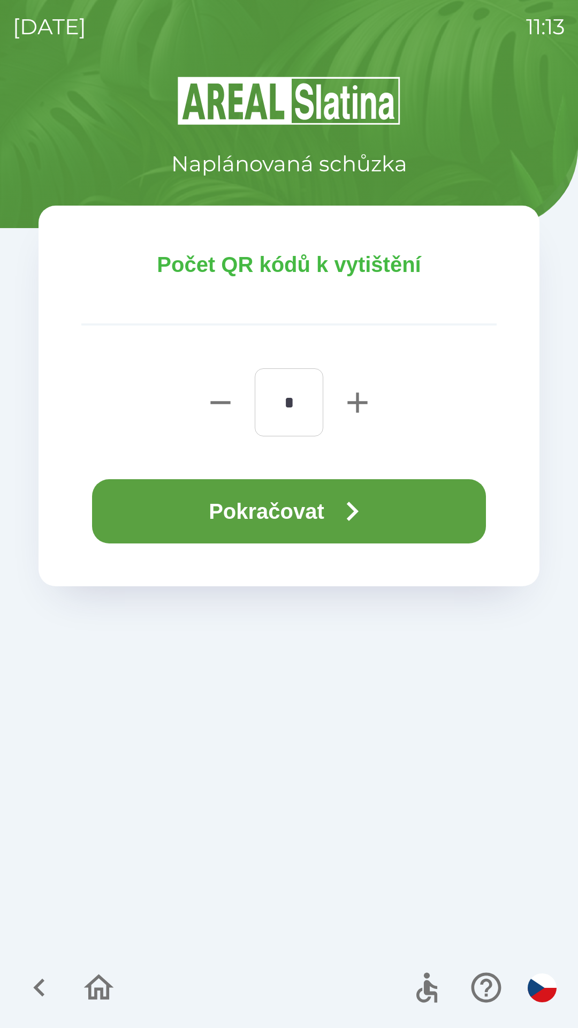
click at [368, 515] on icon "button" at bounding box center [352, 511] width 39 height 39
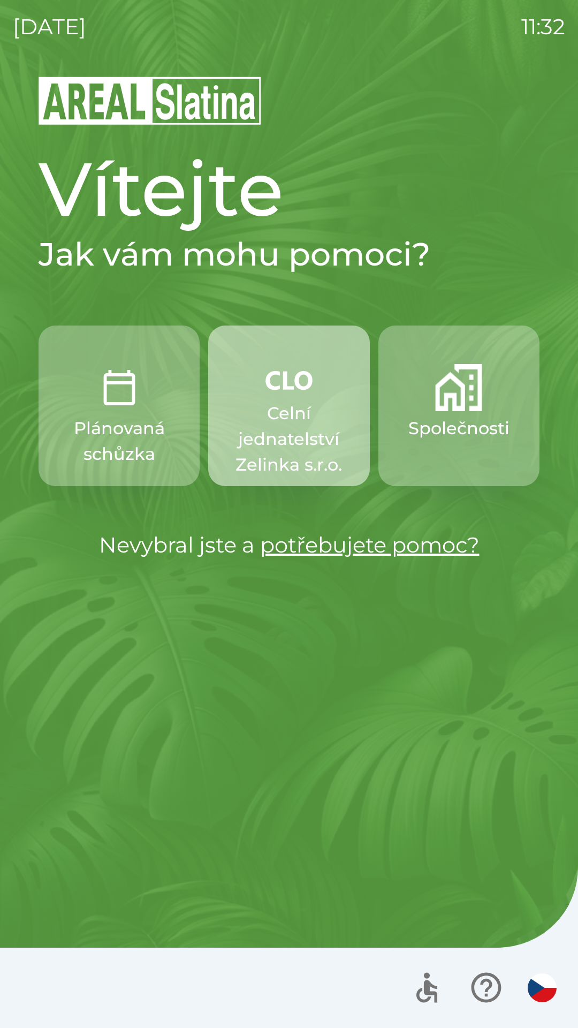
click at [279, 406] on p "Celní jednatelství Zelinka s.r.o." at bounding box center [289, 439] width 110 height 77
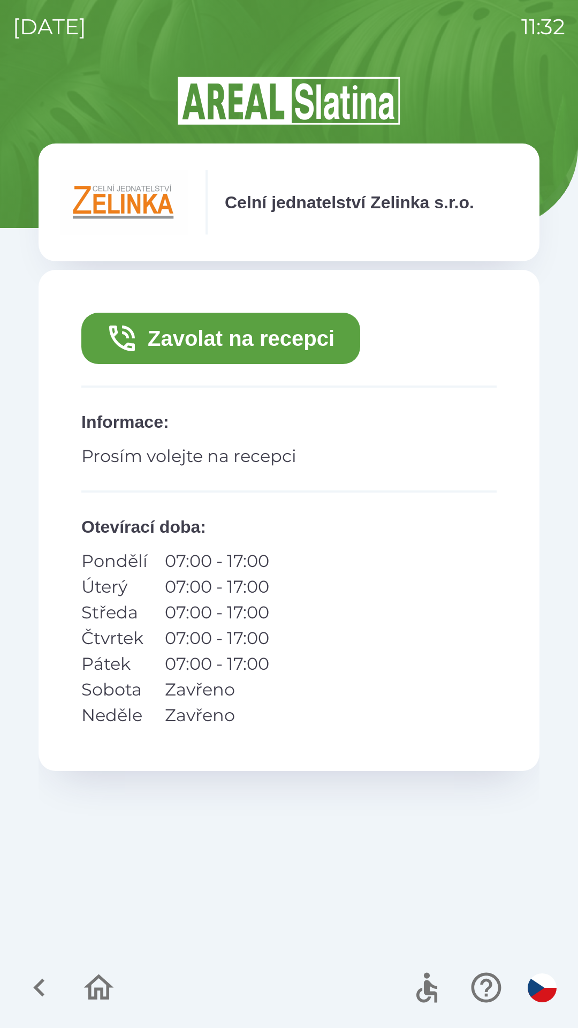
click at [215, 330] on button "Zavolat na recepci" at bounding box center [220, 338] width 279 height 51
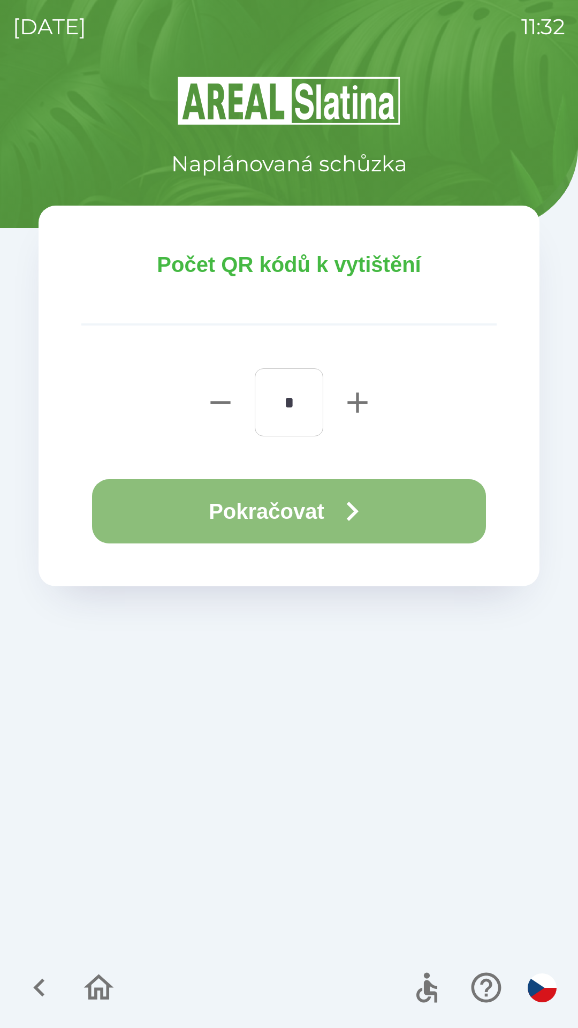
click at [289, 514] on button "Pokračovat" at bounding box center [289, 511] width 394 height 64
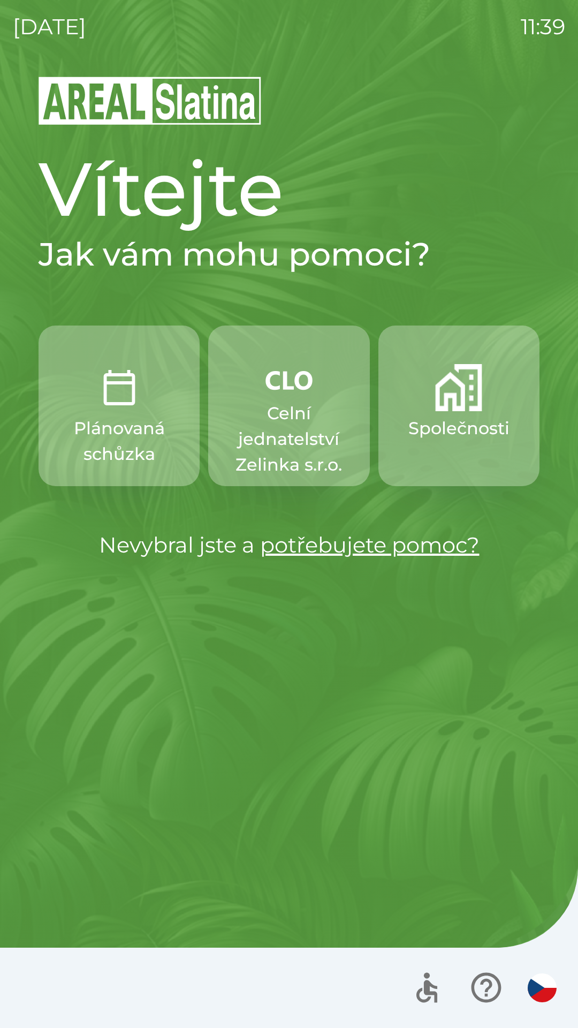
click at [444, 433] on p "Společnosti" at bounding box center [459, 429] width 101 height 26
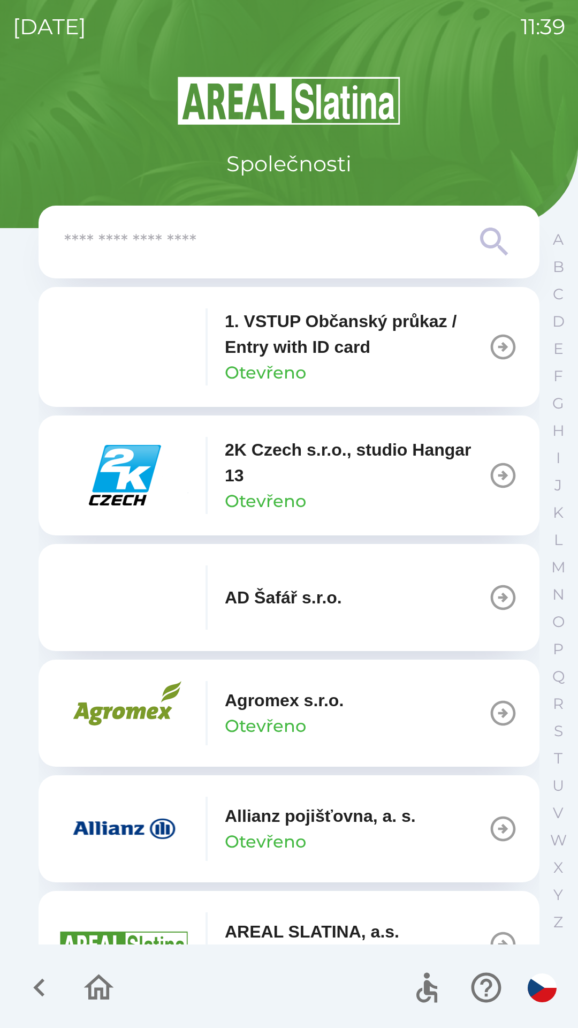
click at [368, 828] on p "Allianz pojišťovna, a. s." at bounding box center [320, 816] width 191 height 26
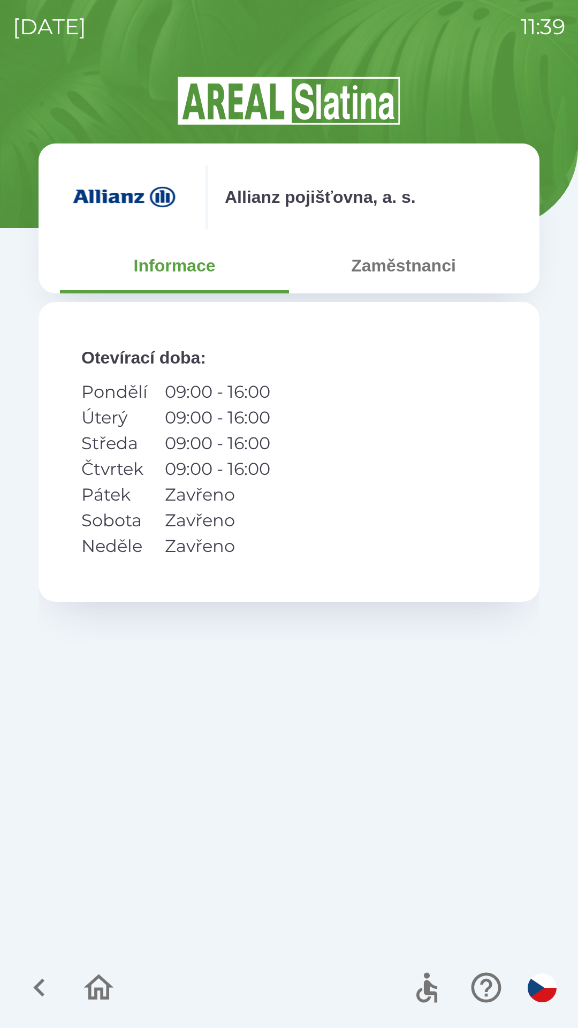
click at [371, 259] on button "Zaměstnanci" at bounding box center [403, 265] width 229 height 39
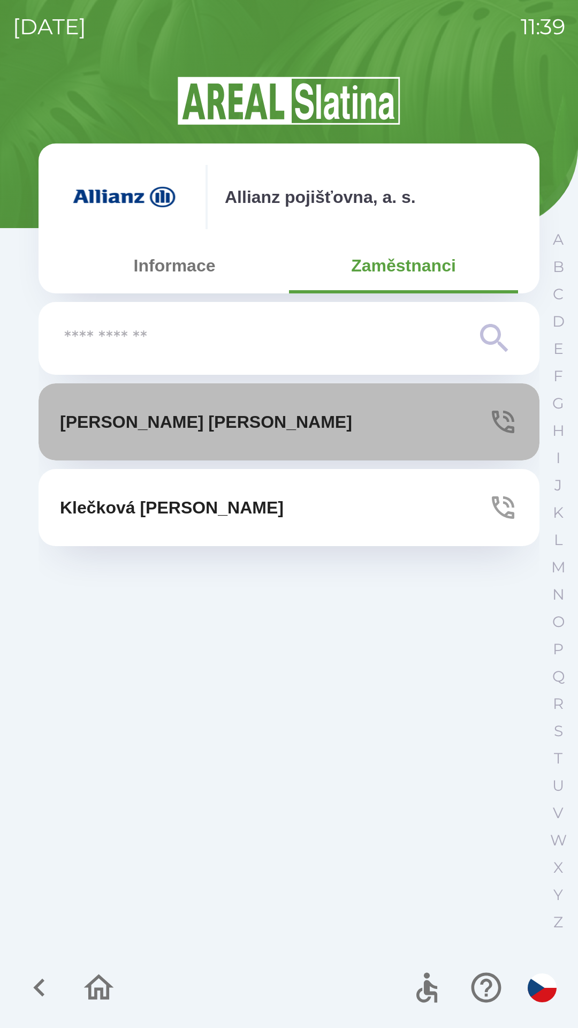
click at [300, 418] on button "[PERSON_NAME]" at bounding box center [289, 421] width 501 height 77
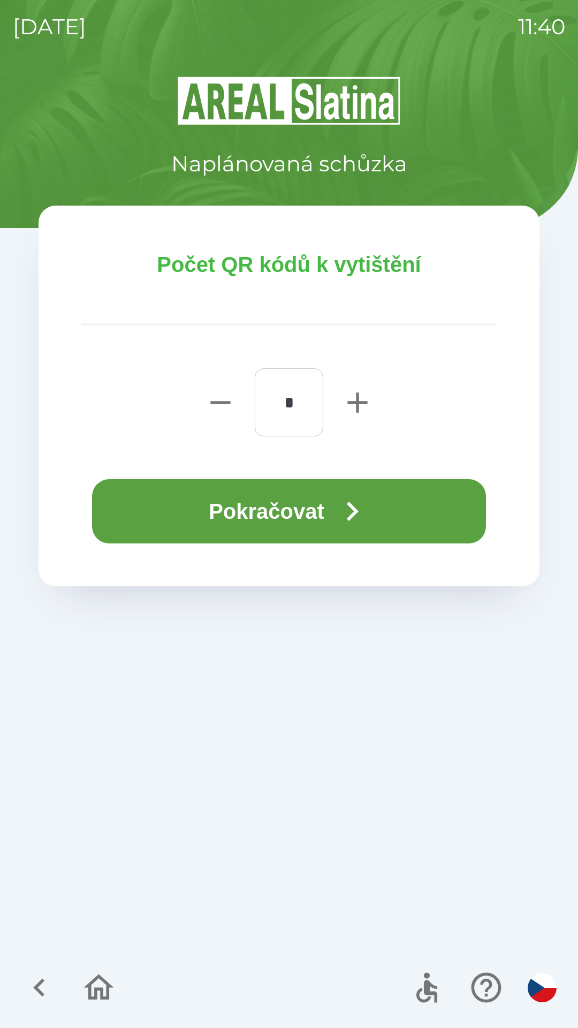
click at [347, 505] on icon "button" at bounding box center [352, 511] width 39 height 39
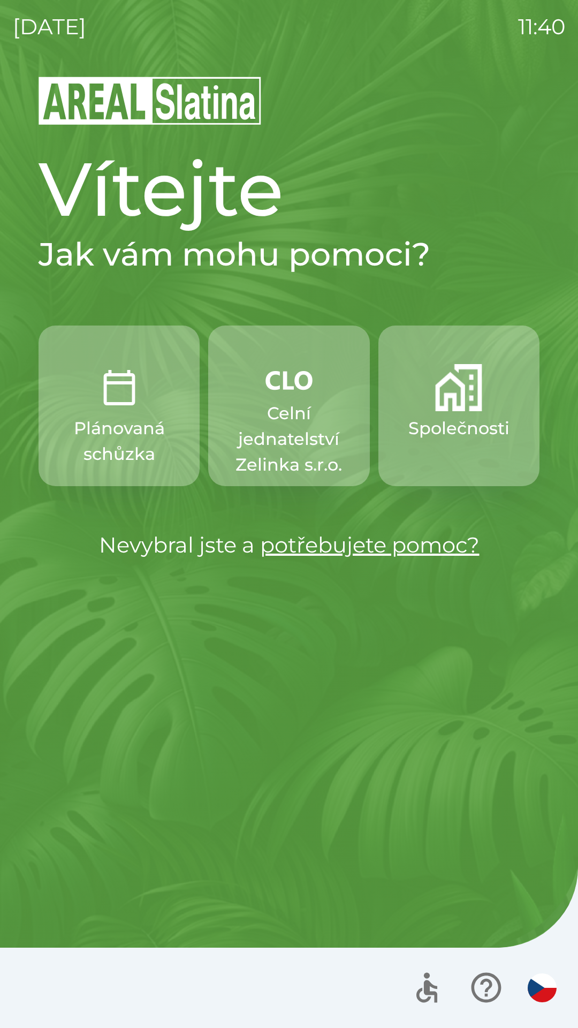
click at [291, 445] on p "Celní jednatelství Zelinka s.r.o." at bounding box center [289, 439] width 110 height 77
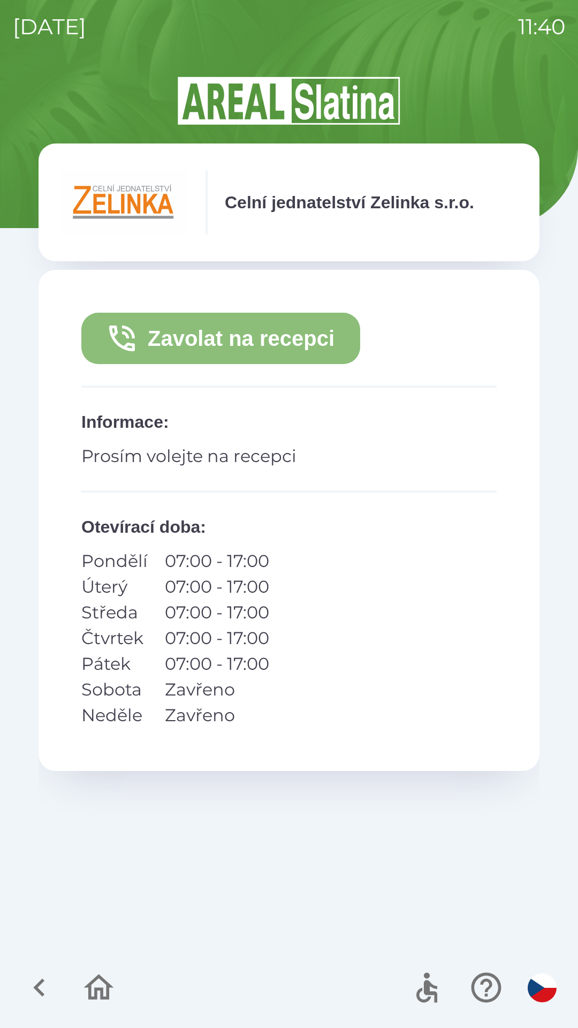
click at [269, 329] on button "Zavolat na recepci" at bounding box center [220, 338] width 279 height 51
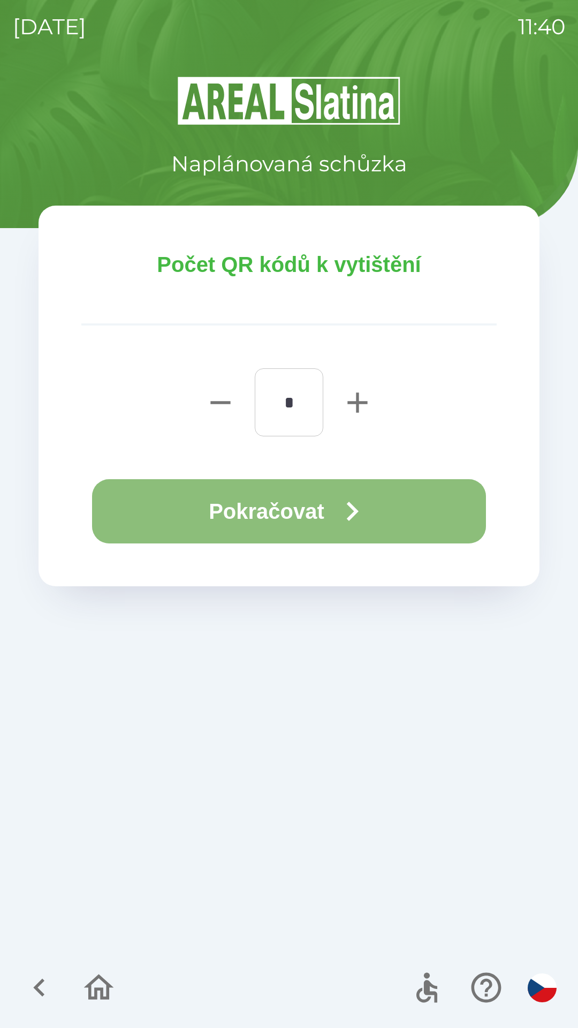
click at [290, 521] on button "Pokračovat" at bounding box center [289, 511] width 394 height 64
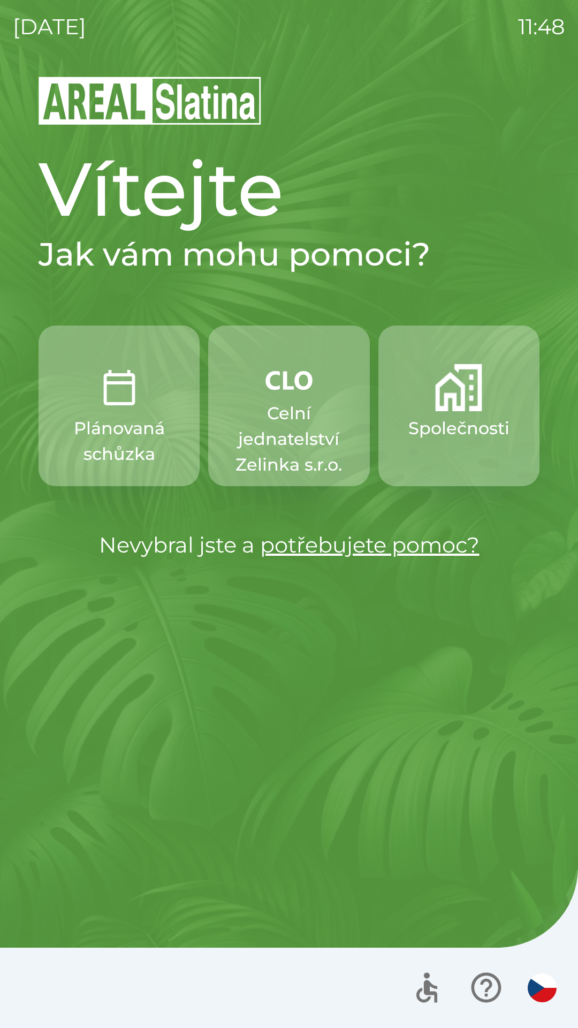
click at [448, 423] on p "Společnosti" at bounding box center [459, 429] width 101 height 26
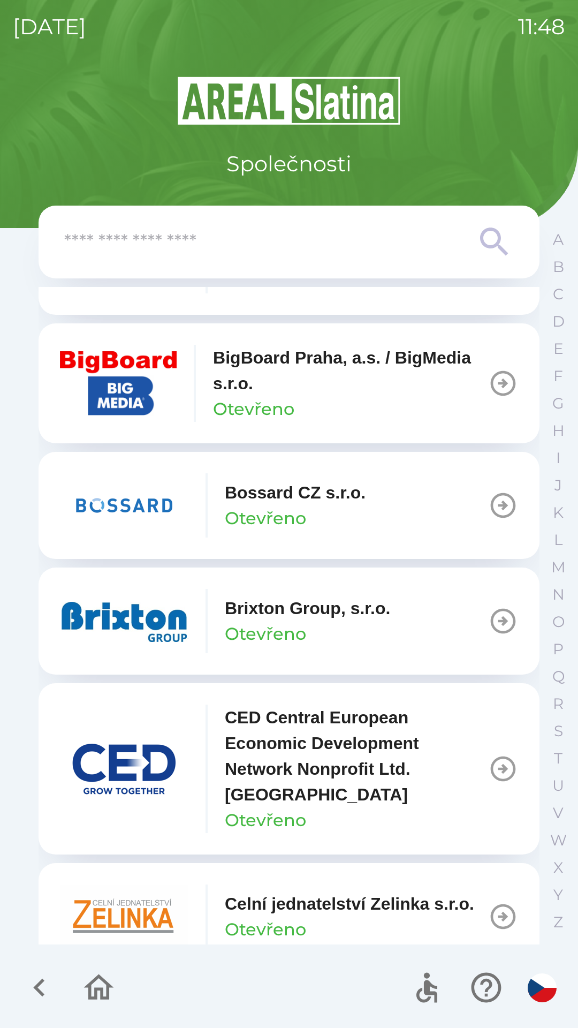
scroll to position [1097, 0]
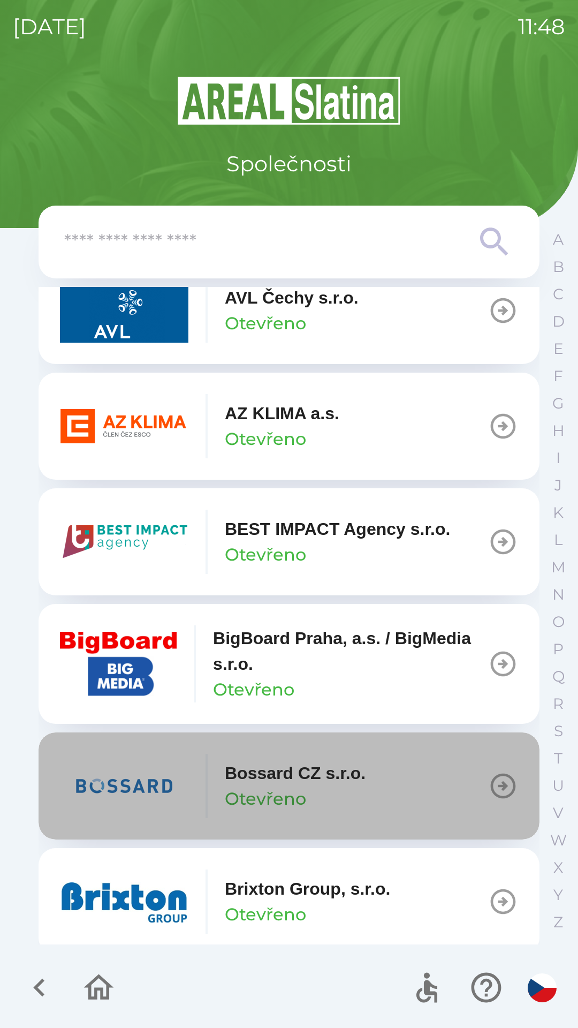
click at [398, 712] on button "BigBoard Praha, a.s. / BigMedia s.r.o. Otevřeno" at bounding box center [289, 664] width 501 height 120
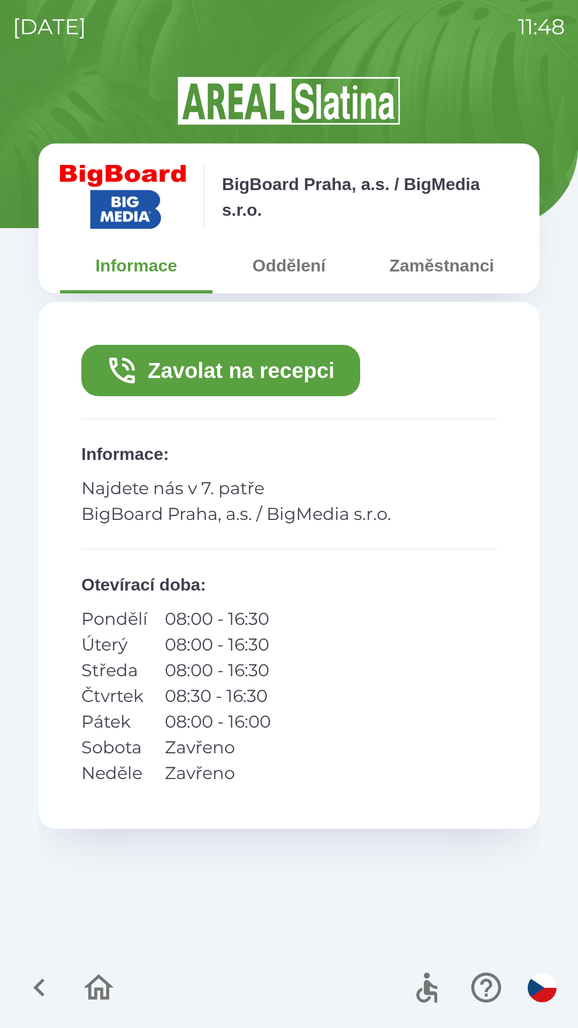
click at [38, 991] on icon "button" at bounding box center [38, 988] width 11 height 18
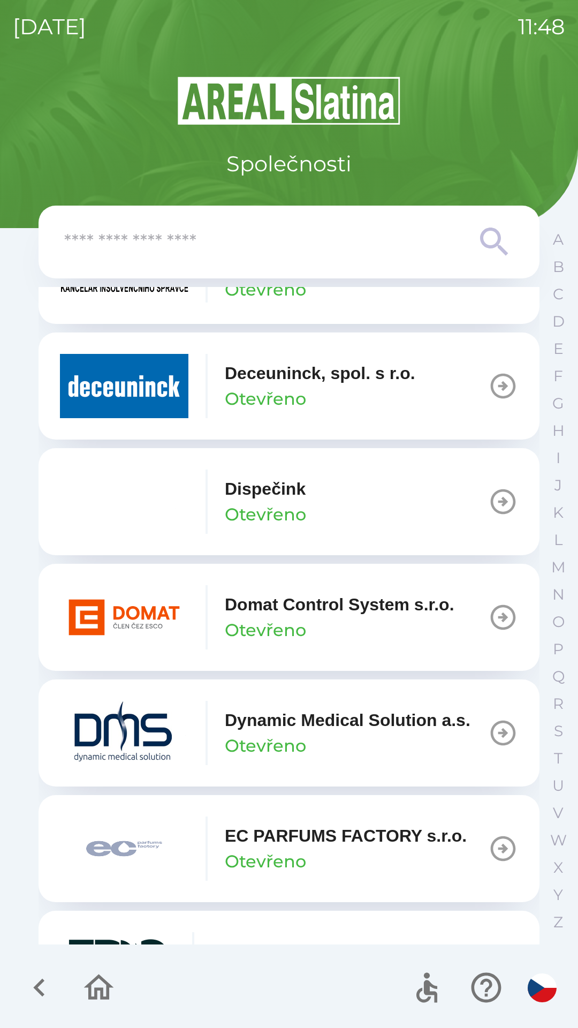
scroll to position [2652, 0]
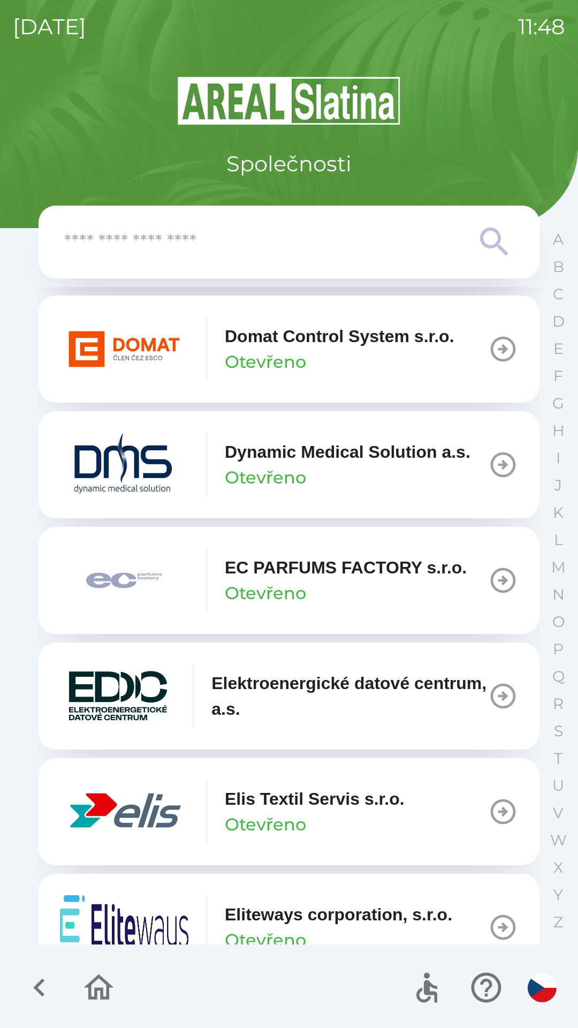
click at [315, 580] on p "EC PARFUMS FACTORY s.r.o." at bounding box center [346, 568] width 242 height 26
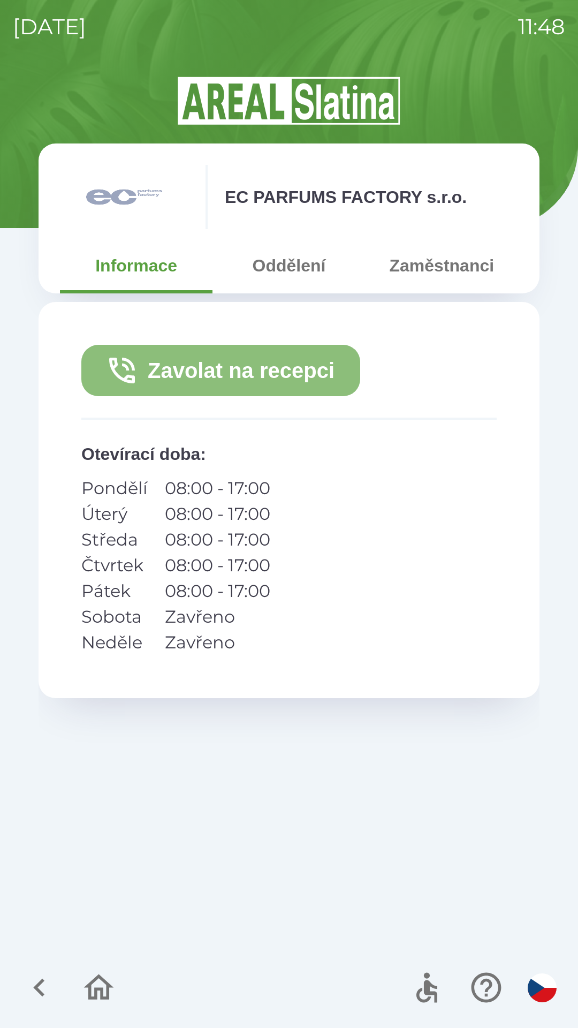
click at [325, 373] on button "Zavolat na recepci" at bounding box center [220, 370] width 279 height 51
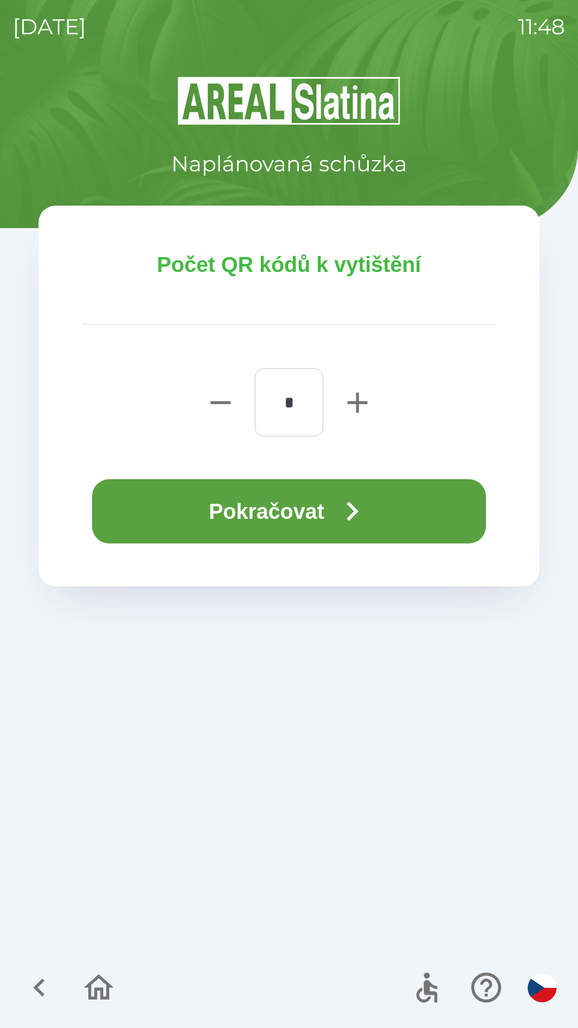
click at [344, 514] on icon "button" at bounding box center [352, 511] width 39 height 39
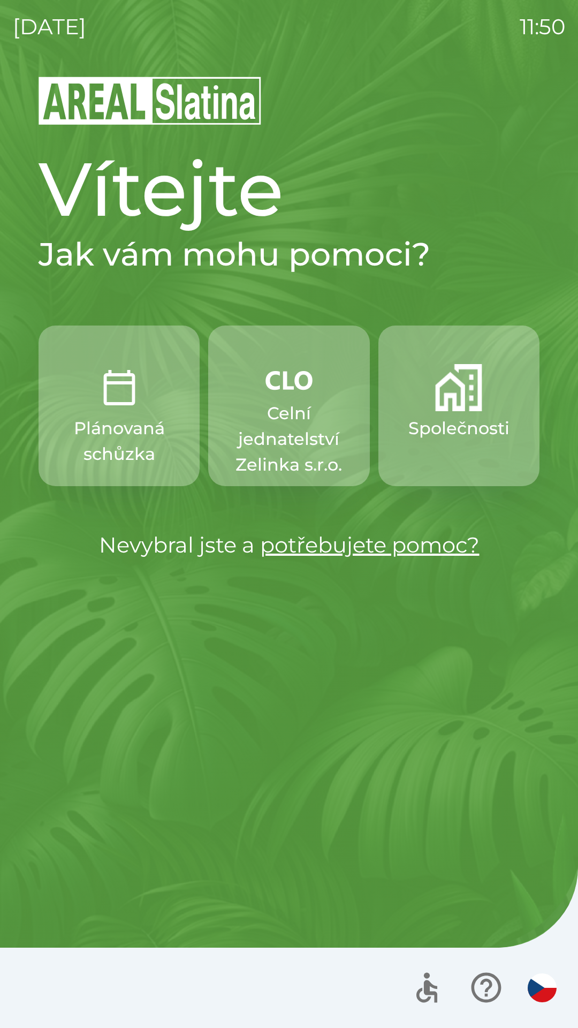
click at [116, 417] on p "Plánovaná schůzka" at bounding box center [119, 441] width 110 height 51
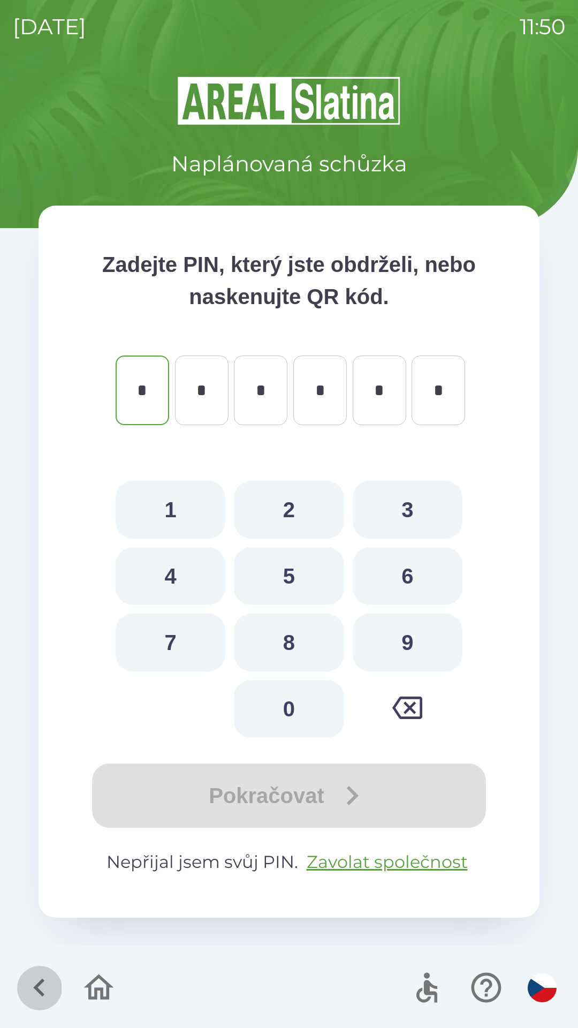
click at [39, 975] on icon "button" at bounding box center [39, 988] width 36 height 36
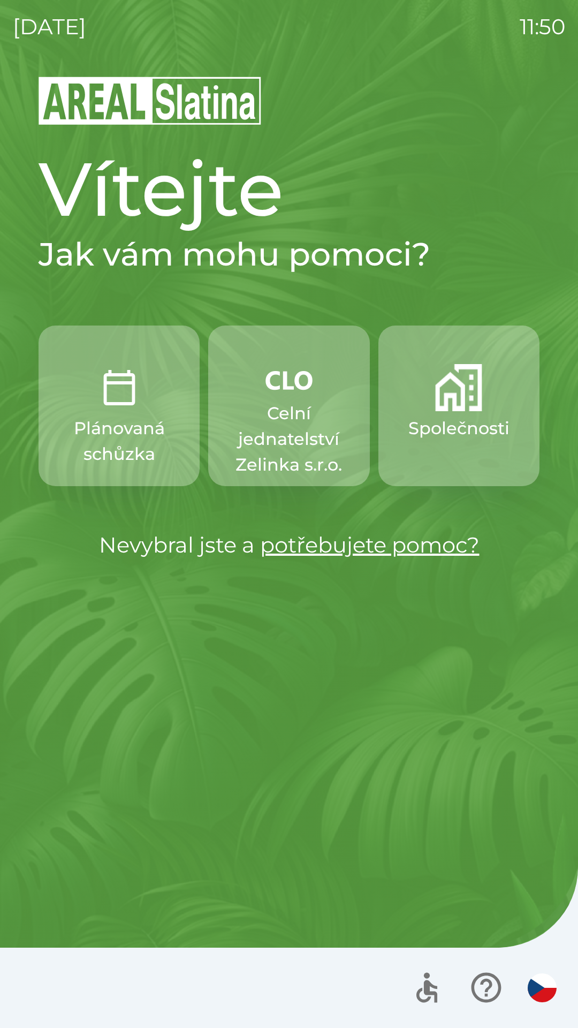
click at [457, 425] on p "Společnosti" at bounding box center [459, 429] width 101 height 26
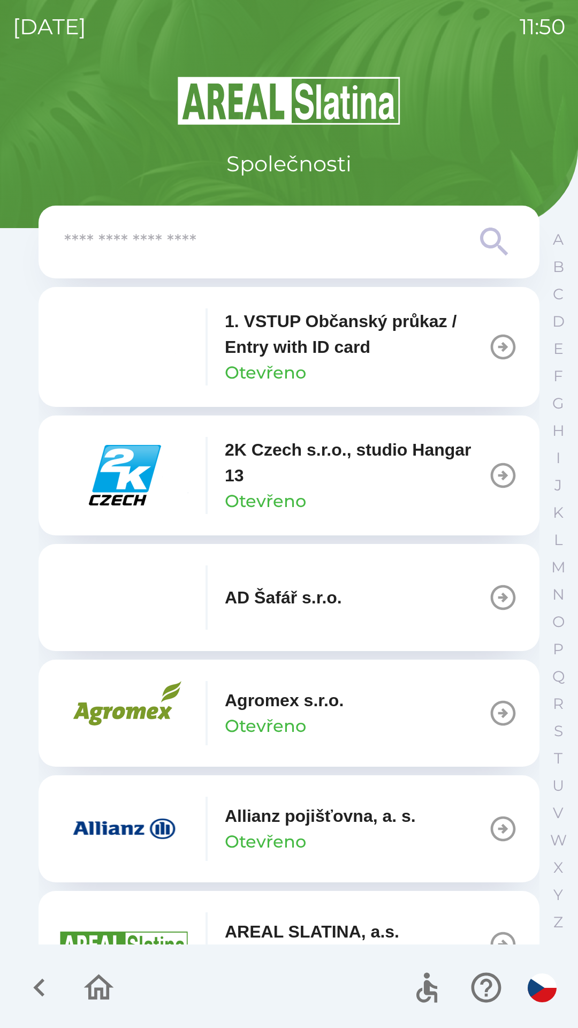
click at [367, 810] on p "Allianz pojišťovna, a. s." at bounding box center [320, 816] width 191 height 26
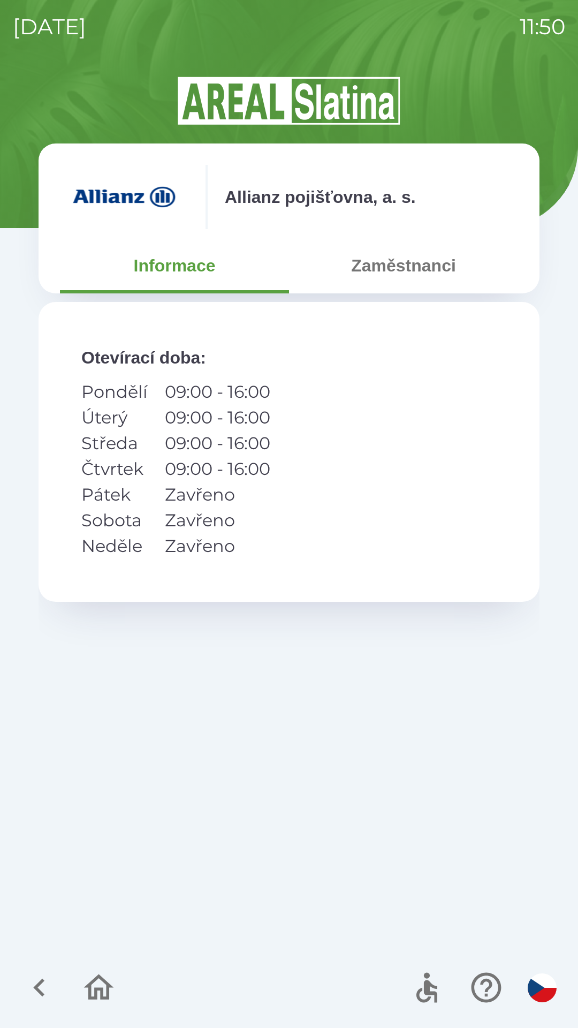
click at [388, 265] on button "Zaměstnanci" at bounding box center [403, 265] width 229 height 39
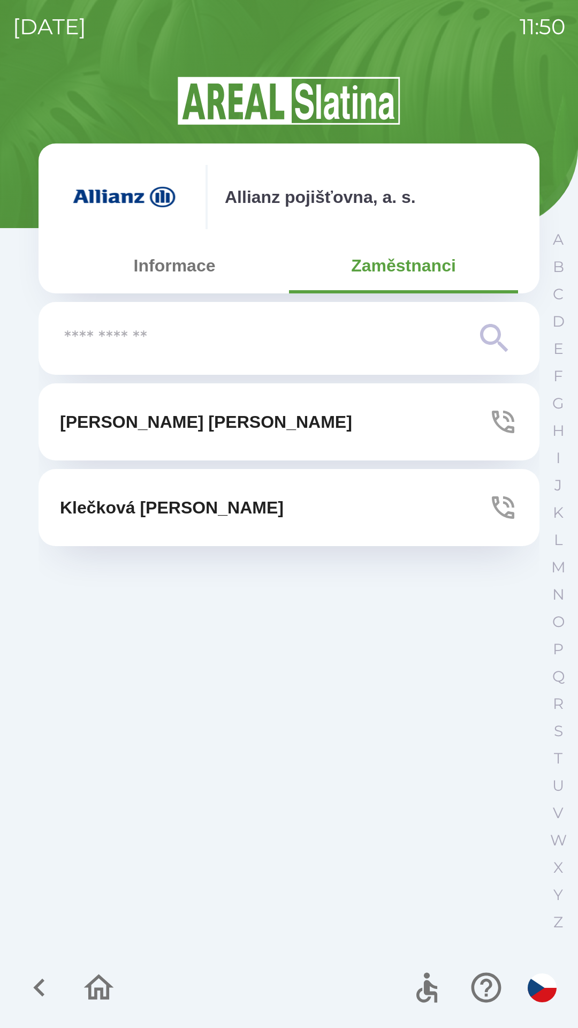
click at [303, 433] on button "[PERSON_NAME]" at bounding box center [289, 421] width 501 height 77
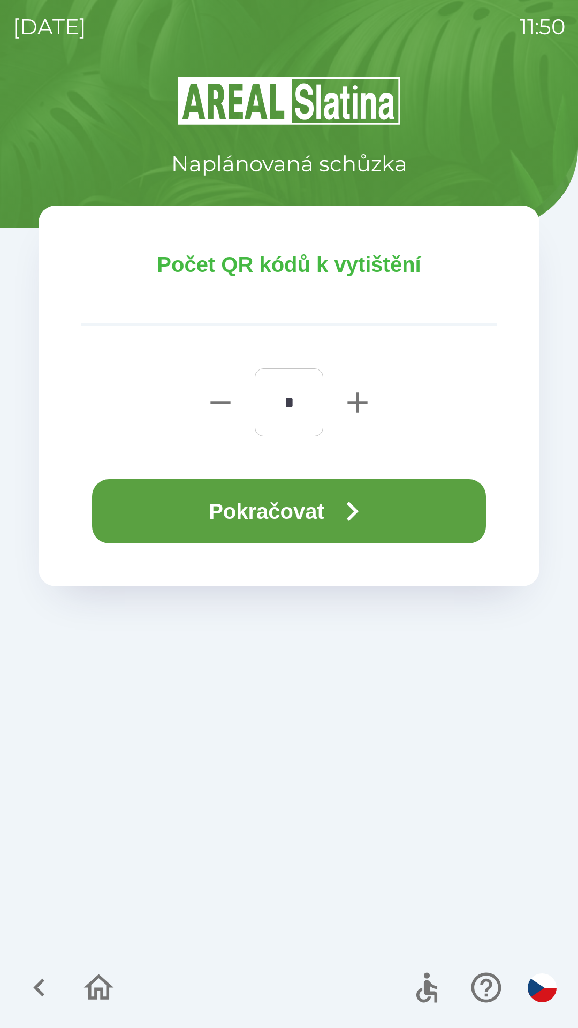
click at [361, 515] on icon "button" at bounding box center [352, 511] width 39 height 39
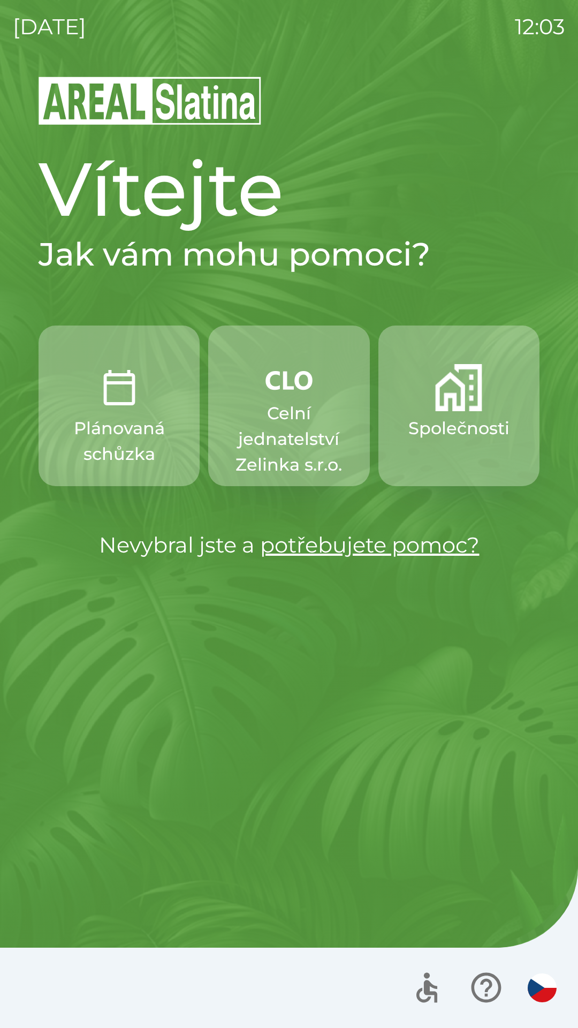
click at [148, 370] on button "Plánovaná schůzka" at bounding box center [119, 406] width 161 height 161
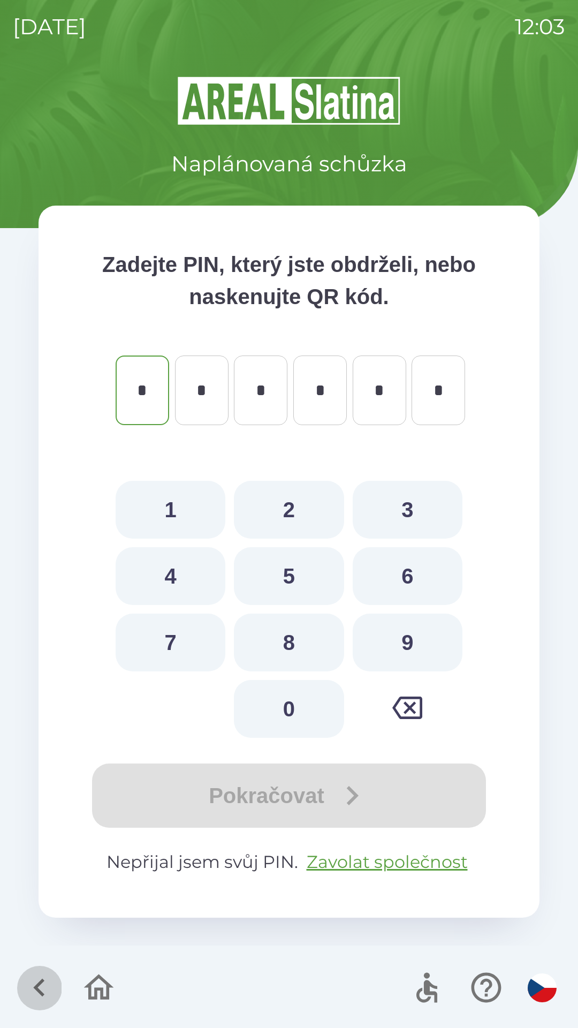
click at [32, 984] on icon "button" at bounding box center [39, 988] width 36 height 36
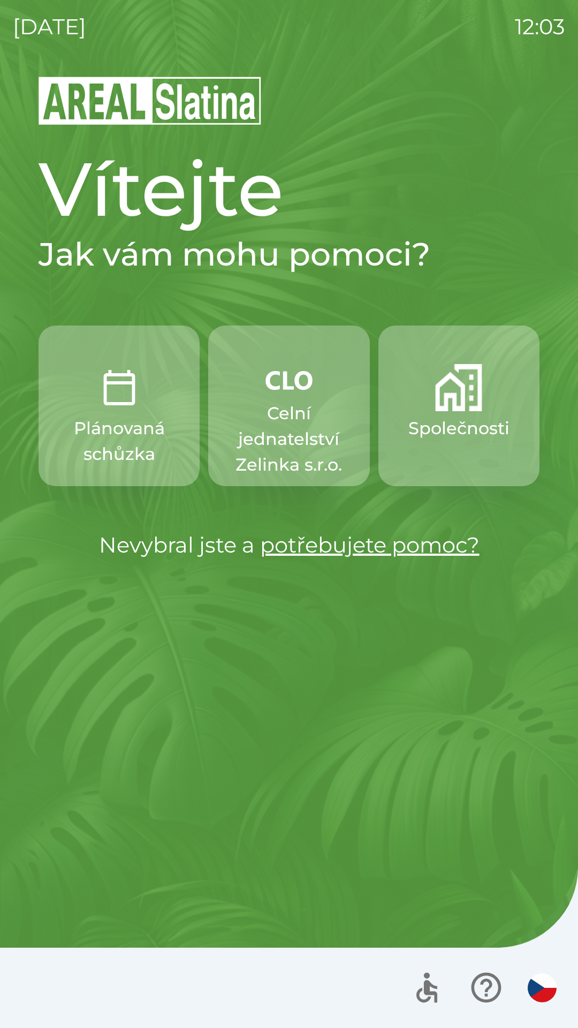
click at [455, 411] on img "button" at bounding box center [458, 387] width 47 height 47
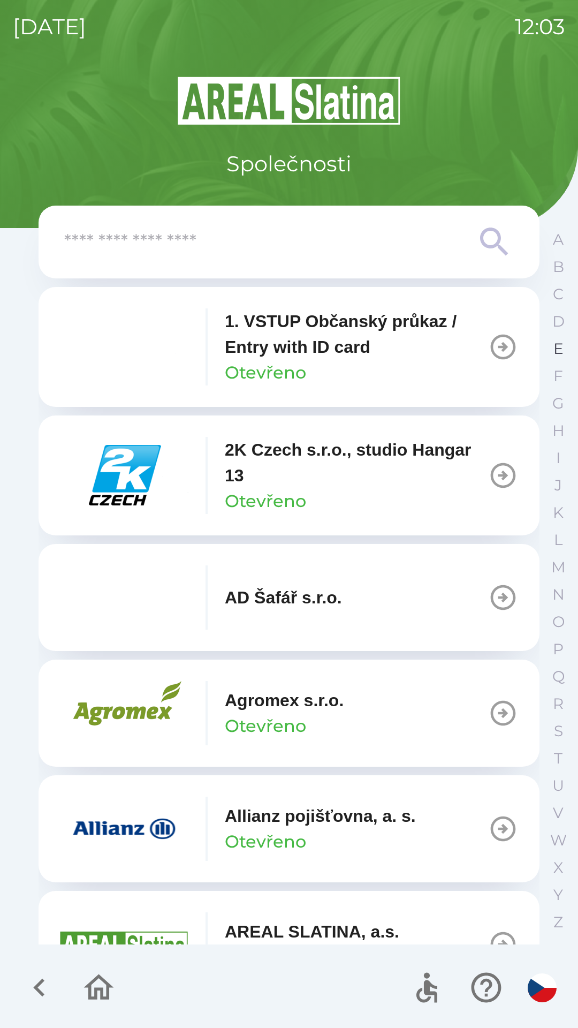
click at [554, 350] on p "E" at bounding box center [559, 349] width 10 height 19
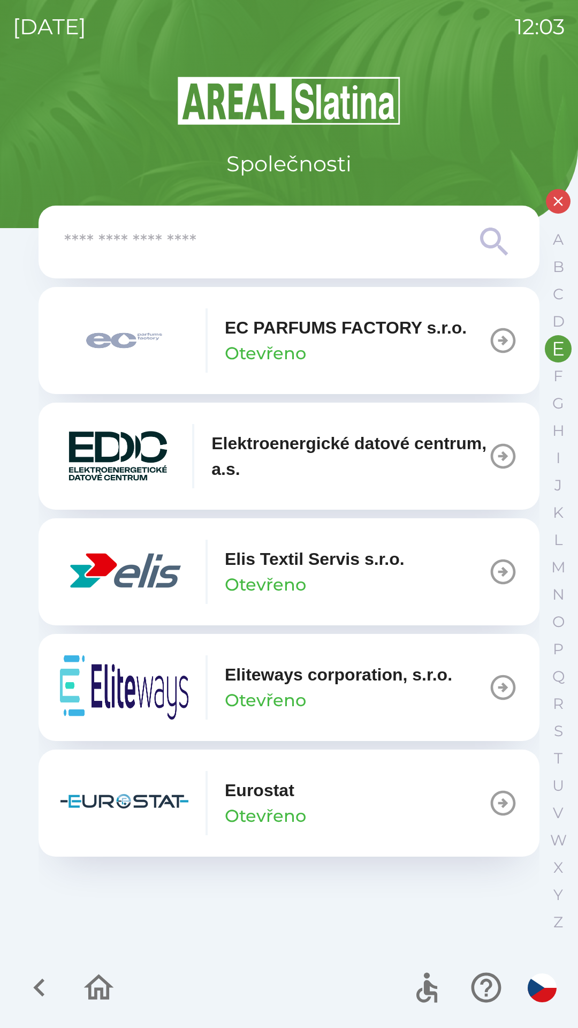
click at [391, 336] on p "EC PARFUMS FACTORY s.r.o." at bounding box center [346, 328] width 242 height 26
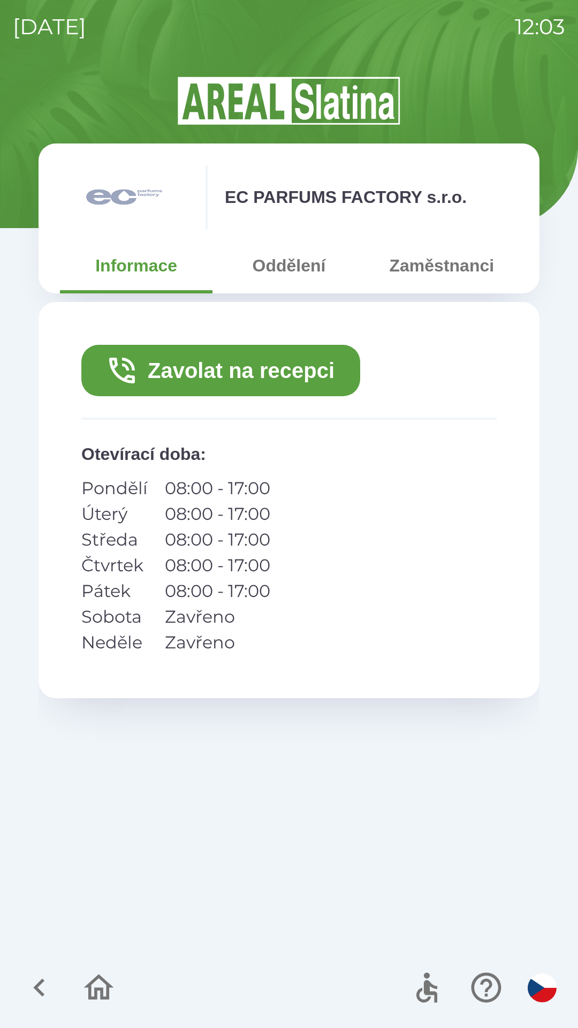
click at [273, 375] on button "Zavolat na recepci" at bounding box center [220, 370] width 279 height 51
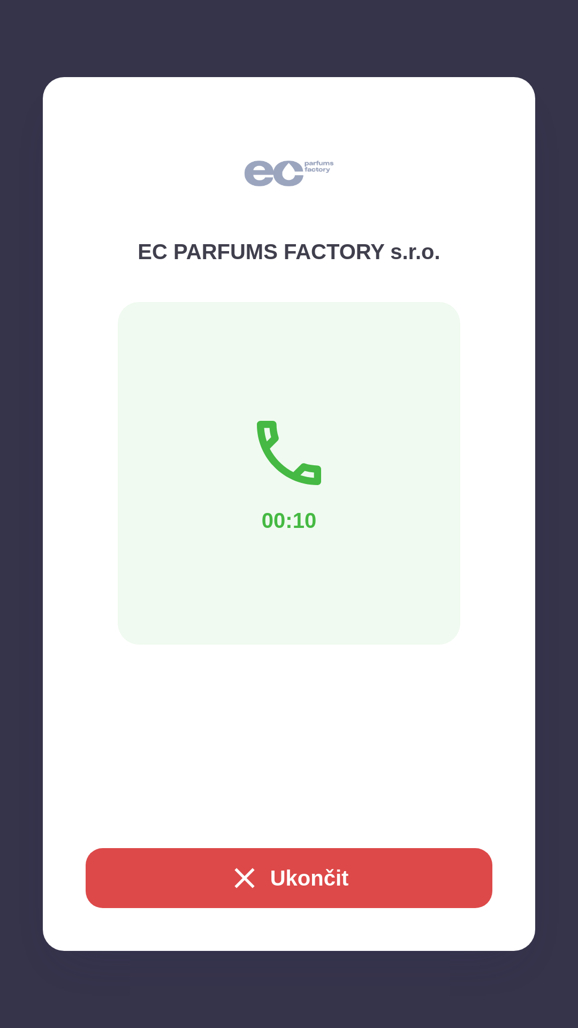
click at [273, 547] on div "00:10" at bounding box center [289, 473] width 343 height 343
click at [239, 711] on div "EC PARFUMS FACTORY s.r.o. 00:10 Ukončit" at bounding box center [289, 514] width 493 height 874
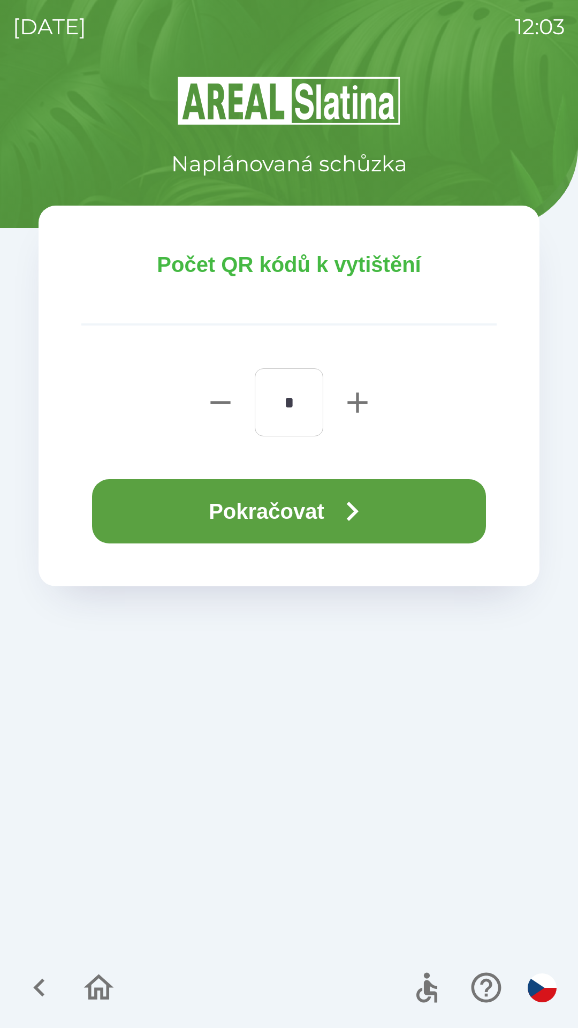
click at [366, 405] on icon "button" at bounding box center [358, 403] width 34 height 34
click at [349, 405] on icon "button" at bounding box center [358, 403] width 34 height 34
click at [355, 398] on icon "button" at bounding box center [358, 403] width 34 height 34
type input "*"
click at [316, 524] on button "Pokračovat" at bounding box center [289, 511] width 394 height 64
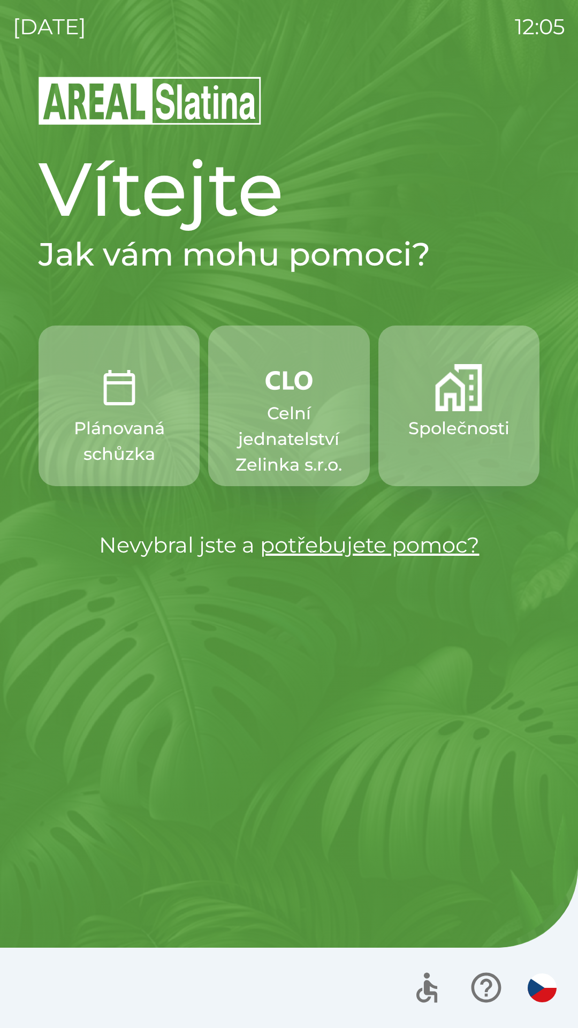
click at [306, 456] on p "Celní jednatelství Zelinka s.r.o." at bounding box center [289, 439] width 110 height 77
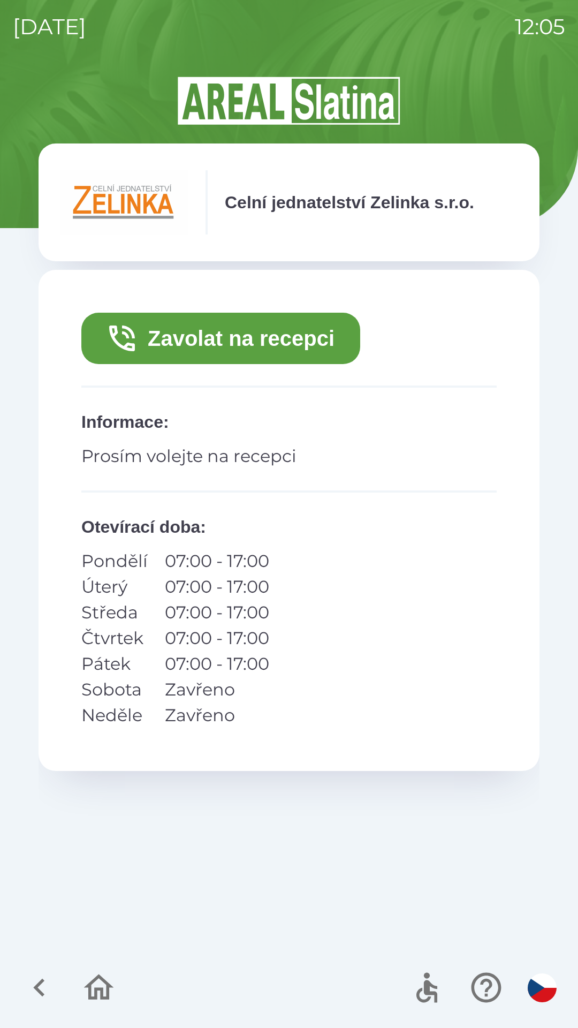
click at [279, 334] on button "Zavolat na recepci" at bounding box center [220, 338] width 279 height 51
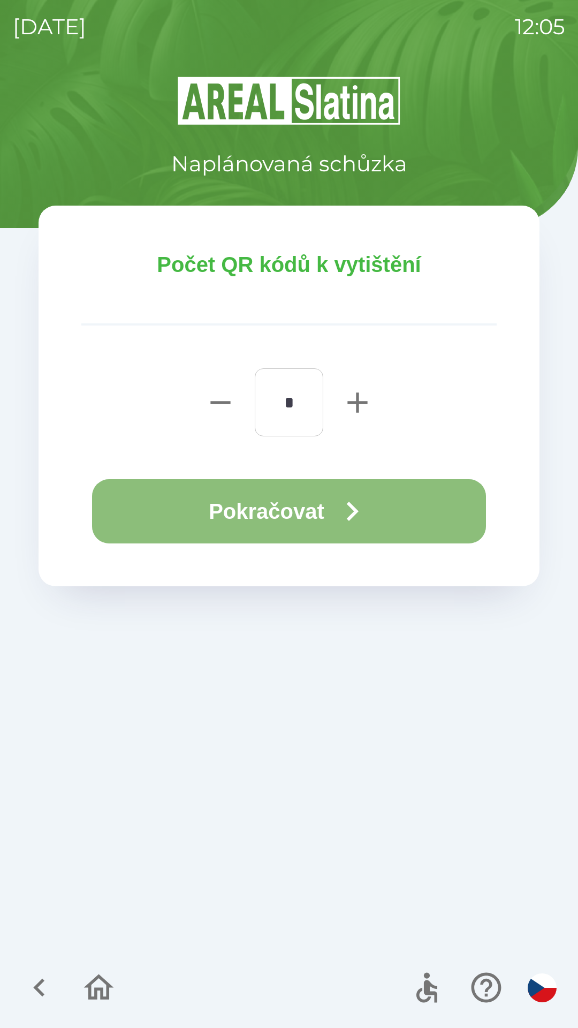
click at [285, 494] on button "Pokračovat" at bounding box center [289, 511] width 394 height 64
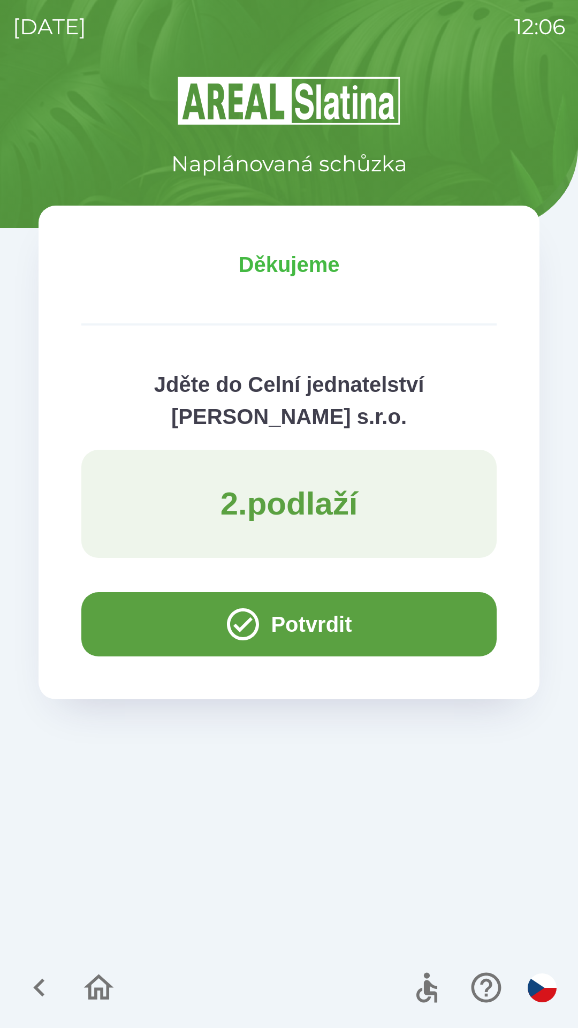
click at [336, 630] on button "Potvrdit" at bounding box center [289, 624] width 416 height 64
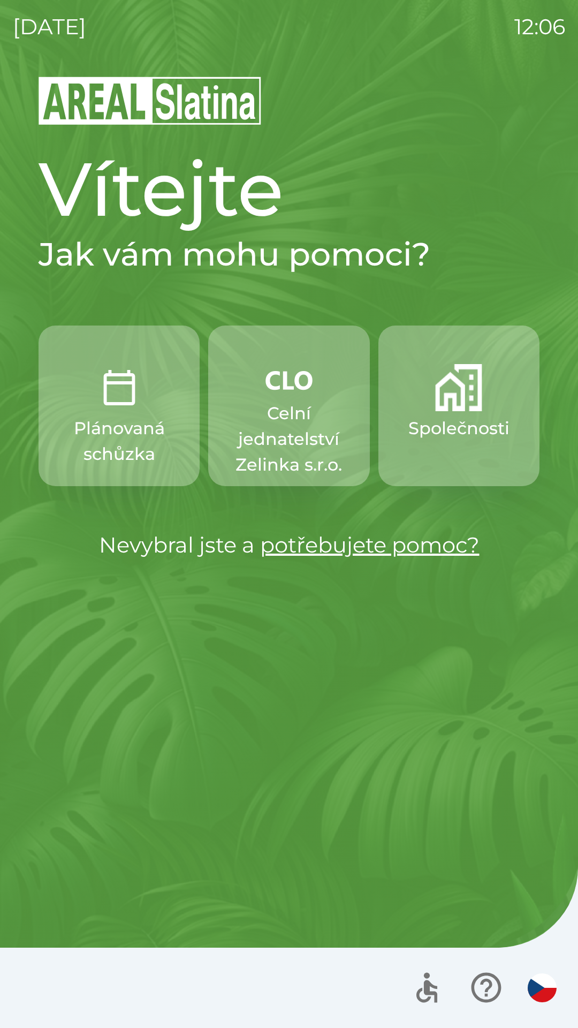
click at [129, 411] on img "button" at bounding box center [119, 387] width 47 height 47
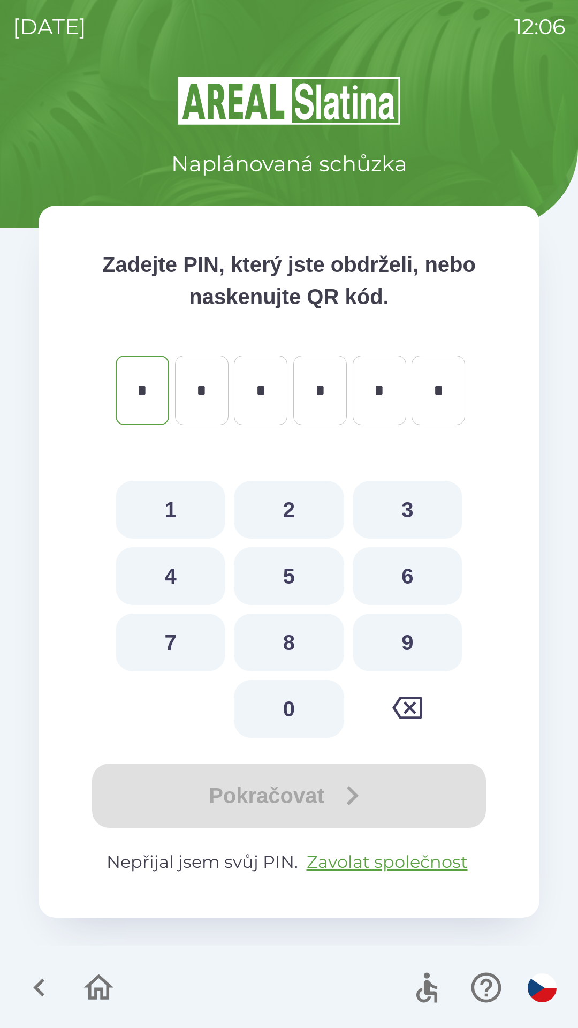
click at [37, 991] on icon "button" at bounding box center [38, 988] width 11 height 18
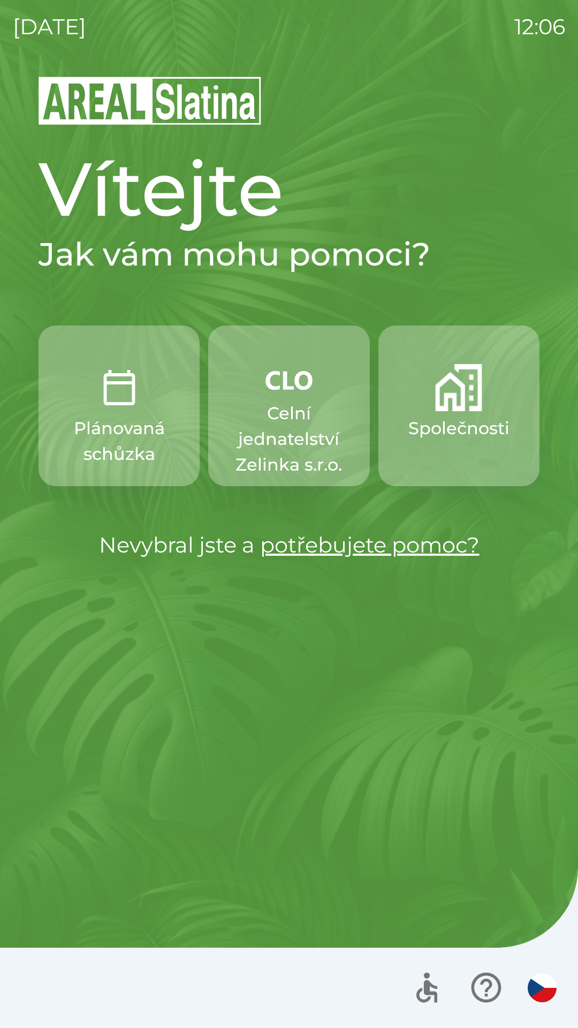
click at [431, 435] on p "Společnosti" at bounding box center [459, 429] width 101 height 26
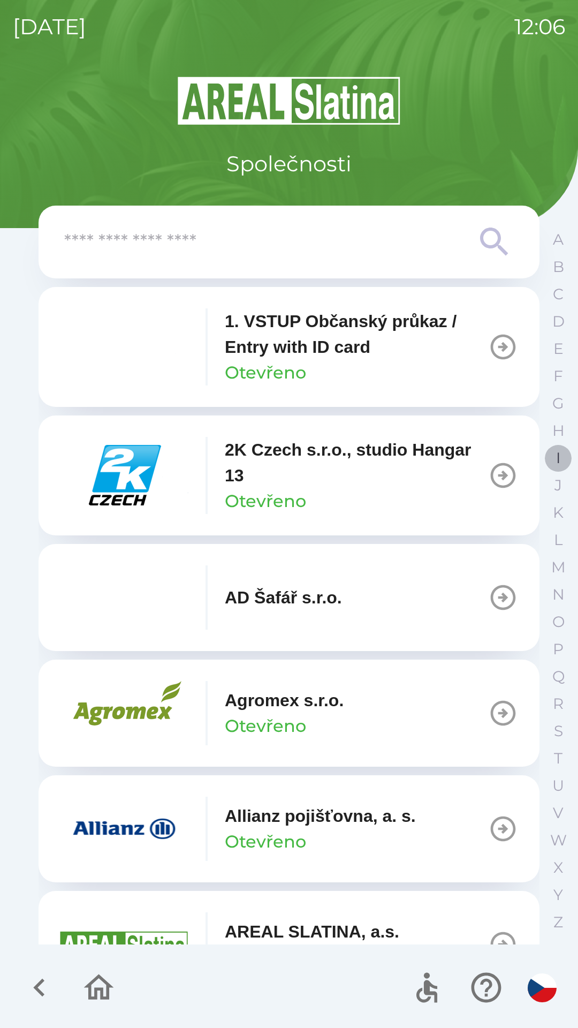
click at [552, 463] on button "I" at bounding box center [558, 457] width 27 height 27
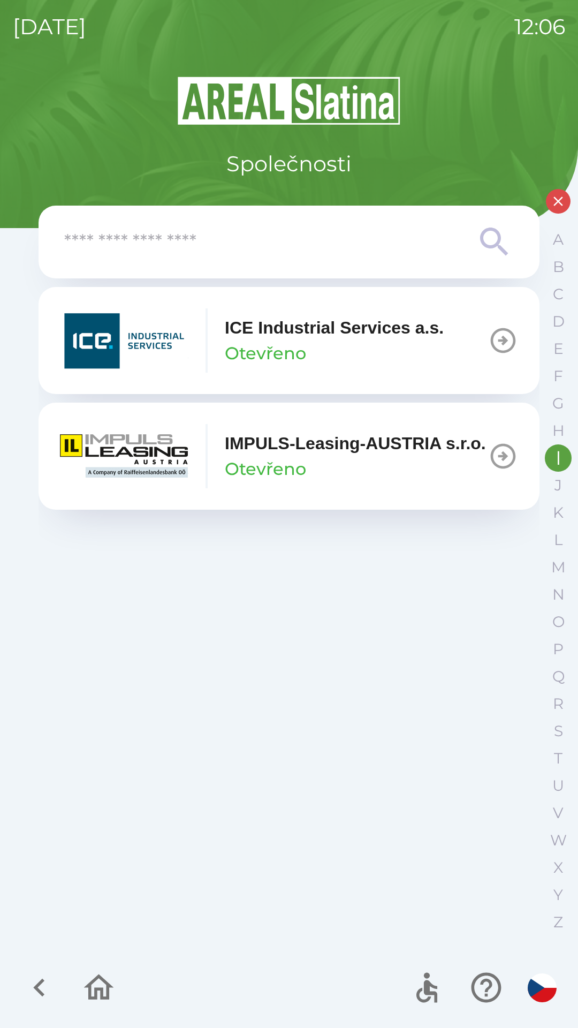
click at [31, 985] on icon "button" at bounding box center [39, 988] width 36 height 36
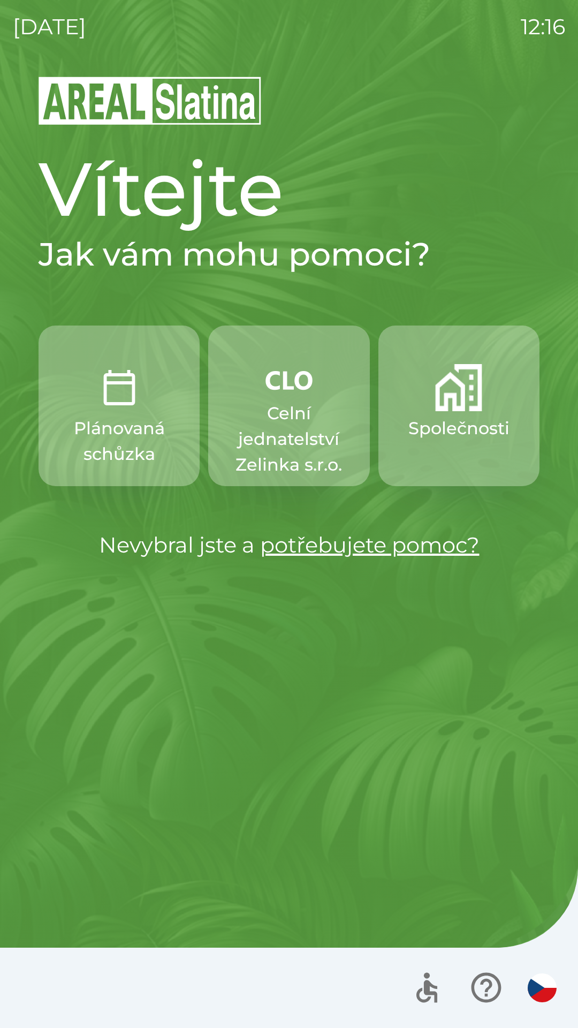
click at [281, 419] on p "Celní jednatelství Zelinka s.r.o." at bounding box center [289, 439] width 110 height 77
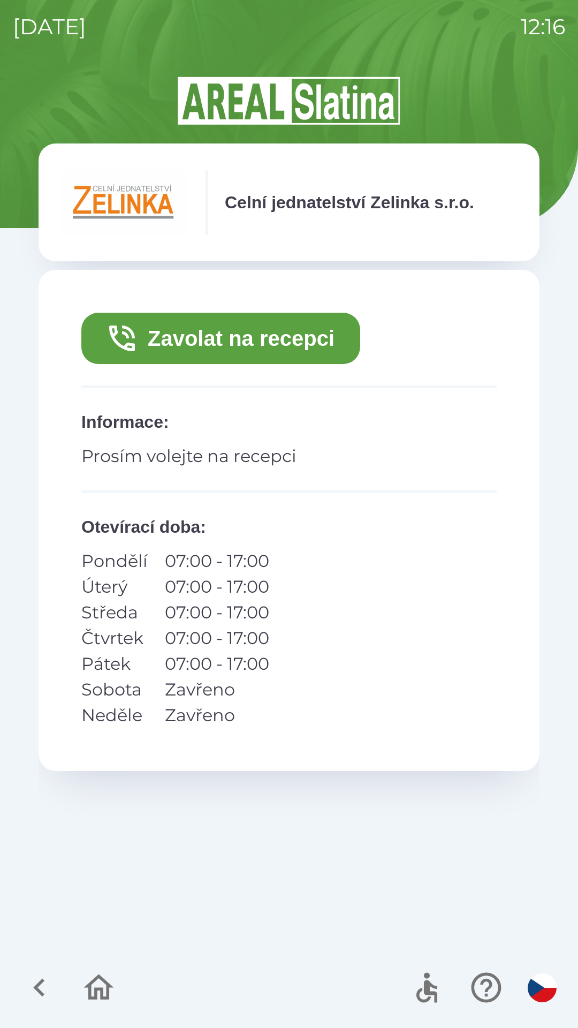
click at [280, 340] on button "Zavolat na recepci" at bounding box center [220, 338] width 279 height 51
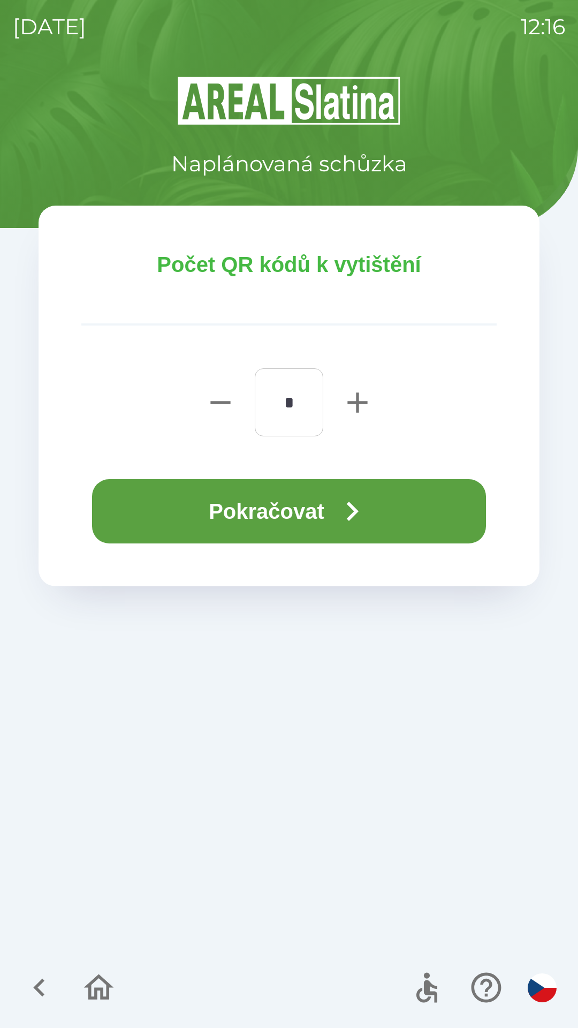
click at [327, 524] on button "Pokračovat" at bounding box center [289, 511] width 394 height 64
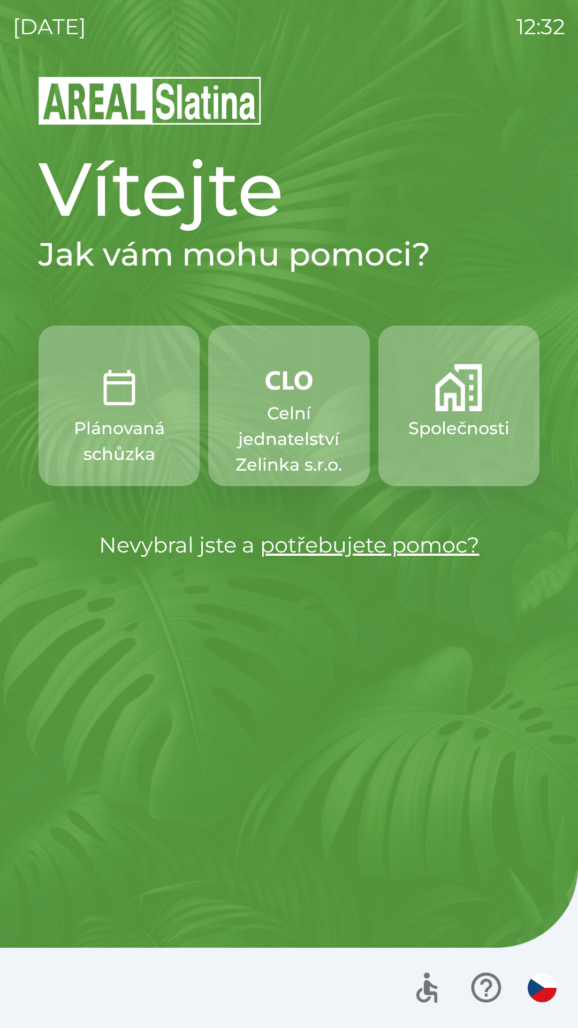
click at [293, 411] on p "Celní jednatelství Zelinka s.r.o." at bounding box center [289, 439] width 110 height 77
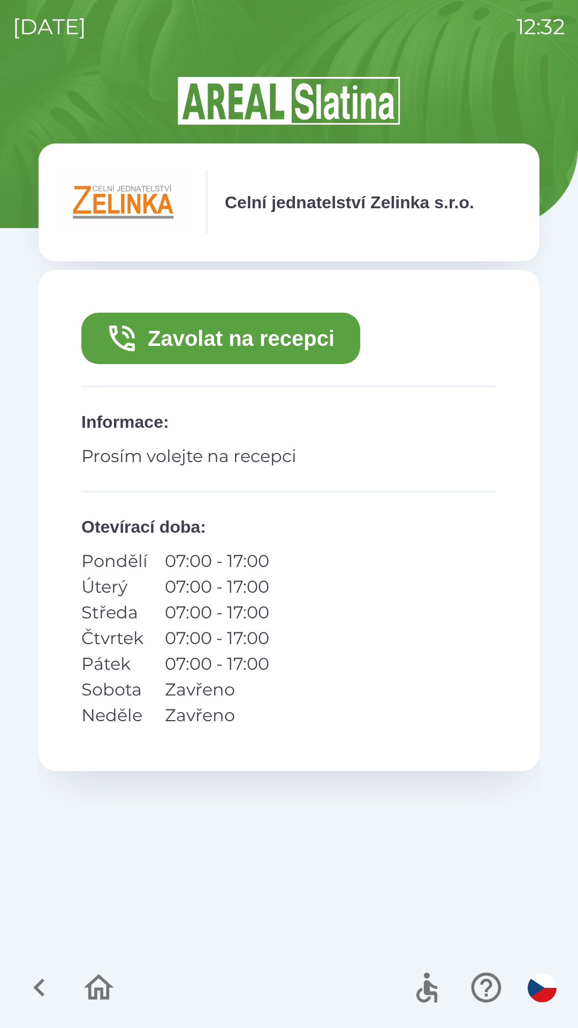
click at [247, 333] on button "Zavolat na recepci" at bounding box center [220, 338] width 279 height 51
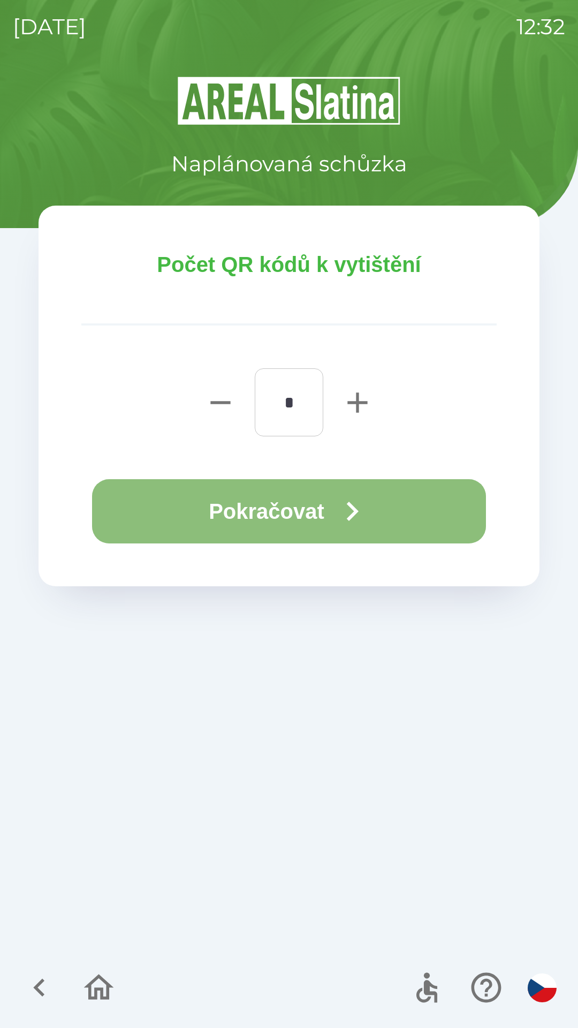
click at [339, 504] on icon "button" at bounding box center [352, 511] width 39 height 39
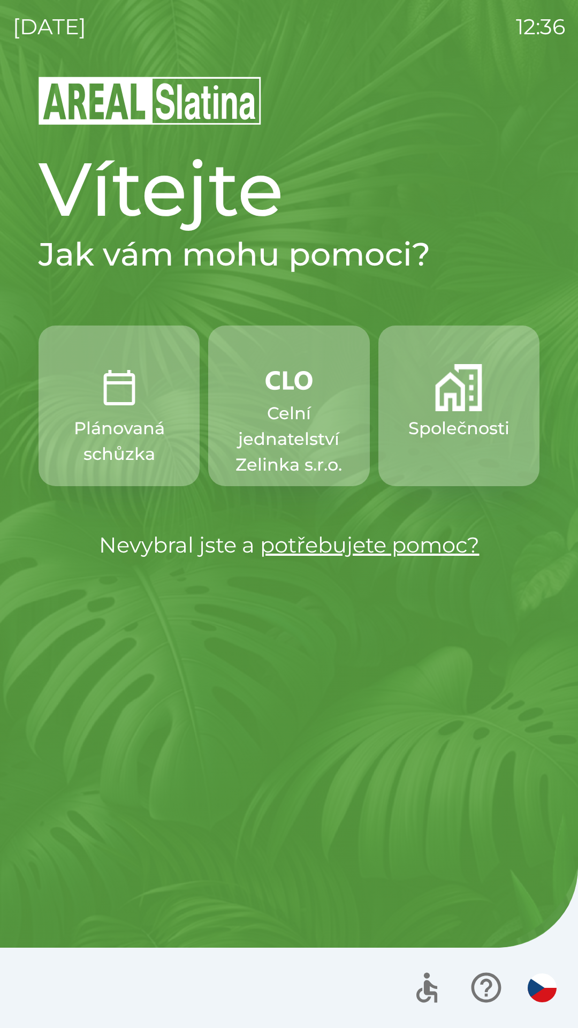
click at [421, 412] on button "Společnosti" at bounding box center [459, 406] width 161 height 161
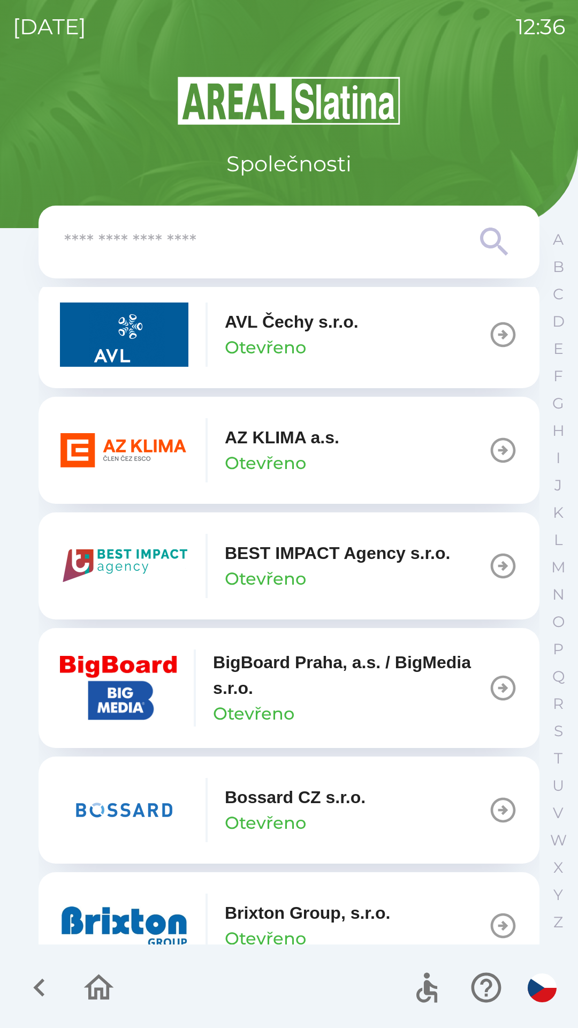
scroll to position [1076, 0]
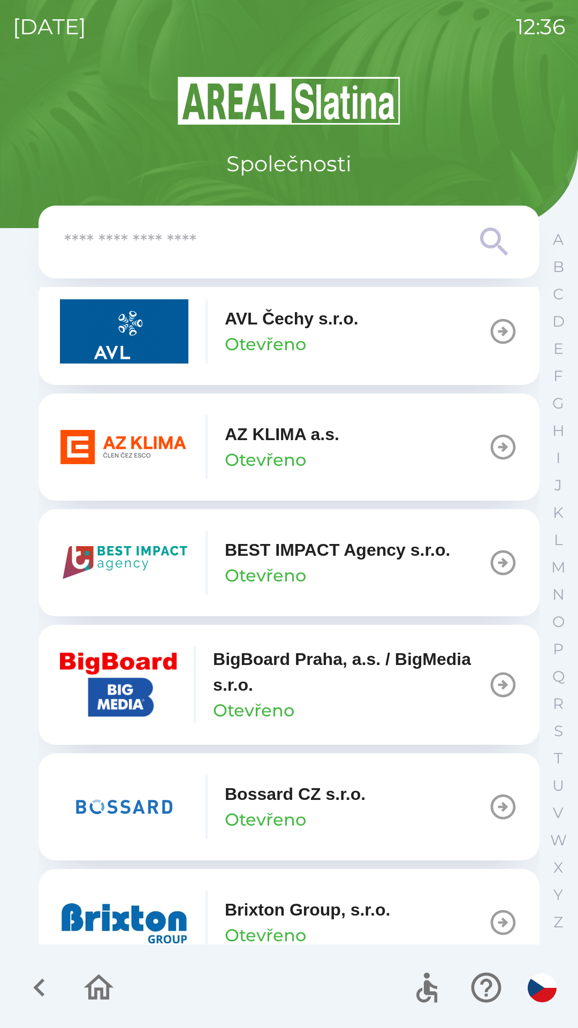
click at [488, 448] on icon "button" at bounding box center [503, 447] width 30 height 30
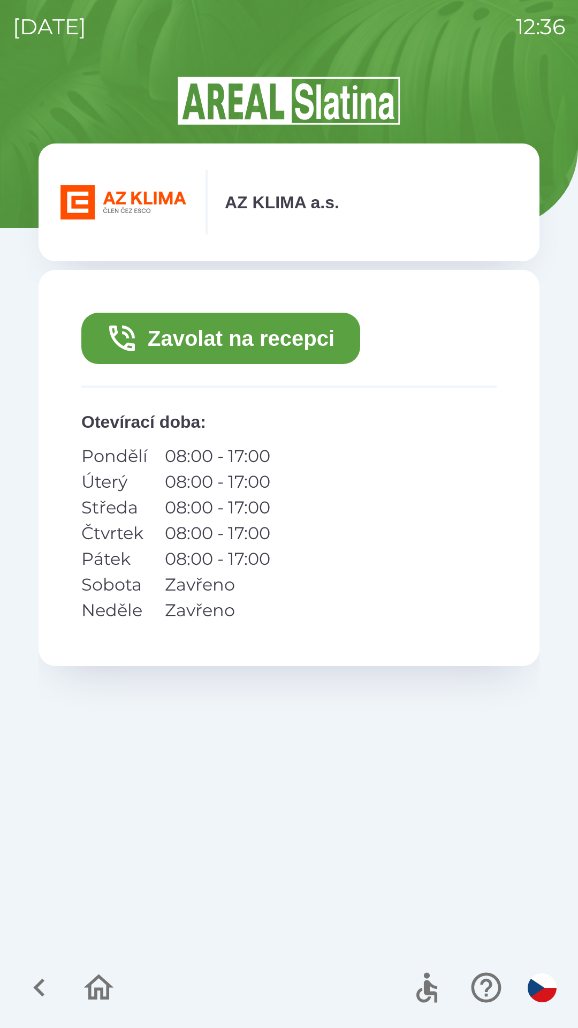
click at [155, 335] on button "Zavolat na recepci" at bounding box center [220, 338] width 279 height 51
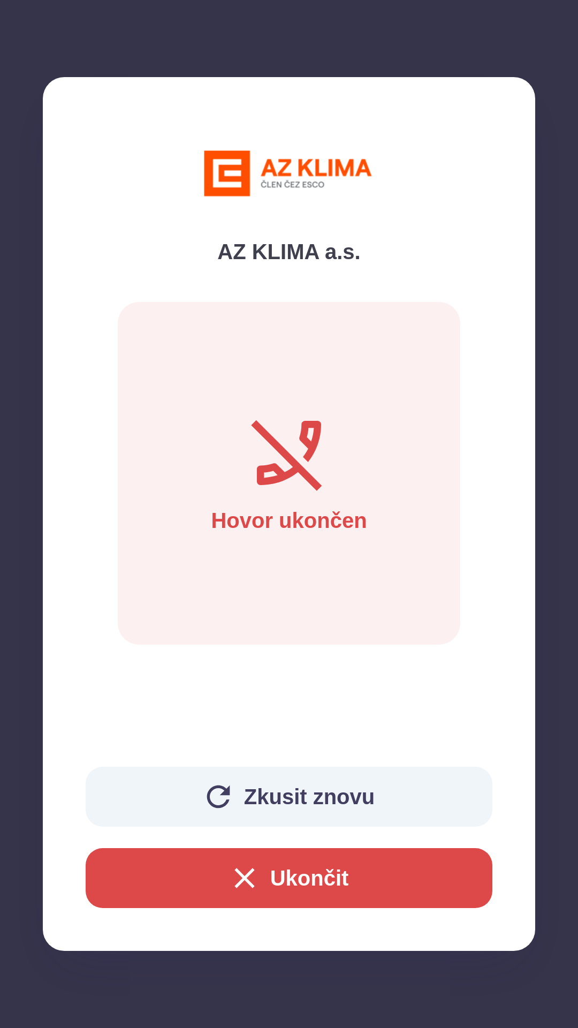
click at [293, 874] on button "Ukončit" at bounding box center [289, 878] width 407 height 60
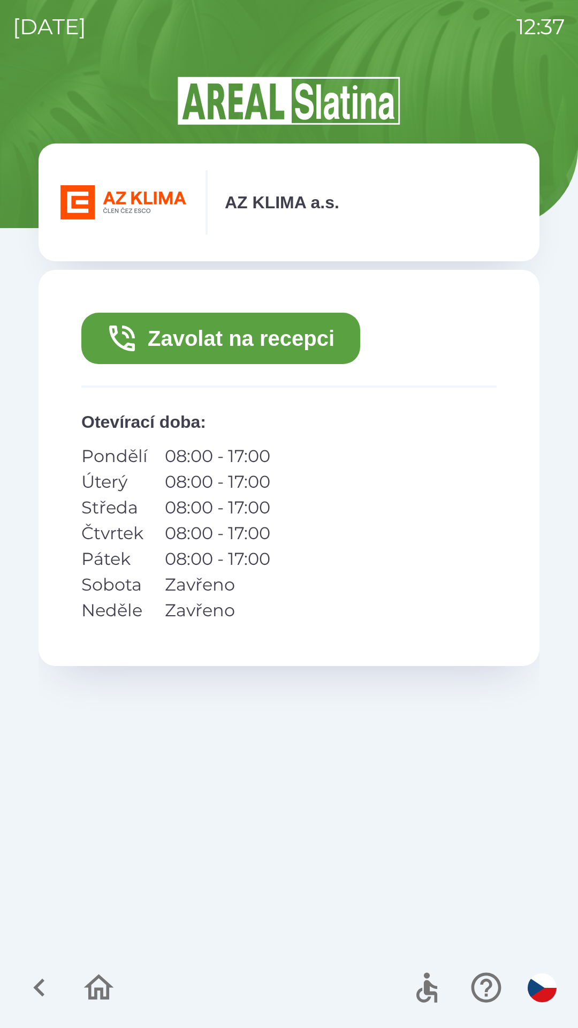
click at [196, 349] on button "Zavolat na recepci" at bounding box center [220, 338] width 279 height 51
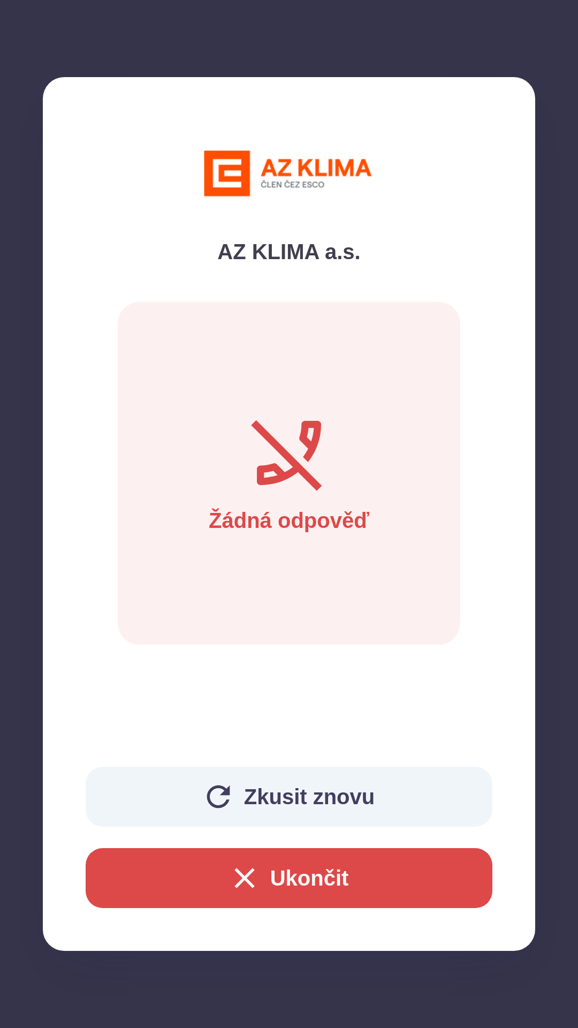
click at [334, 870] on button "Ukončit" at bounding box center [289, 878] width 407 height 60
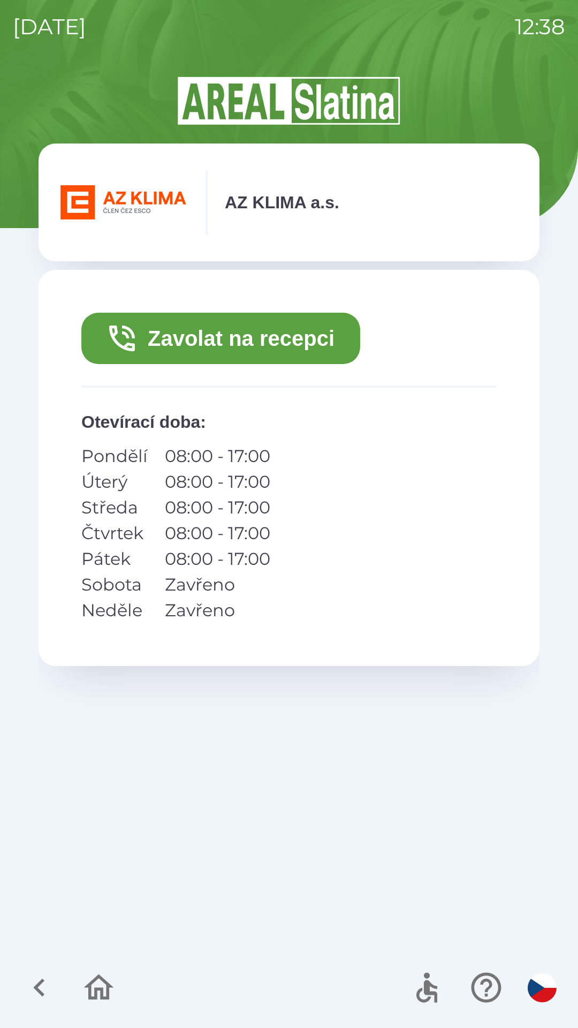
click at [19, 986] on button "button" at bounding box center [39, 988] width 44 height 44
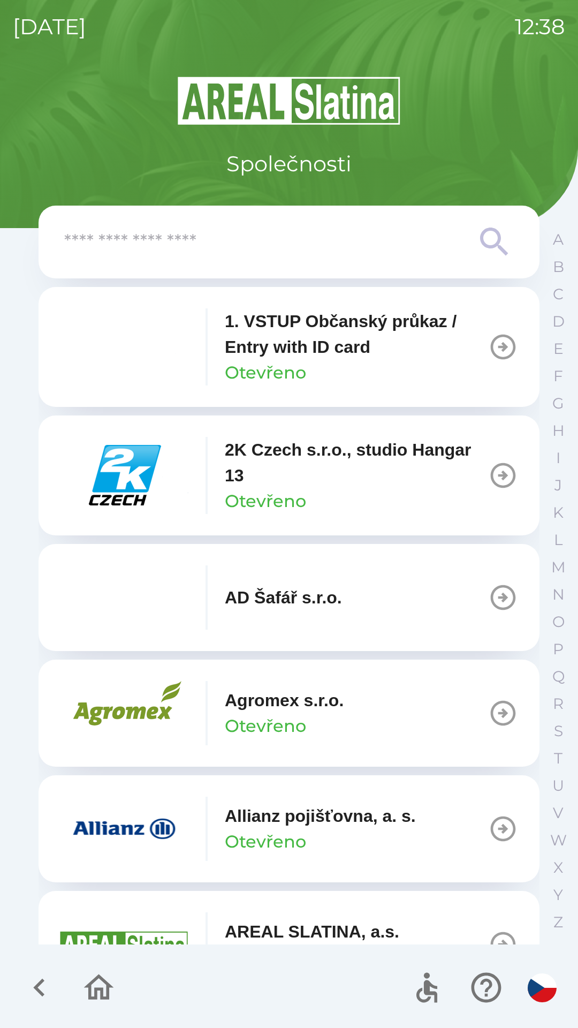
click at [22, 989] on icon "button" at bounding box center [39, 988] width 36 height 36
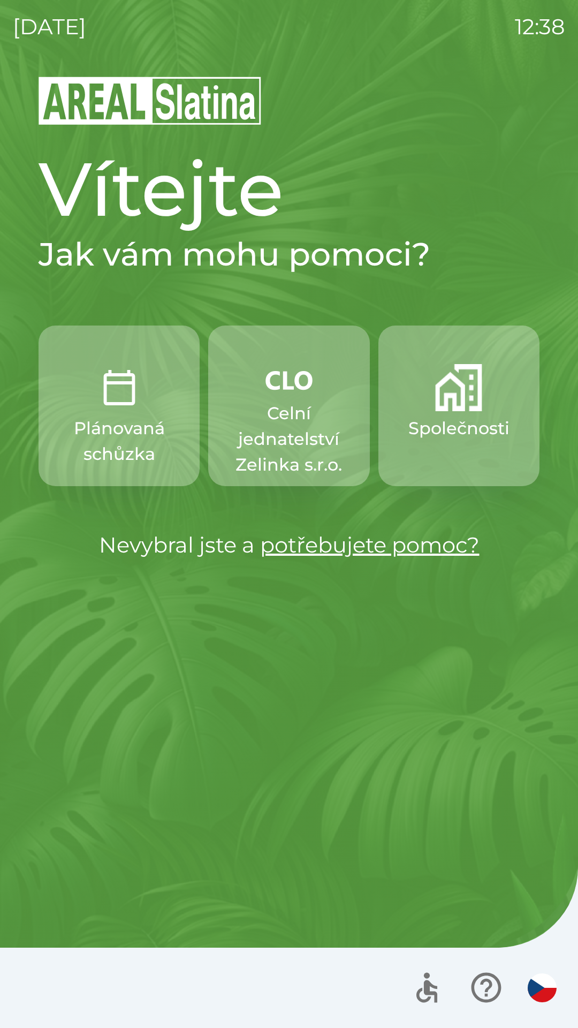
click at [276, 441] on p "Celní jednatelství Zelinka s.r.o." at bounding box center [289, 439] width 110 height 77
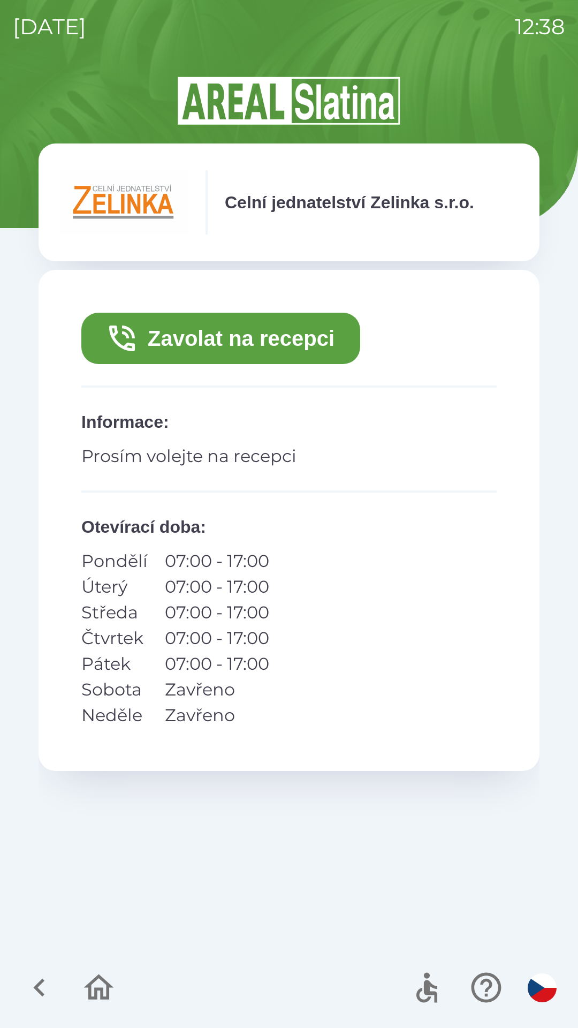
click at [168, 335] on button "Zavolat na recepci" at bounding box center [220, 338] width 279 height 51
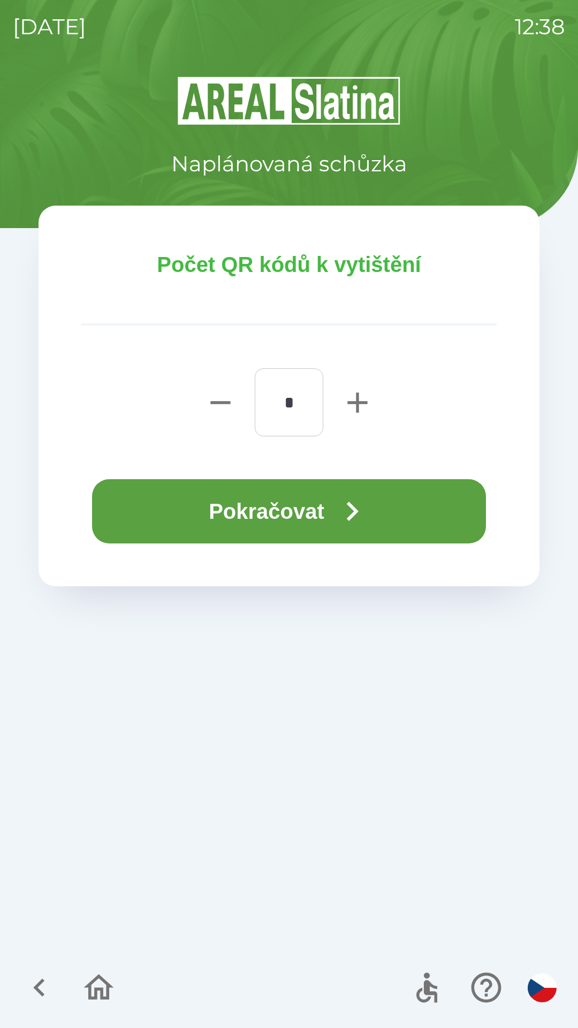
click at [345, 408] on icon "button" at bounding box center [358, 403] width 34 height 34
type input "*"
click at [206, 511] on button "Pokračovat" at bounding box center [289, 511] width 394 height 64
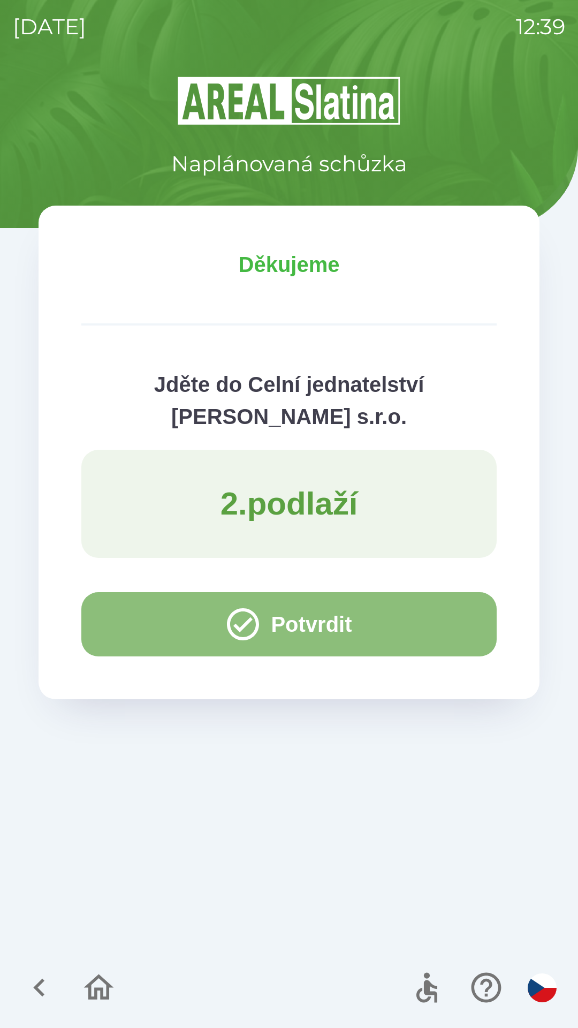
click at [137, 620] on button "Potvrdit" at bounding box center [289, 624] width 416 height 64
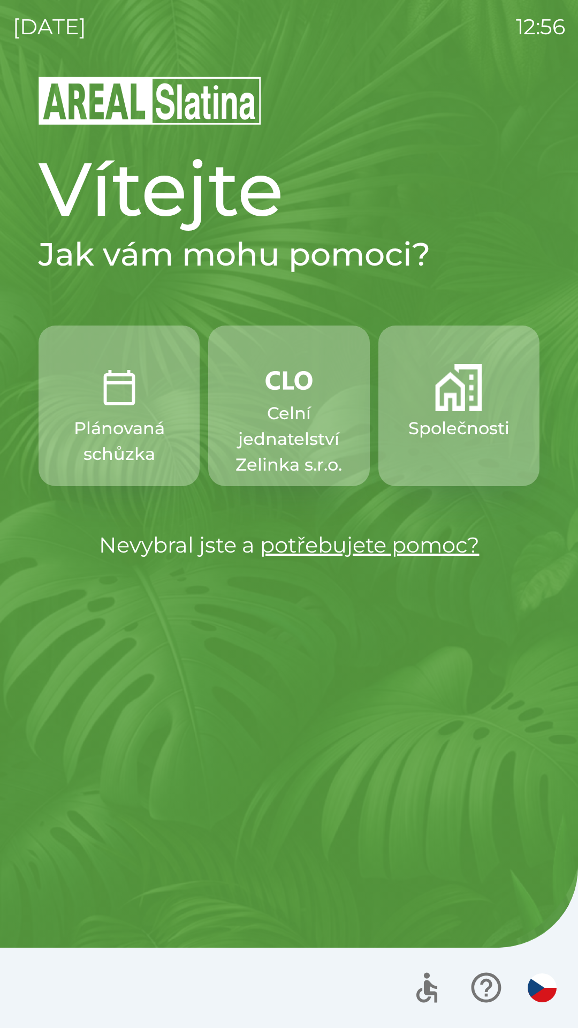
click at [459, 417] on p "Společnosti" at bounding box center [459, 429] width 101 height 26
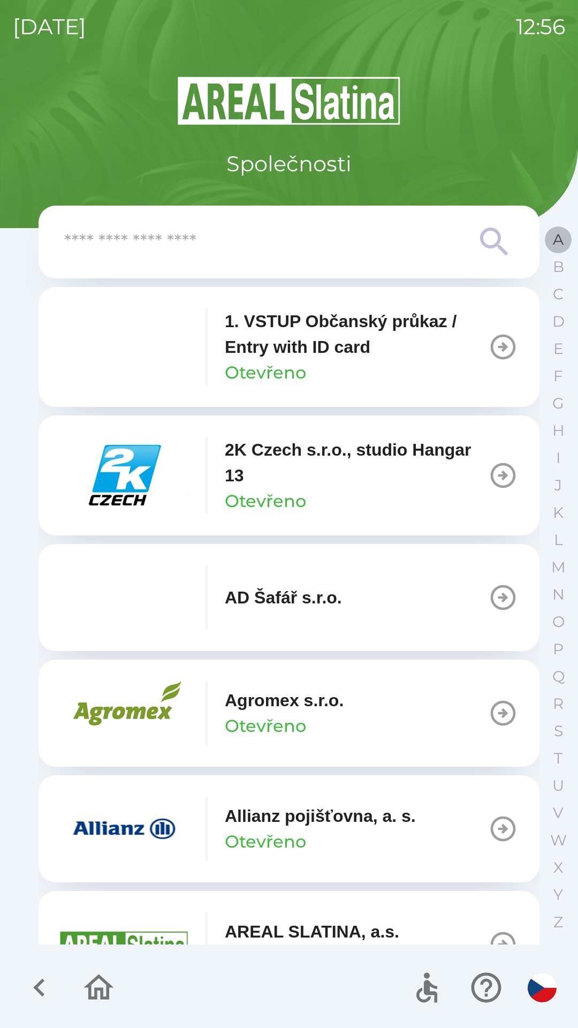
click at [552, 245] on button "A" at bounding box center [558, 239] width 27 height 27
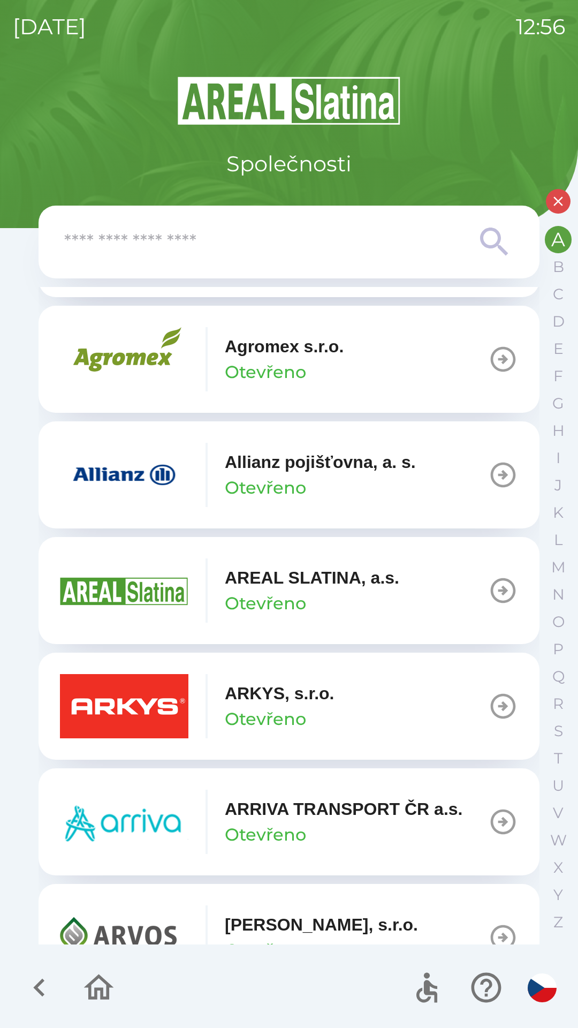
scroll to position [375, 0]
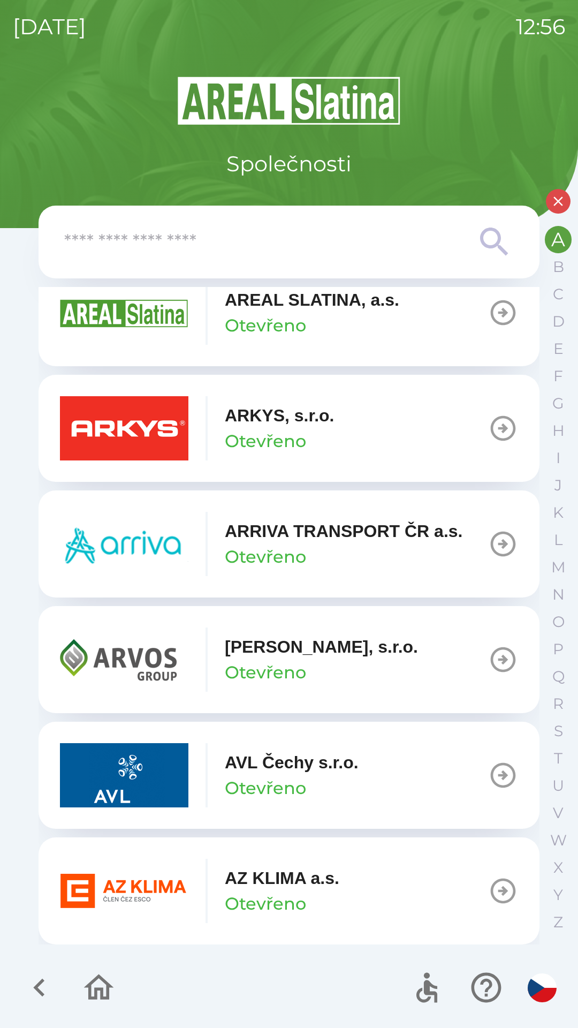
click at [258, 915] on p "Otevřeno" at bounding box center [265, 904] width 81 height 26
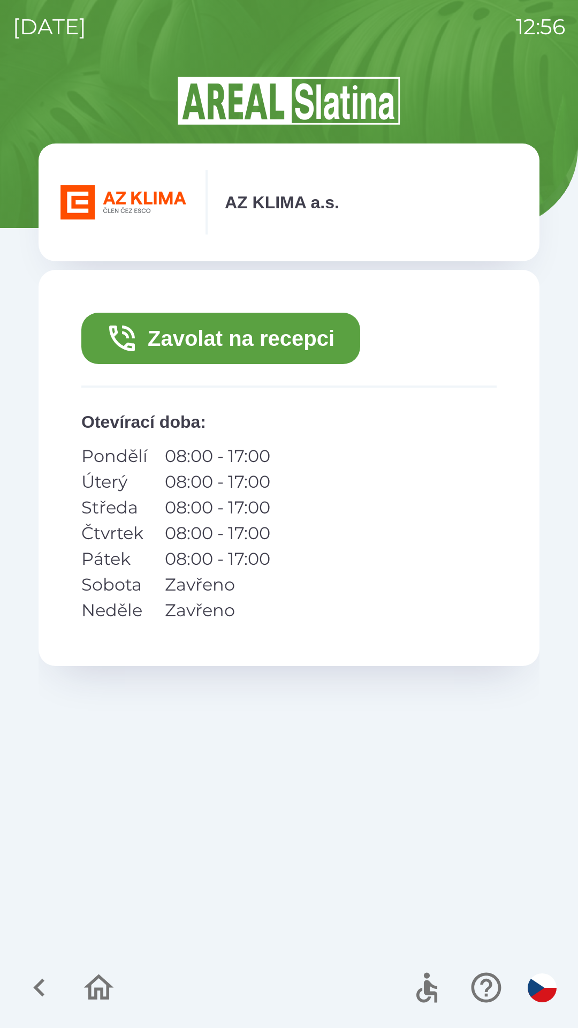
click at [224, 335] on button "Zavolat na recepci" at bounding box center [220, 338] width 279 height 51
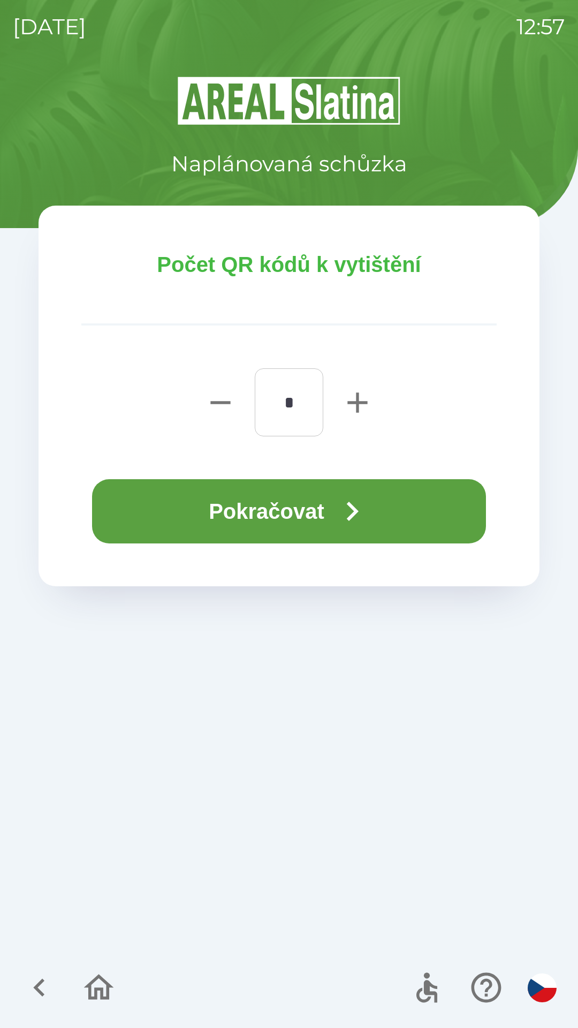
click at [351, 401] on icon "button" at bounding box center [358, 403] width 34 height 34
click at [350, 403] on icon "button" at bounding box center [358, 403] width 20 height 20
click at [348, 406] on icon "button" at bounding box center [358, 403] width 34 height 34
click at [350, 404] on icon "button" at bounding box center [358, 403] width 20 height 20
type input "*"
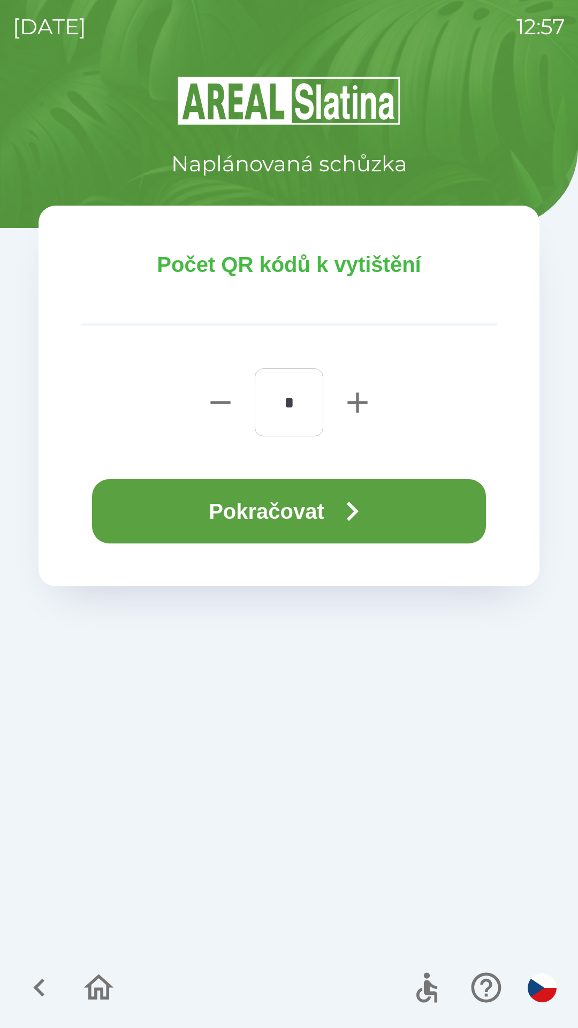
click at [204, 503] on button "Pokračovat" at bounding box center [289, 511] width 394 height 64
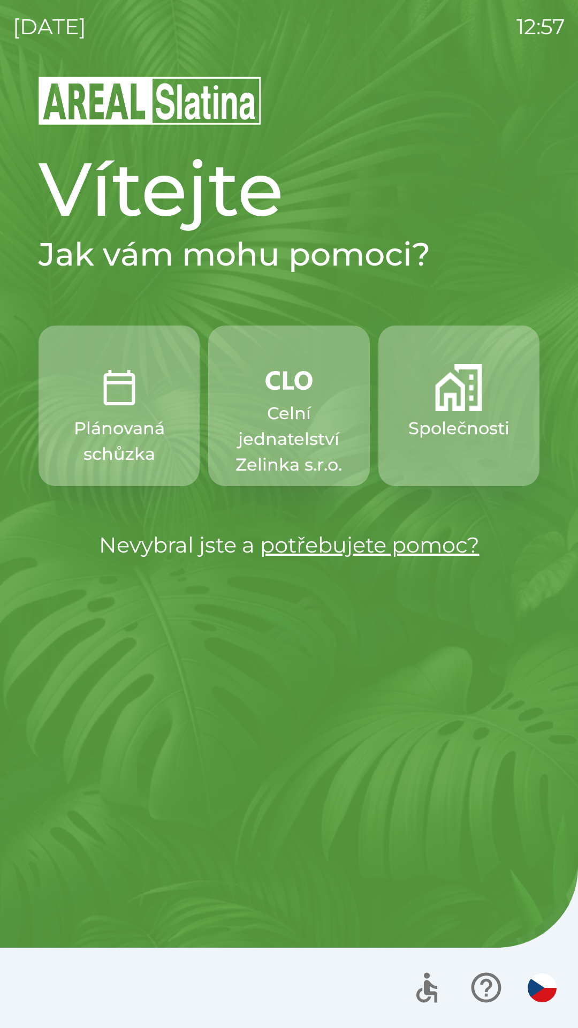
click at [299, 413] on p "Celní jednatelství Zelinka s.r.o." at bounding box center [289, 439] width 110 height 77
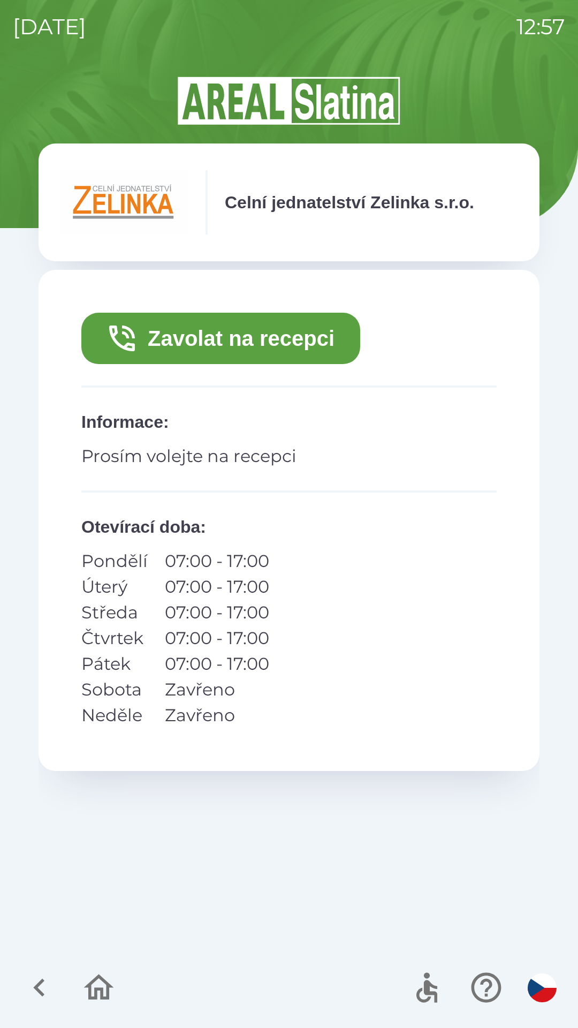
click at [322, 345] on button "Zavolat na recepci" at bounding box center [220, 338] width 279 height 51
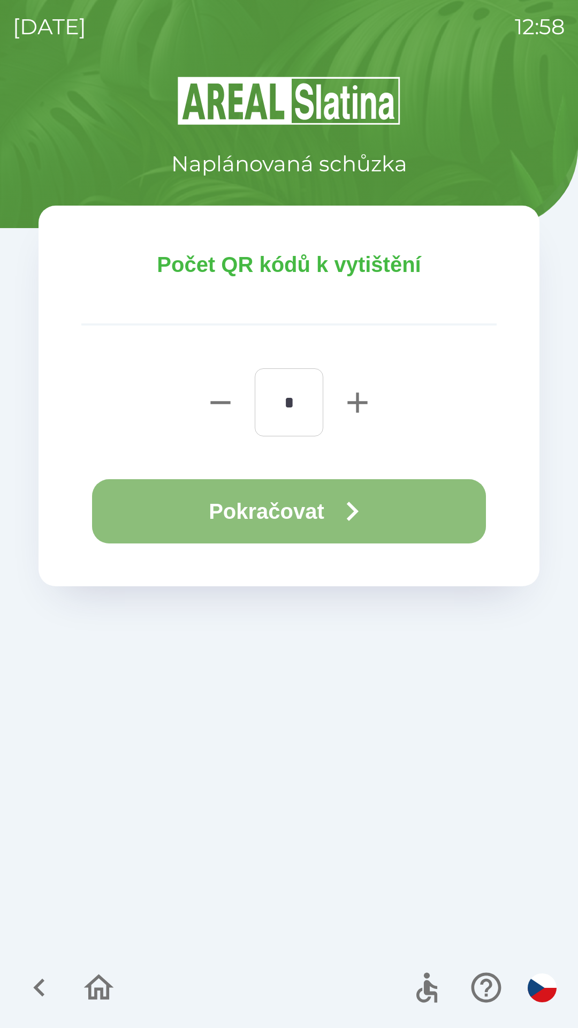
click at [389, 503] on button "Pokračovat" at bounding box center [289, 511] width 394 height 64
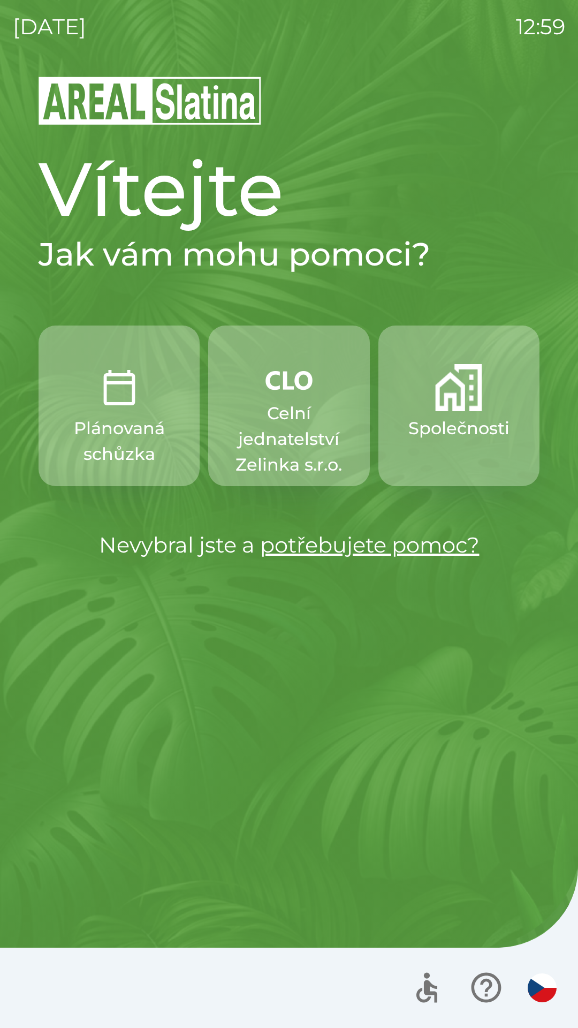
click at [270, 430] on p "Celní jednatelství Zelinka s.r.o." at bounding box center [289, 439] width 110 height 77
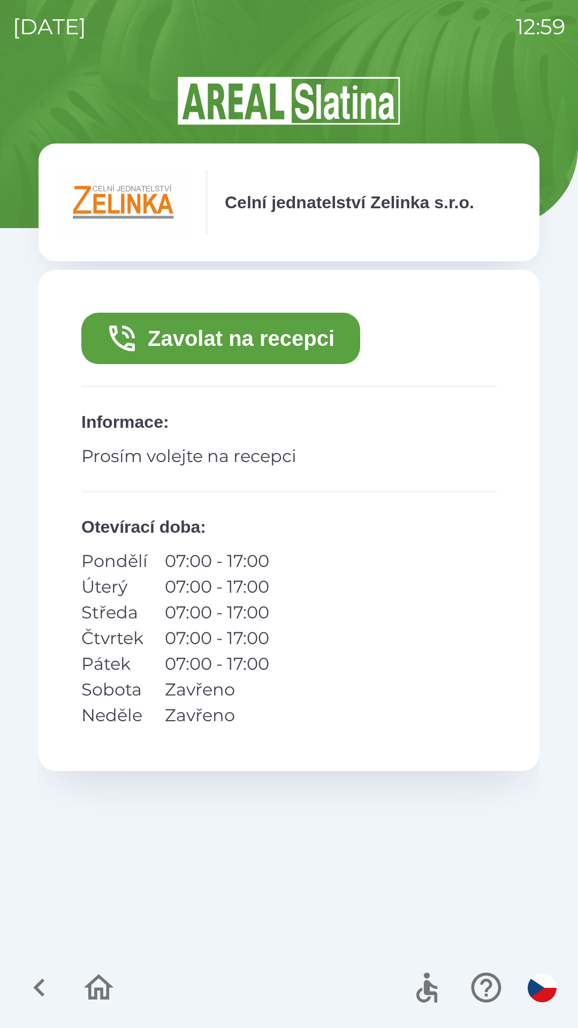
click at [205, 345] on button "Zavolat na recepci" at bounding box center [220, 338] width 279 height 51
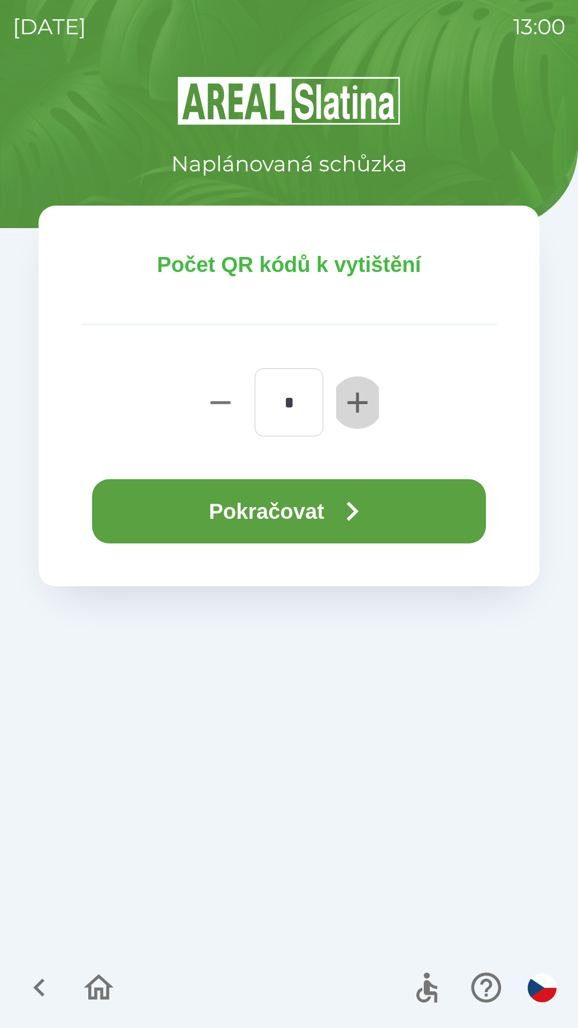
click at [347, 392] on icon "button" at bounding box center [358, 403] width 34 height 34
type input "*"
click at [237, 512] on button "Pokračovat" at bounding box center [289, 511] width 394 height 64
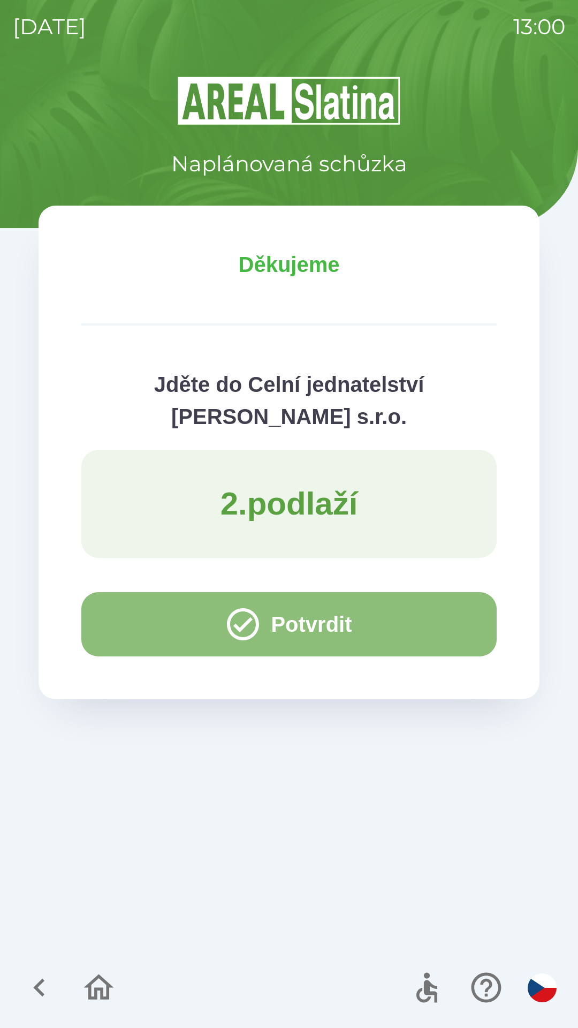
click at [125, 624] on button "Potvrdit" at bounding box center [289, 624] width 416 height 64
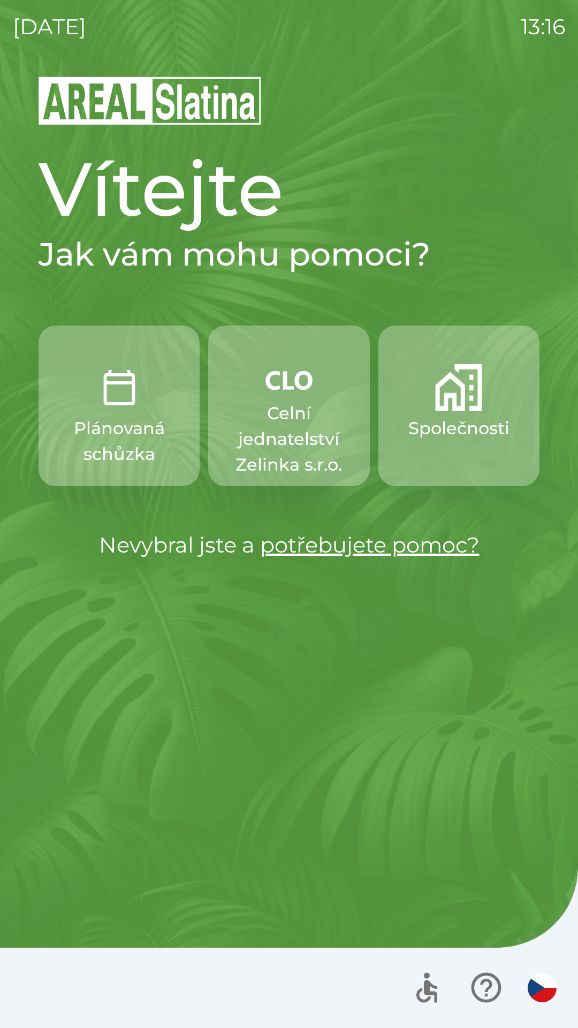
click at [124, 406] on img "button" at bounding box center [119, 387] width 47 height 47
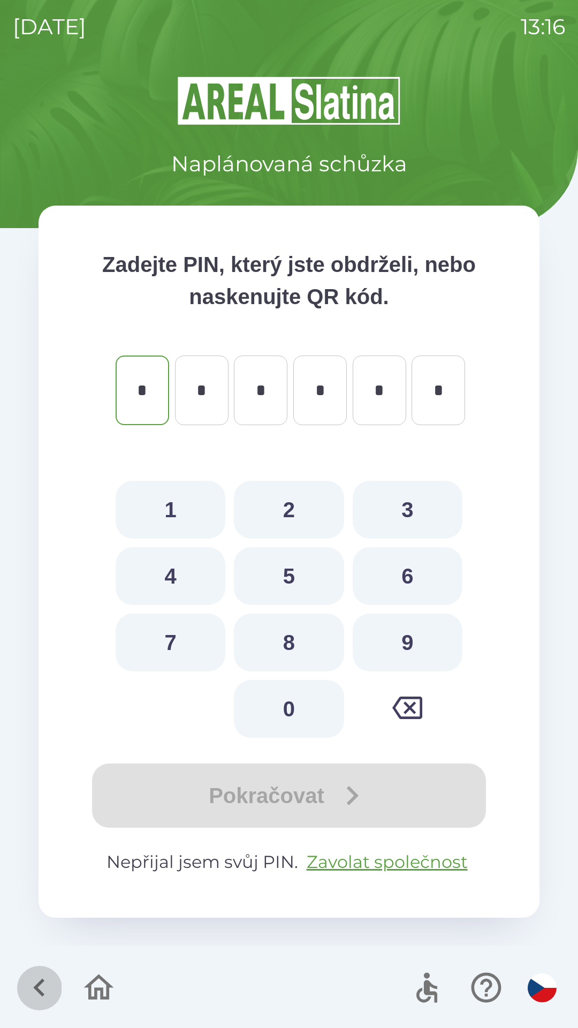
click at [31, 974] on icon "button" at bounding box center [39, 988] width 36 height 36
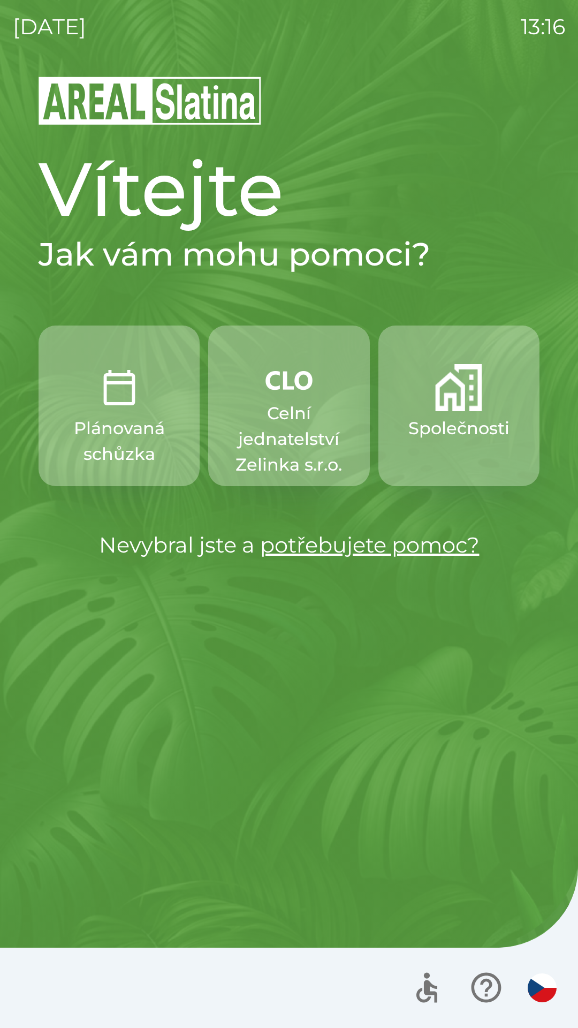
click at [459, 405] on img "button" at bounding box center [458, 387] width 47 height 47
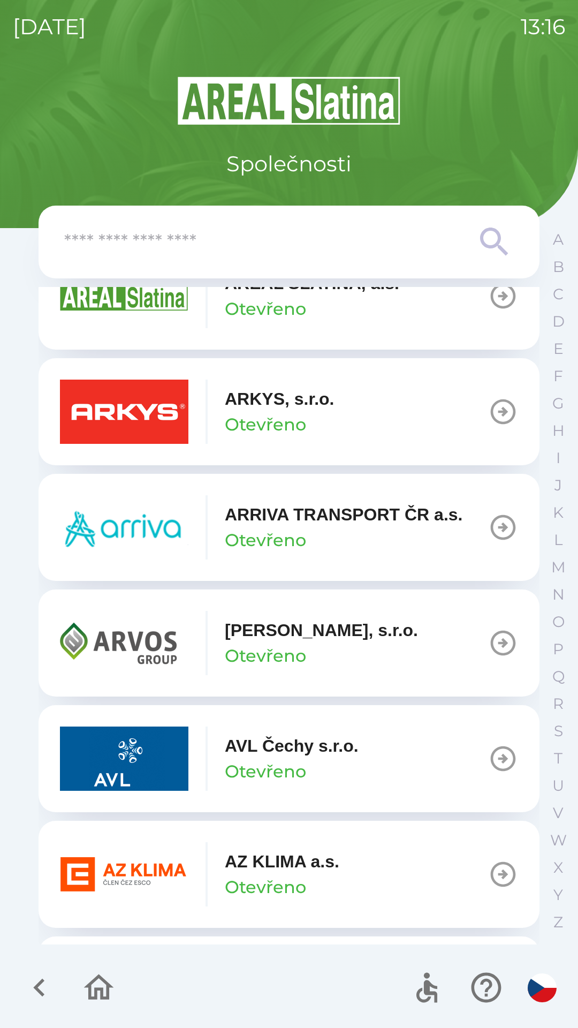
scroll to position [657, 0]
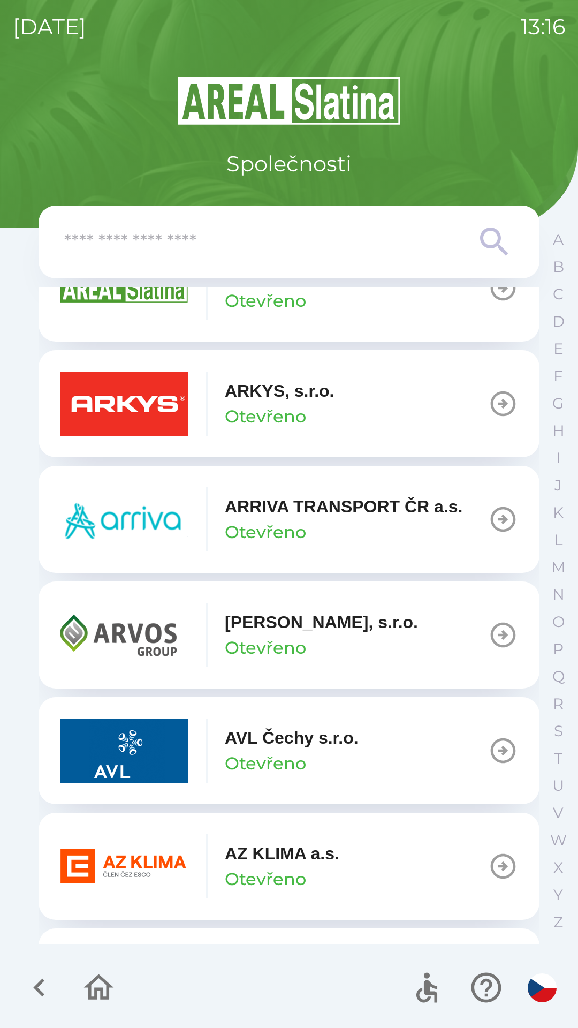
click at [129, 873] on img "button" at bounding box center [124, 866] width 129 height 64
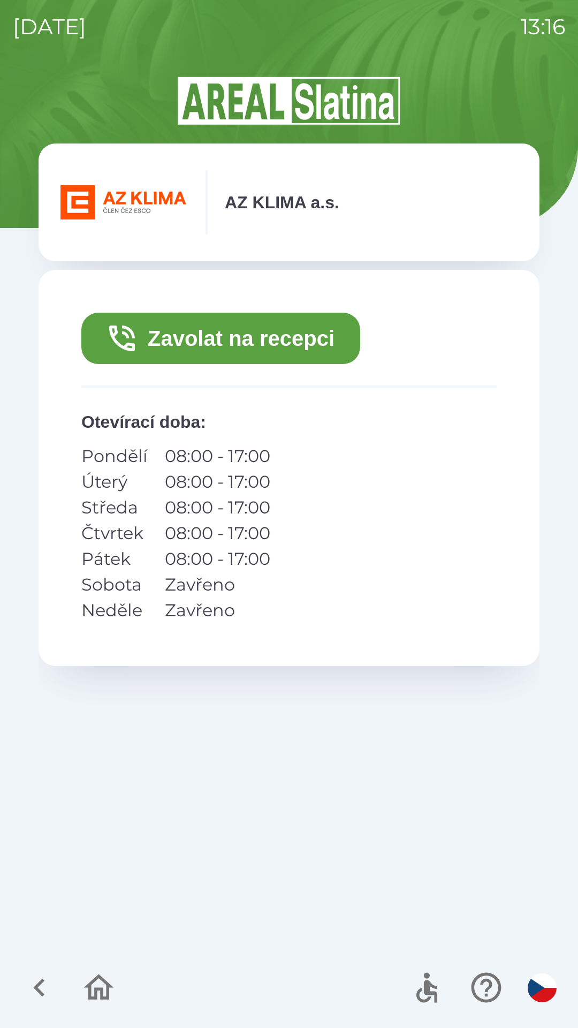
click at [220, 356] on button "Zavolat na recepci" at bounding box center [220, 338] width 279 height 51
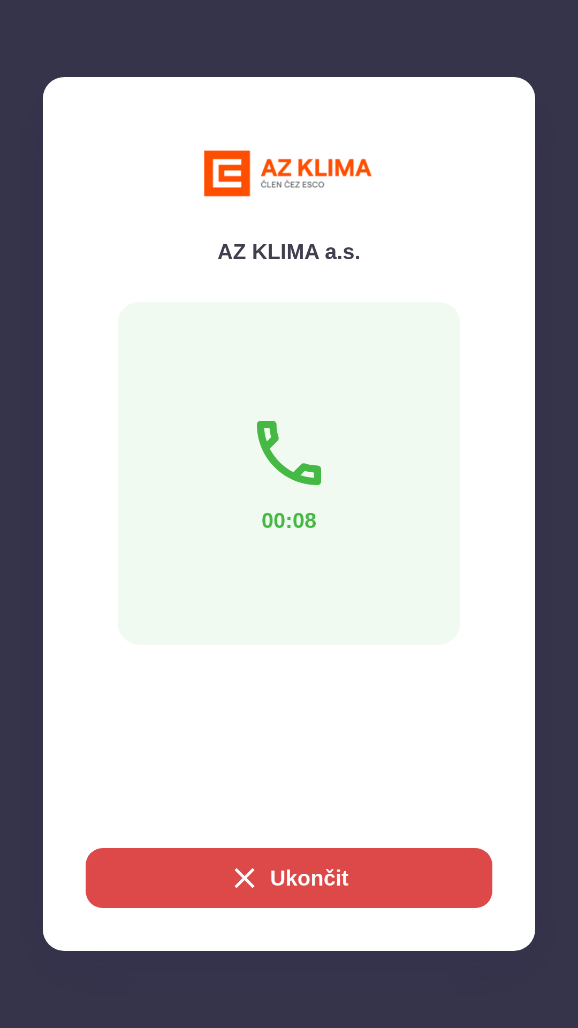
click at [247, 865] on icon "button" at bounding box center [245, 878] width 34 height 34
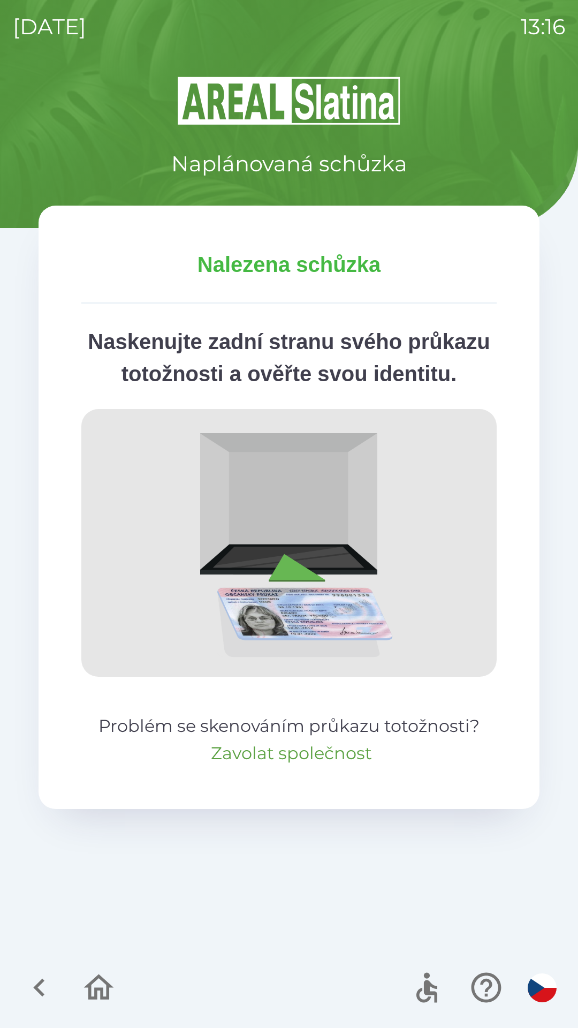
click at [257, 766] on button "Zavolat společnost" at bounding box center [291, 754] width 161 height 26
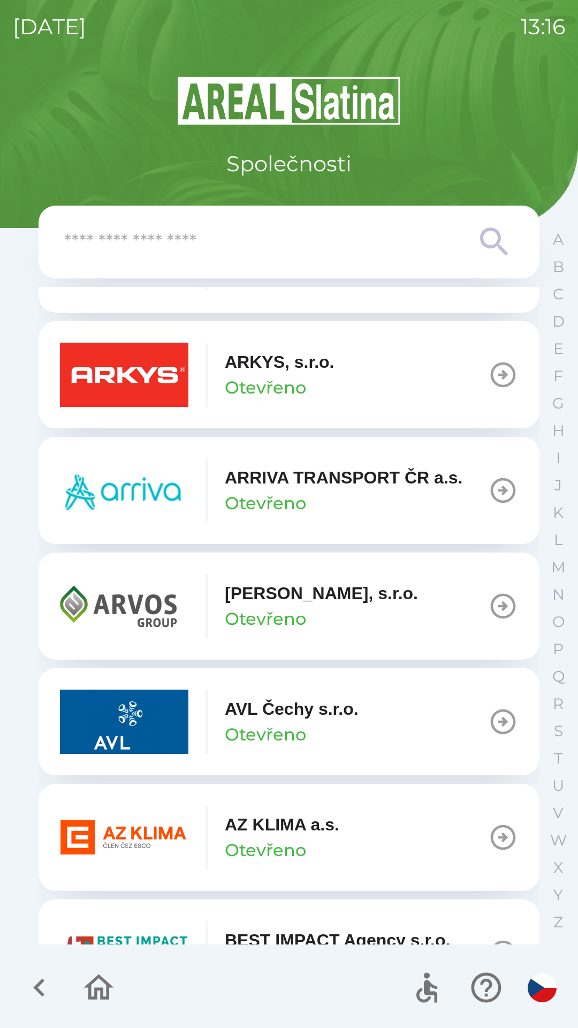
scroll to position [688, 0]
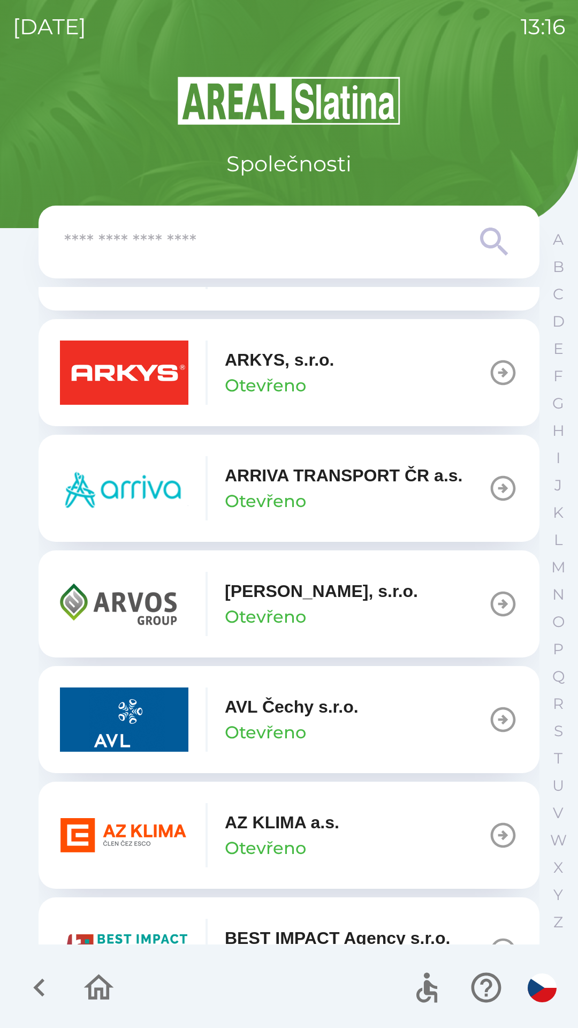
click at [150, 838] on img "button" at bounding box center [124, 835] width 129 height 64
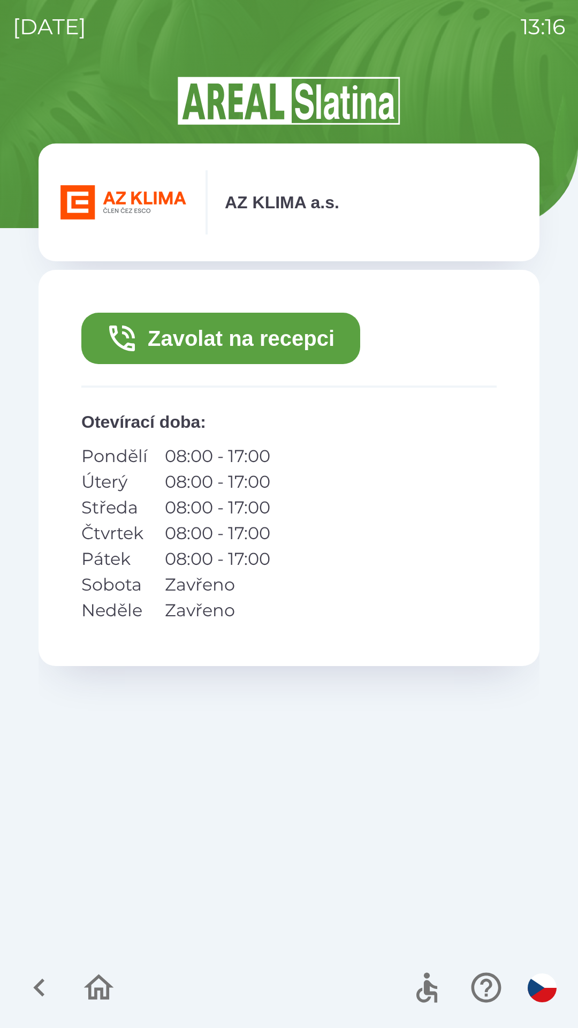
click at [246, 336] on button "Zavolat na recepci" at bounding box center [220, 338] width 279 height 51
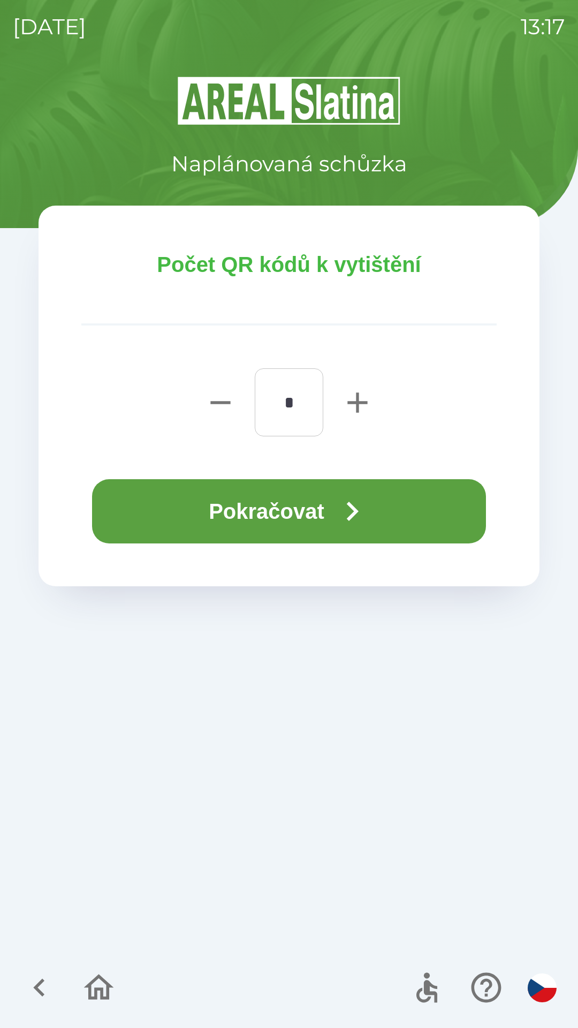
click at [358, 505] on icon "button" at bounding box center [352, 511] width 39 height 39
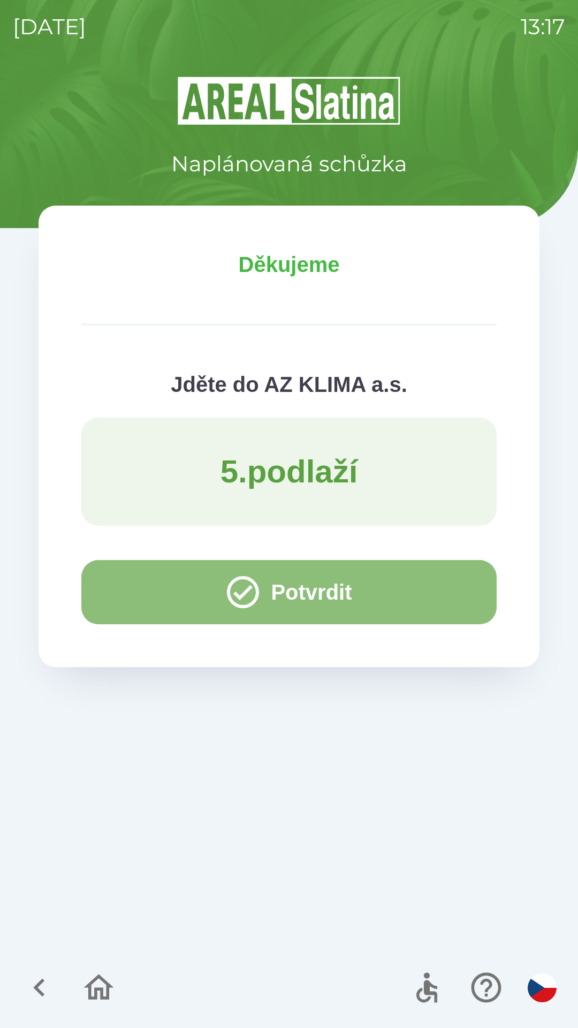
click at [130, 589] on button "Potvrdit" at bounding box center [289, 592] width 416 height 64
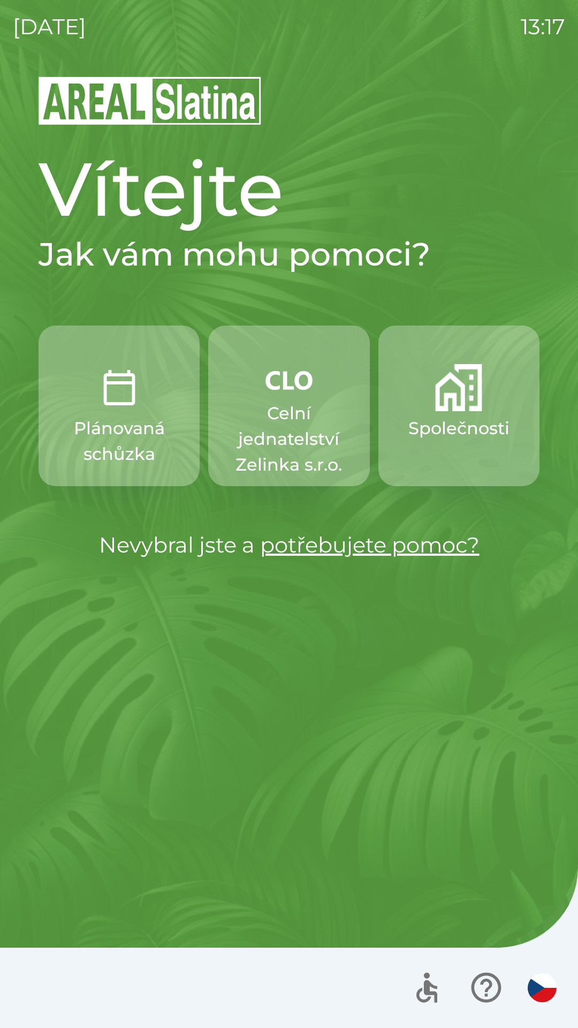
click at [441, 435] on p "Společnosti" at bounding box center [459, 429] width 101 height 26
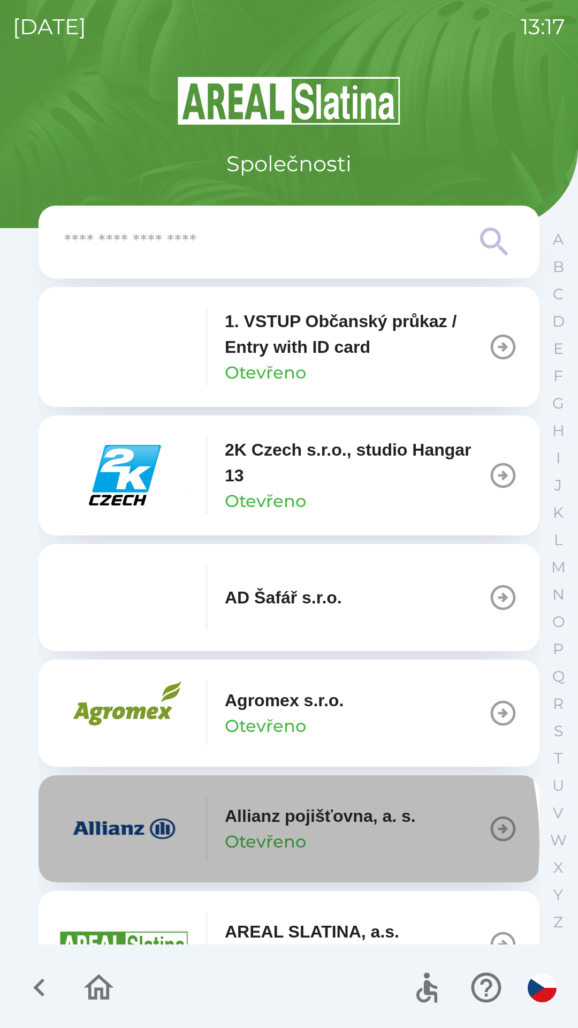
click at [212, 843] on div "Allianz pojišťovna, a. s. Otevřeno" at bounding box center [238, 829] width 356 height 64
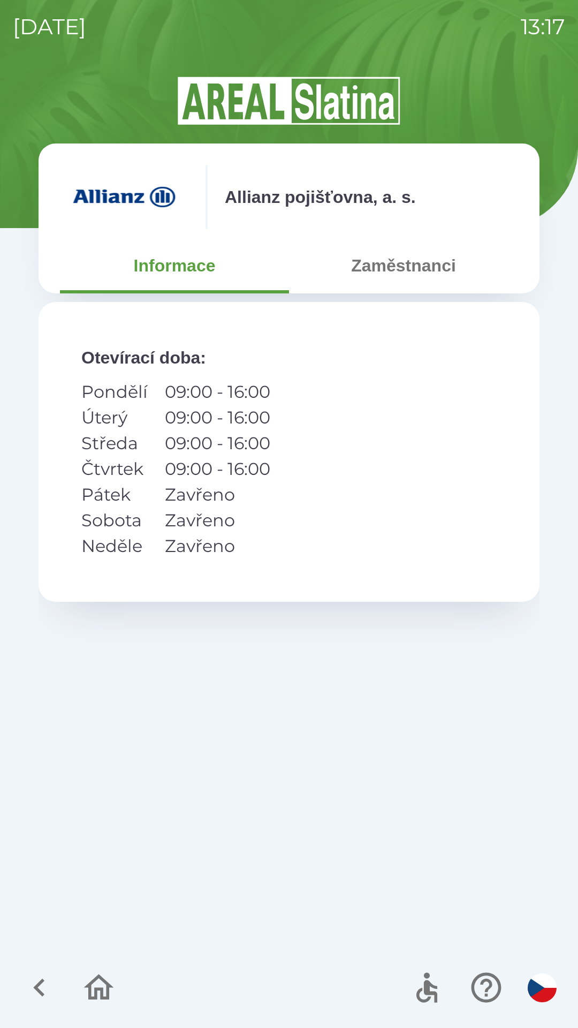
click at [387, 269] on button "Zaměstnanci" at bounding box center [403, 265] width 229 height 39
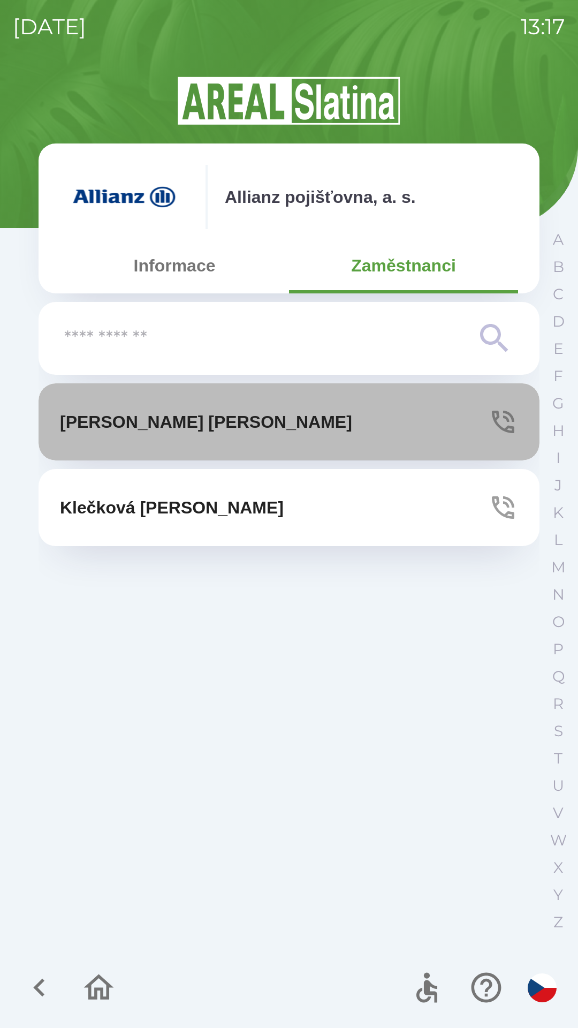
click at [508, 425] on icon "button" at bounding box center [503, 422] width 30 height 30
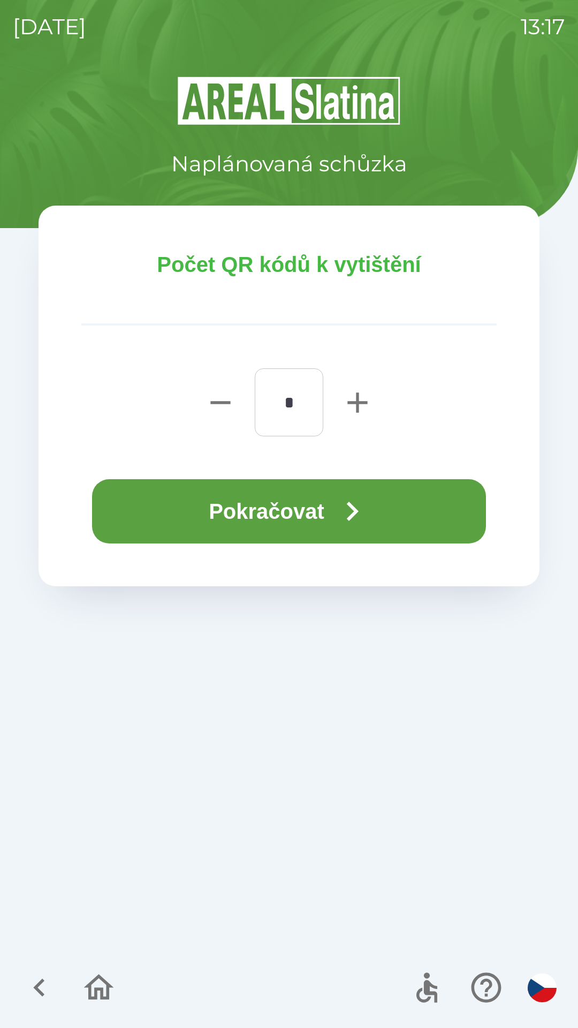
click at [339, 515] on icon "button" at bounding box center [352, 511] width 39 height 39
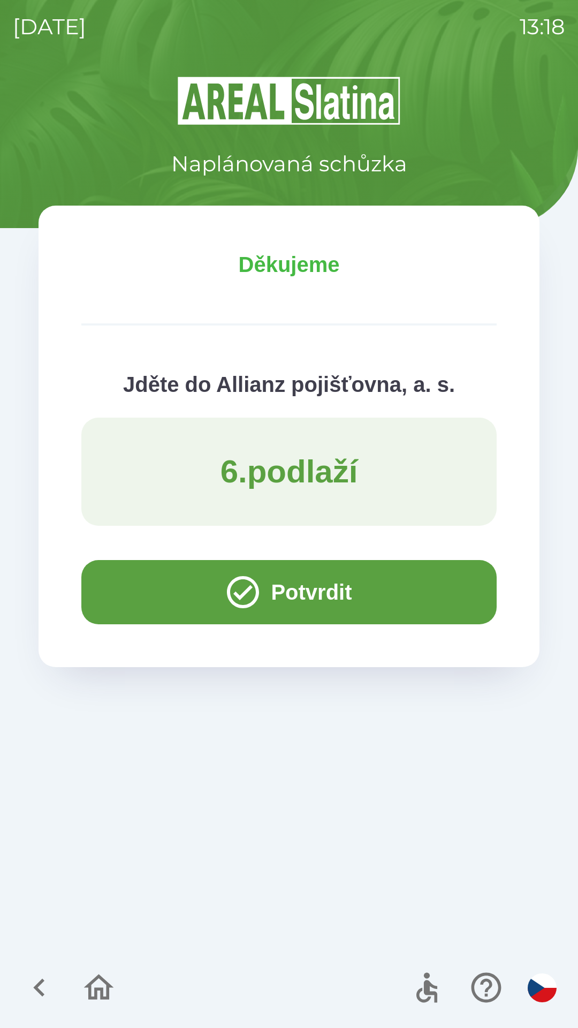
click at [139, 587] on button "Potvrdit" at bounding box center [289, 592] width 416 height 64
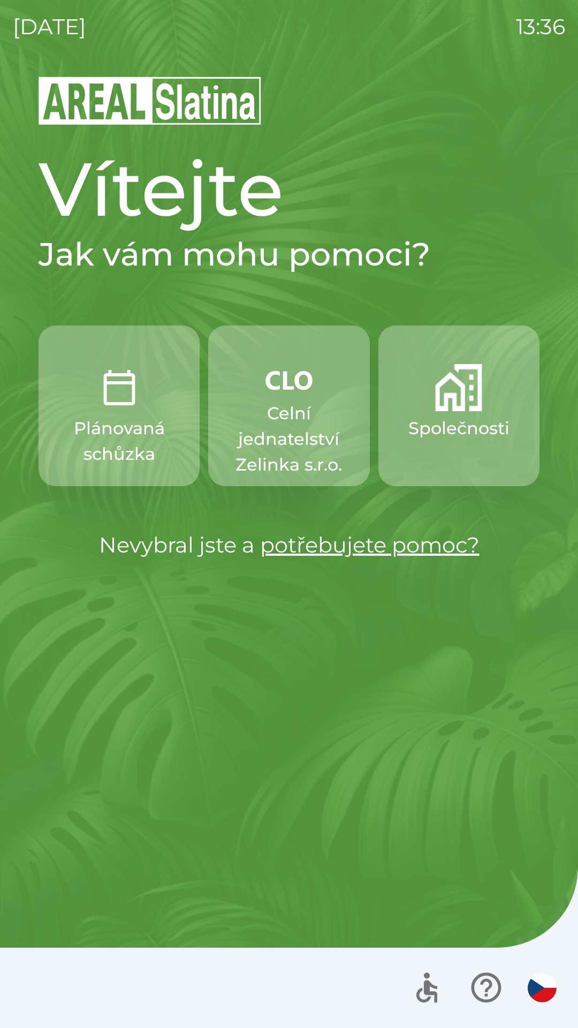
click at [101, 432] on p "Plánovaná schůzka" at bounding box center [119, 441] width 110 height 51
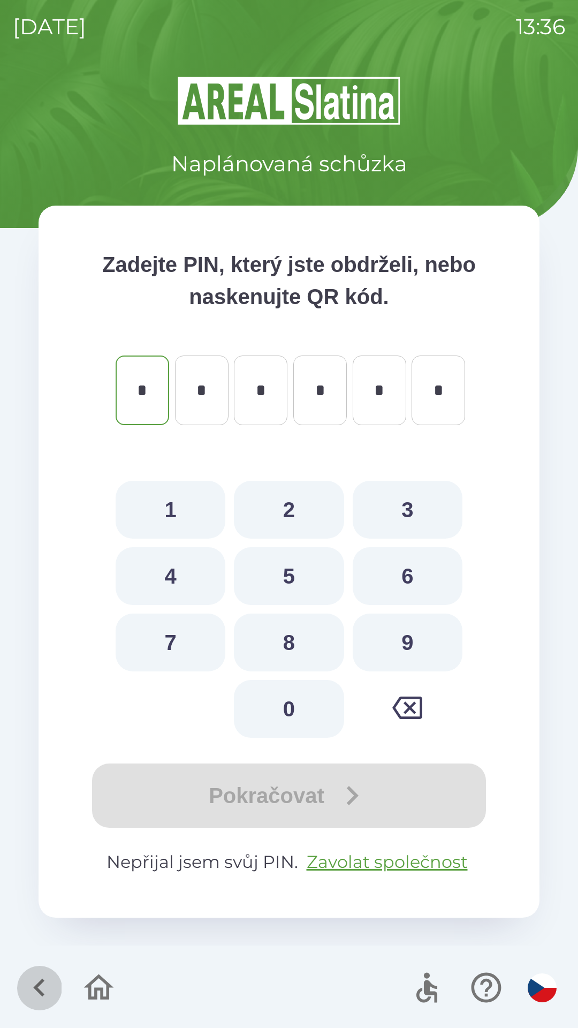
click at [38, 984] on icon "button" at bounding box center [38, 988] width 11 height 18
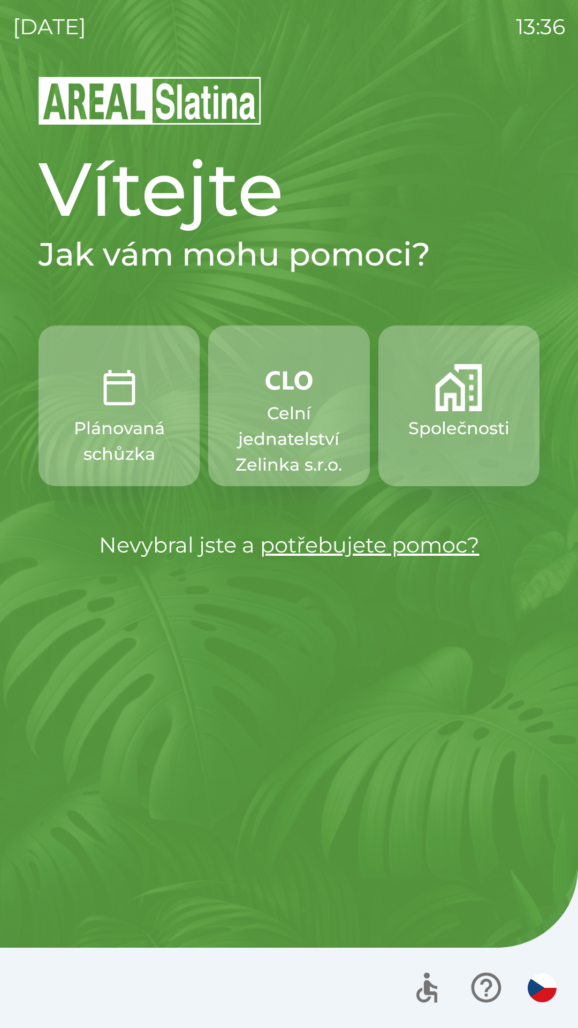
click at [435, 444] on button "Společnosti" at bounding box center [459, 406] width 161 height 161
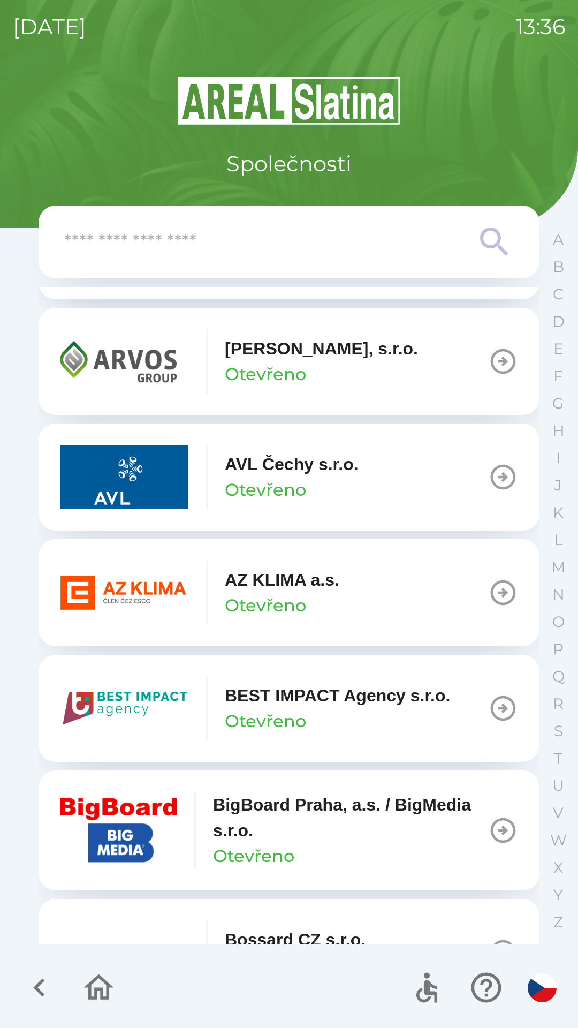
scroll to position [932, 0]
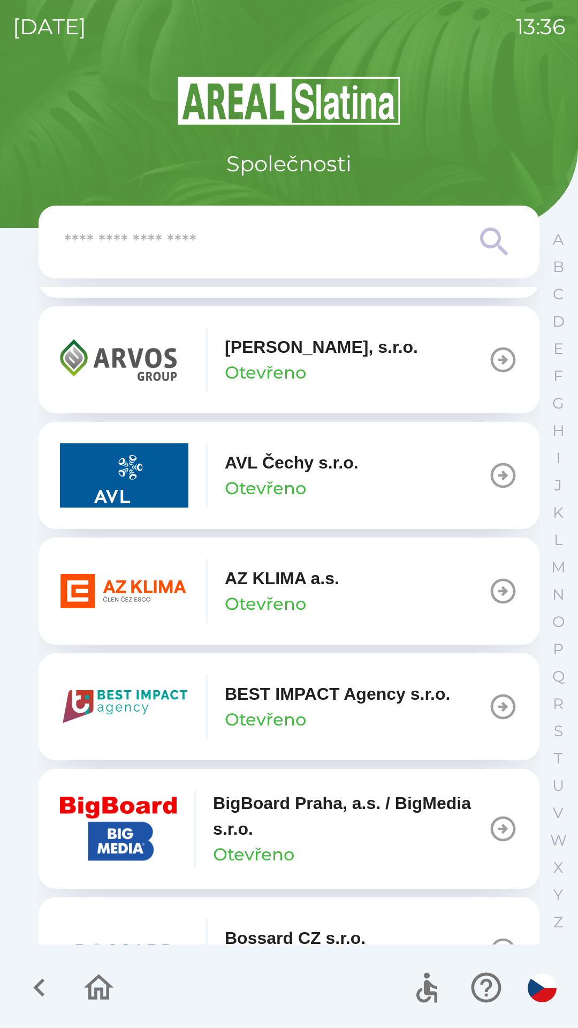
click at [142, 582] on img "button" at bounding box center [124, 591] width 129 height 64
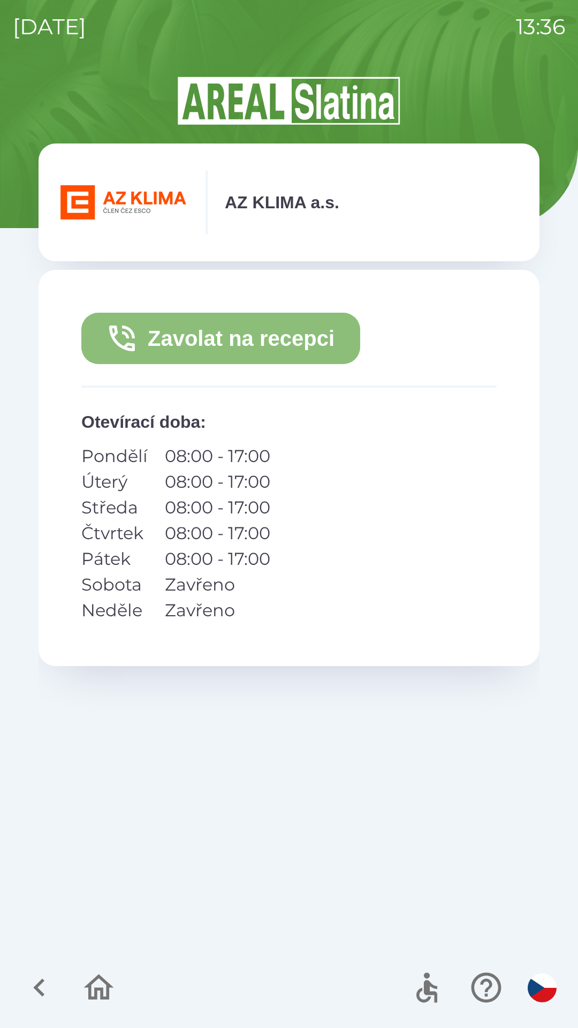
click at [151, 337] on button "Zavolat na recepci" at bounding box center [220, 338] width 279 height 51
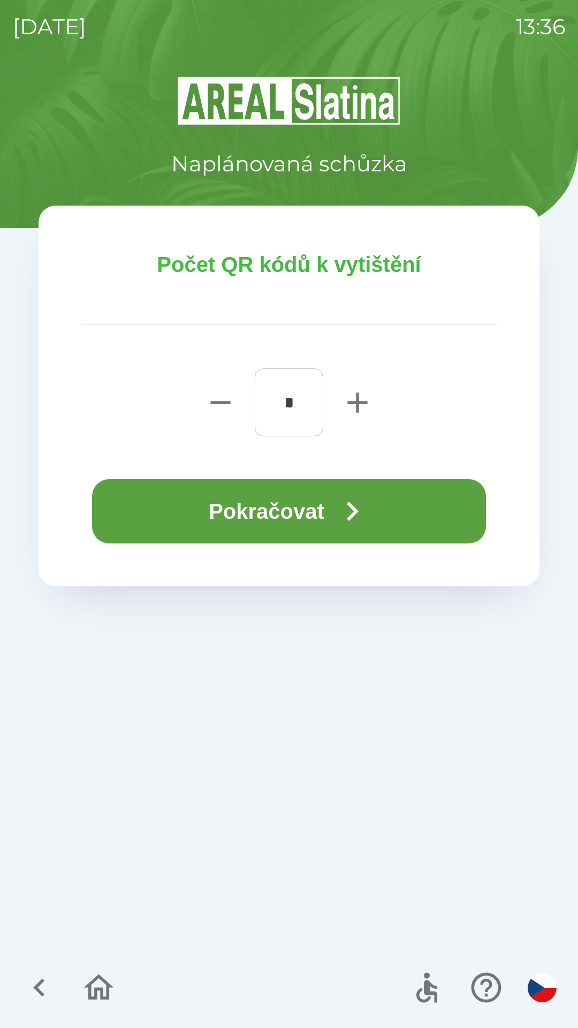
click at [379, 558] on div "Počet QR kódů k vytištění * ​ Pokračovat" at bounding box center [289, 396] width 501 height 381
click at [391, 516] on button "Pokračovat" at bounding box center [289, 511] width 394 height 64
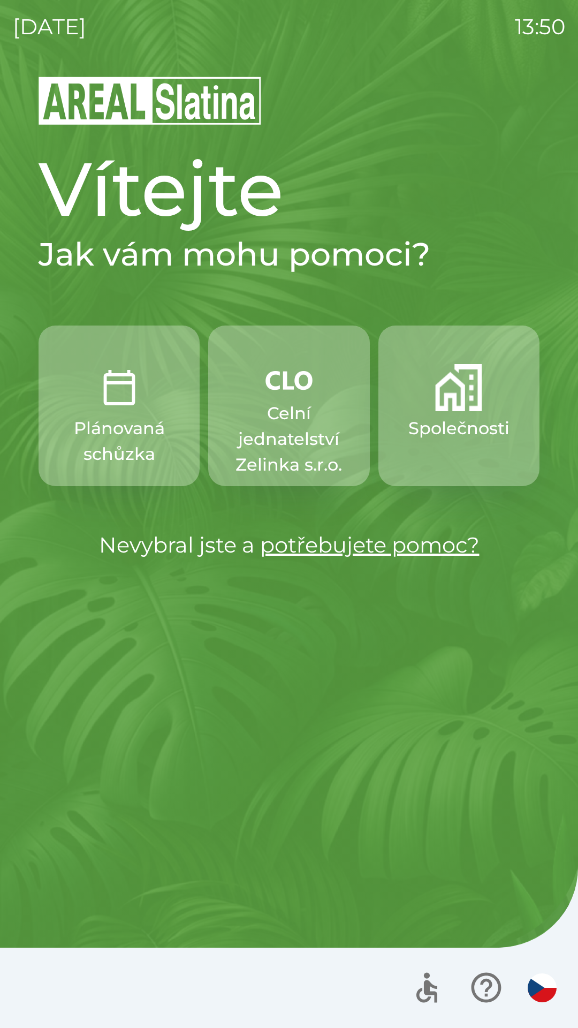
click at [292, 429] on p "Celní jednatelství Zelinka s.r.o." at bounding box center [289, 439] width 110 height 77
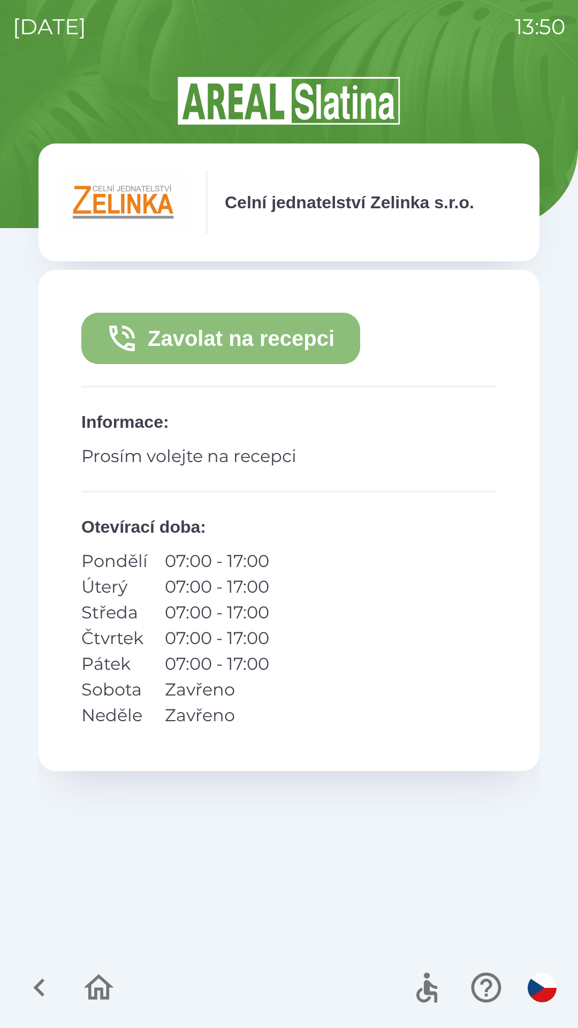
click at [306, 336] on button "Zavolat na recepci" at bounding box center [220, 338] width 279 height 51
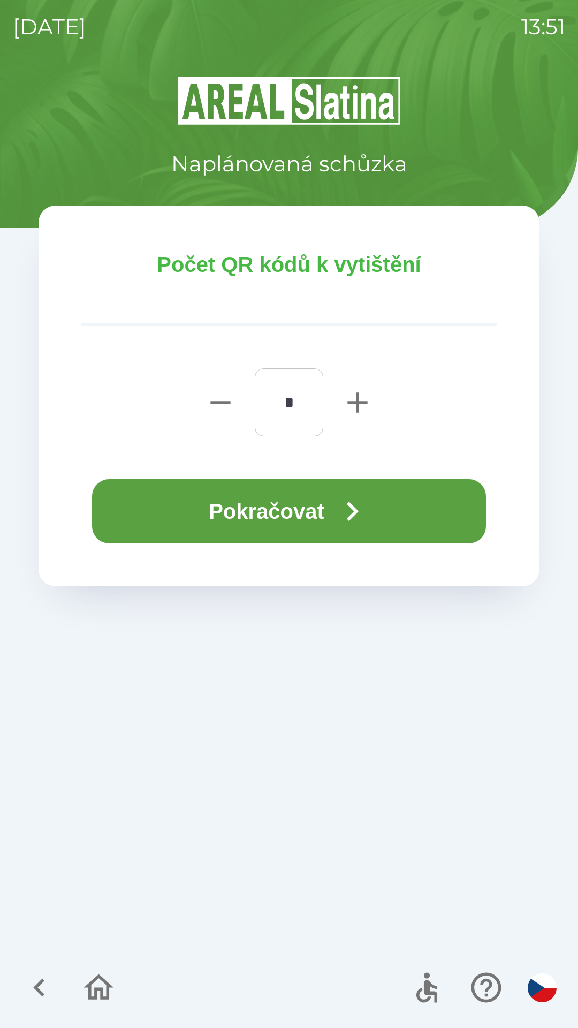
click at [192, 510] on button "Pokračovat" at bounding box center [289, 511] width 394 height 64
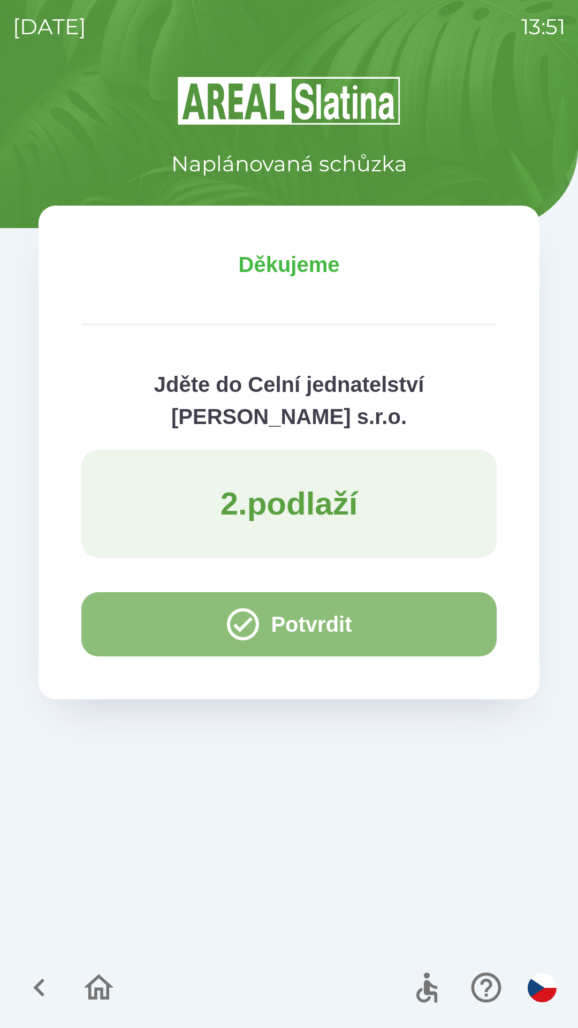
click at [154, 616] on button "Potvrdit" at bounding box center [289, 624] width 416 height 64
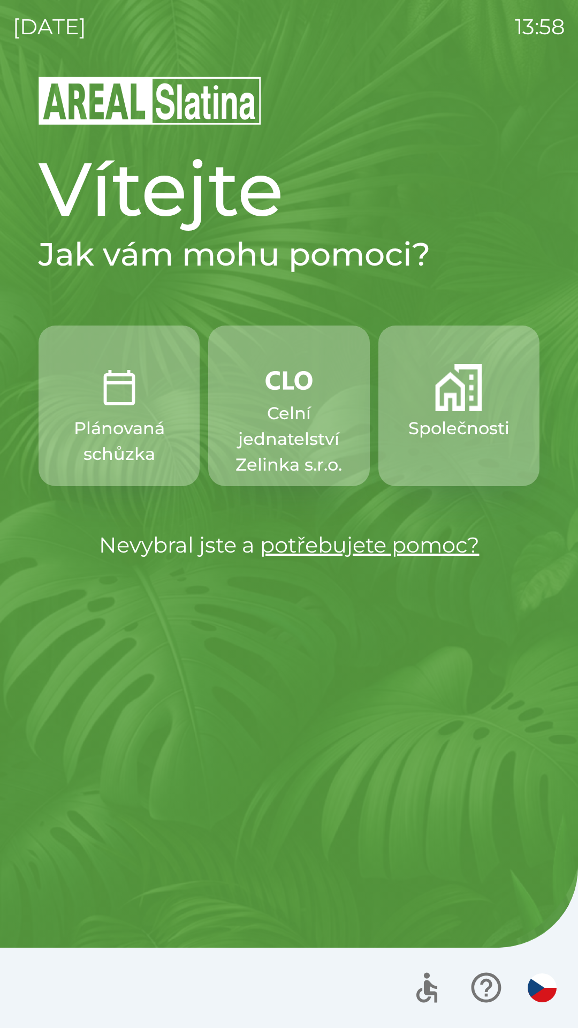
click at [283, 421] on p "Celní jednatelství Zelinka s.r.o." at bounding box center [289, 439] width 110 height 77
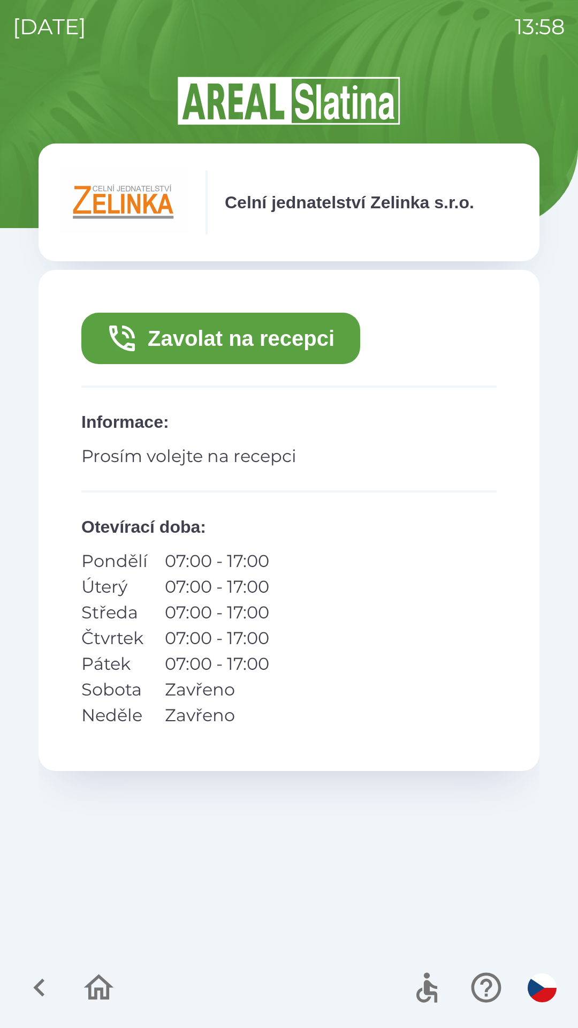
click at [273, 345] on button "Zavolat na recepci" at bounding box center [220, 338] width 279 height 51
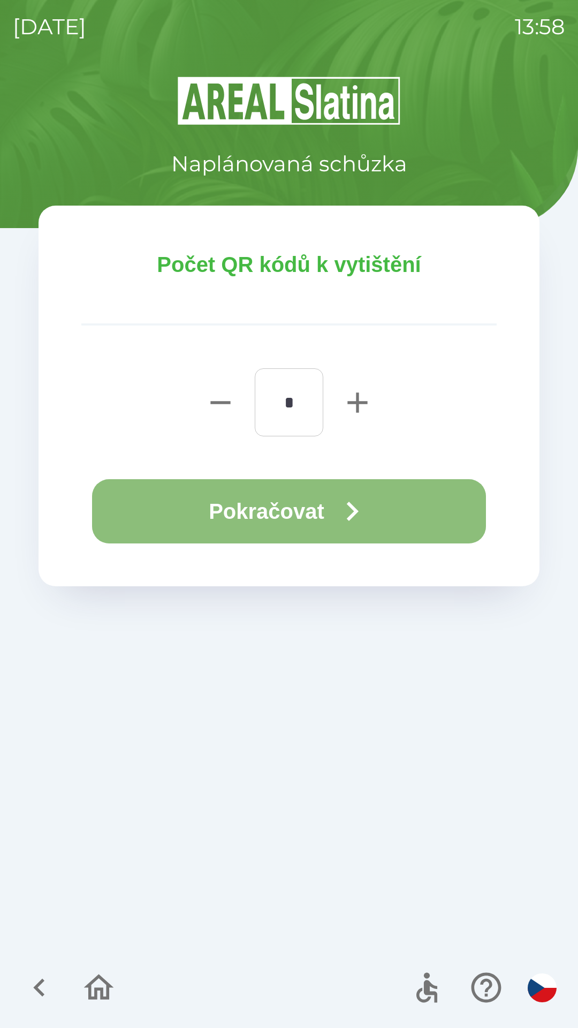
click at [301, 515] on button "Pokračovat" at bounding box center [289, 511] width 394 height 64
